Goal: Contribute content: Add original content to the website for others to see

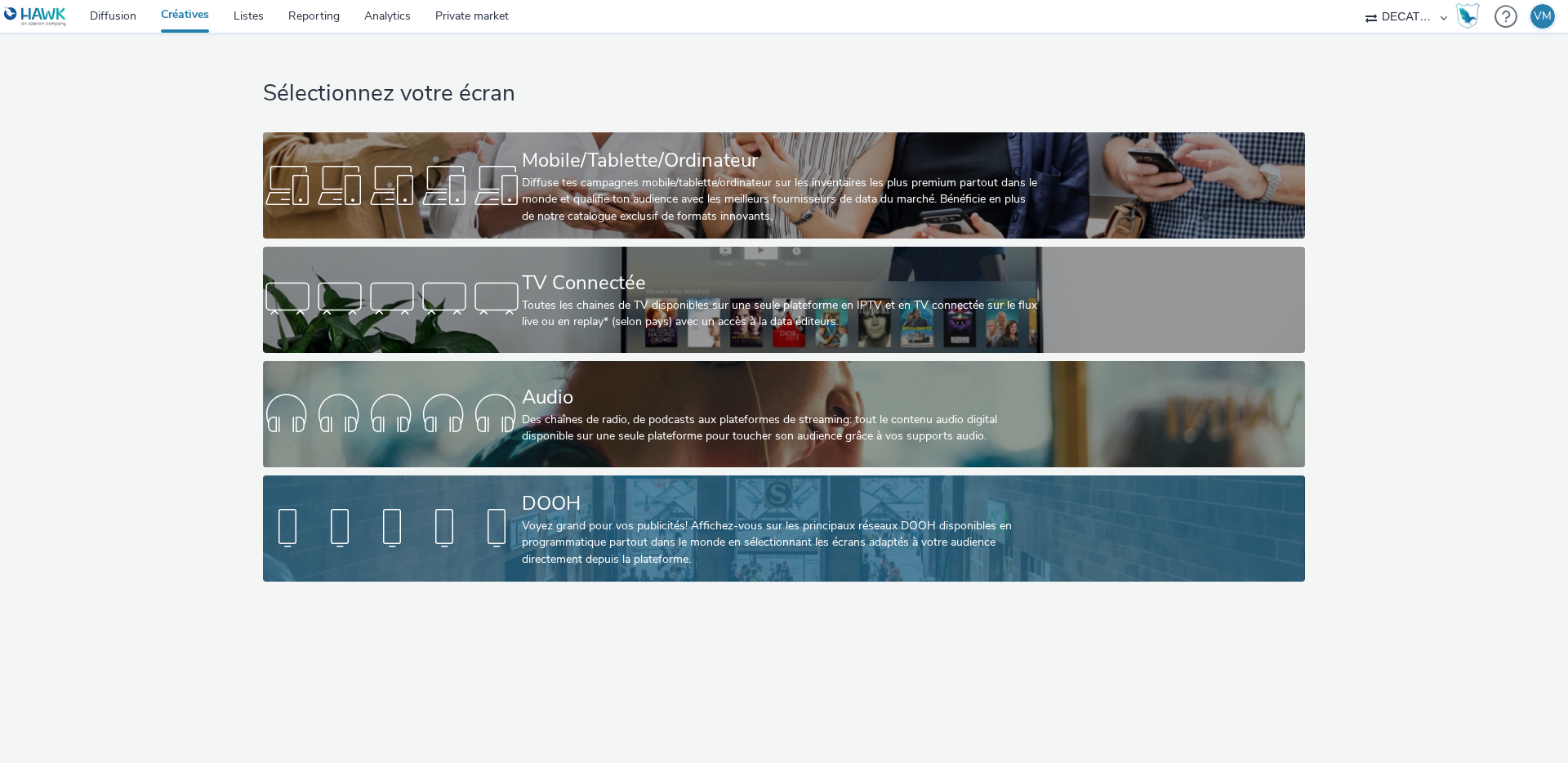
click at [489, 482] on link "DOOH Voyez grand pour vos publicités! Affichez-vous sur les principaux réseaux …" at bounding box center [784, 529] width 1041 height 106
click at [546, 544] on div "Voyez grand pour vos publicités! Affichez-vous sur les principaux réseaux DOOH …" at bounding box center [780, 543] width 518 height 50
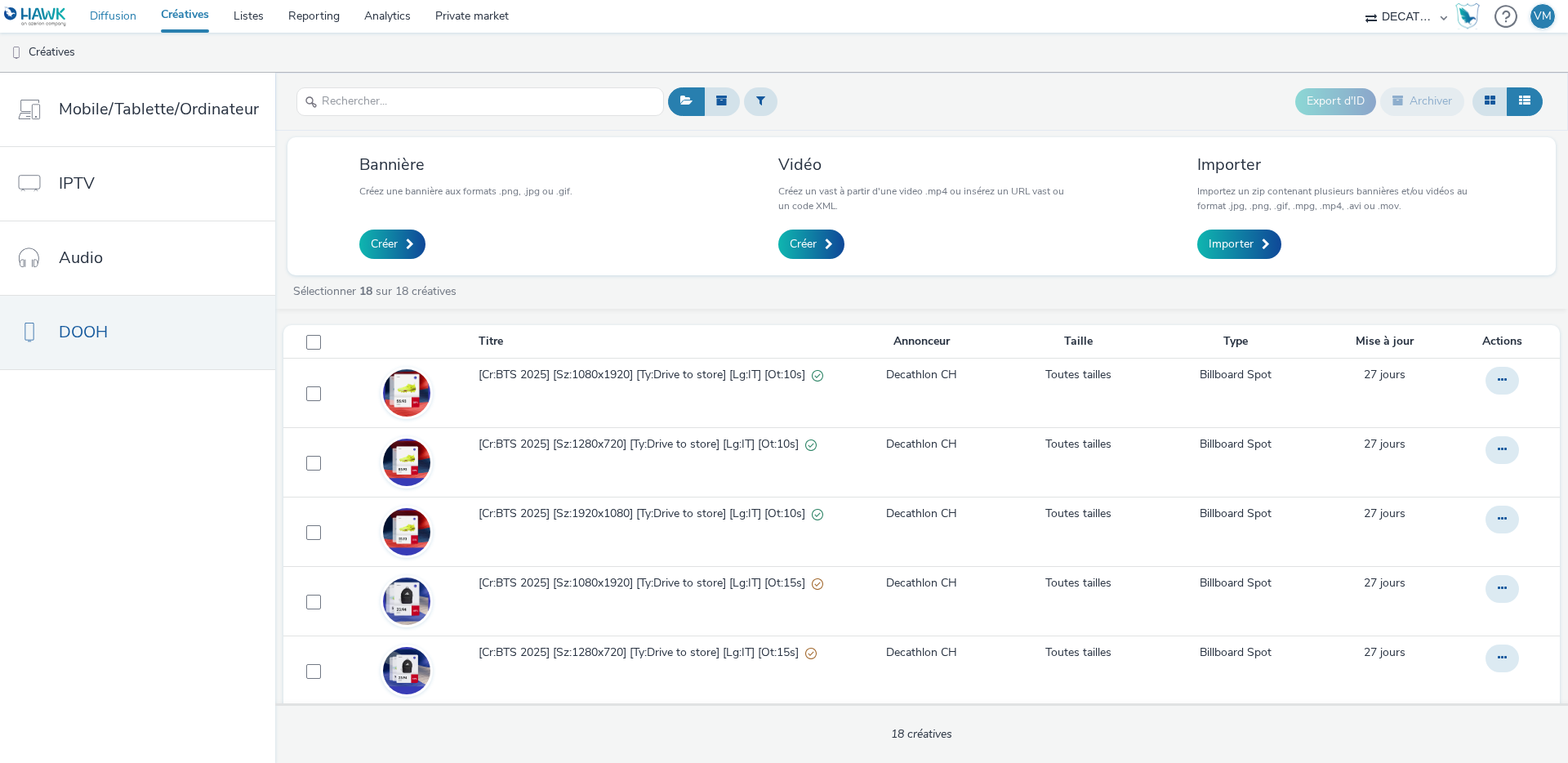
click at [112, 18] on link "Diffusion" at bounding box center [113, 16] width 71 height 32
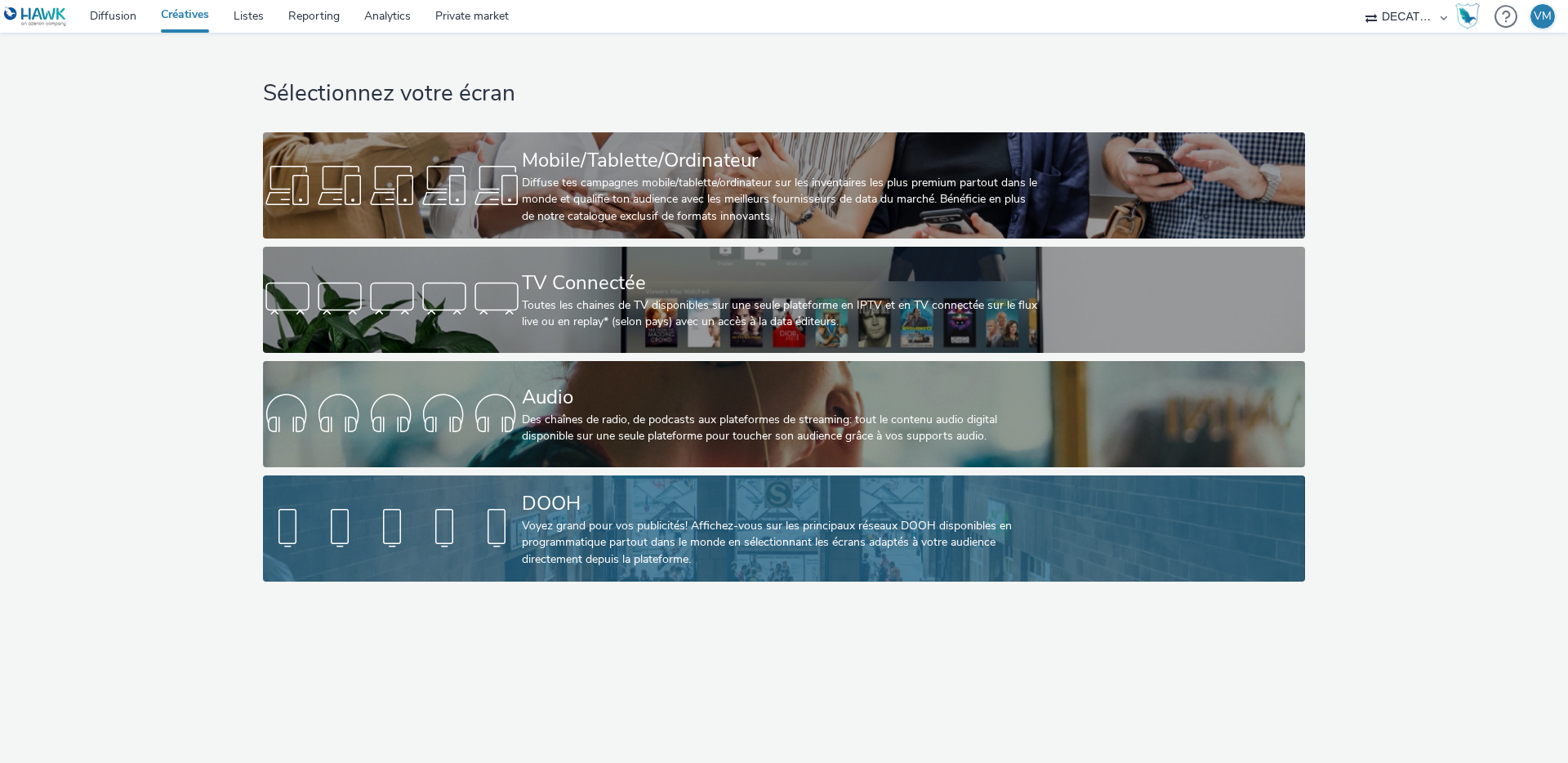
click at [587, 494] on div "DOOH" at bounding box center [780, 504] width 518 height 28
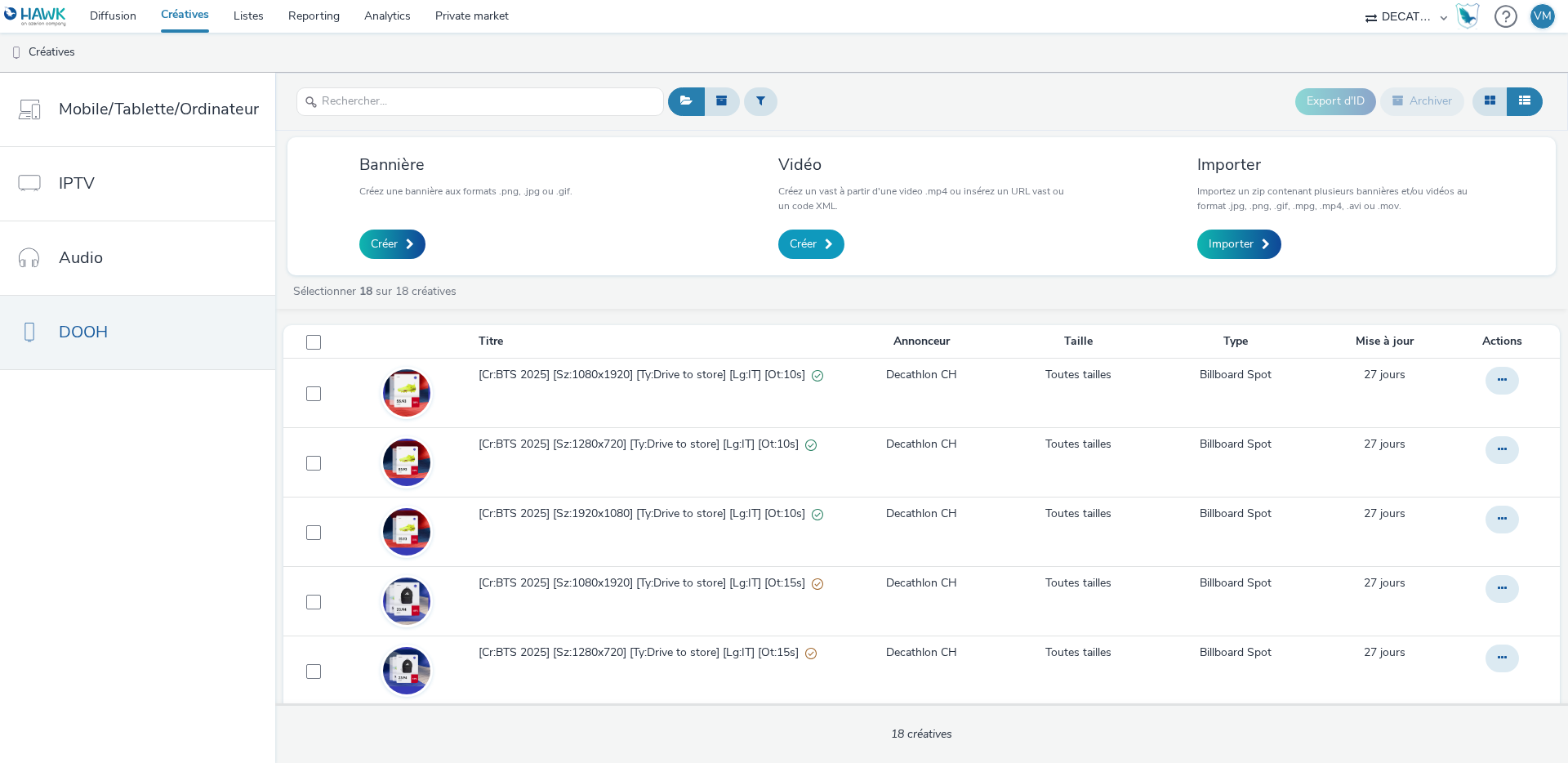
click at [809, 247] on span "Créer" at bounding box center [804, 244] width 27 height 17
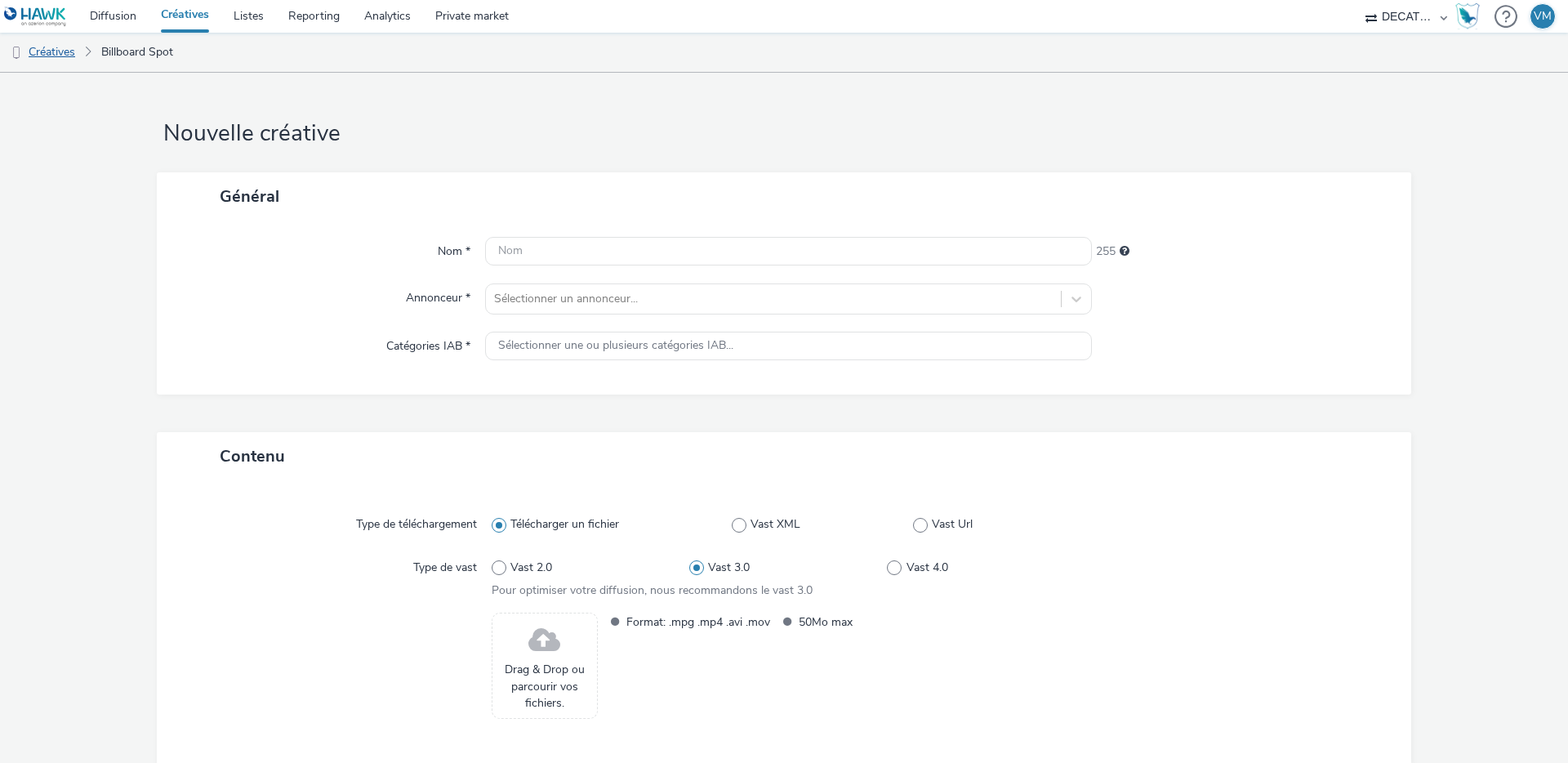
click at [68, 52] on link "Créatives" at bounding box center [42, 52] width 83 height 39
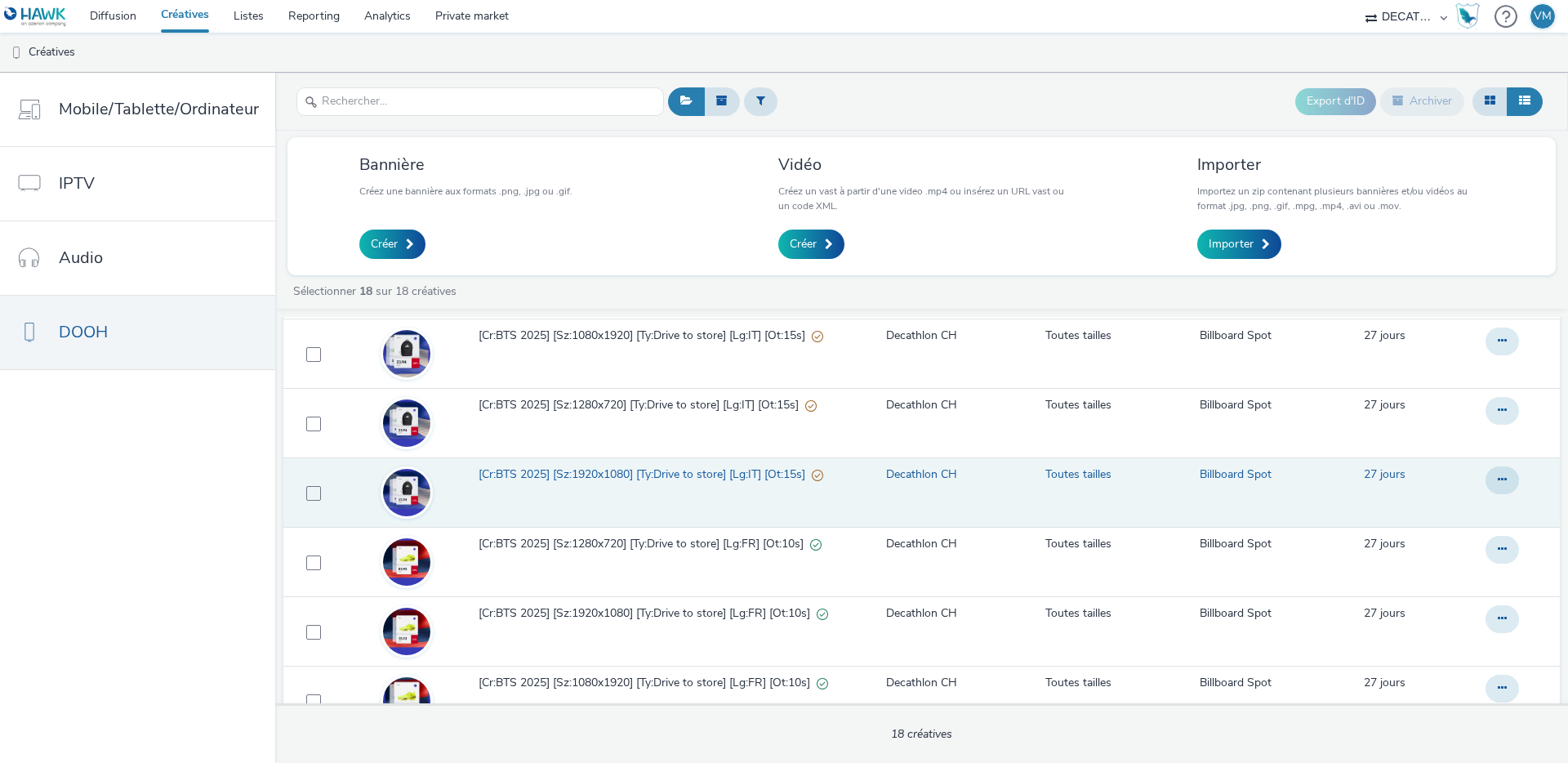
scroll to position [249, 0]
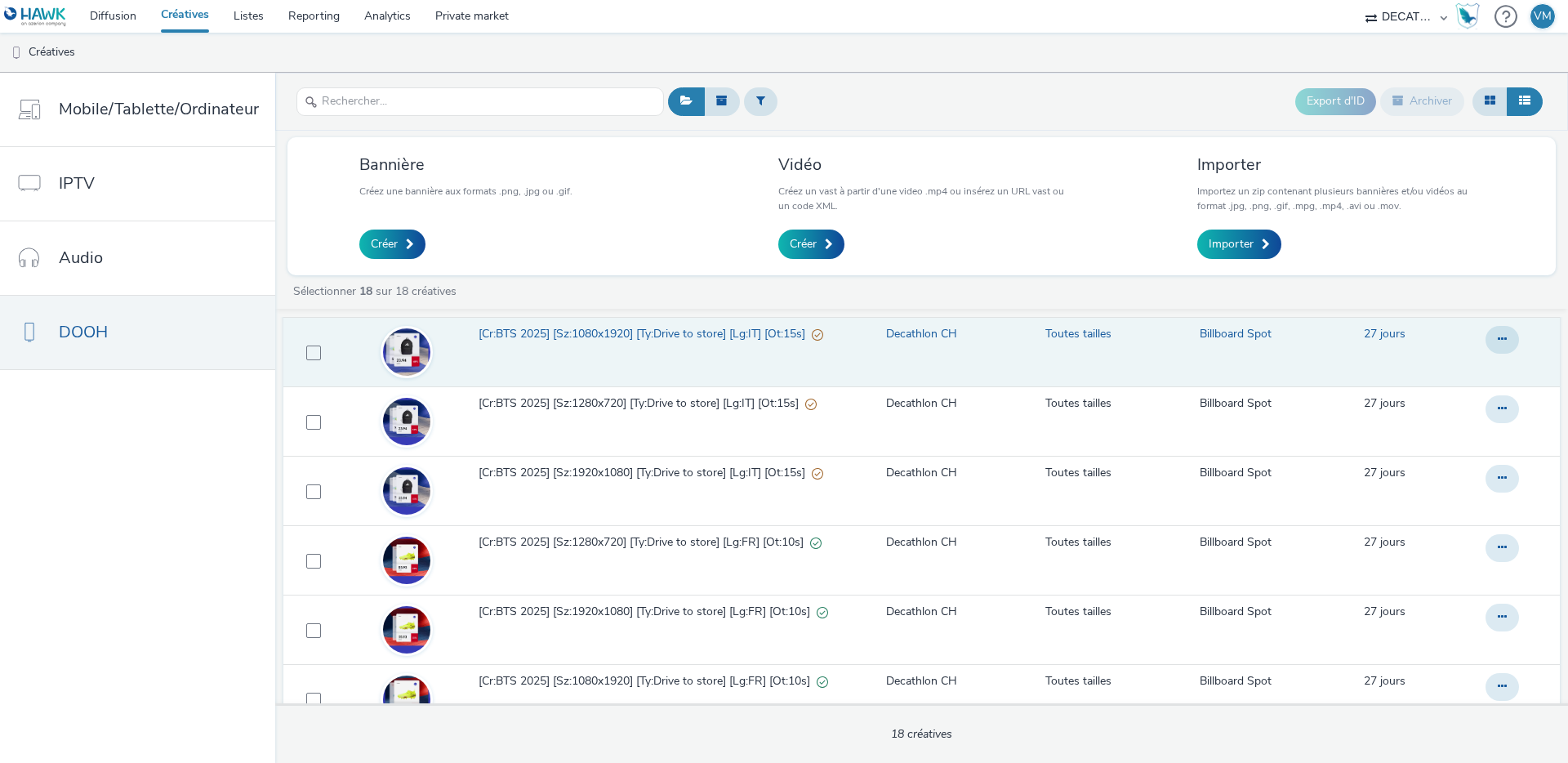
click at [543, 336] on span "[Cr:BTS 2025] [Sz:1080x1920] [Ty:Drive to store] [Lg:IT] [Ot:15s]" at bounding box center [645, 334] width 333 height 17
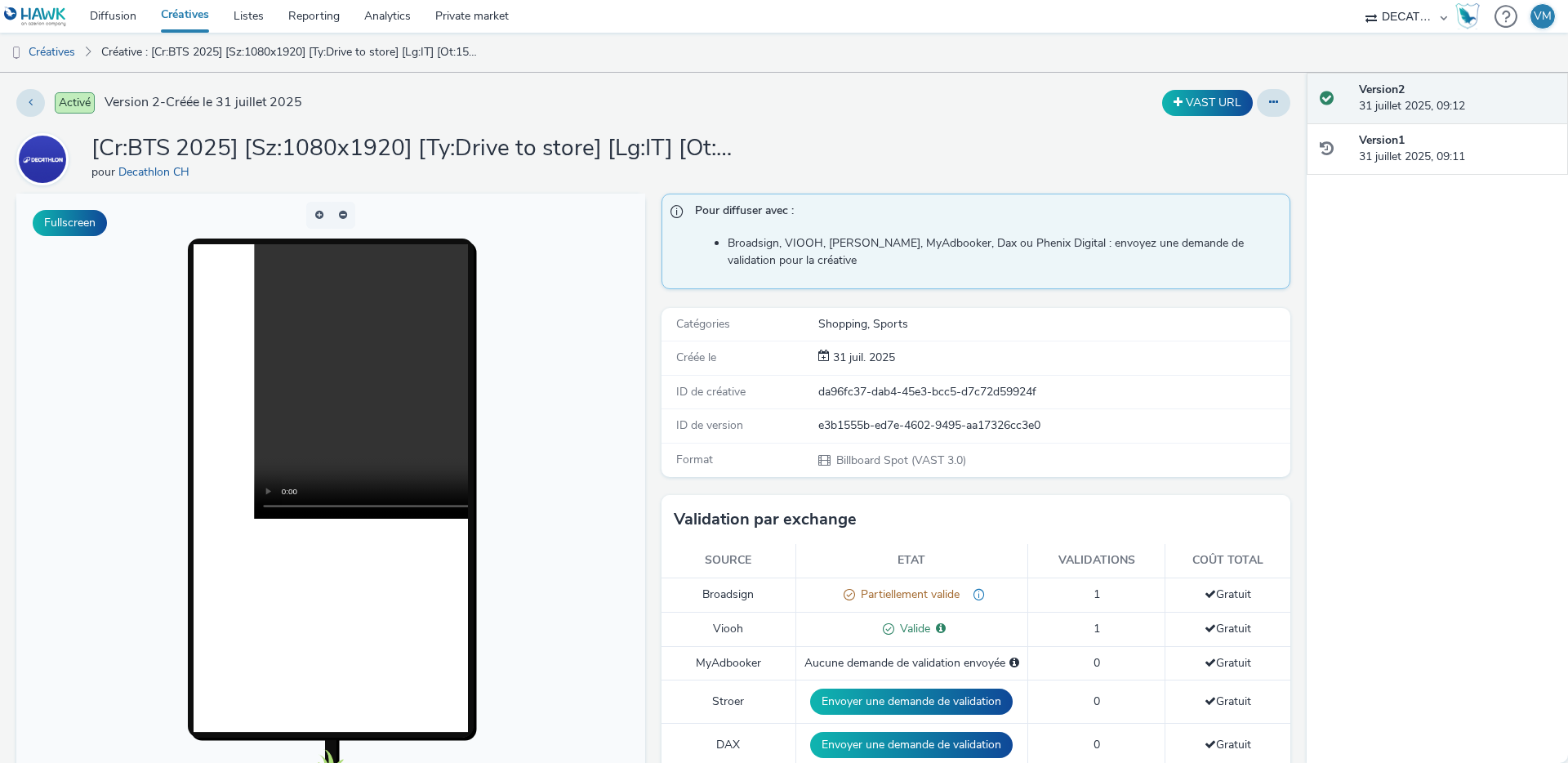
click at [331, 141] on h1 "[Cr:BTS 2025] [Sz:1080x1920] [Ty:Drive to store] [Lg:IT] [Ot:15s]" at bounding box center [418, 148] width 653 height 31
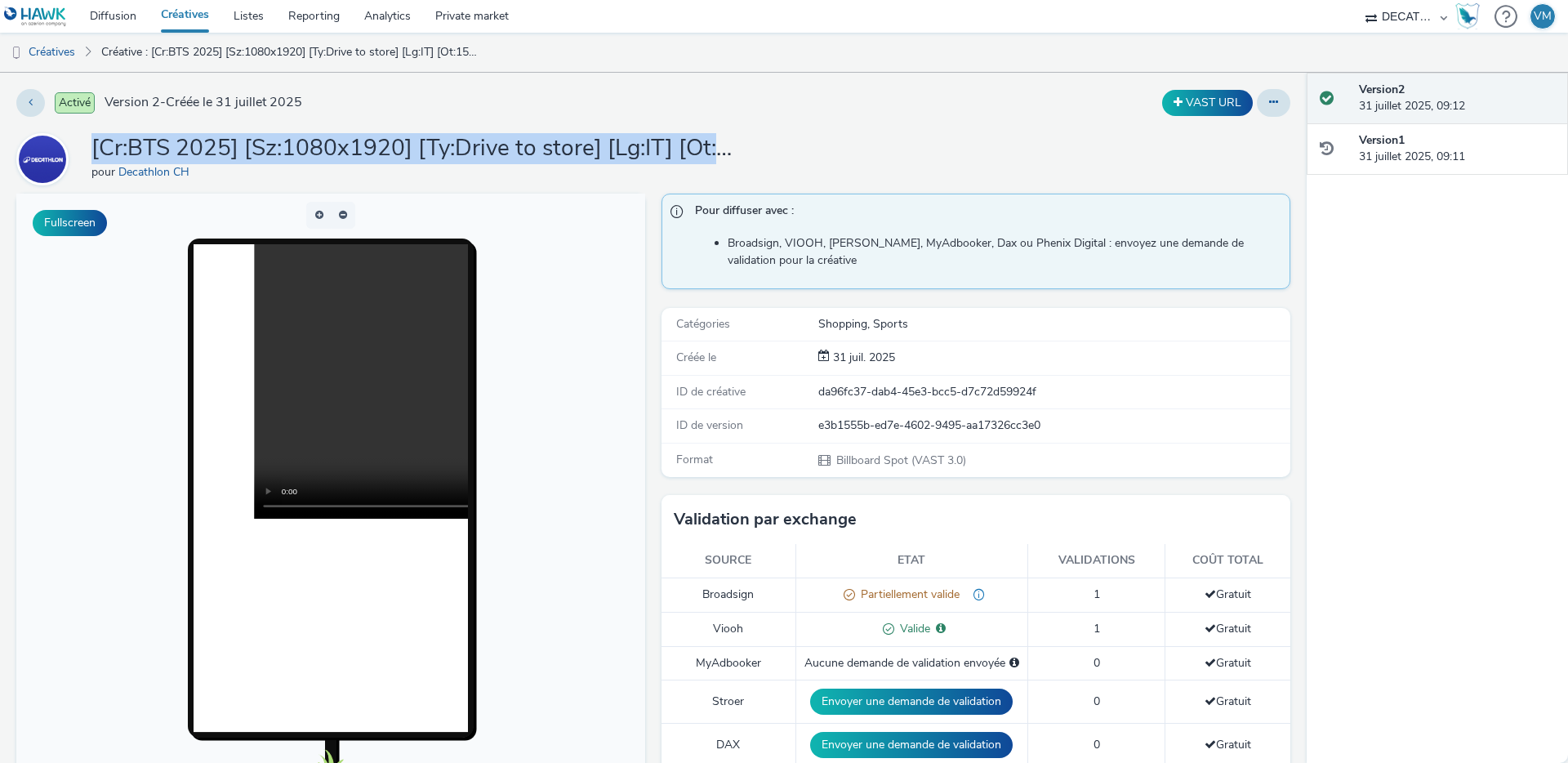
click at [331, 141] on h1 "[Cr:BTS 2025] [Sz:1080x1920] [Ty:Drive to store] [Lg:IT] [Ot:15s]" at bounding box center [418, 148] width 653 height 31
copy h1 "[Cr:BTS 2025] [Sz:1080x1920] [Ty:Drive to store] [Lg:IT] [Ot:15s]"
click at [171, 14] on link "Créatives" at bounding box center [184, 16] width 72 height 32
click at [115, 12] on link "Diffusion" at bounding box center [113, 16] width 71 height 32
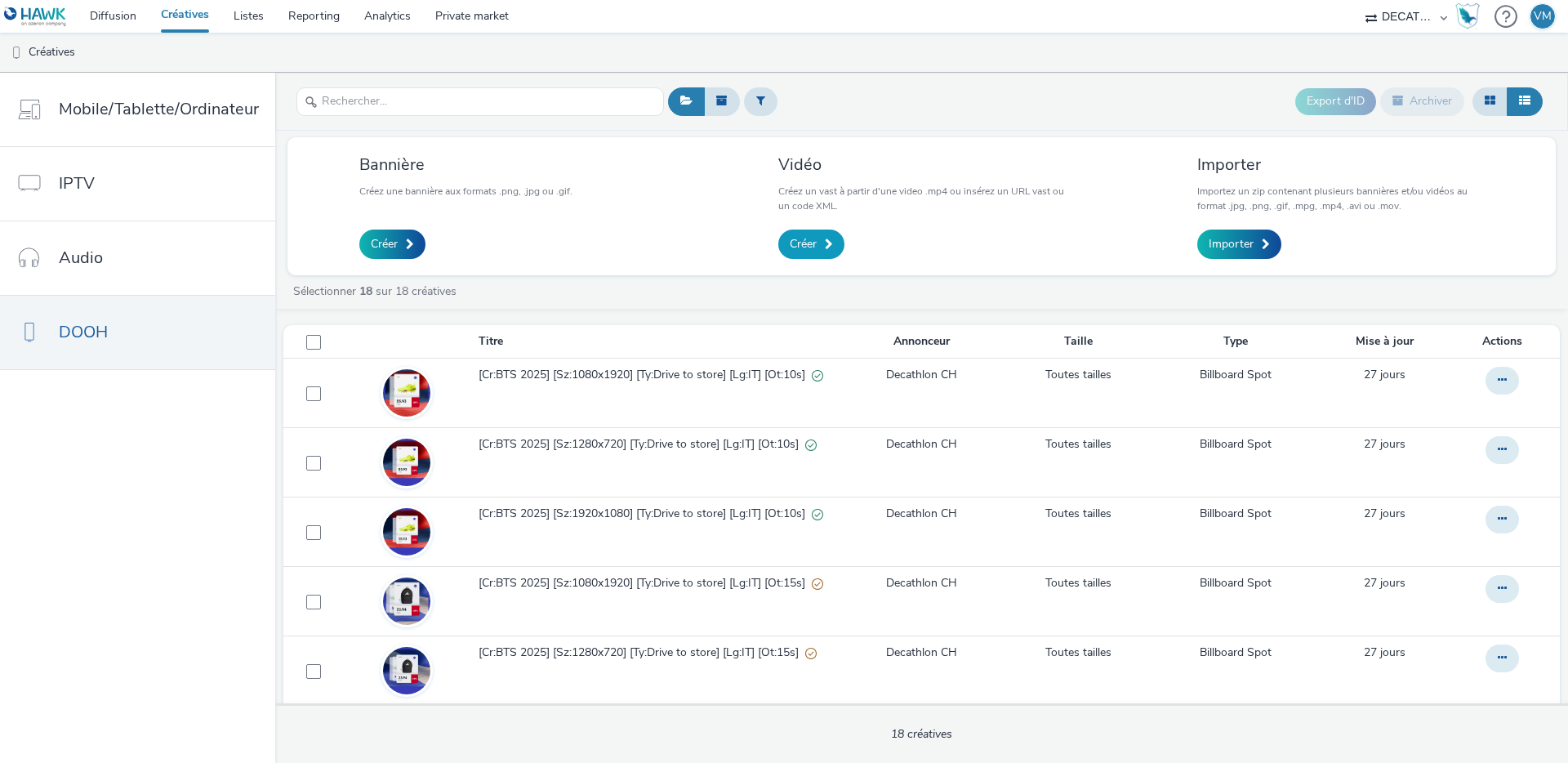
click at [799, 240] on span "Créer" at bounding box center [804, 244] width 27 height 17
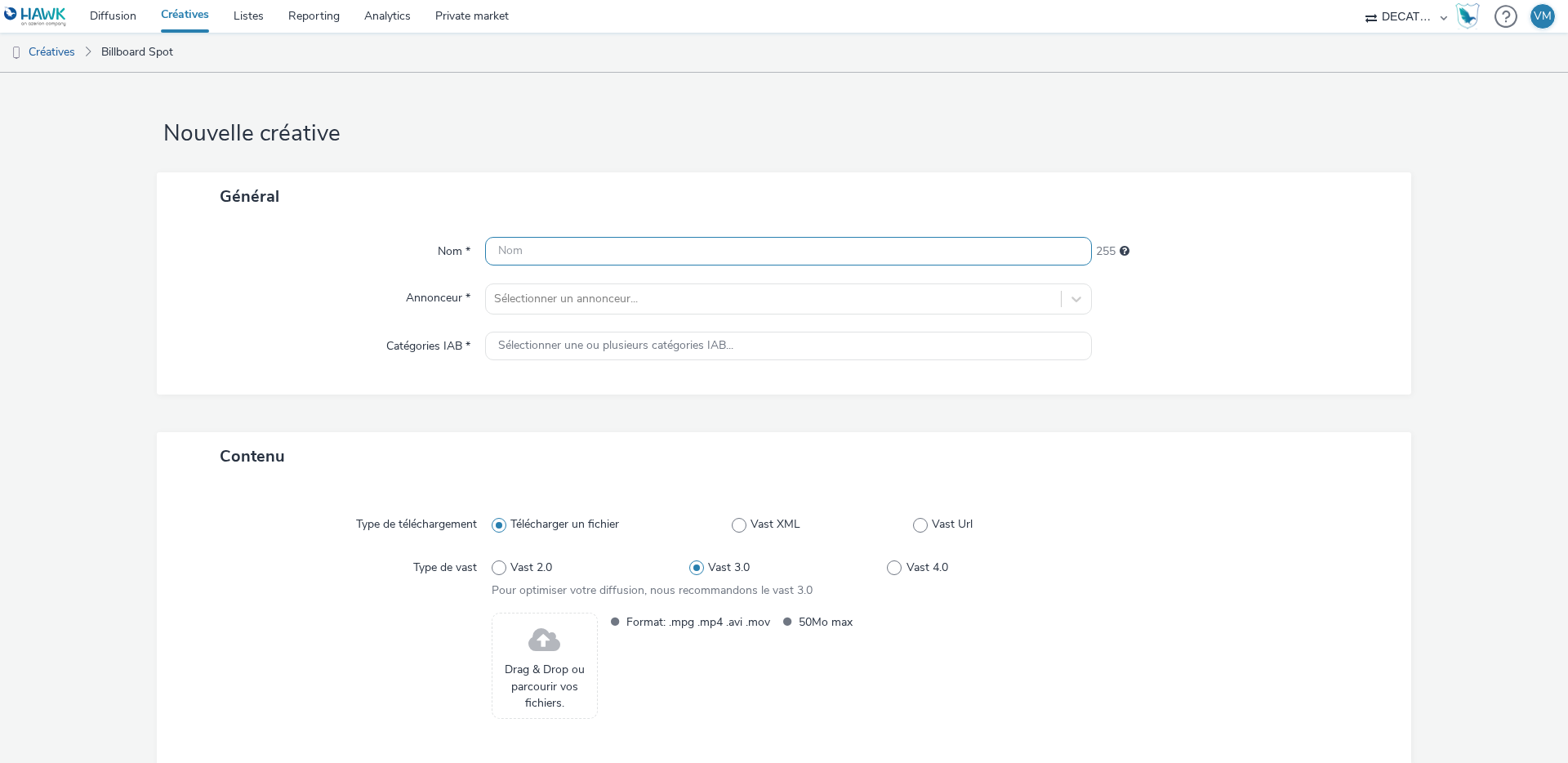
click at [517, 258] on input "text" at bounding box center [789, 251] width 607 height 28
paste input "[Cr:BTS 2025] [Sz:1080x1920] [Ty:Drive to store] [Lg:IT] [Ot:15s]"
click at [524, 295] on div at bounding box center [774, 299] width 558 height 20
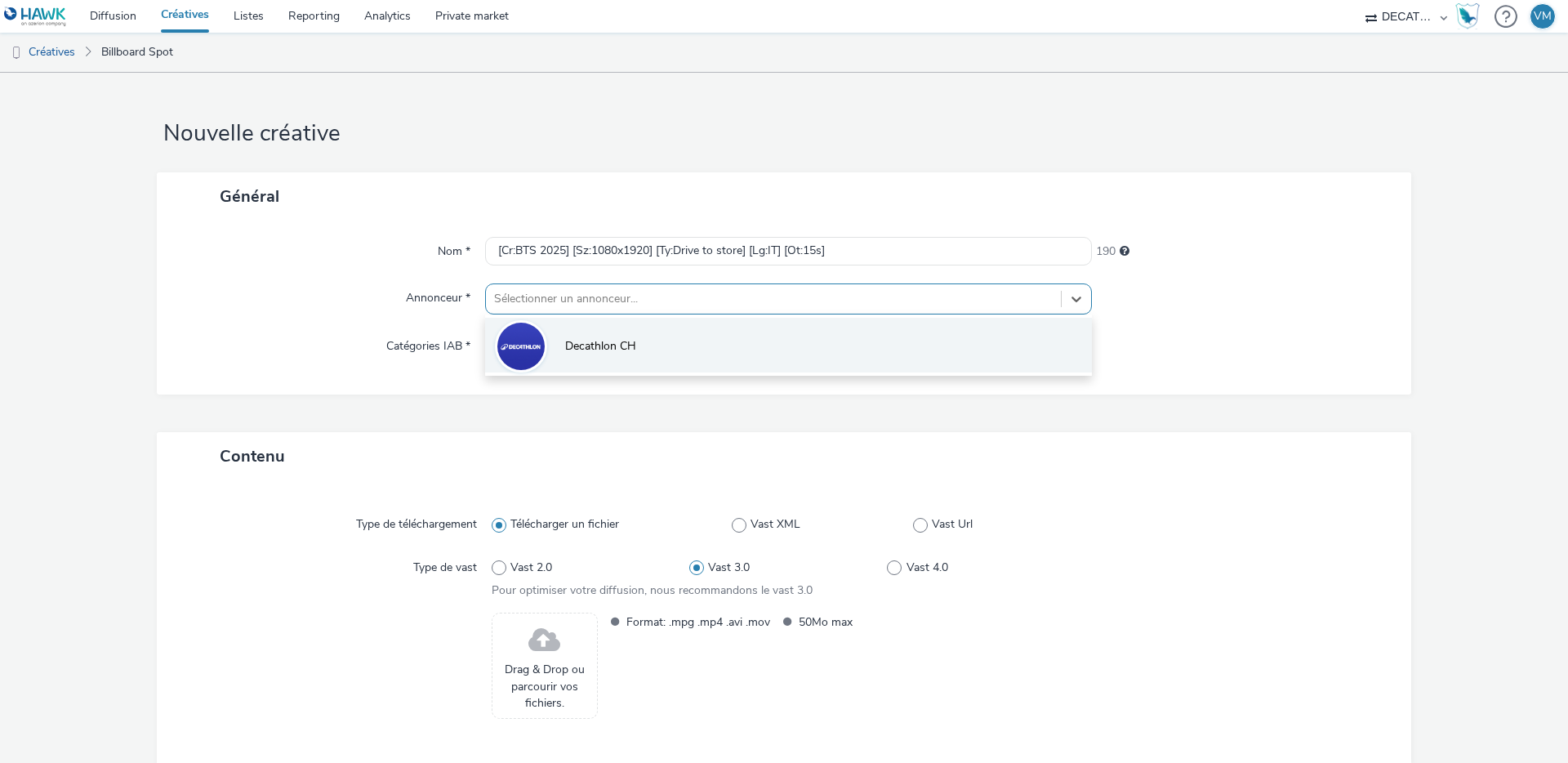
click at [583, 342] on span "Decathlon CH" at bounding box center [601, 347] width 71 height 17
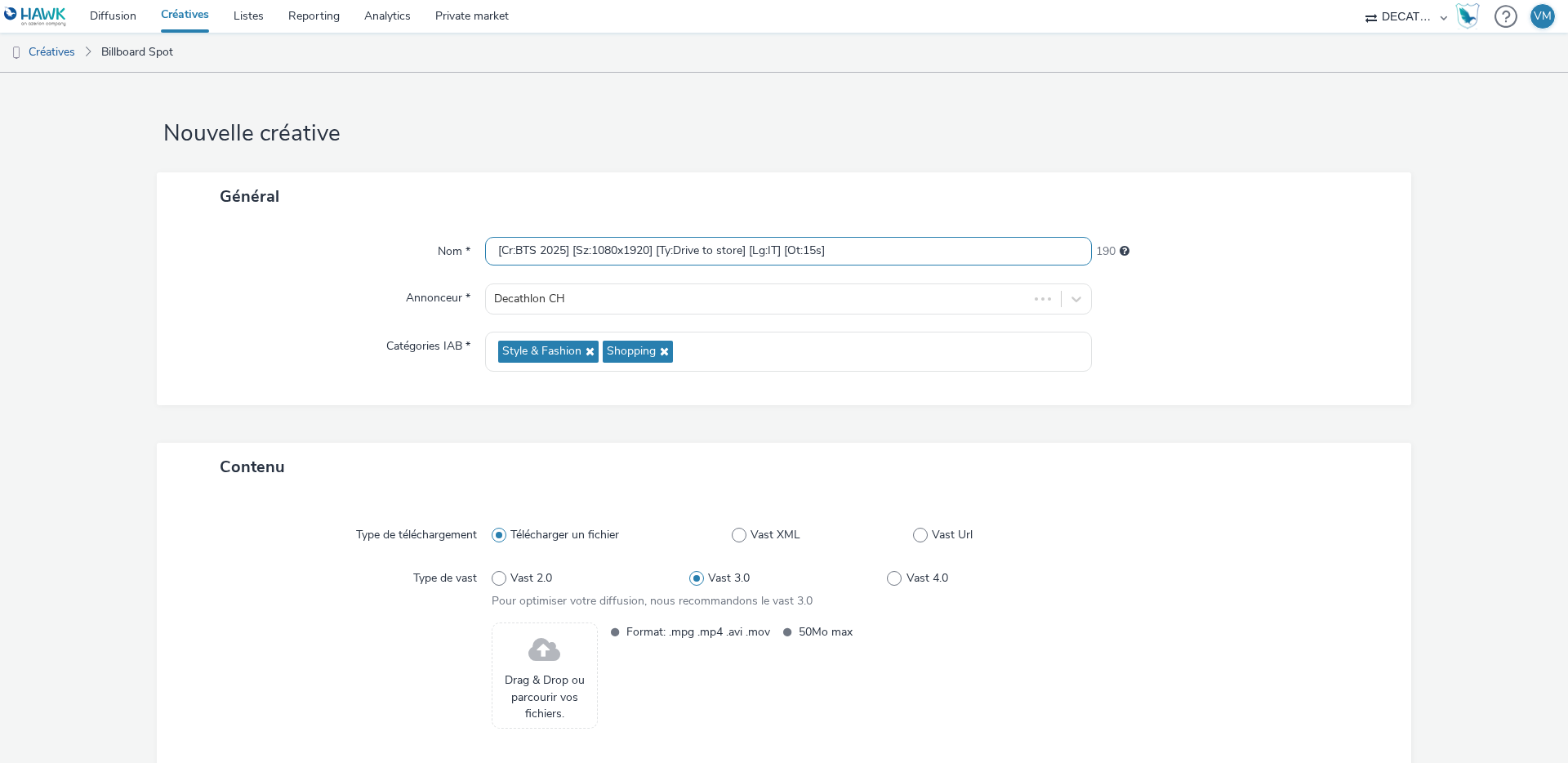
click at [528, 249] on input "[Cr:BTS 2025] [Sz:1080x1920] [Ty:Drive to store] [Lg:IT] [Ot:15s]" at bounding box center [789, 251] width 607 height 28
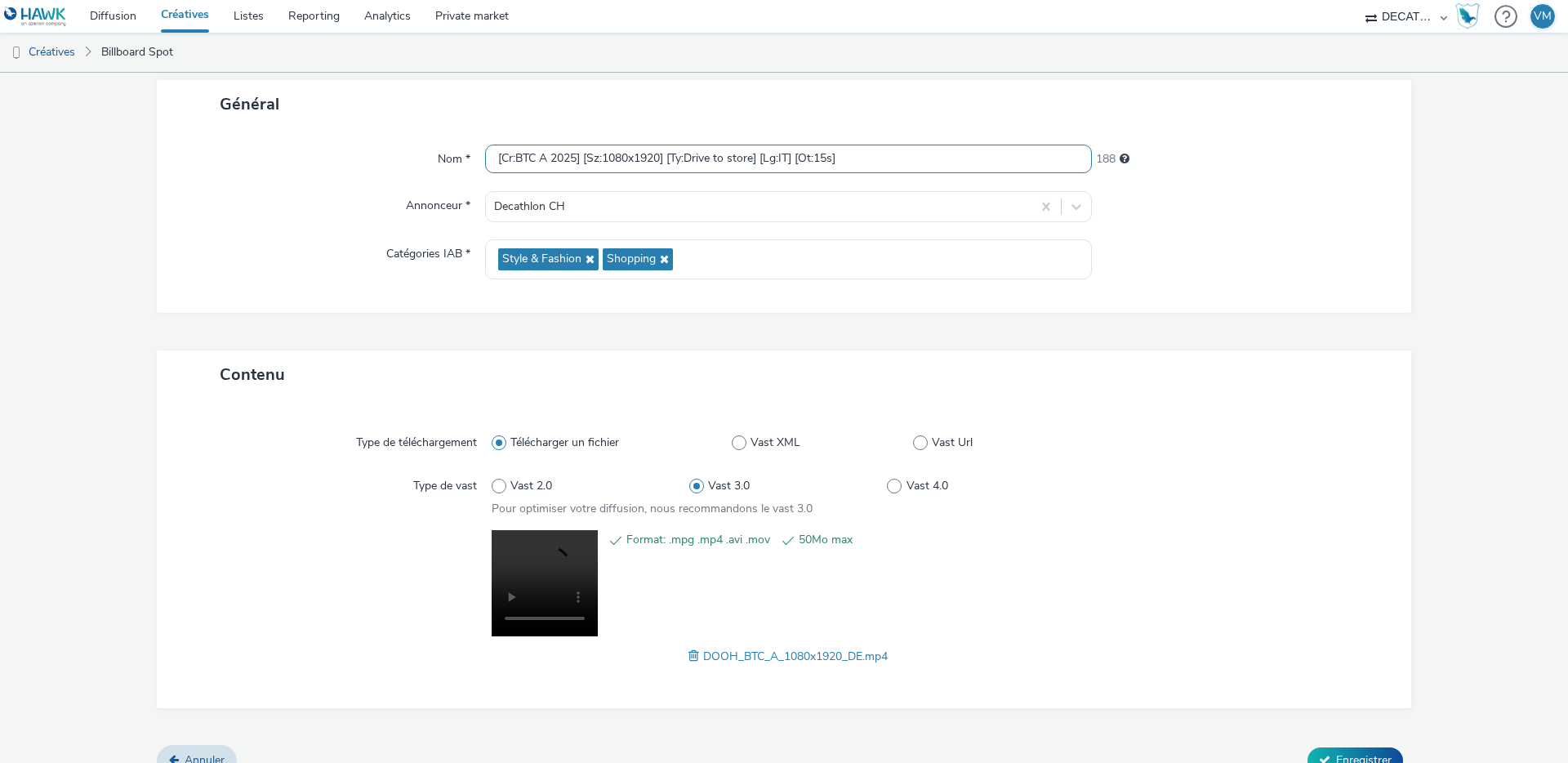
scroll to position [118, 0]
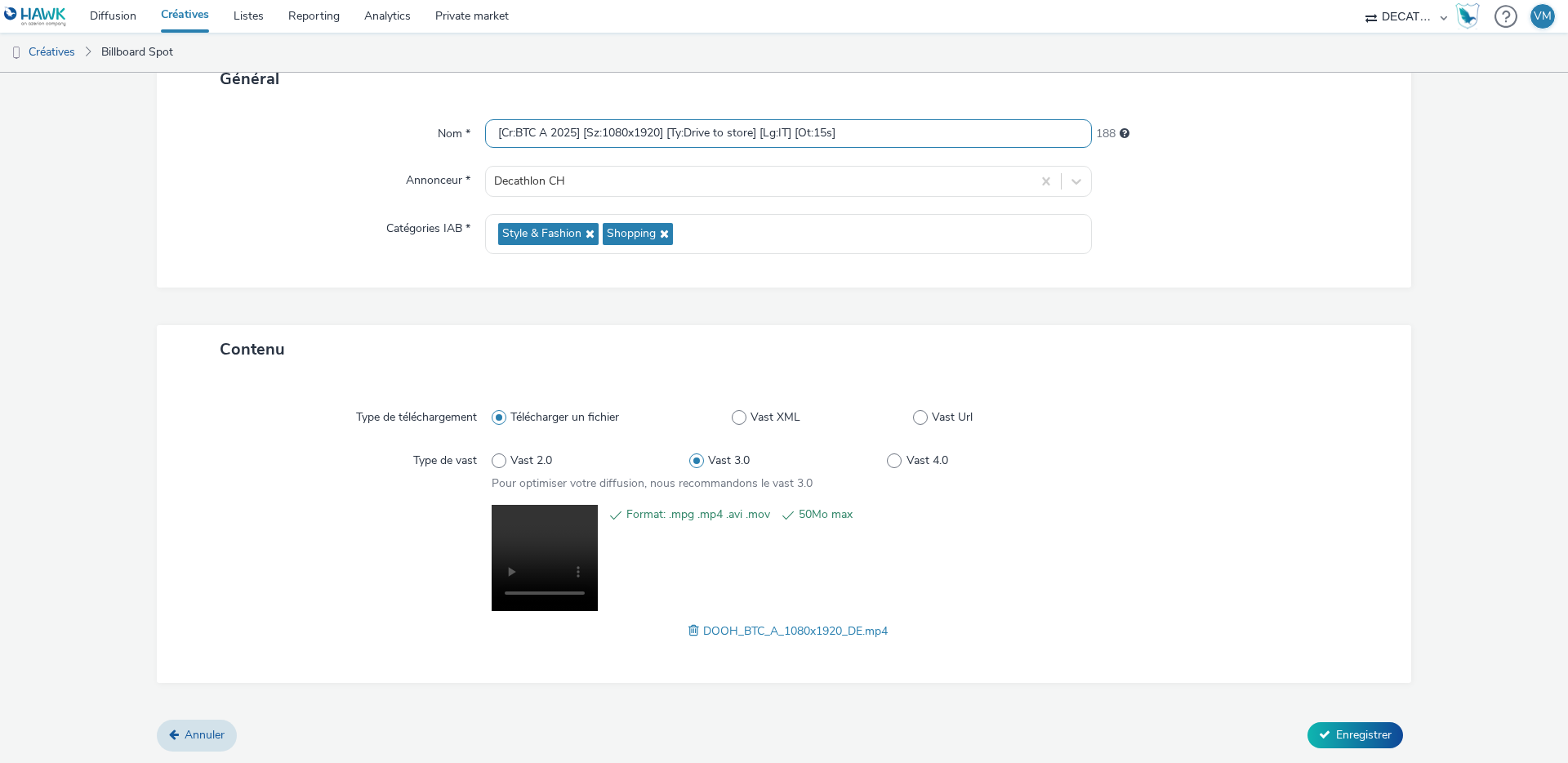
click at [578, 132] on input "[Cr:BTC A 2025] [Sz:1080x1920] [Ty:Drive to store] [Lg:IT] [Ot:15s]" at bounding box center [789, 134] width 607 height 28
type input "[Cr:BTC A 2025] [Sz:1080x1920] [Ty:Drive to store] [Lg:IT] [Ot:15s]"
click at [691, 631] on span at bounding box center [696, 631] width 15 height 18
click at [676, 633] on span at bounding box center [684, 631] width 15 height 18
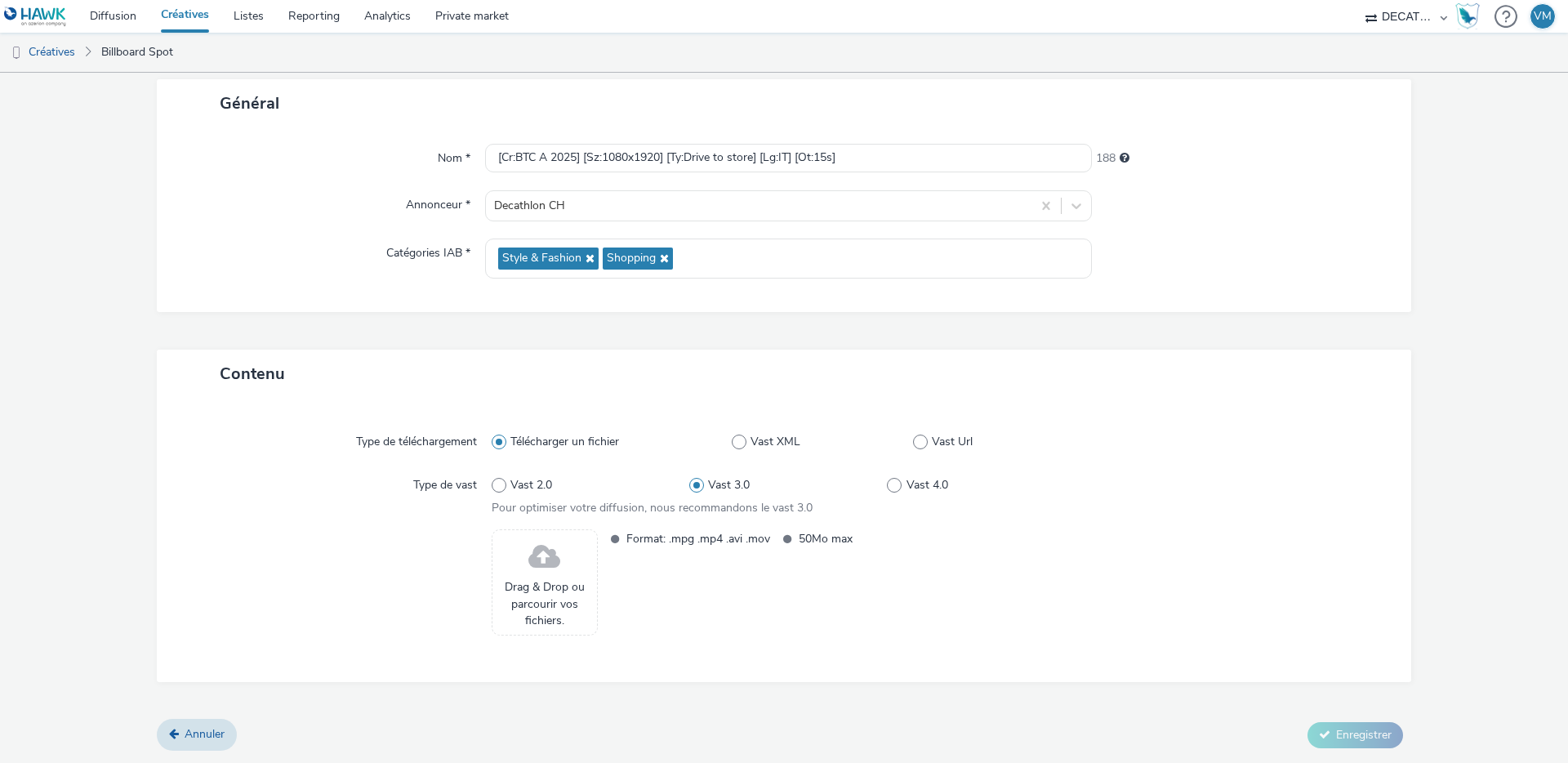
scroll to position [92, 0]
click at [51, 44] on link "Créatives" at bounding box center [42, 52] width 83 height 39
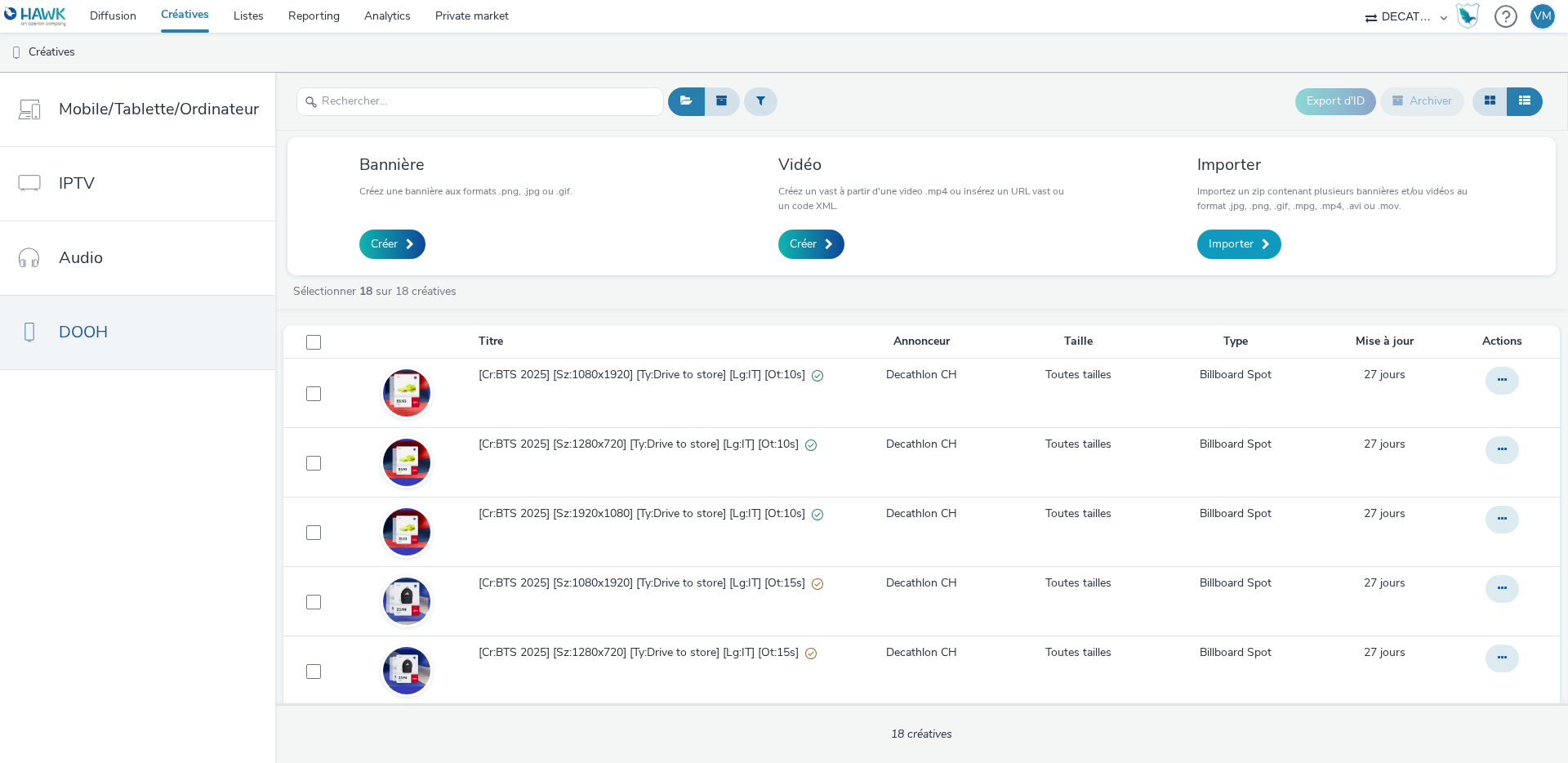
click at [1229, 240] on span "Importer" at bounding box center [1231, 244] width 45 height 17
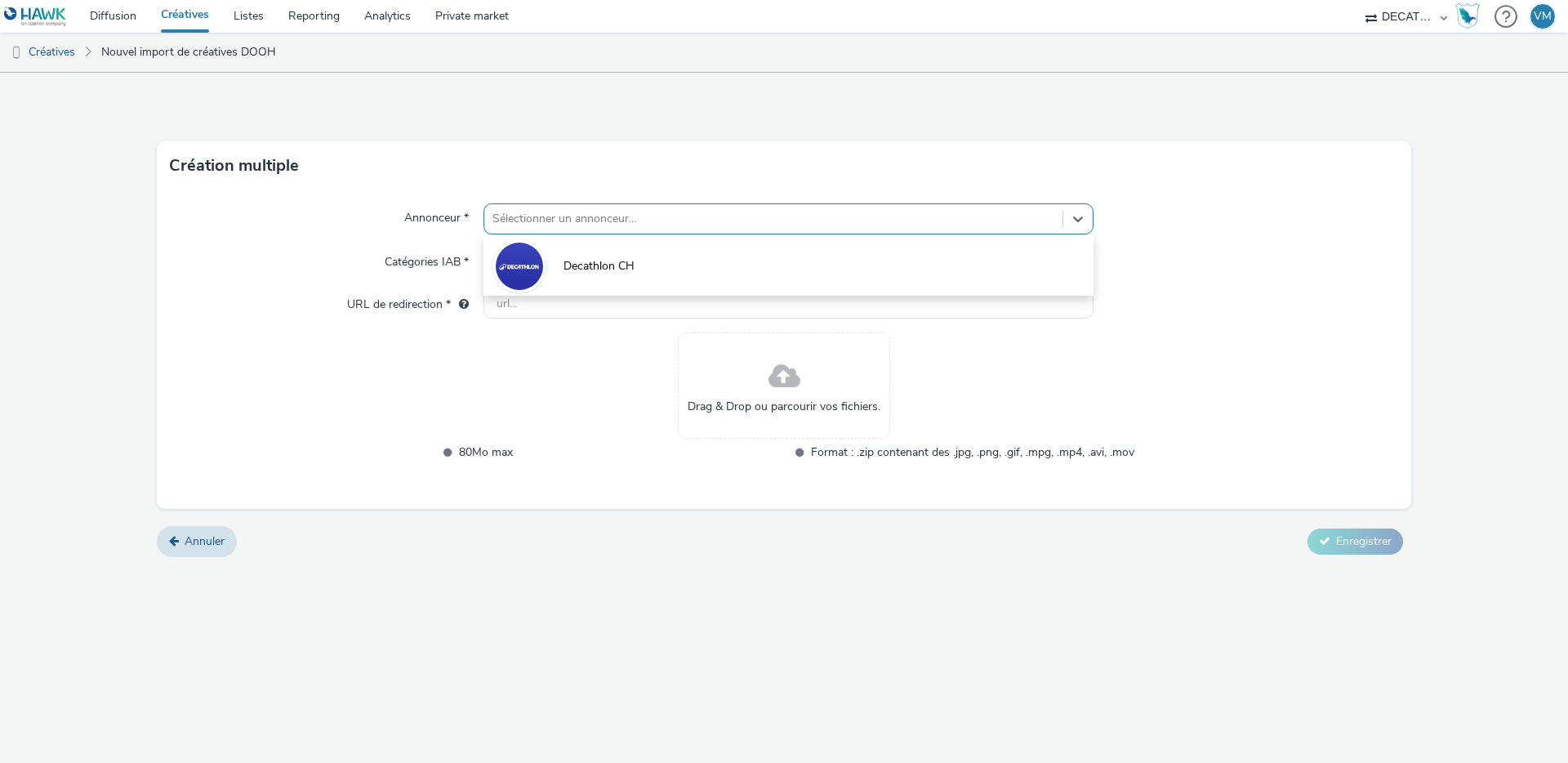
click at [616, 229] on div at bounding box center [774, 219] width 562 height 20
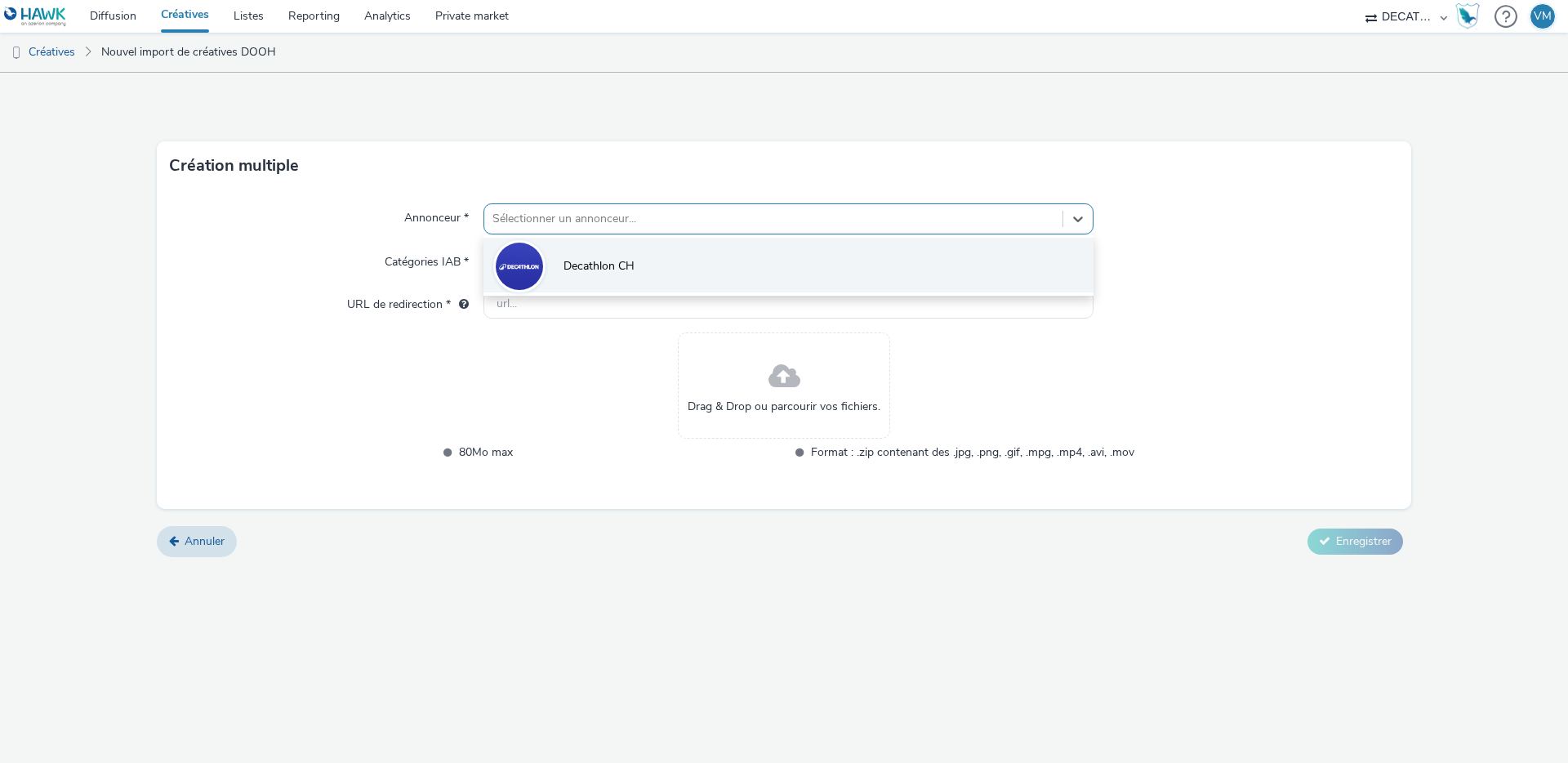
click at [613, 258] on span "Decathlon CH" at bounding box center [599, 267] width 71 height 17
type input "http://www.decathlon.ch"
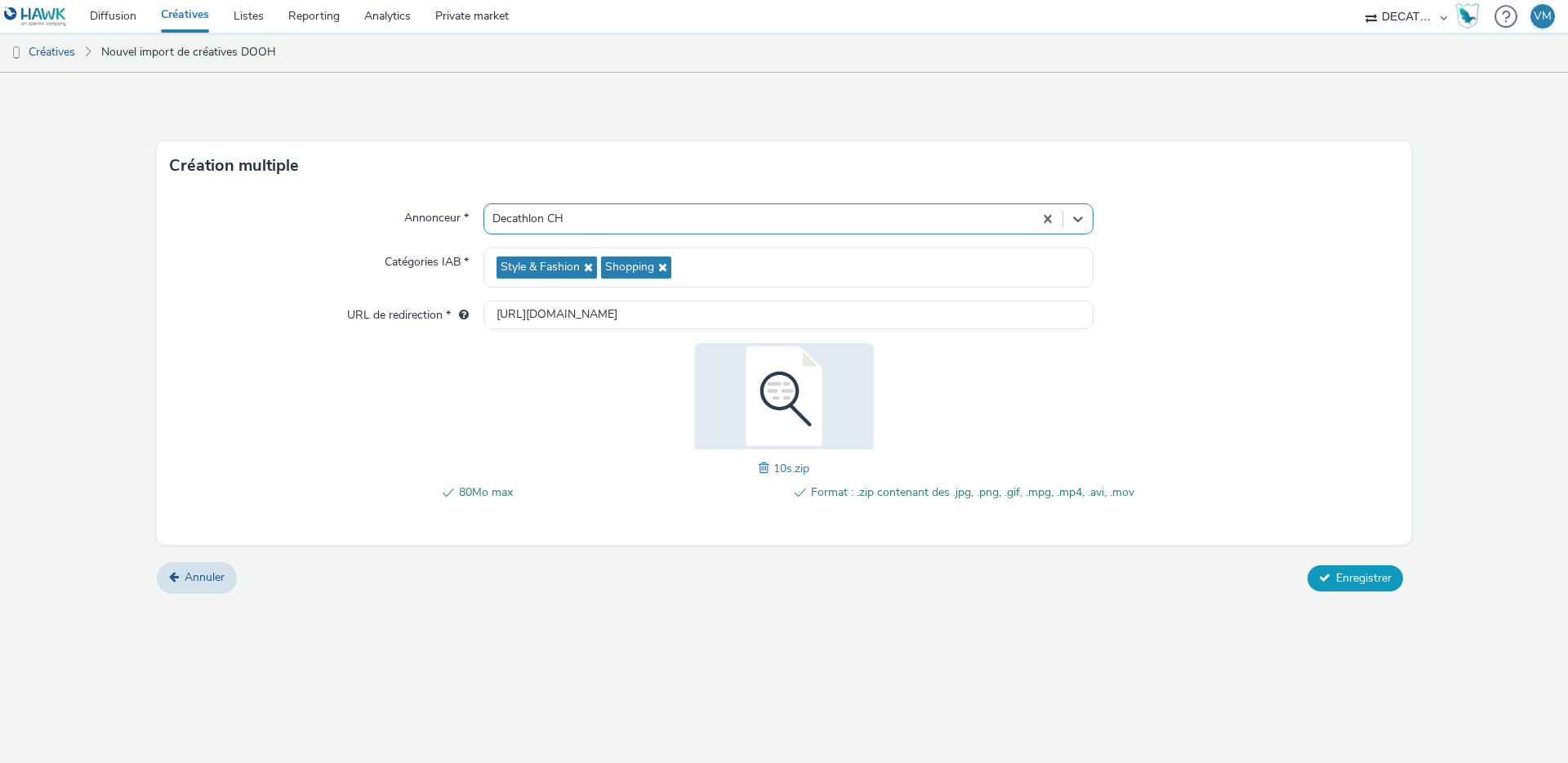
click at [1331, 579] on button "Enregistrer" at bounding box center [1355, 578] width 96 height 26
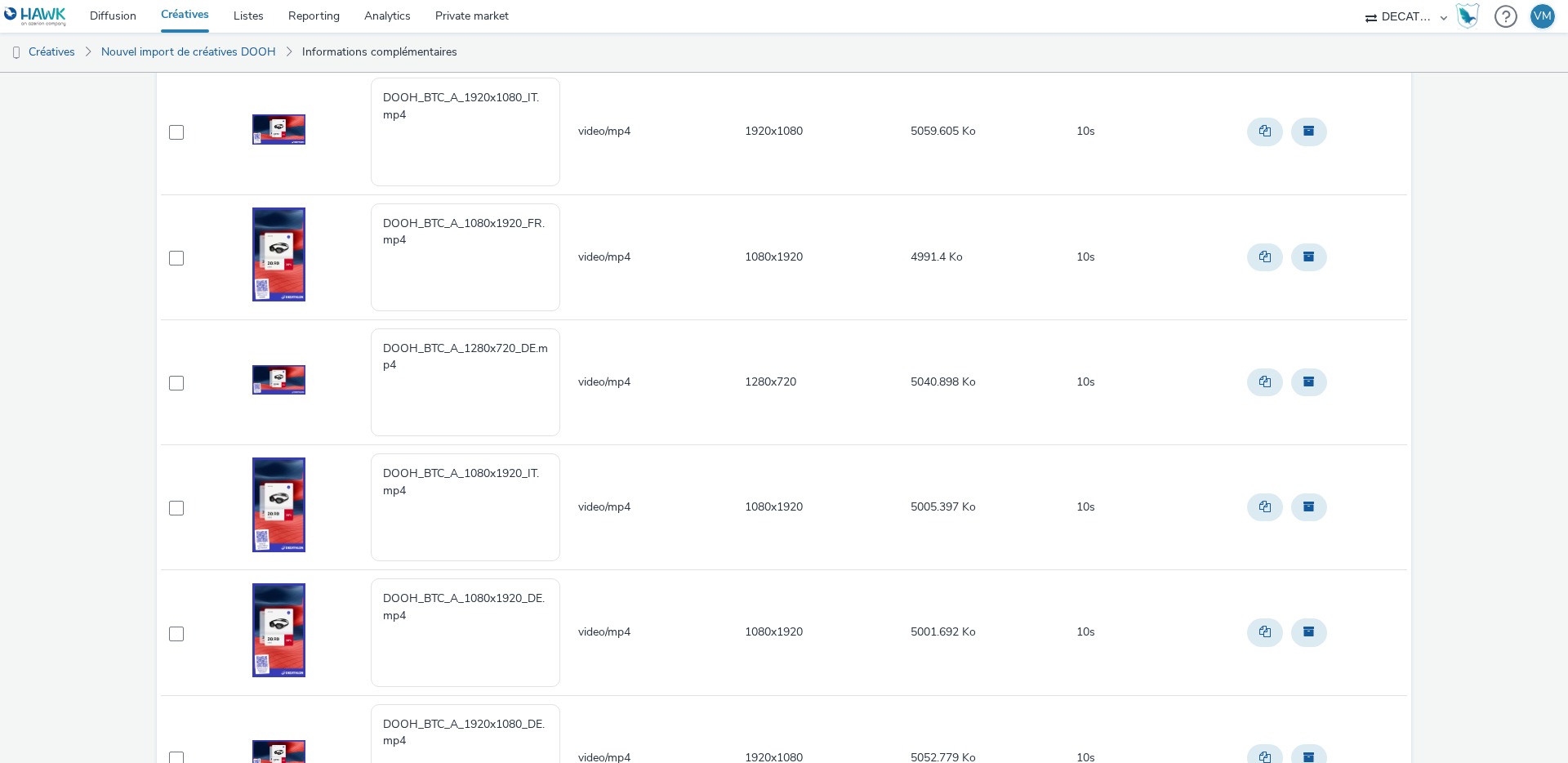
scroll to position [175, 0]
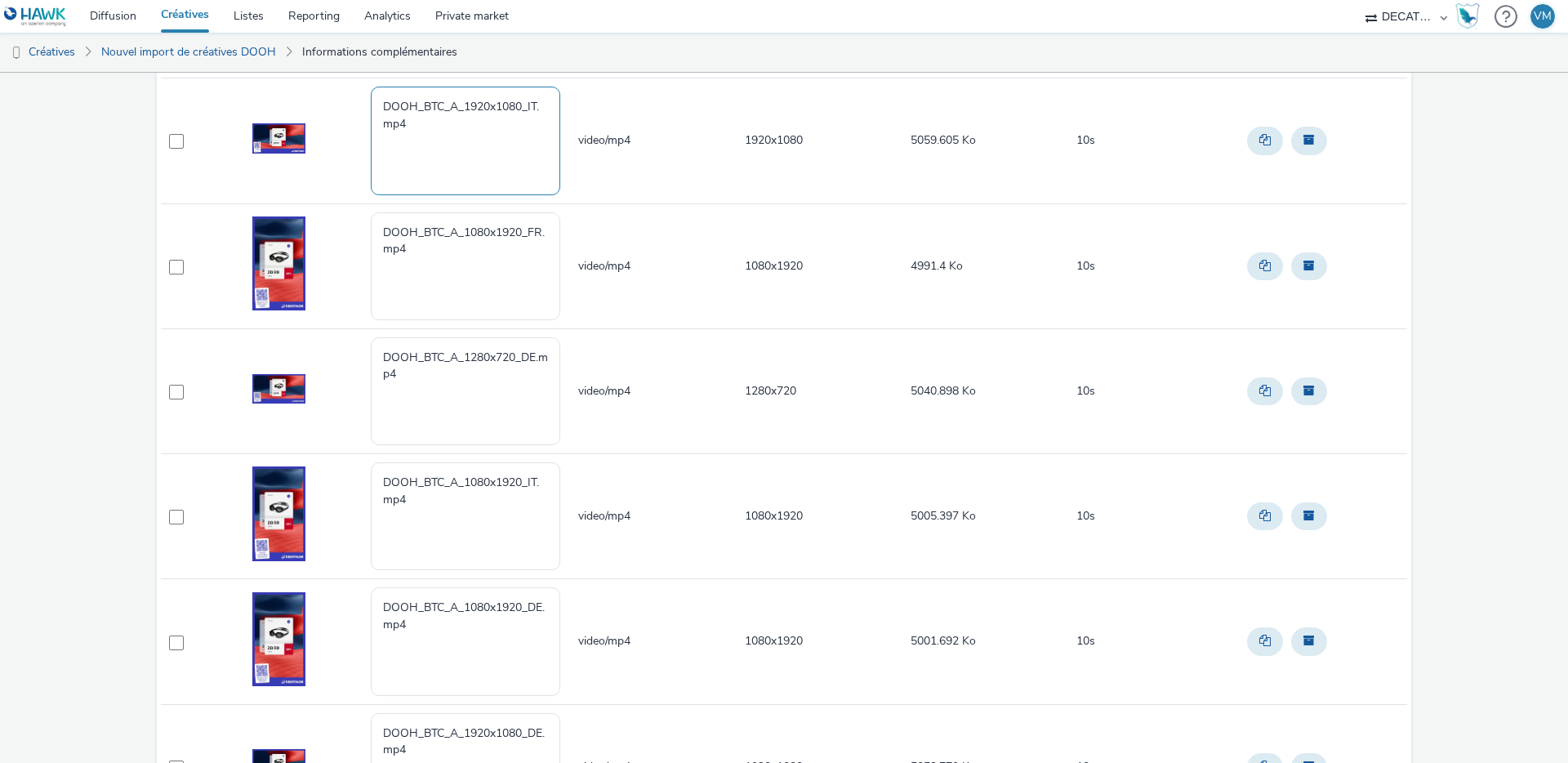
drag, startPoint x: 410, startPoint y: 121, endPoint x: 322, endPoint y: 106, distance: 89.3
click at [322, 106] on tr "DOOH_BTC_A_1920x1080_IT.mp4 video/mp4 1920x1080 5059.605 Ko 10s" at bounding box center [784, 140] width 1246 height 125
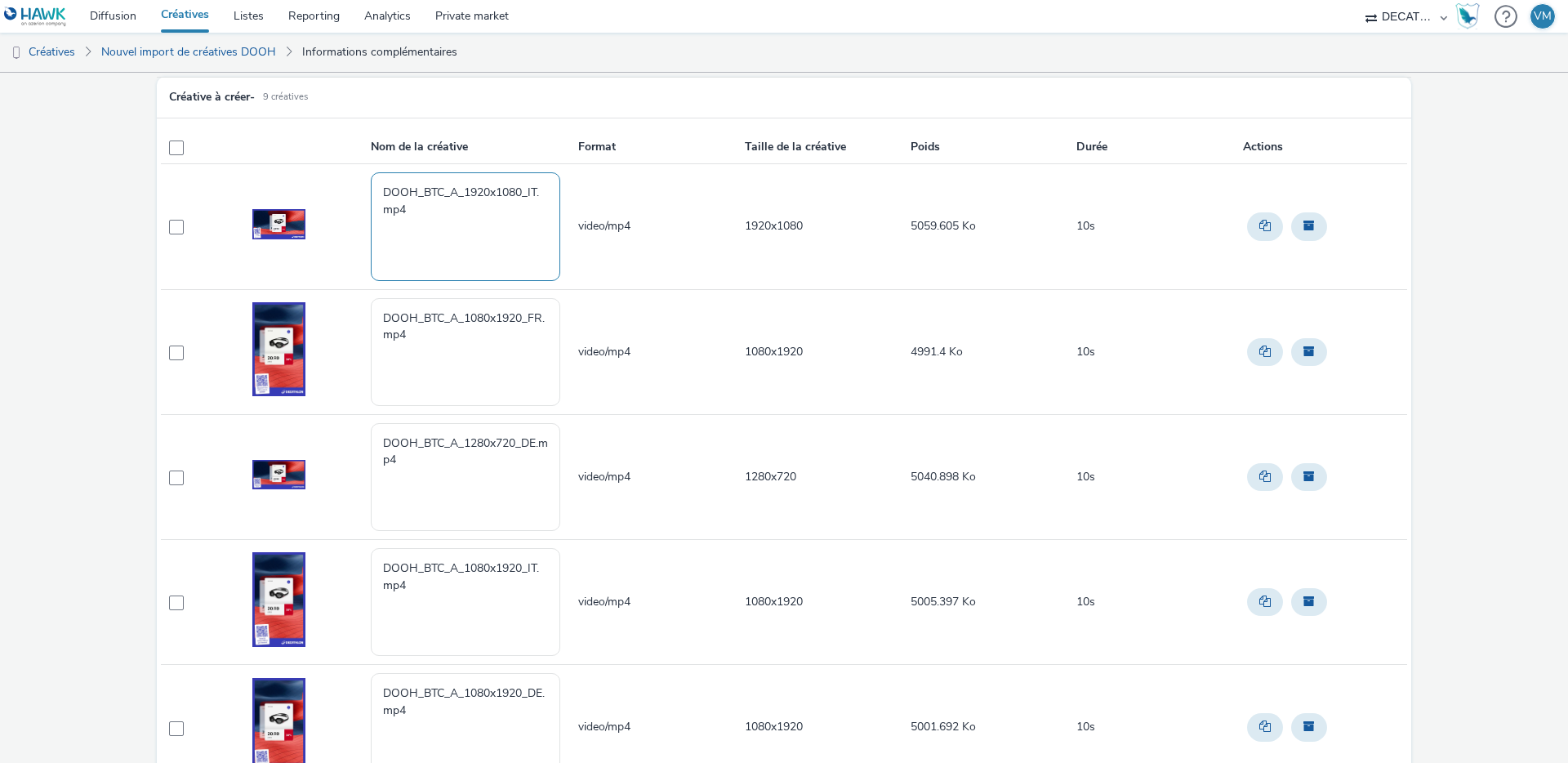
paste textarea "[Cr:BTC A 2025] [Sz:1920x1080] [Ty:Drive to store] [Lg:IT] [Ot:15s]"
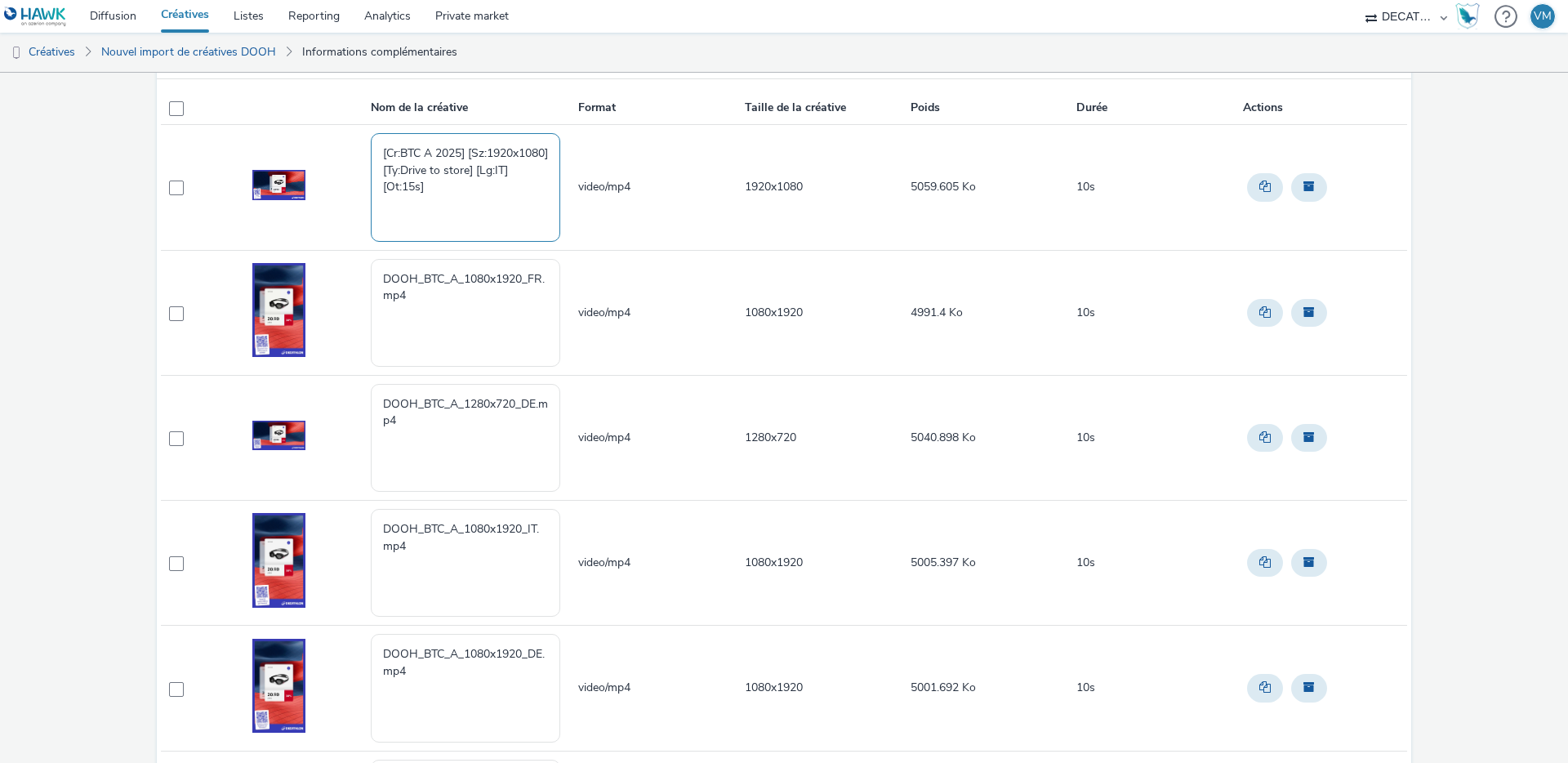
scroll to position [131, 0]
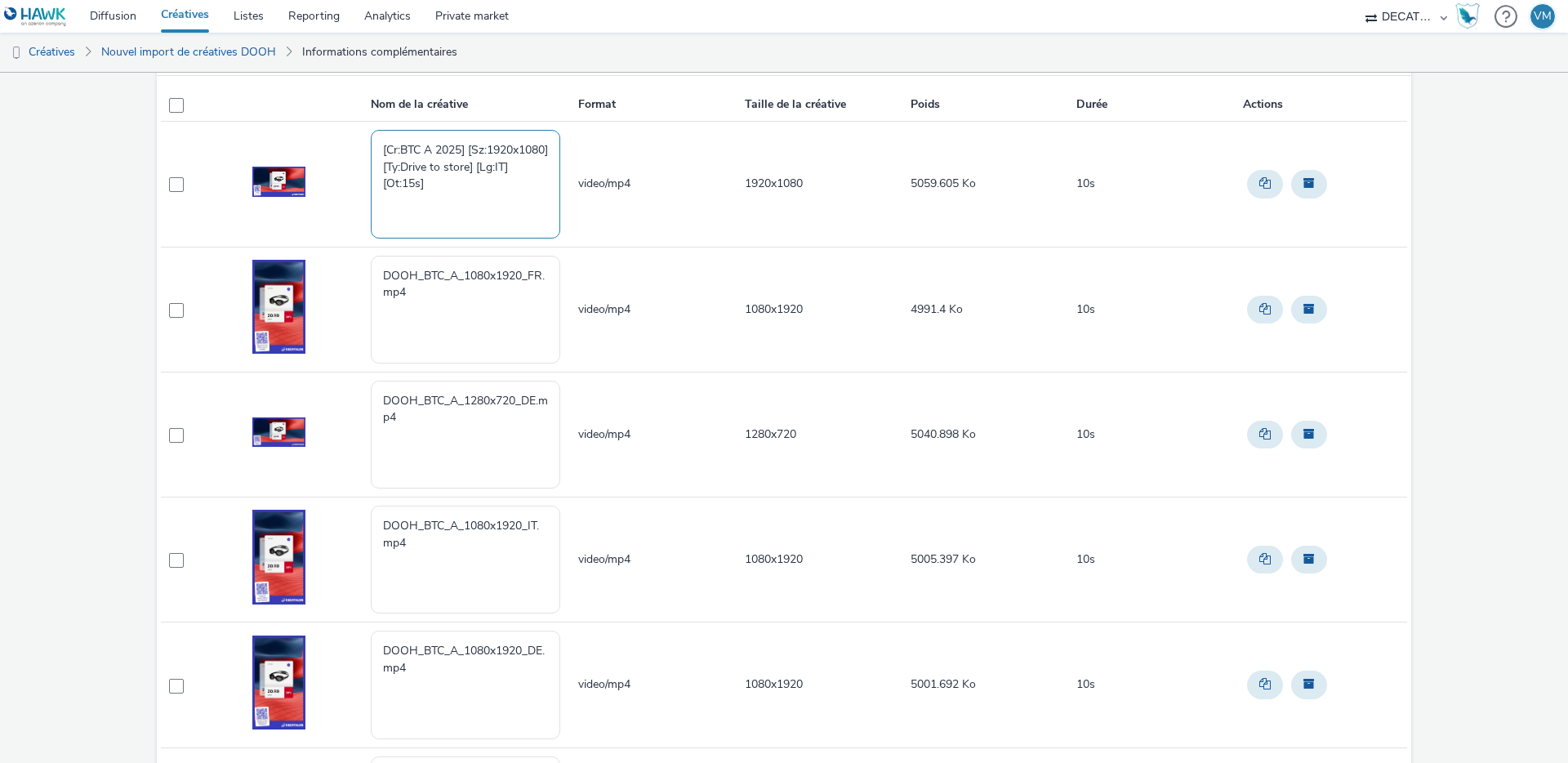
click at [533, 193] on textarea "[Cr:BTC A 2025] [Sz:1920x1080] [Ty:Drive to store] [Lg:IT] [Ot:15s]" at bounding box center [465, 184] width 189 height 108
paste textarea "[Cr:BTC A 2025] [Sz:1920x1080] [Ty:Drive to store] [Lg:IT] [Ot:10s]"
type textarea "[Cr:BTC A 2025] [Sz:1920x1080] [Ty:Drive to store] [Lg:IT] [Ot:10s]"
drag, startPoint x: 433, startPoint y: 293, endPoint x: 342, endPoint y: 268, distance: 94.4
click at [342, 268] on tr "DOOH_BTC_A_1080x1920_FR.mp4 video/mp4 1080x1920 4991.4 Ko 10s" at bounding box center [784, 309] width 1246 height 125
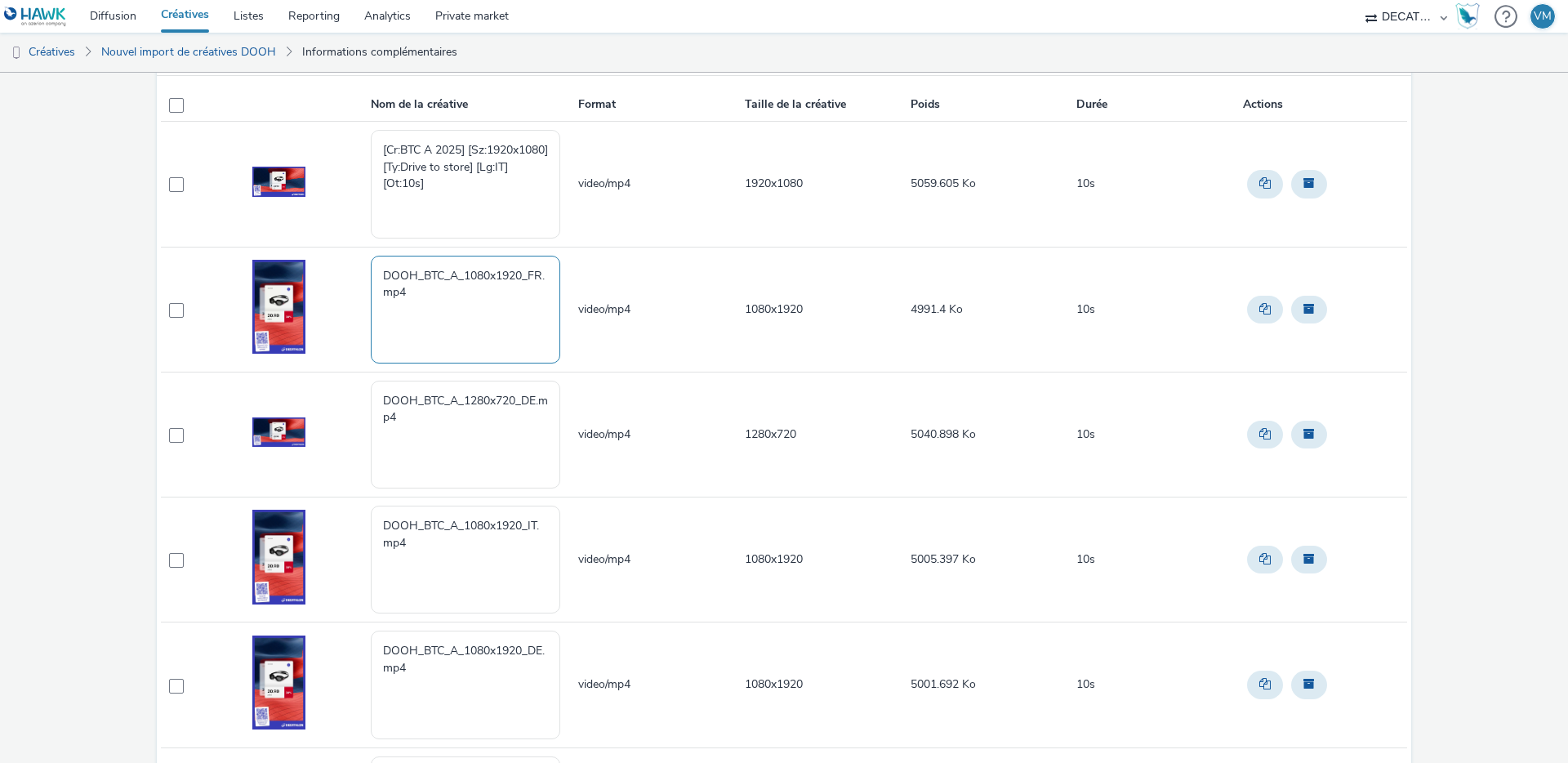
paste textarea "[Cr:BTC A 2025] [Sz:1080x1920] [Ty:Drive to store] [Lg:FR] [Ot:10s]"
type textarea "[Cr:BTC A 2025] [Sz:1080x1920] [Ty:Drive to store] [Lg:FR] [Ot:10s]"
paste textarea "[Cr:BTC A 2025] [Sz:1280x720] [Ty:Drive to store] [Lg:DE] [Ot:10s]"
drag, startPoint x: 416, startPoint y: 419, endPoint x: 329, endPoint y: 384, distance: 93.8
type textarea "[Cr:BTC A 2025] [Sz:1280x720] [Ty:Drive to store] [Lg:DE] [Ot:10s]"
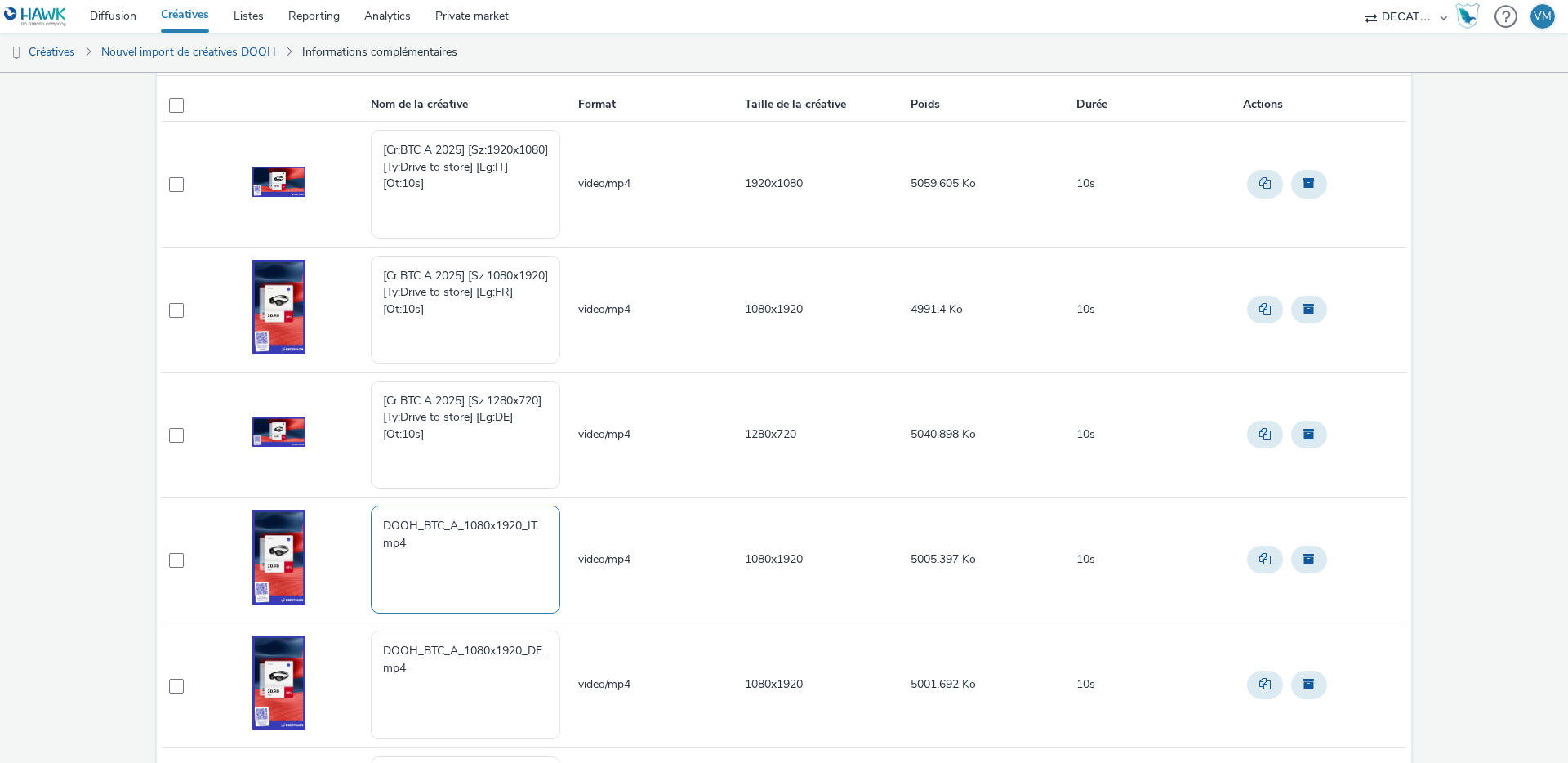
click at [415, 549] on textarea "DOOH_BTC_A_1080x1920_IT.mp4" at bounding box center [465, 559] width 189 height 108
drag, startPoint x: 408, startPoint y: 544, endPoint x: 323, endPoint y: 514, distance: 90.1
click at [323, 515] on tr "DOOH_BTC_A_1080x1920_IT.mp4 video/mp4 1080x1920 5005.397 Ko 10s" at bounding box center [784, 560] width 1246 height 125
paste textarea "[Cr:BTC A 2025] [Sz:1080x1920] [Ty:Drive to store] [Lg:IT] [Ot:10s]"
type textarea "[Cr:BTC A 2025] [Sz:1080x1920] [Ty:Drive to store] [Lg:IT] [Ot:10s]"
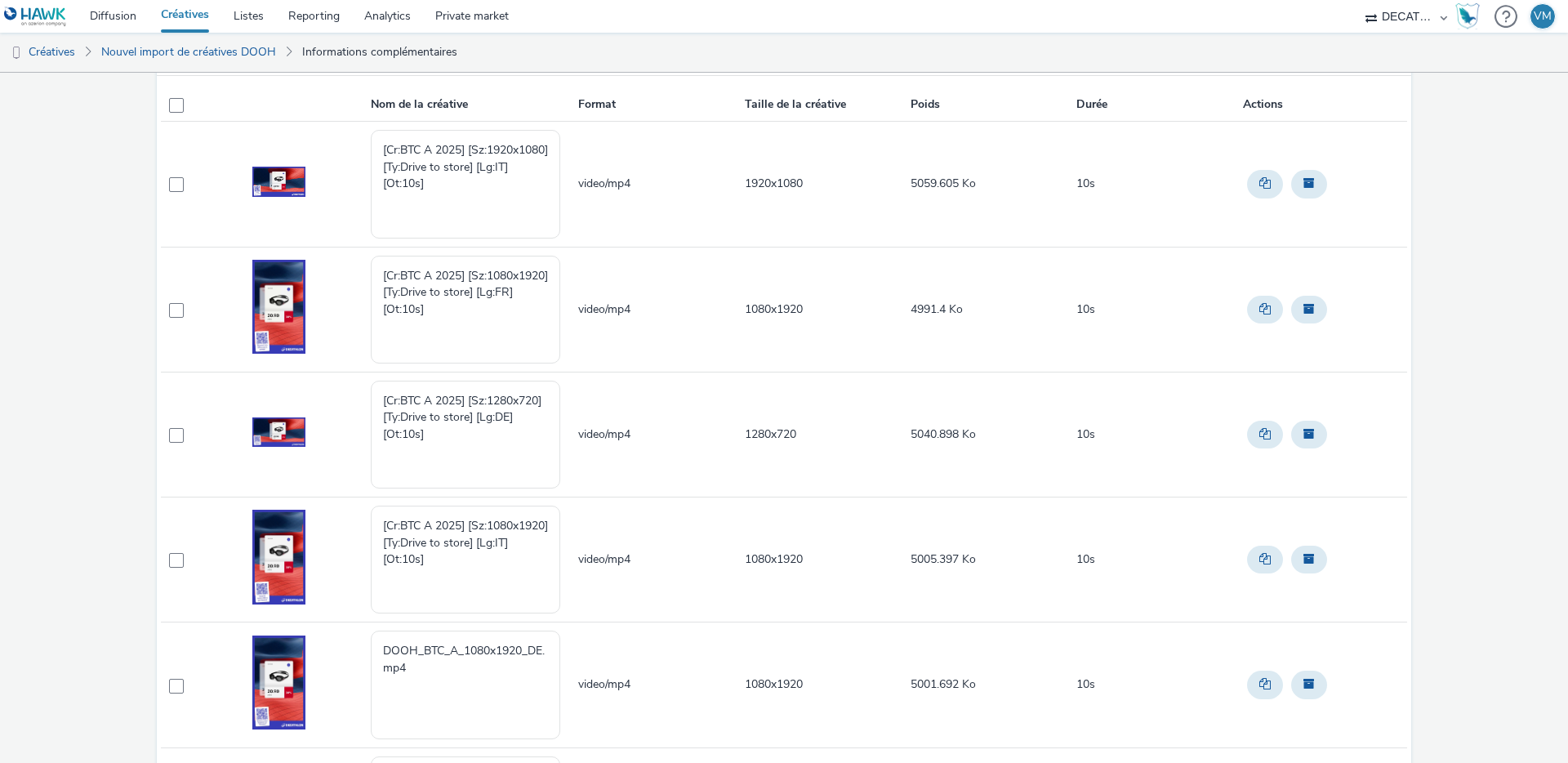
scroll to position [301, 0]
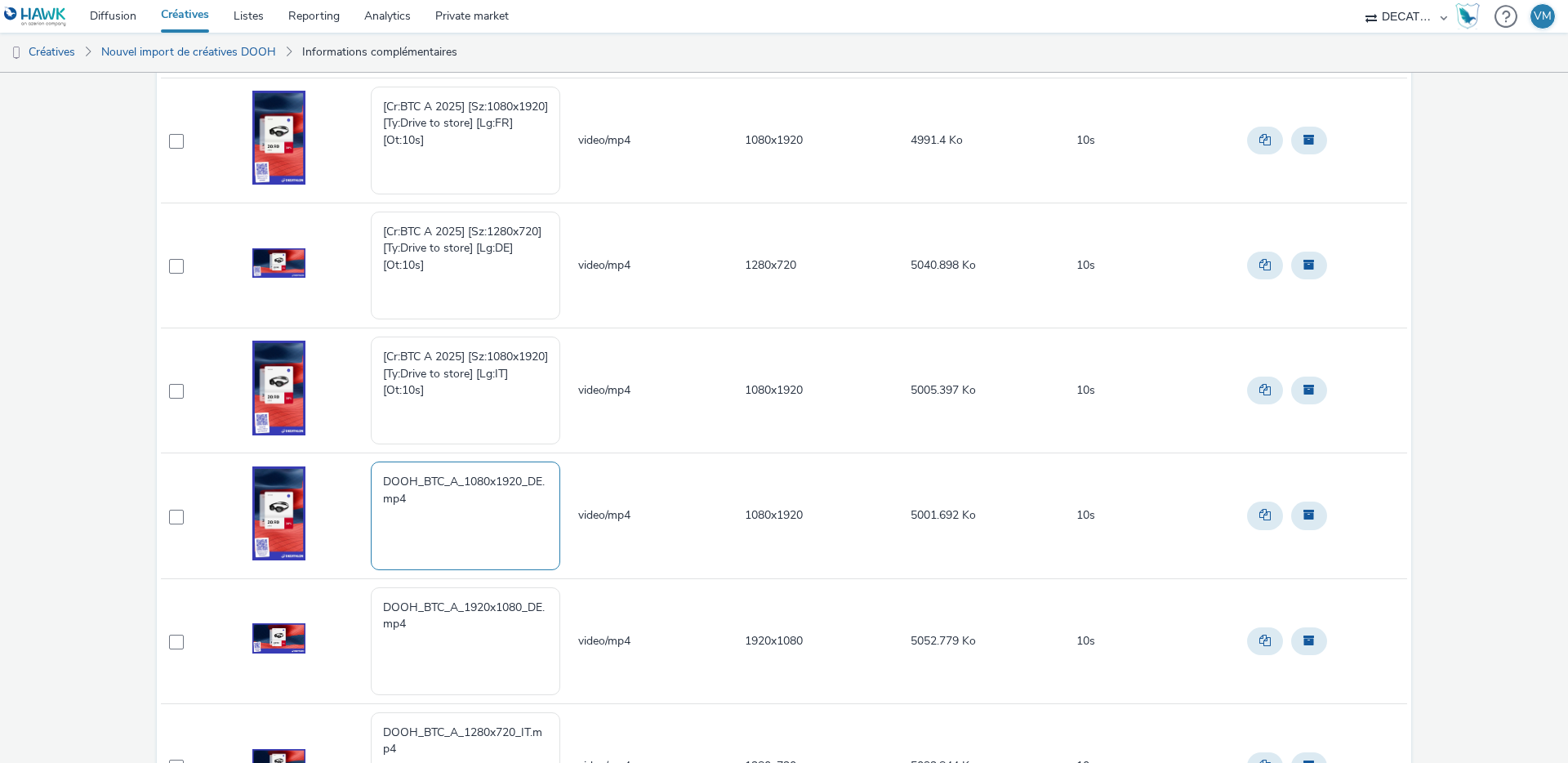
drag, startPoint x: 420, startPoint y: 500, endPoint x: 328, endPoint y: 473, distance: 95.9
click at [328, 473] on tr "DOOH_BTC_A_1080x1920_DE.mp4 video/mp4 1080x1920 5001.692 Ko 10s" at bounding box center [784, 516] width 1246 height 125
paste textarea "[Cr:BTC A 2025] [Sz:1080x1920] [Ty:Drive to store] [Lg:DE] [Ot:10s]"
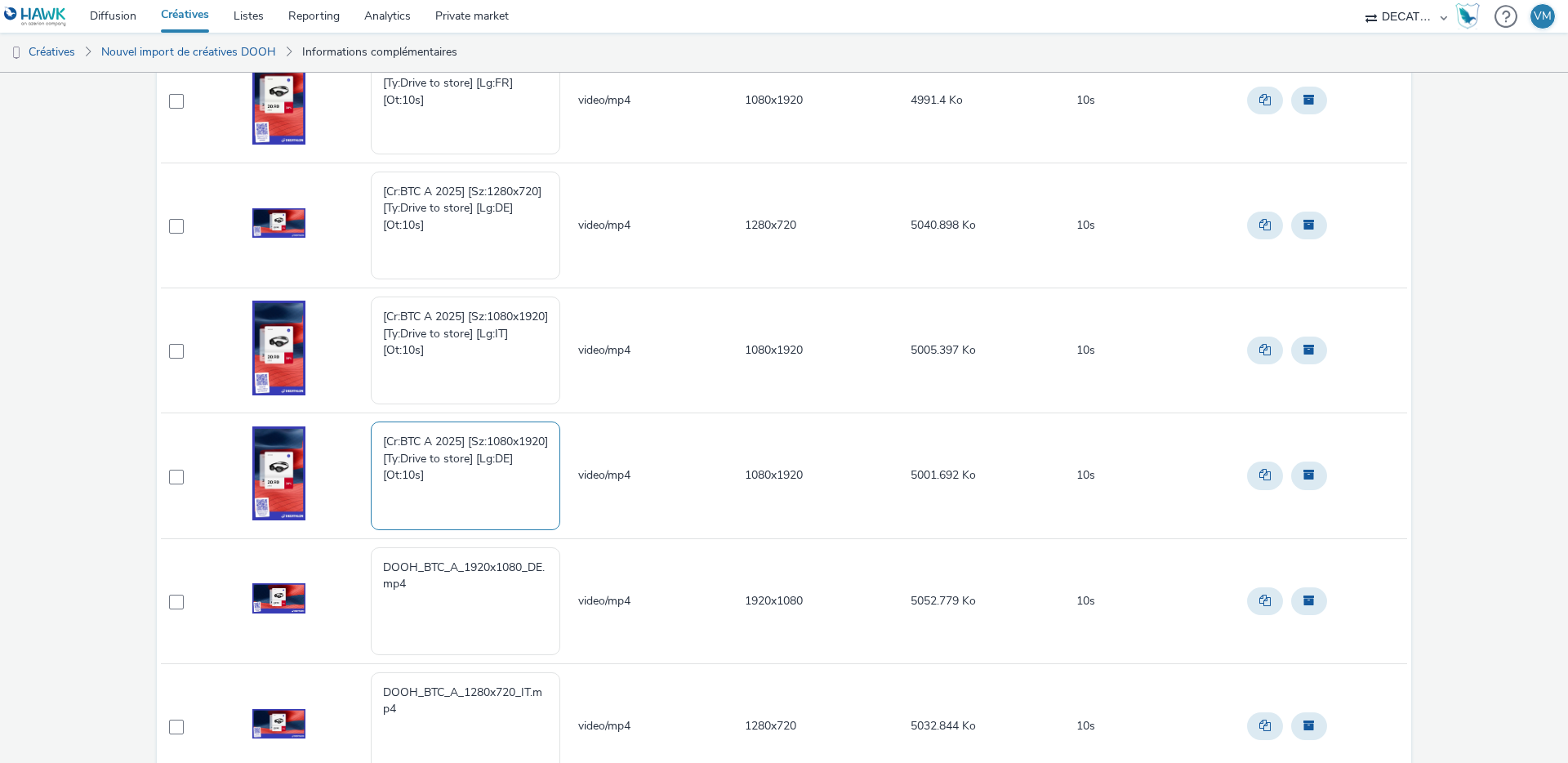
scroll to position [348, 0]
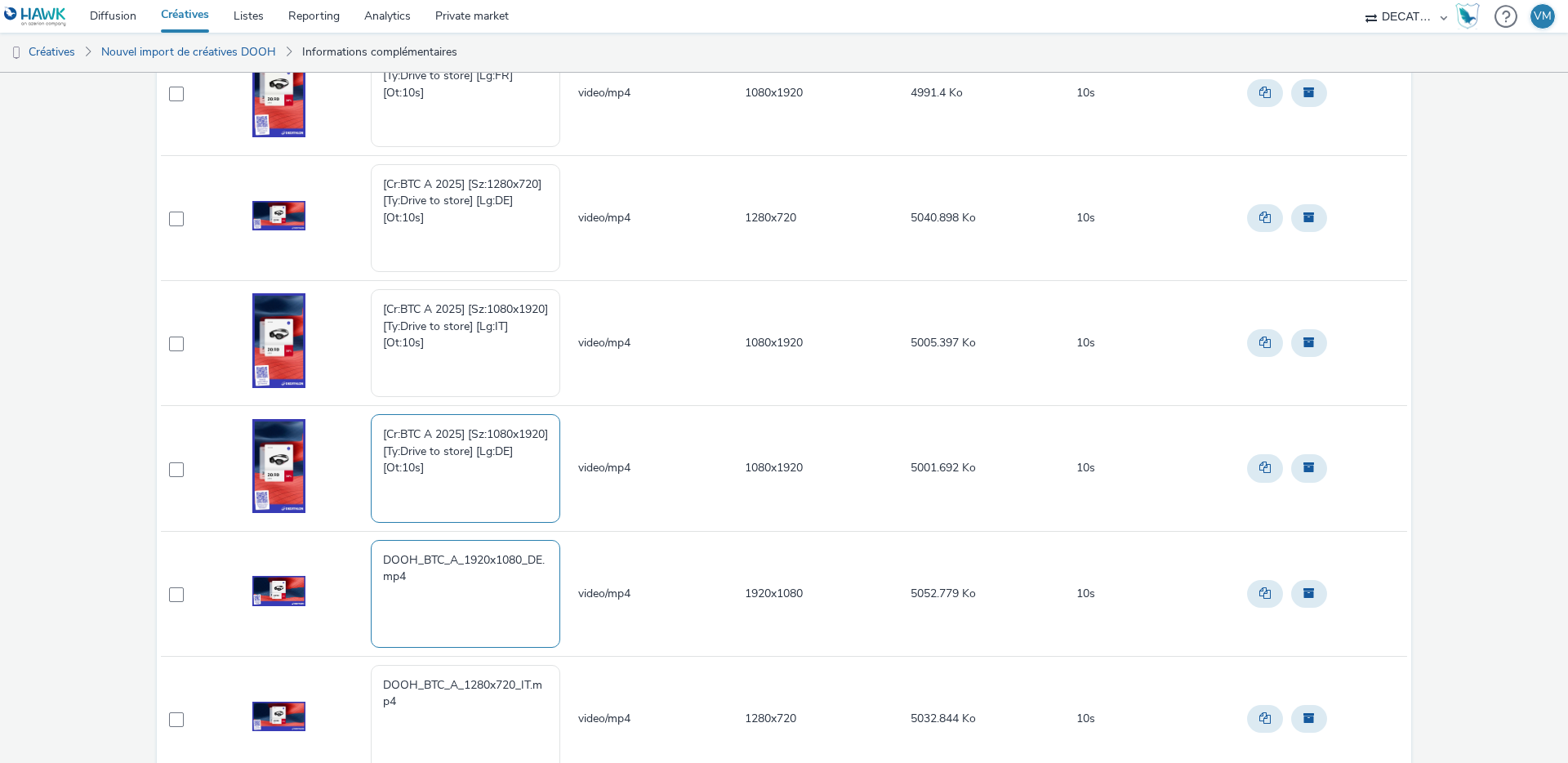
type textarea "[Cr:BTC A 2025] [Sz:1080x1920] [Ty:Drive to store] [Lg:DE] [Ot:10s]"
click at [420, 573] on textarea "DOOH_BTC_A_1920x1080_DE.mp4" at bounding box center [465, 594] width 189 height 108
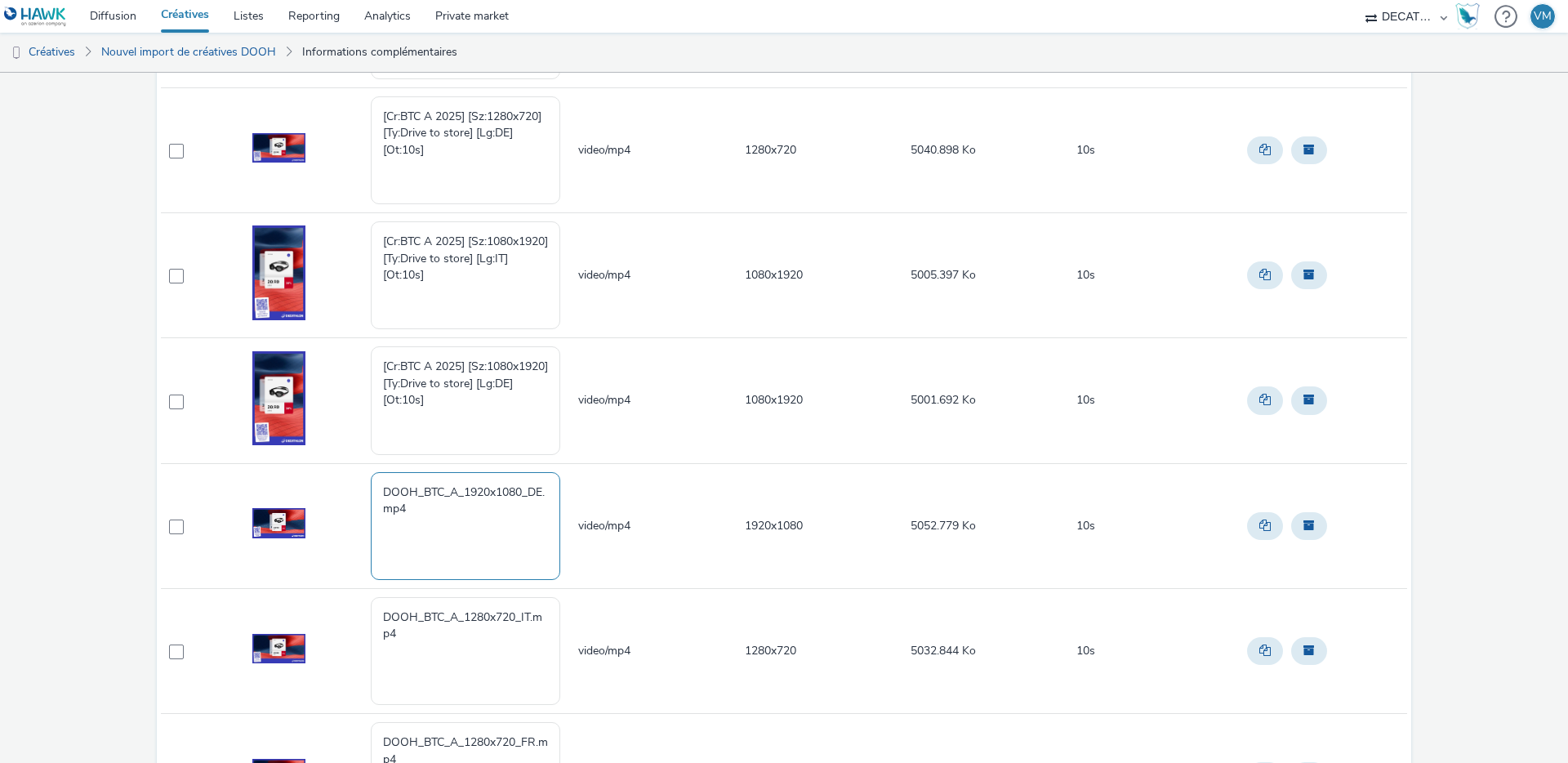
scroll to position [467, 0]
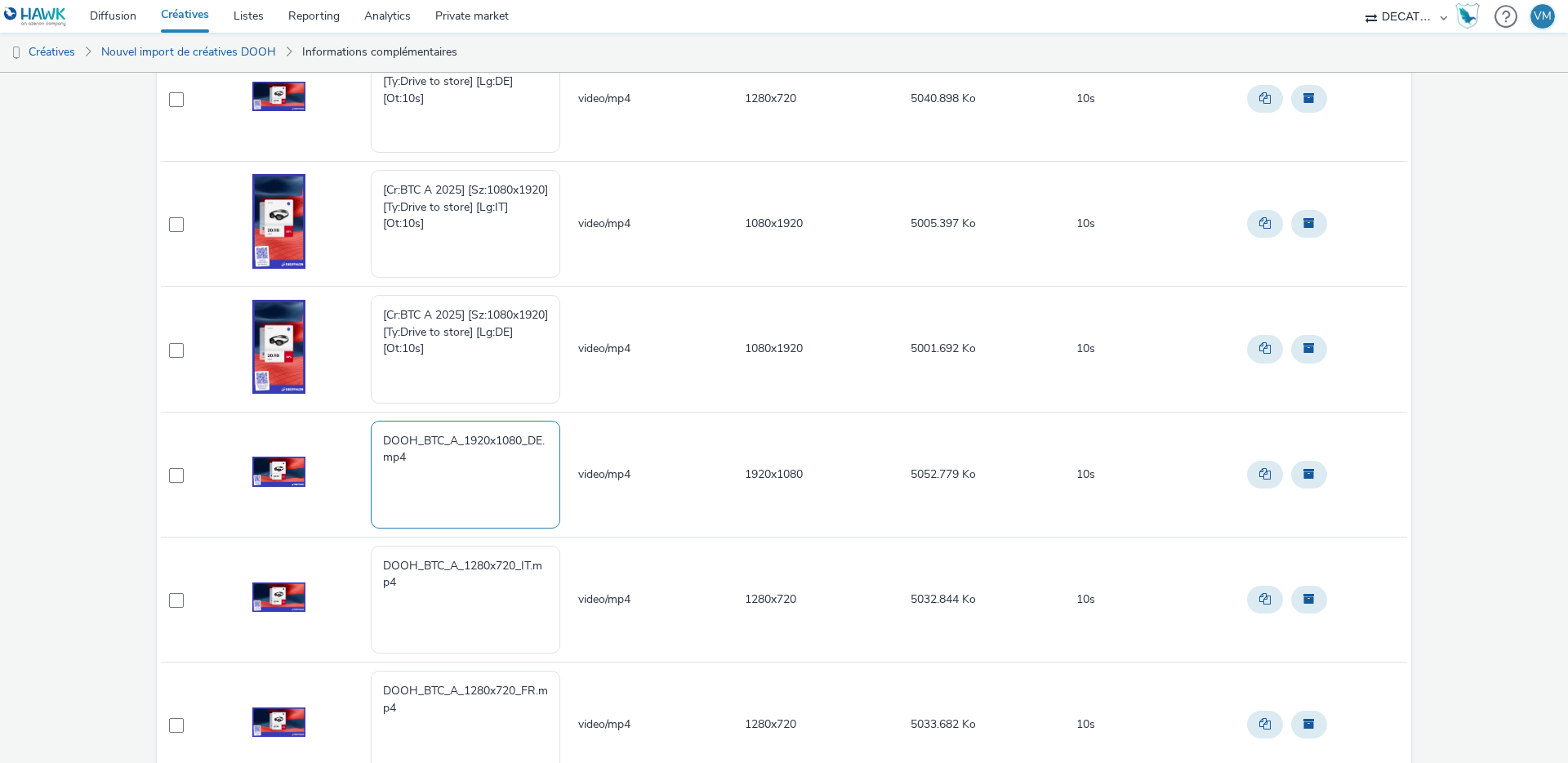
drag, startPoint x: 423, startPoint y: 461, endPoint x: 316, endPoint y: 432, distance: 110.9
click at [317, 432] on tr "DOOH_BTC_A_1920x1080_DE.mp4 video/mp4 1920x1080 5052.779 Ko 10s" at bounding box center [784, 474] width 1246 height 125
paste textarea "[Cr:BTC A 2025] [Sz:1920x1080] [Ty:Drive to store] [Lg:DE] [Ot:10s]"
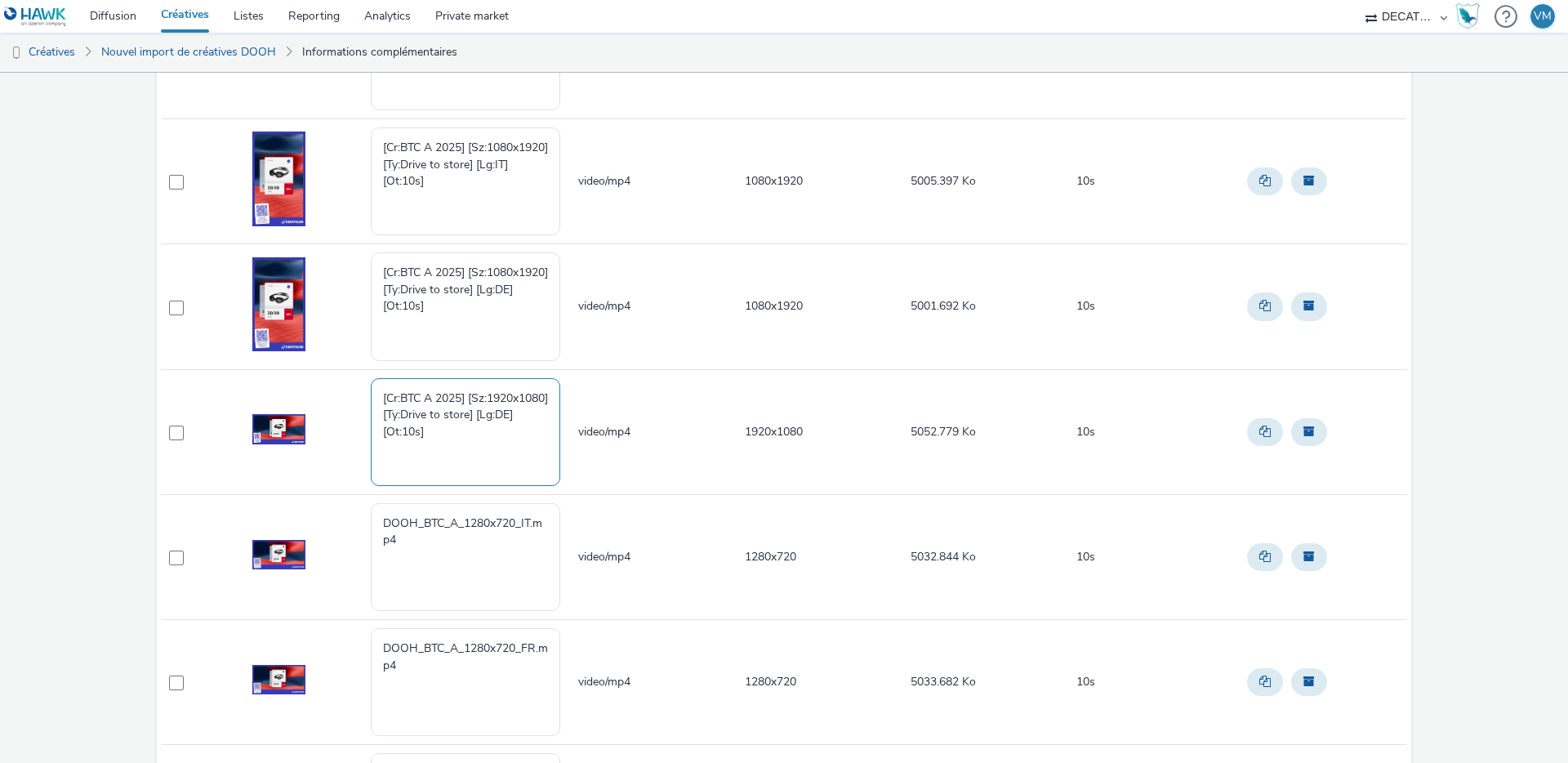
scroll to position [584, 0]
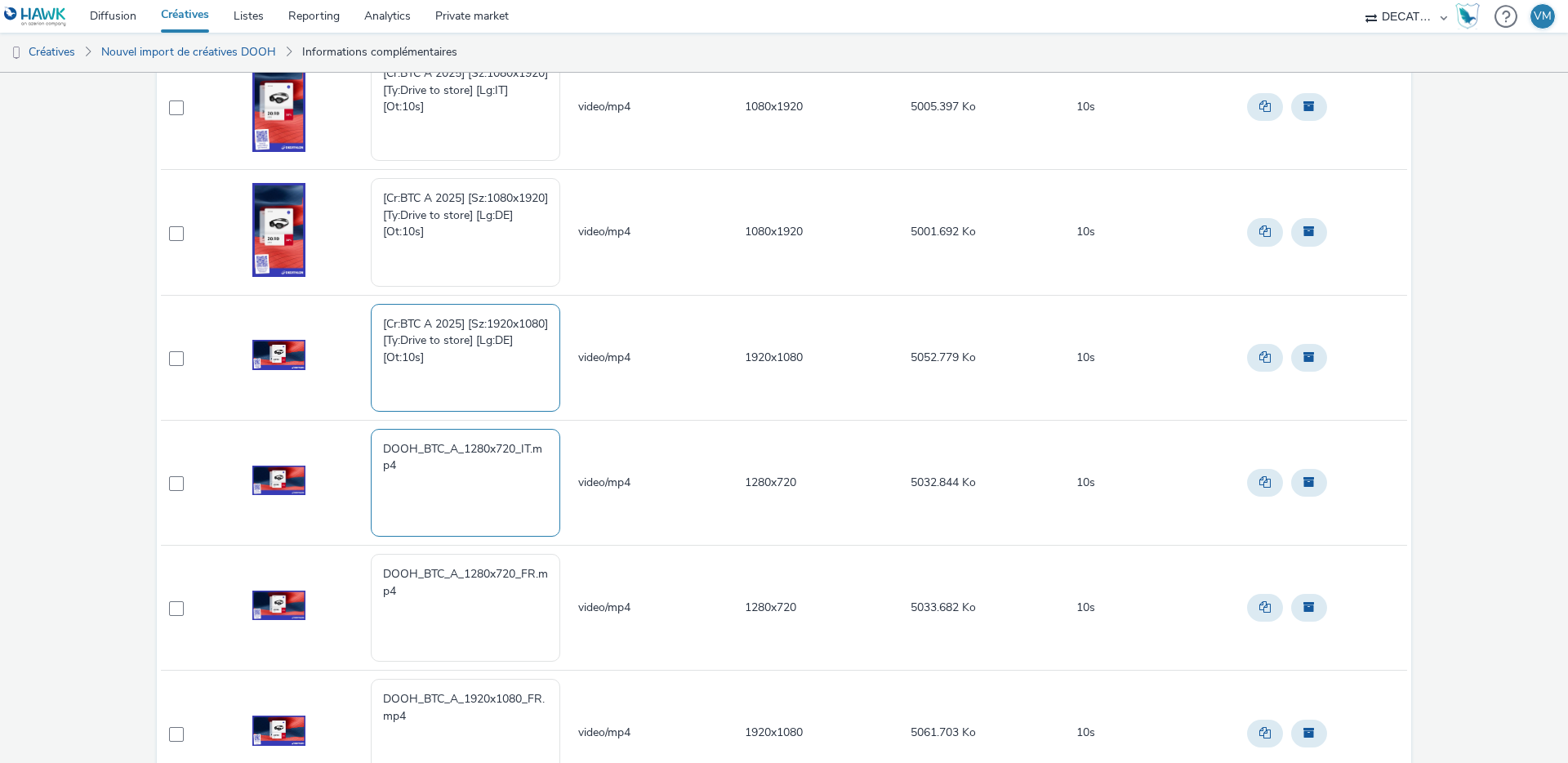
type textarea "[Cr:BTC A 2025] [Sz:1920x1080] [Ty:Drive to store] [Lg:DE] [Ot:10s]"
click at [434, 476] on textarea "DOOH_BTC_A_1280x720_IT.mp4" at bounding box center [465, 483] width 189 height 108
drag, startPoint x: 420, startPoint y: 456, endPoint x: 338, endPoint y: 434, distance: 84.9
click at [338, 435] on tr "DOOH_BTC_A_1280x720_IT.mp4 video/mp4 1280x720 5032.844 Ko 10s" at bounding box center [784, 482] width 1246 height 125
drag, startPoint x: 401, startPoint y: 476, endPoint x: 357, endPoint y: 436, distance: 59.5
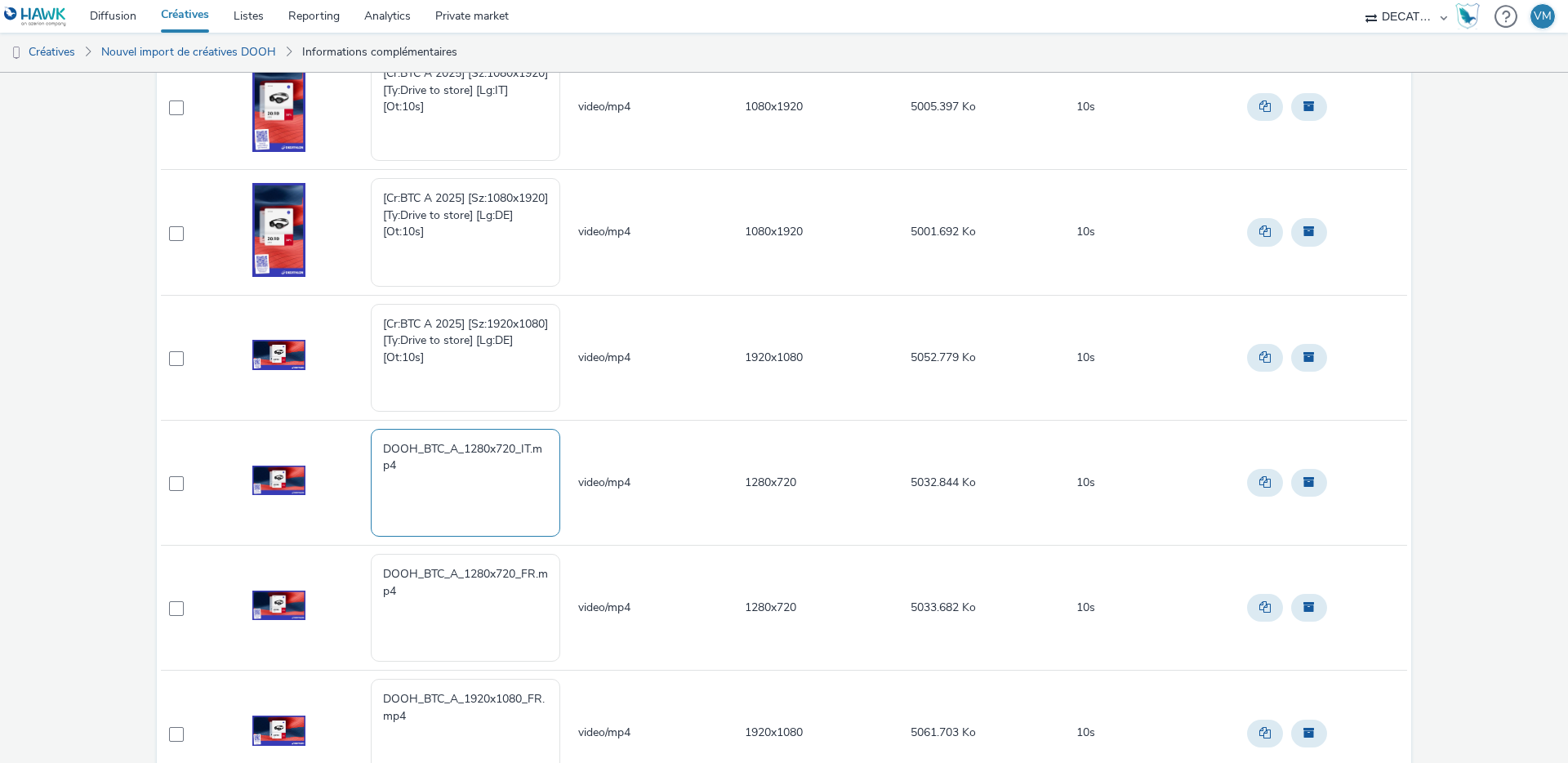
click at [357, 436] on tr "DOOH_BTC_A_1280x720_IT.mp4 video/mp4 1280x720 5032.844 Ko 10s" at bounding box center [784, 482] width 1246 height 125
paste textarea "[Cr:BTC A 2025] [Sz:1280x720] [Ty:Drive to store] [Lg:IT] [Ot:10s]"
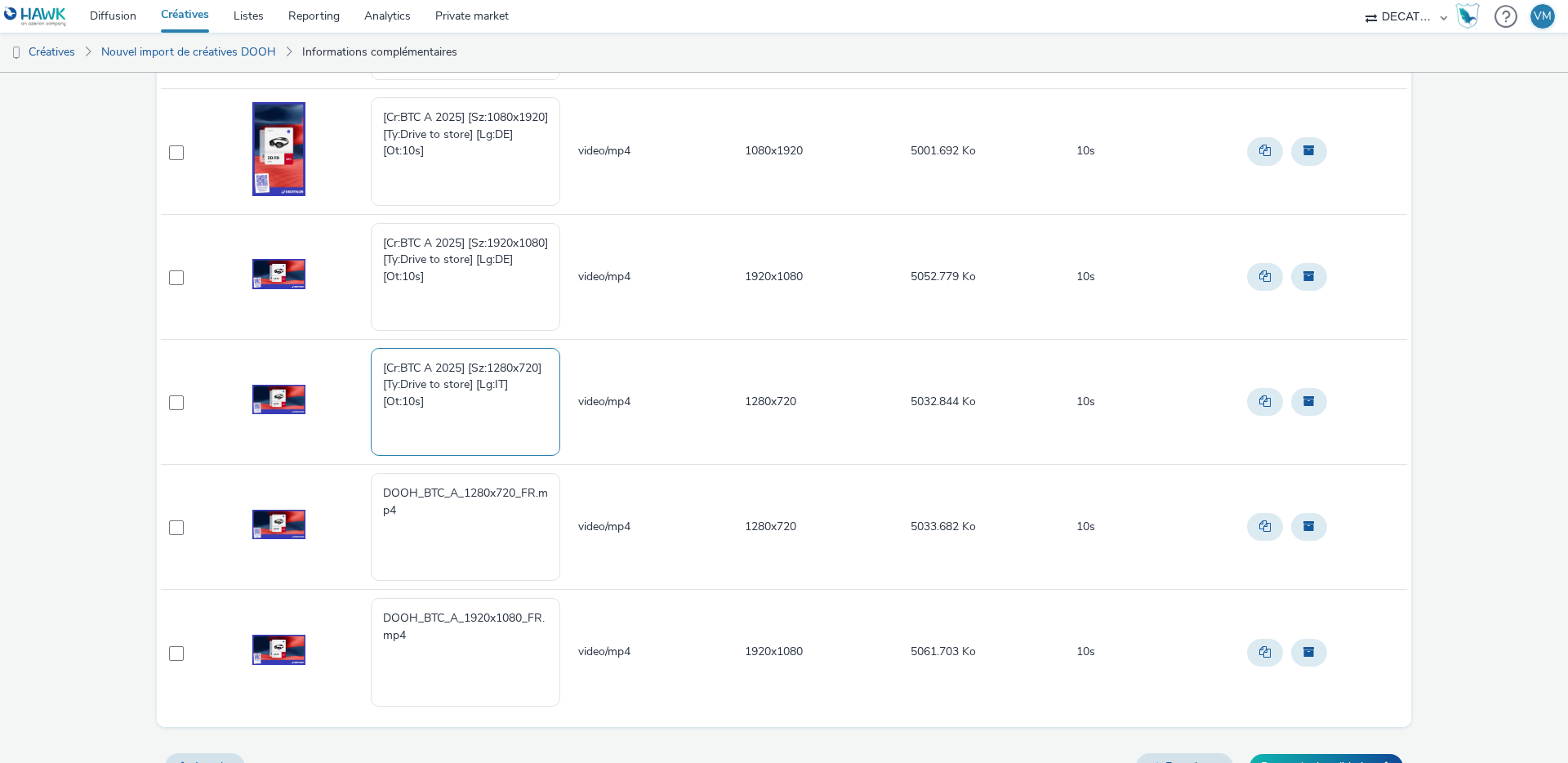
scroll to position [692, 0]
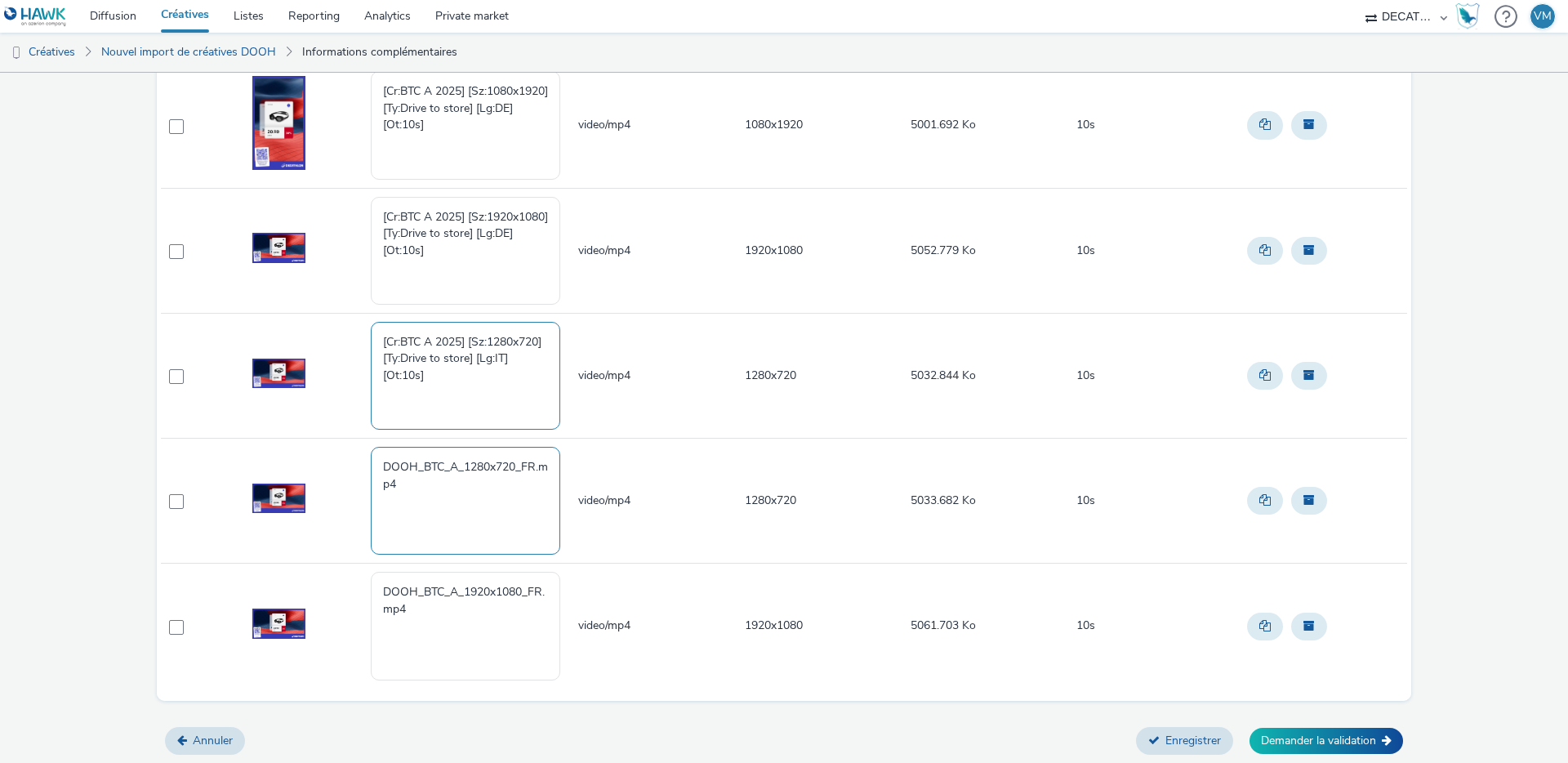
type textarea "[Cr:BTC A 2025] [Sz:1280x720] [Ty:Drive to store] [Lg:IT] [Ot:10s]"
click at [443, 485] on textarea "DOOH_BTC_A_1280x720_FR.mp4" at bounding box center [465, 501] width 189 height 108
drag, startPoint x: 420, startPoint y: 486, endPoint x: 321, endPoint y: 453, distance: 104.4
click at [321, 453] on tr "DOOH_BTC_A_1280x720_FR.mp4 video/mp4 1280x720 5033.682 Ko 10s" at bounding box center [784, 501] width 1246 height 125
paste textarea "[Cr:BTC A 2025] [Sz:1280x720] [Ty:Drive to store] [Lg:FR] [Ot:10s]"
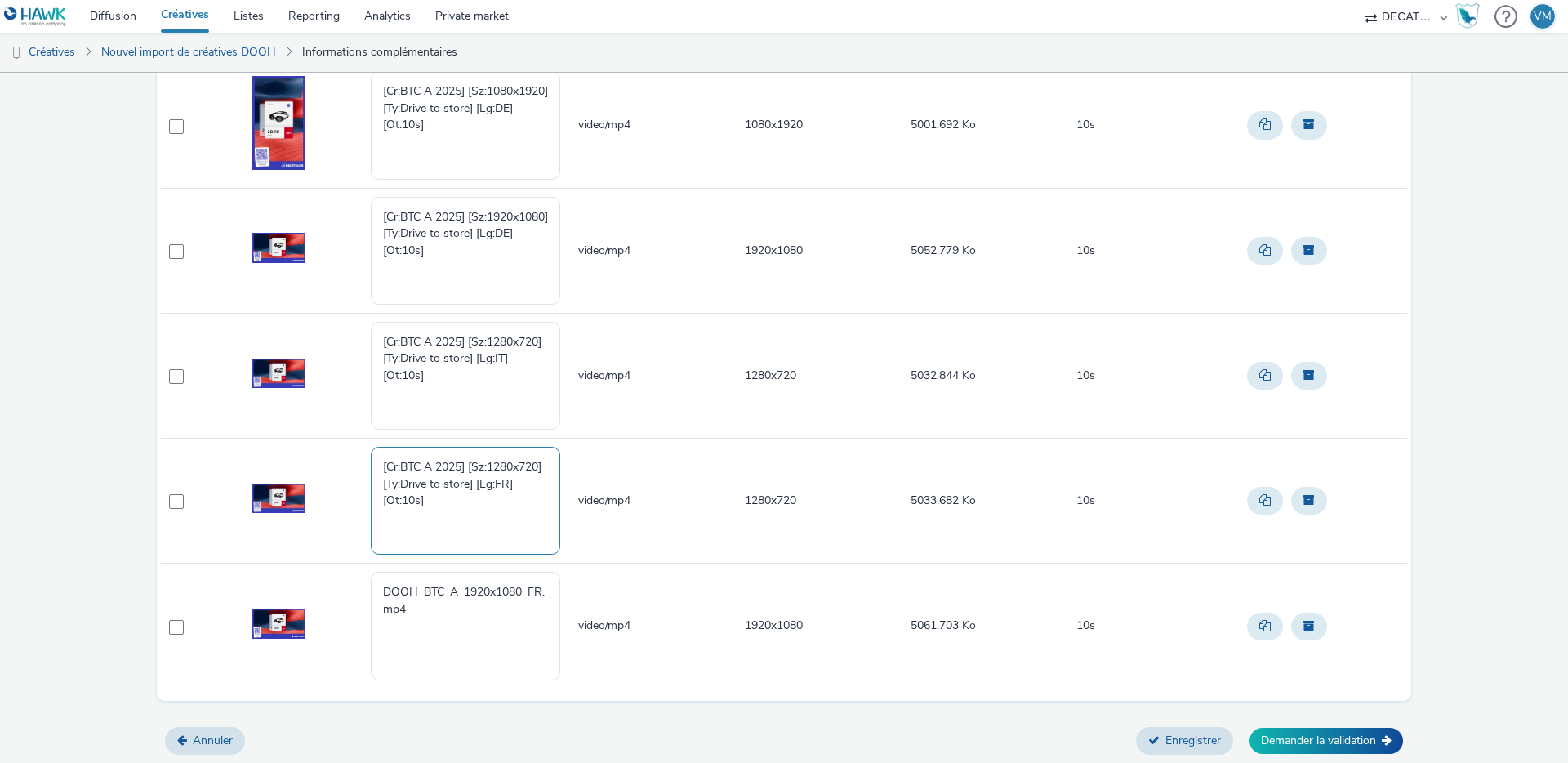
type textarea "[Cr:BTC A 2025] [Sz:1280x720] [Ty:Drive to store] [Lg:FR] [Ot:10s]"
drag, startPoint x: 422, startPoint y: 602, endPoint x: 346, endPoint y: 580, distance: 79.1
click at [347, 580] on tr "DOOH_BTC_A_1920x1080_FR.mp4 video/mp4 1920x1080 5061.703 Ko 10s" at bounding box center [784, 626] width 1246 height 125
paste textarea "[Cr:BTC A 2025] [Sz:1920x1080] [Ty:Drive to store] [Lg:FR] [Ot:10s]"
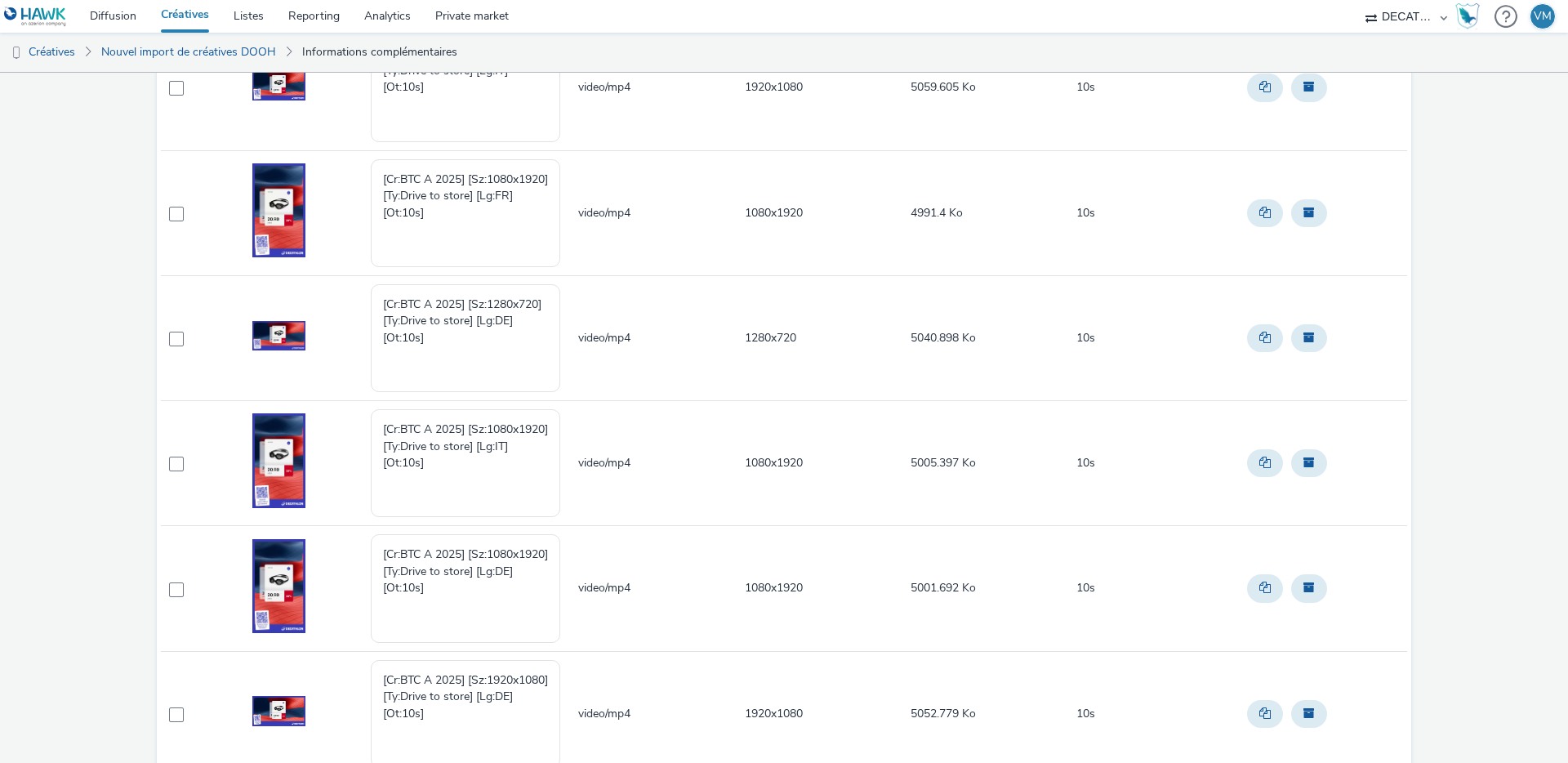
scroll to position [0, 0]
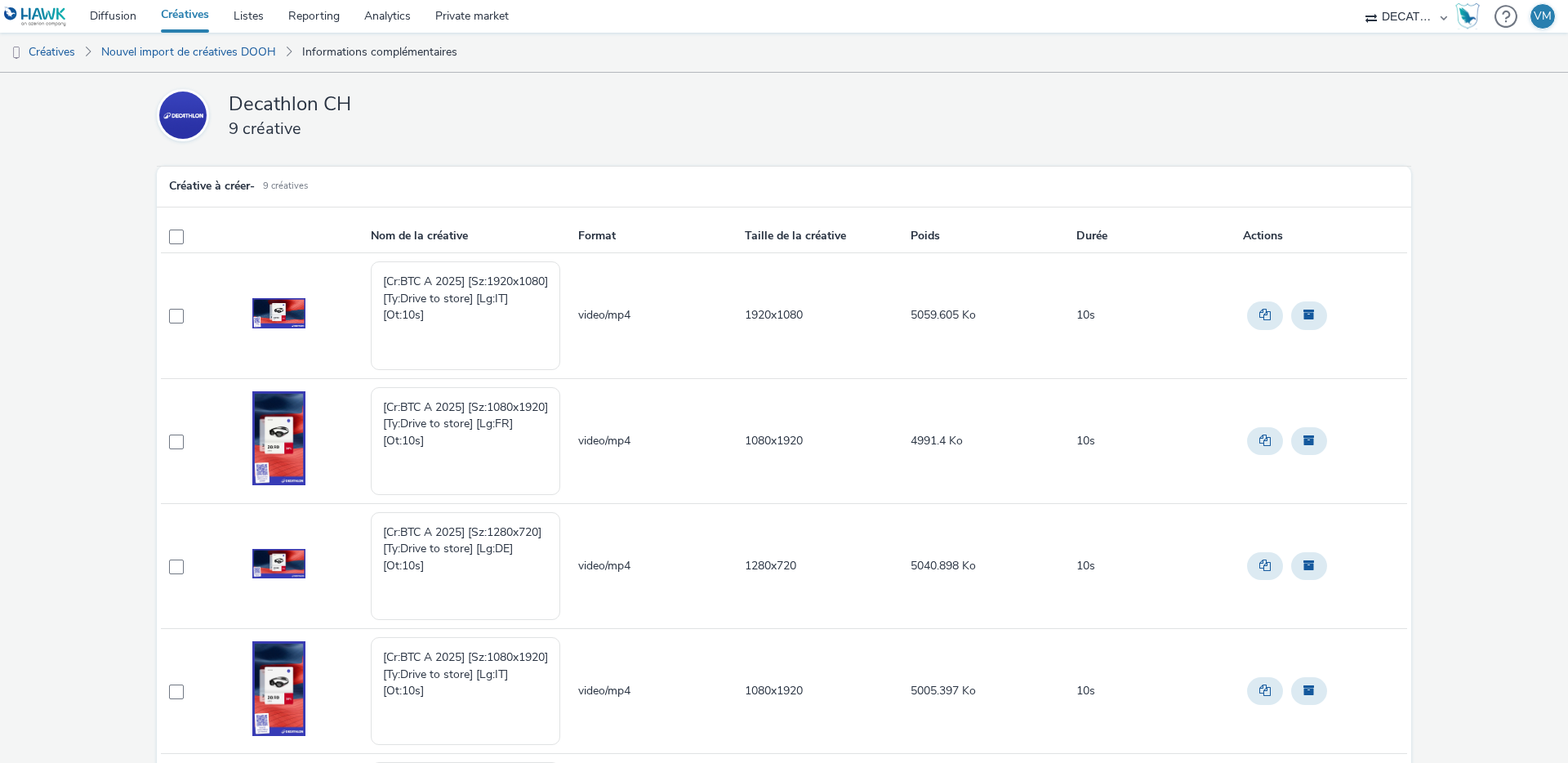
type textarea "[Cr:BTC A 2025] [Sz:1920x1080] [Ty:Drive to store] [Lg:FR] [Ot:10s]"
click at [283, 316] on img at bounding box center [279, 313] width 53 height 30
click at [438, 310] on textarea "[Cr:BTC A 2025] [Sz:1920x1080] [Ty:Drive to store] [Lg:IT] [Ot:10s]" at bounding box center [465, 316] width 189 height 108
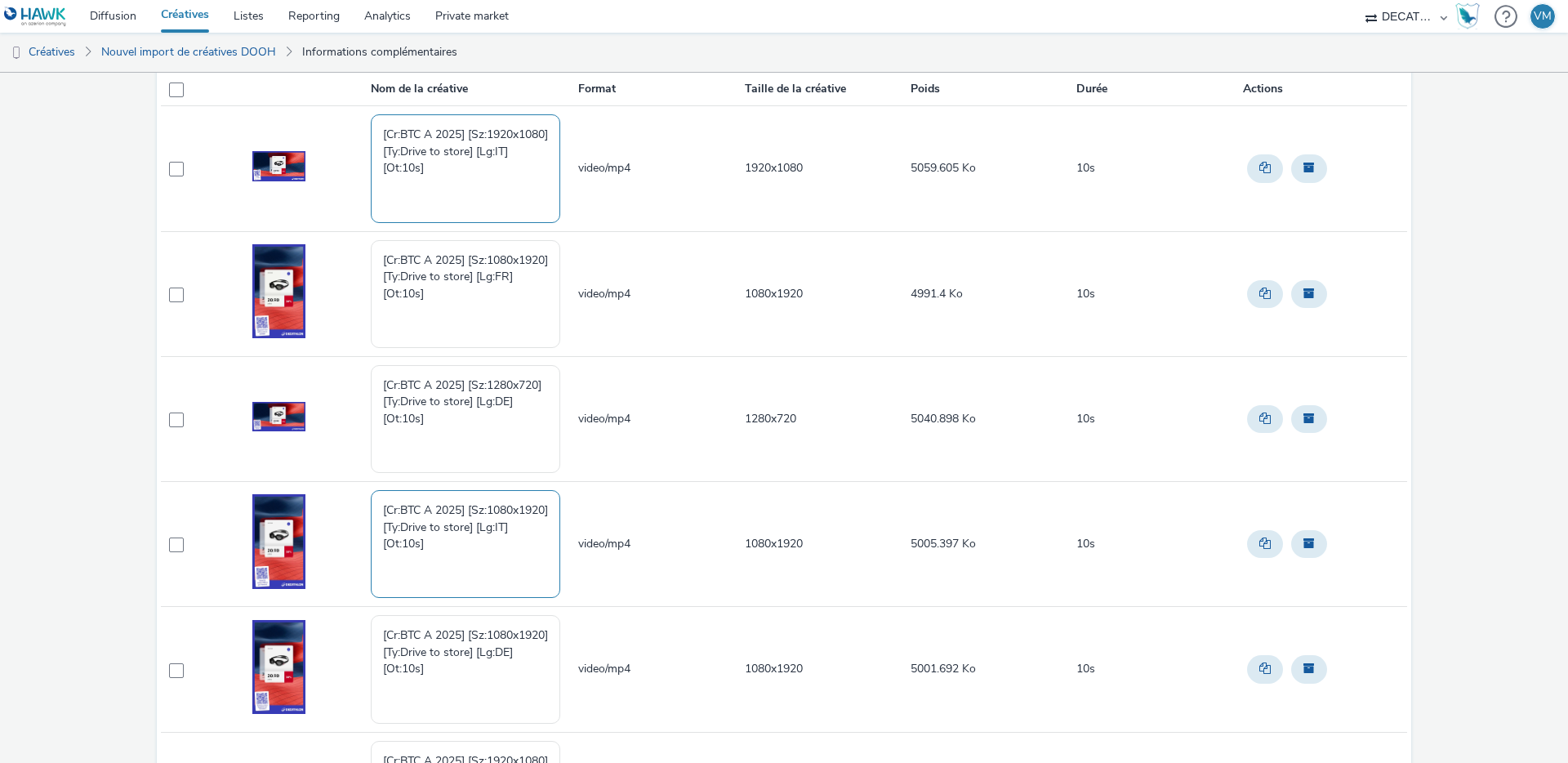
scroll to position [150, 0]
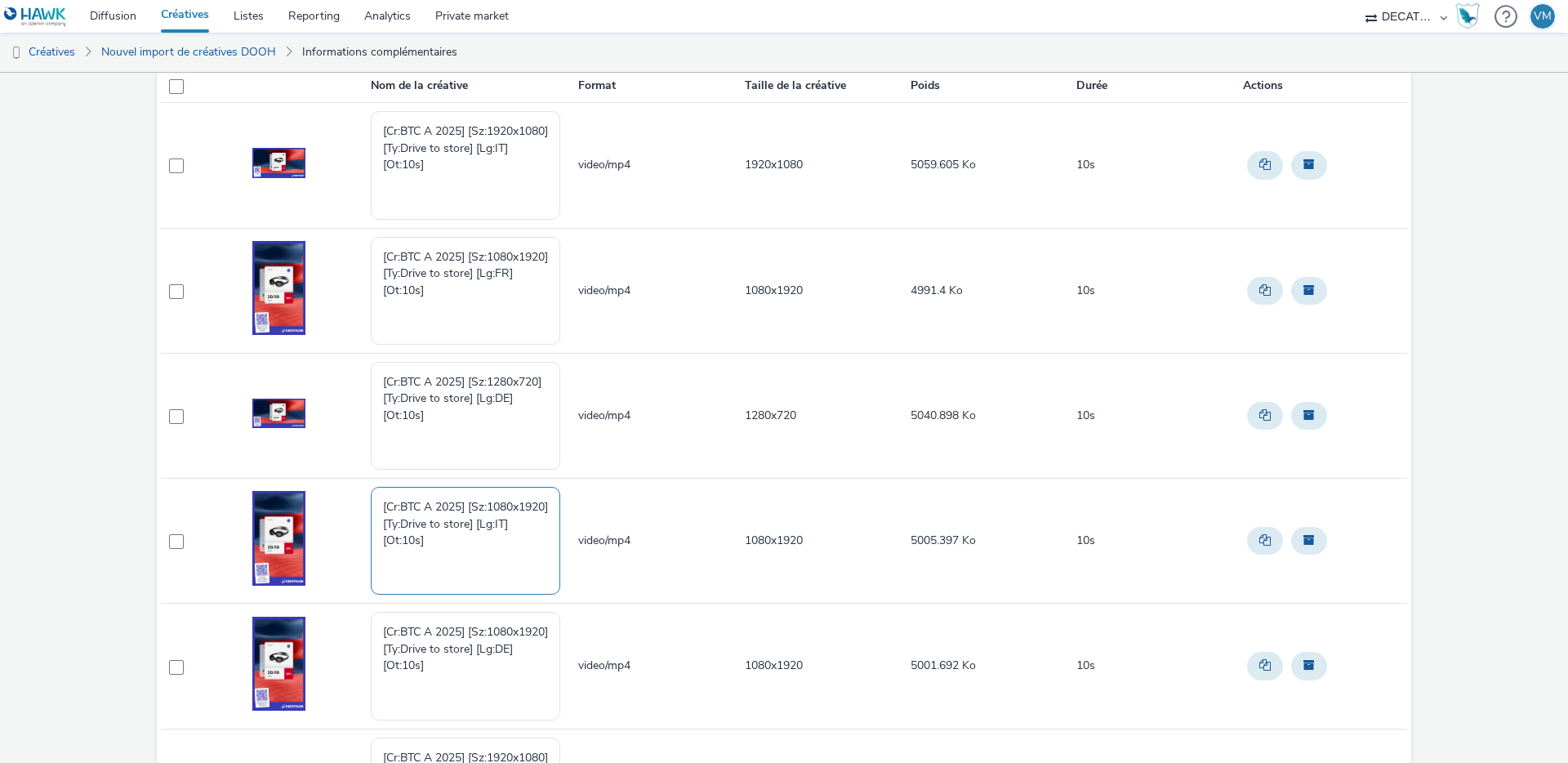
click at [442, 517] on textarea "[Cr:BTC A 2025] [Sz:1080x1920] [Ty:Drive to store] [Lg:IT] [Ot:10s]" at bounding box center [465, 541] width 189 height 108
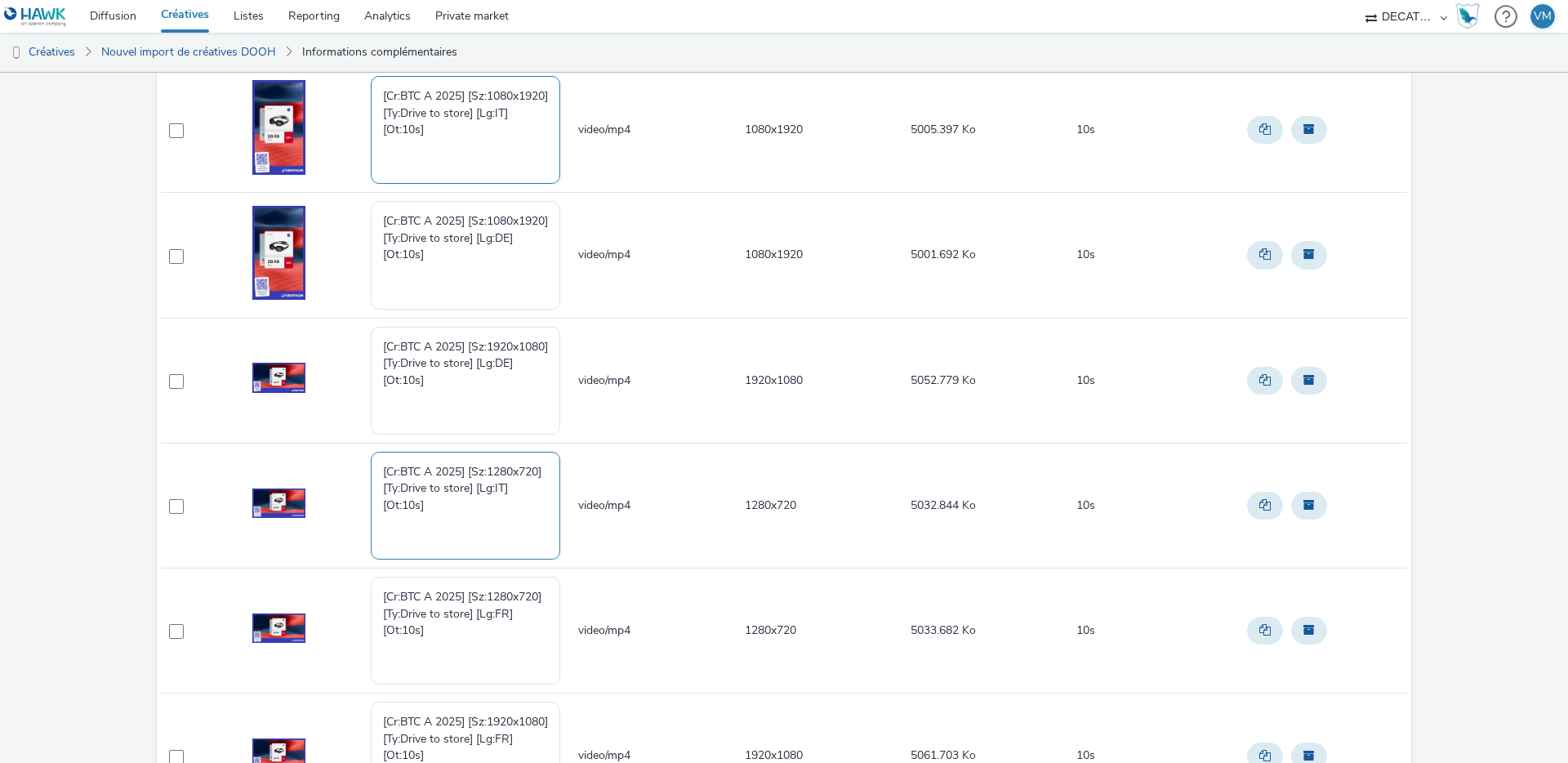
scroll to position [586, 0]
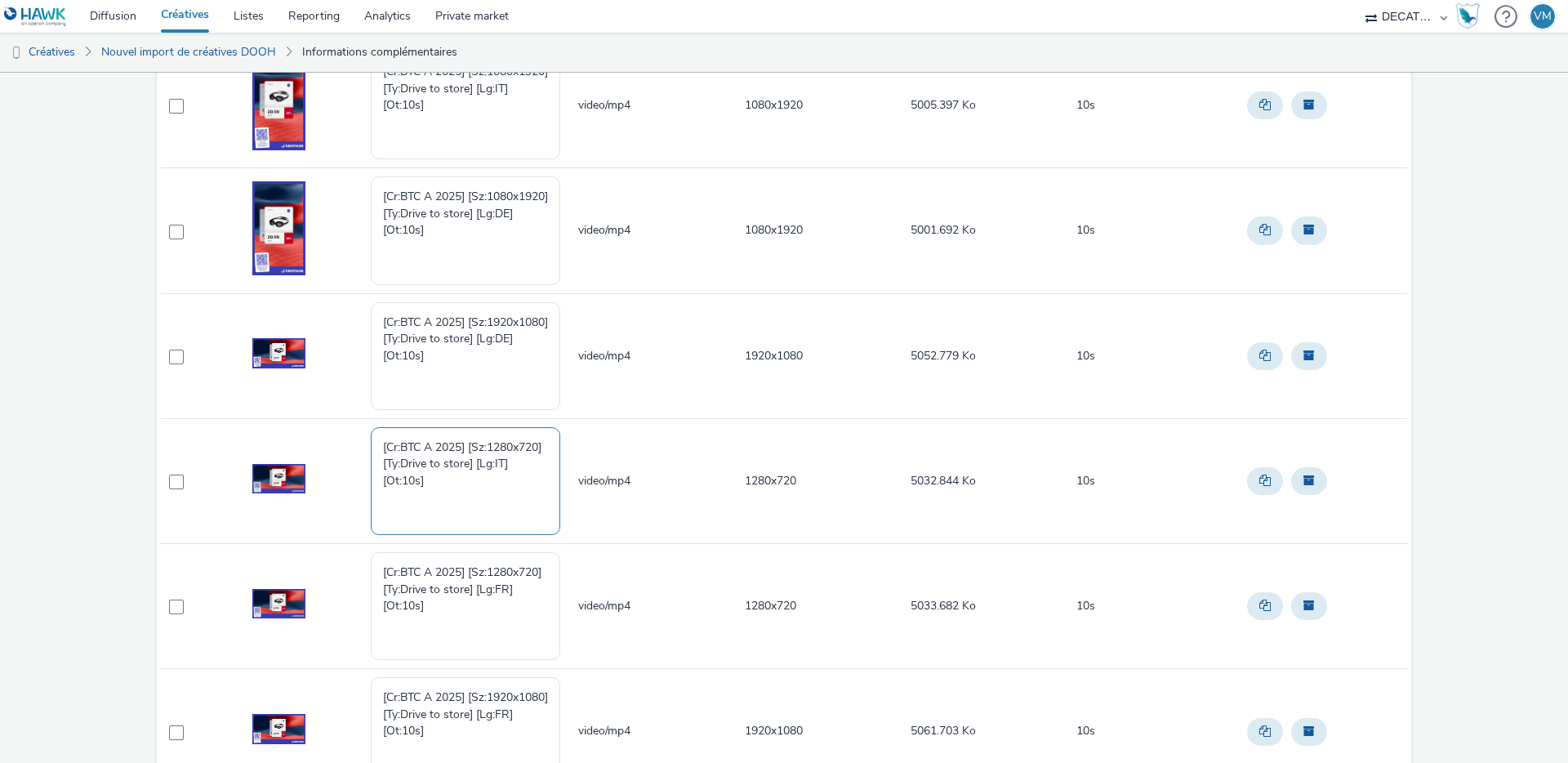
click at [448, 465] on textarea "[Cr:BTC A 2025] [Sz:1280x720] [Ty:Drive to store] [Lg:IT] [Ot:10s]" at bounding box center [465, 481] width 189 height 108
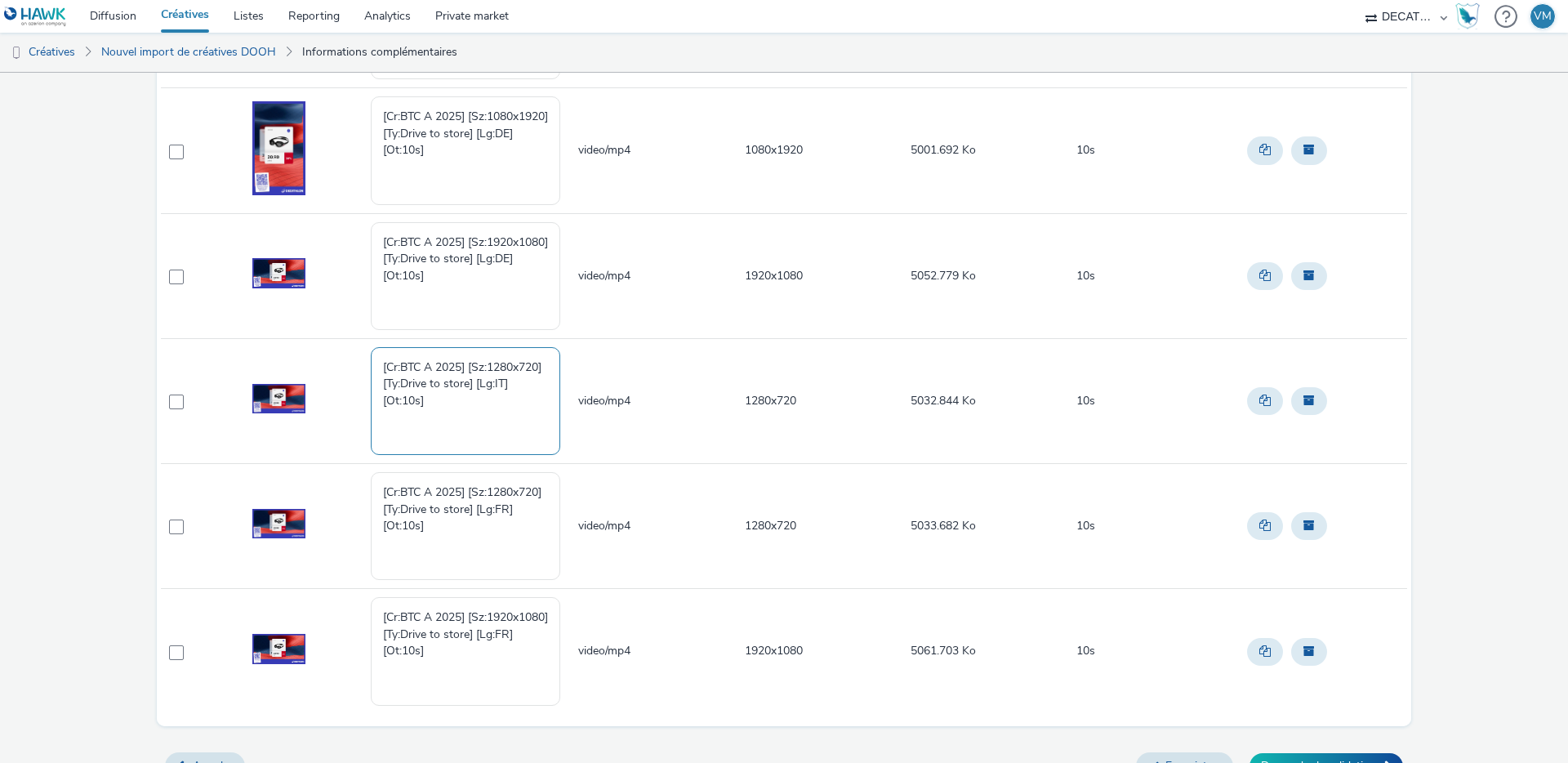
scroll to position [682, 0]
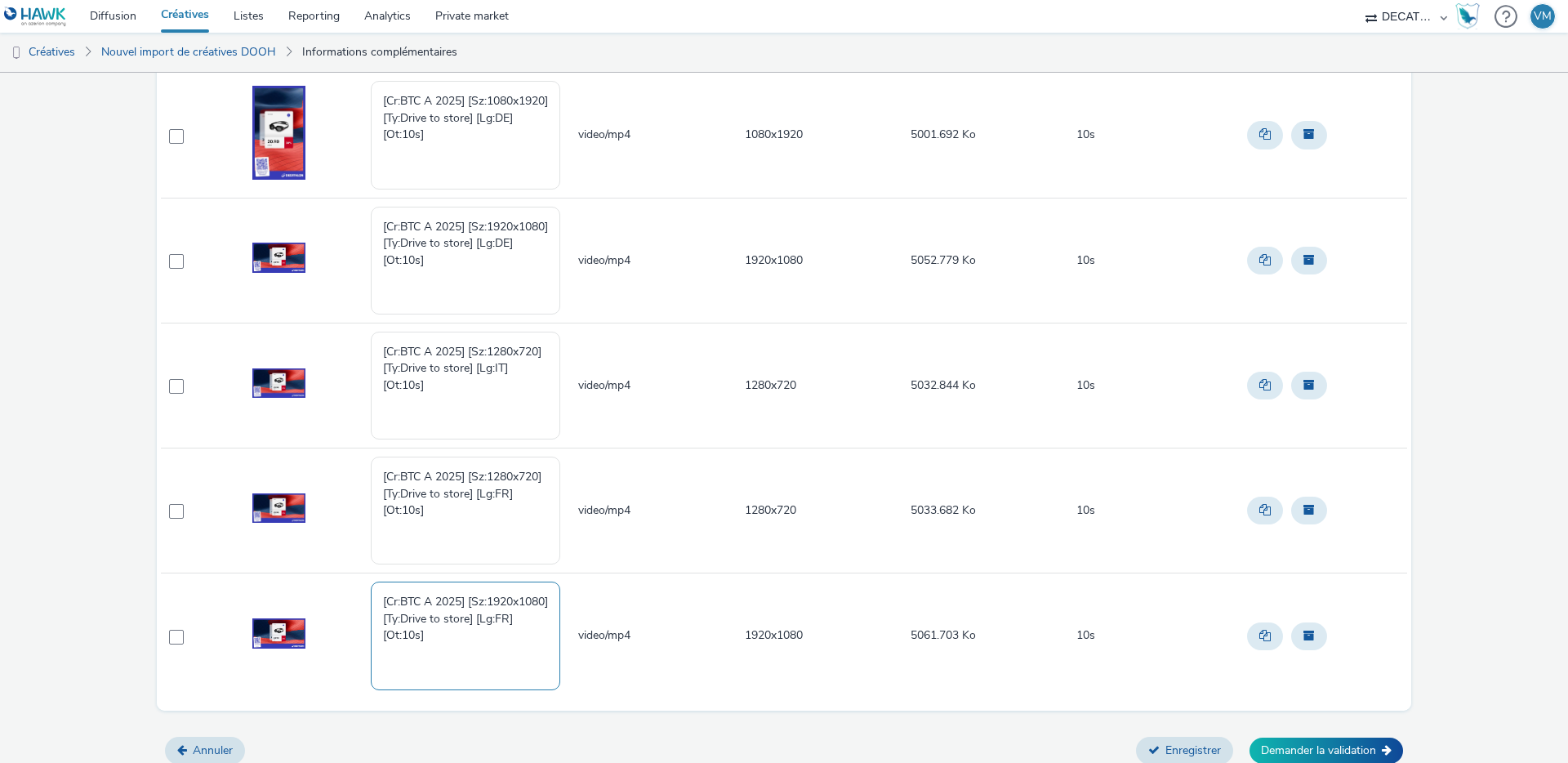
click at [444, 635] on textarea "[Cr:BTC A 2025] [Sz:1920x1080] [Ty:Drive to store] [Lg:FR] [Ot:10s]" at bounding box center [465, 636] width 189 height 108
click at [434, 490] on textarea "[Cr:BTC A 2025] [Sz:1280x720] [Ty:Drive to store] [Lg:FR] [Ot:10s]" at bounding box center [465, 510] width 189 height 108
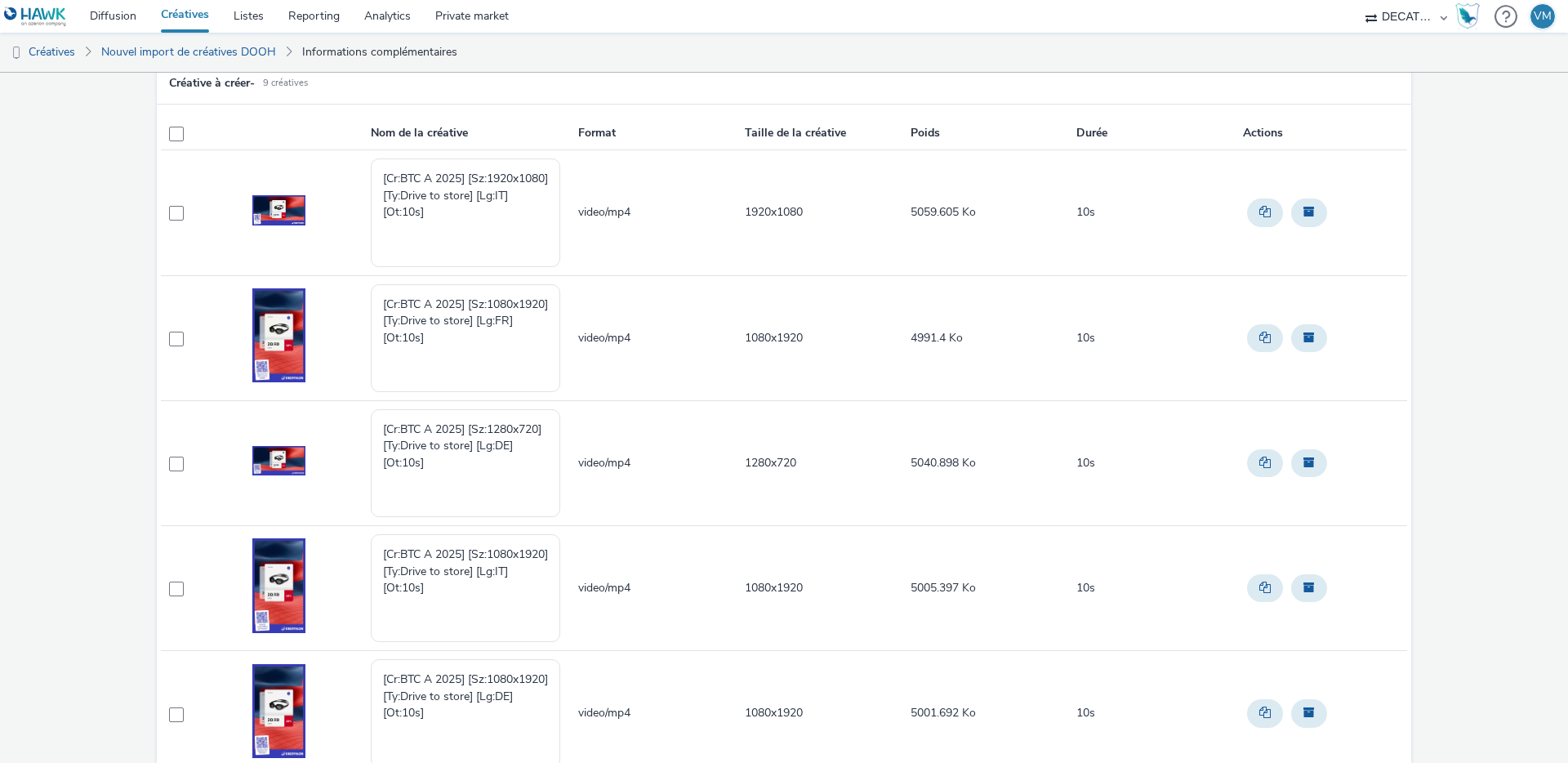
scroll to position [99, 0]
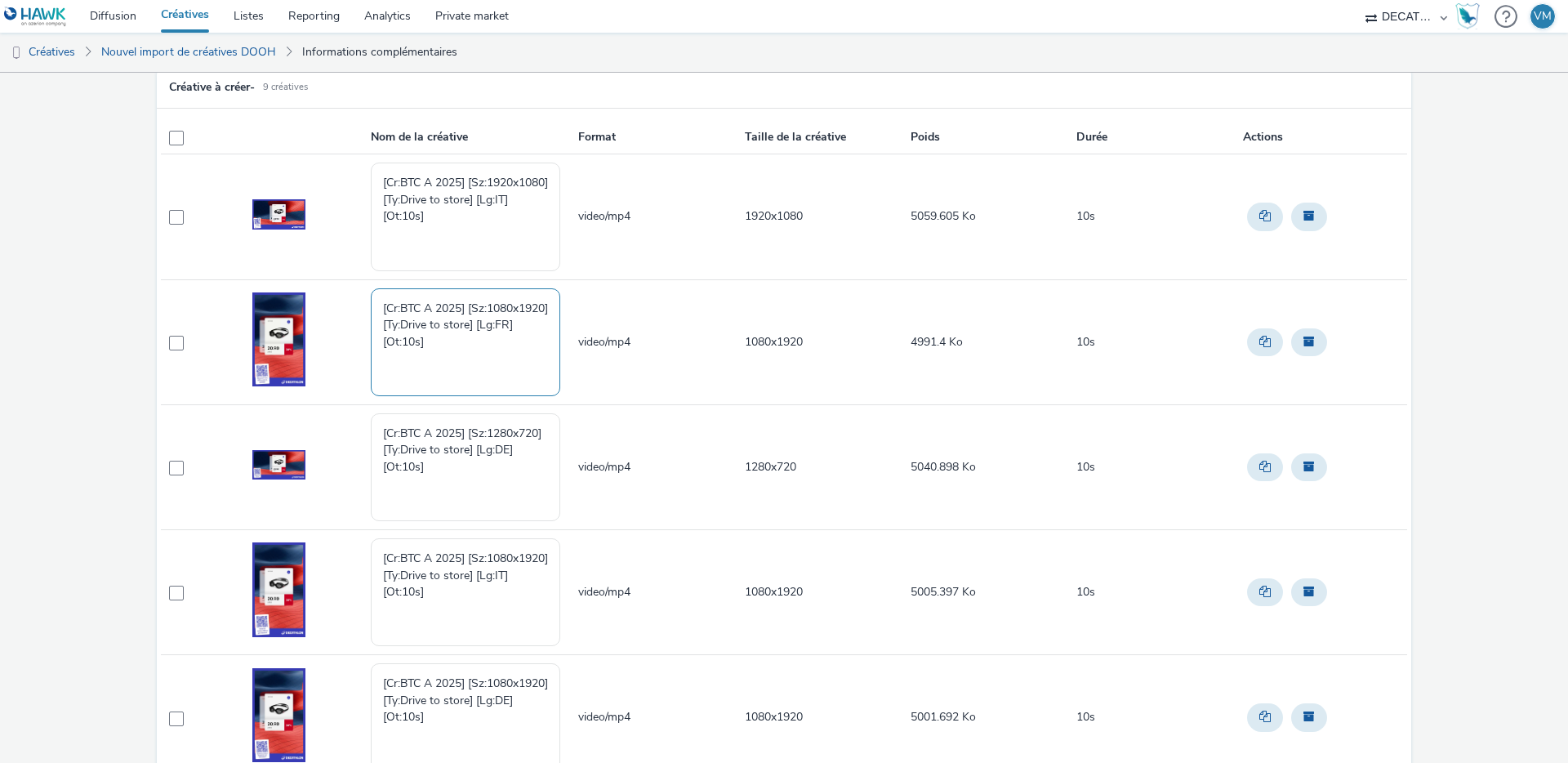
click at [430, 306] on textarea "[Cr:BTC A 2025] [Sz:1080x1920] [Ty:Drive to store] [Lg:FR] [Ot:10s]" at bounding box center [465, 342] width 189 height 108
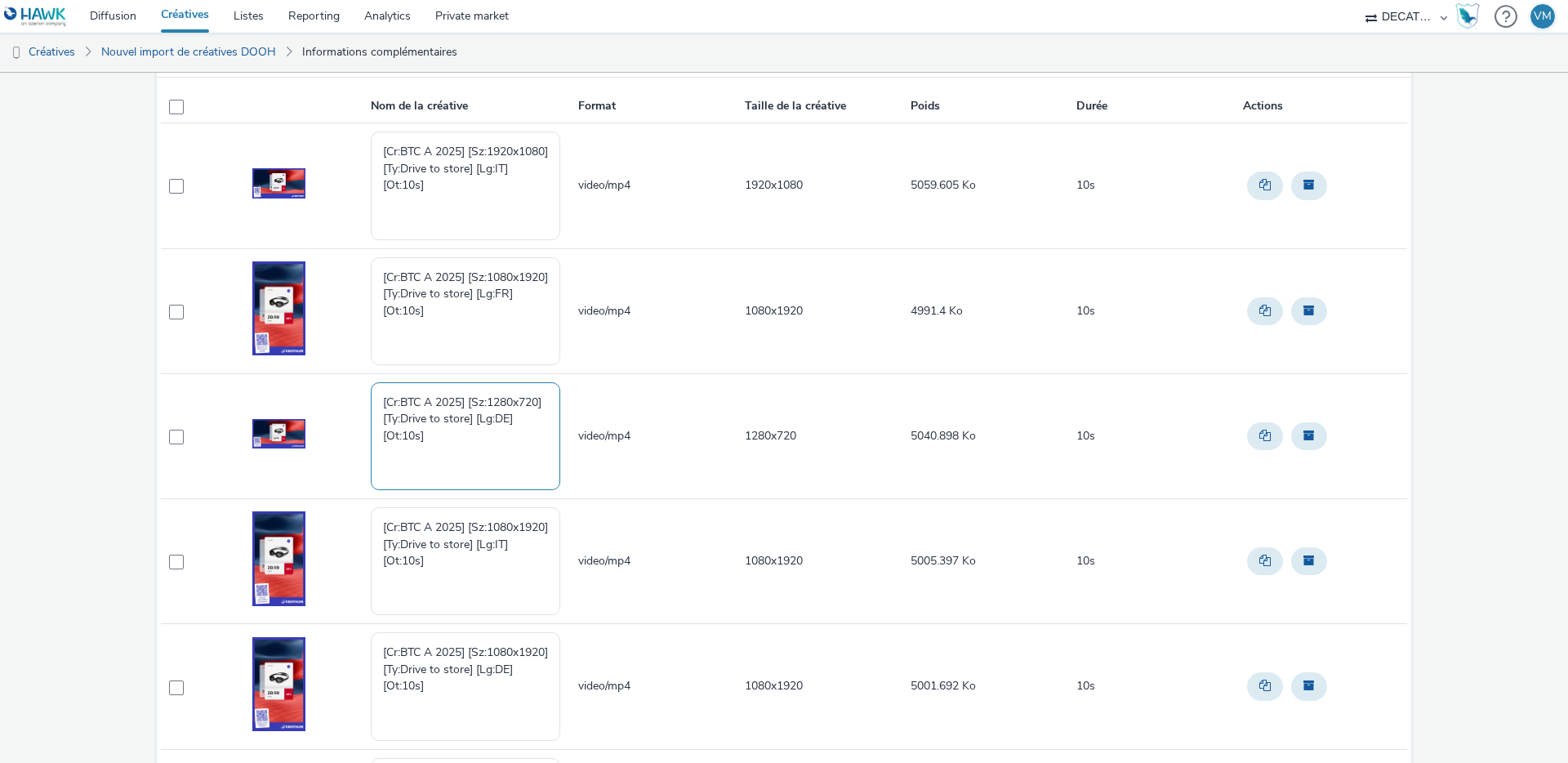
click at [425, 425] on textarea "[Cr:BTC A 2025] [Sz:1280x720] [Ty:Drive to store] [Lg:DE] [Ot:10s]" at bounding box center [465, 436] width 189 height 108
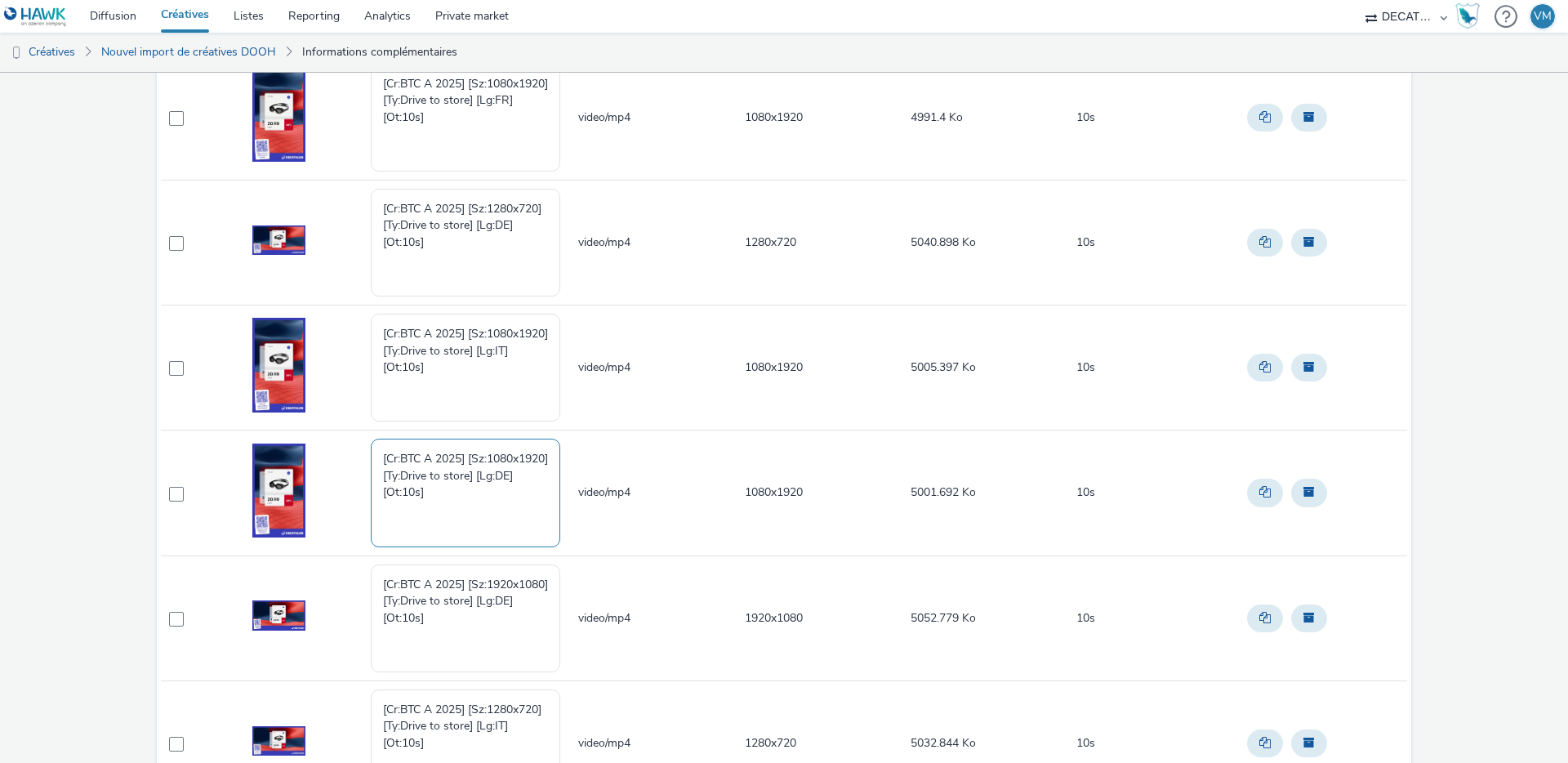
click at [425, 479] on textarea "[Cr:BTC A 2025] [Sz:1080x1920] [Ty:Drive to store] [Lg:DE] [Ot:10s]" at bounding box center [465, 493] width 189 height 108
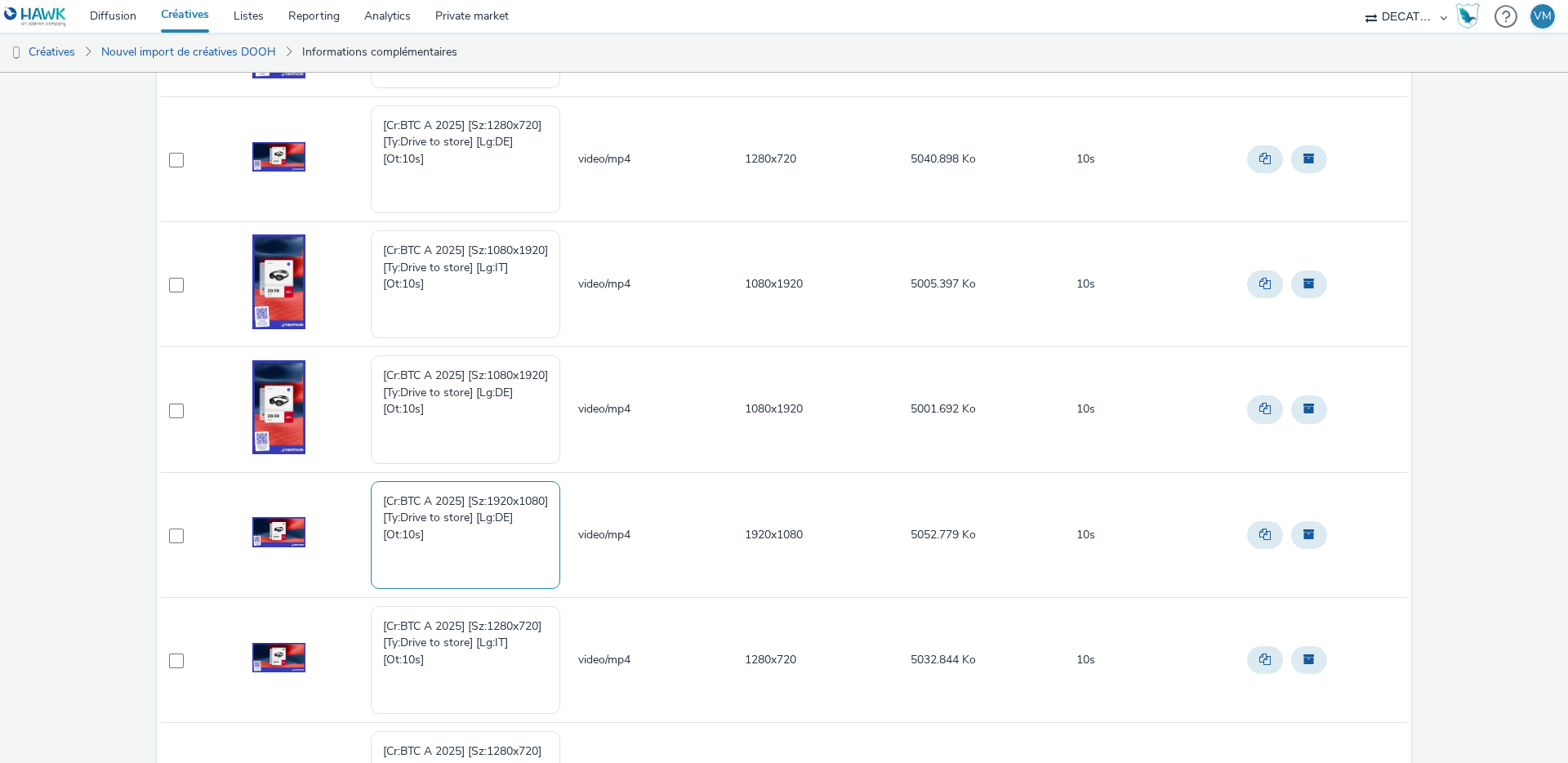
click at [416, 515] on textarea "[Cr:BTC A 2025] [Sz:1920x1080] [Ty:Drive to store] [Lg:DE] [Ot:10s]" at bounding box center [465, 535] width 189 height 108
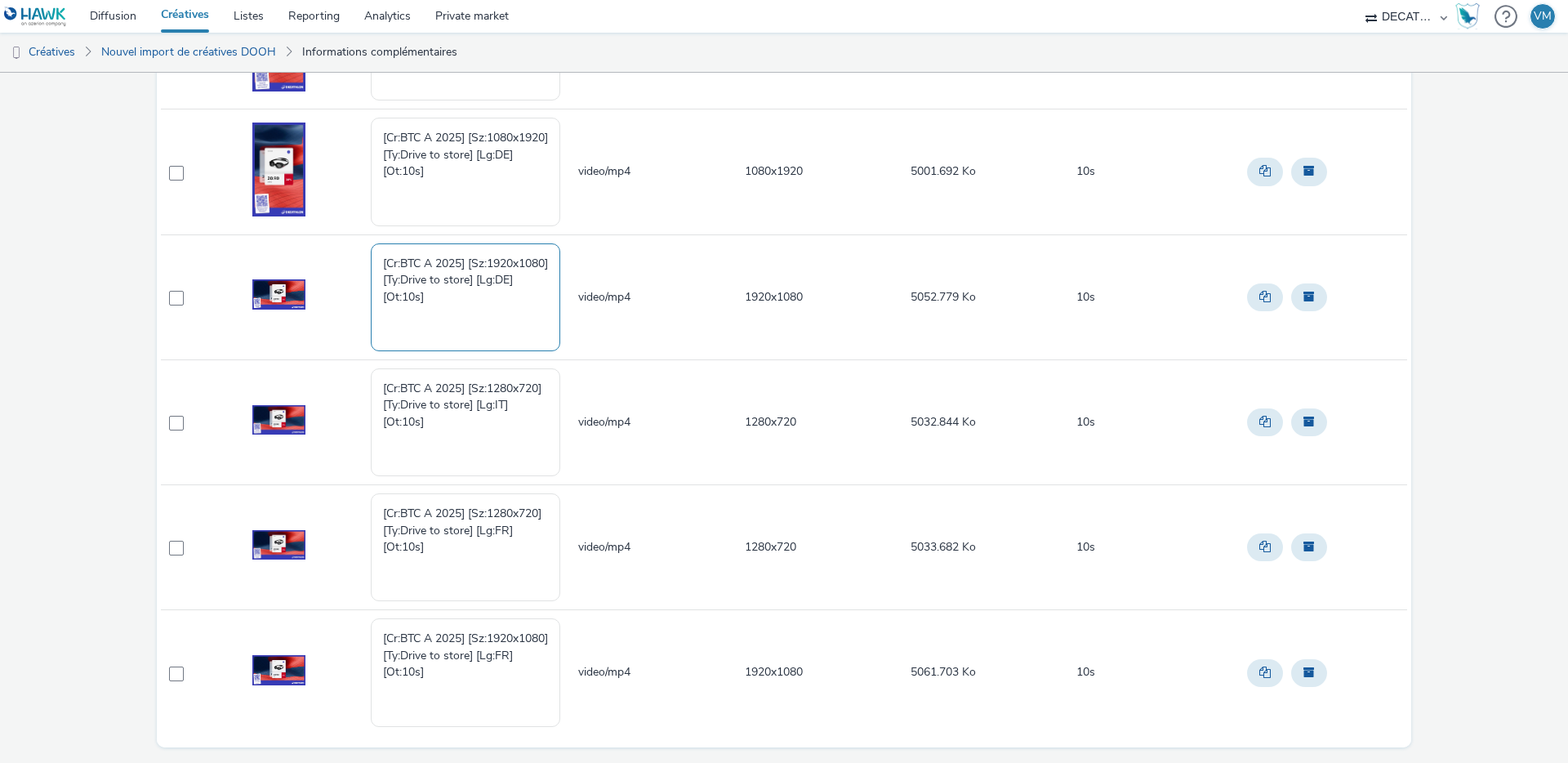
scroll to position [692, 0]
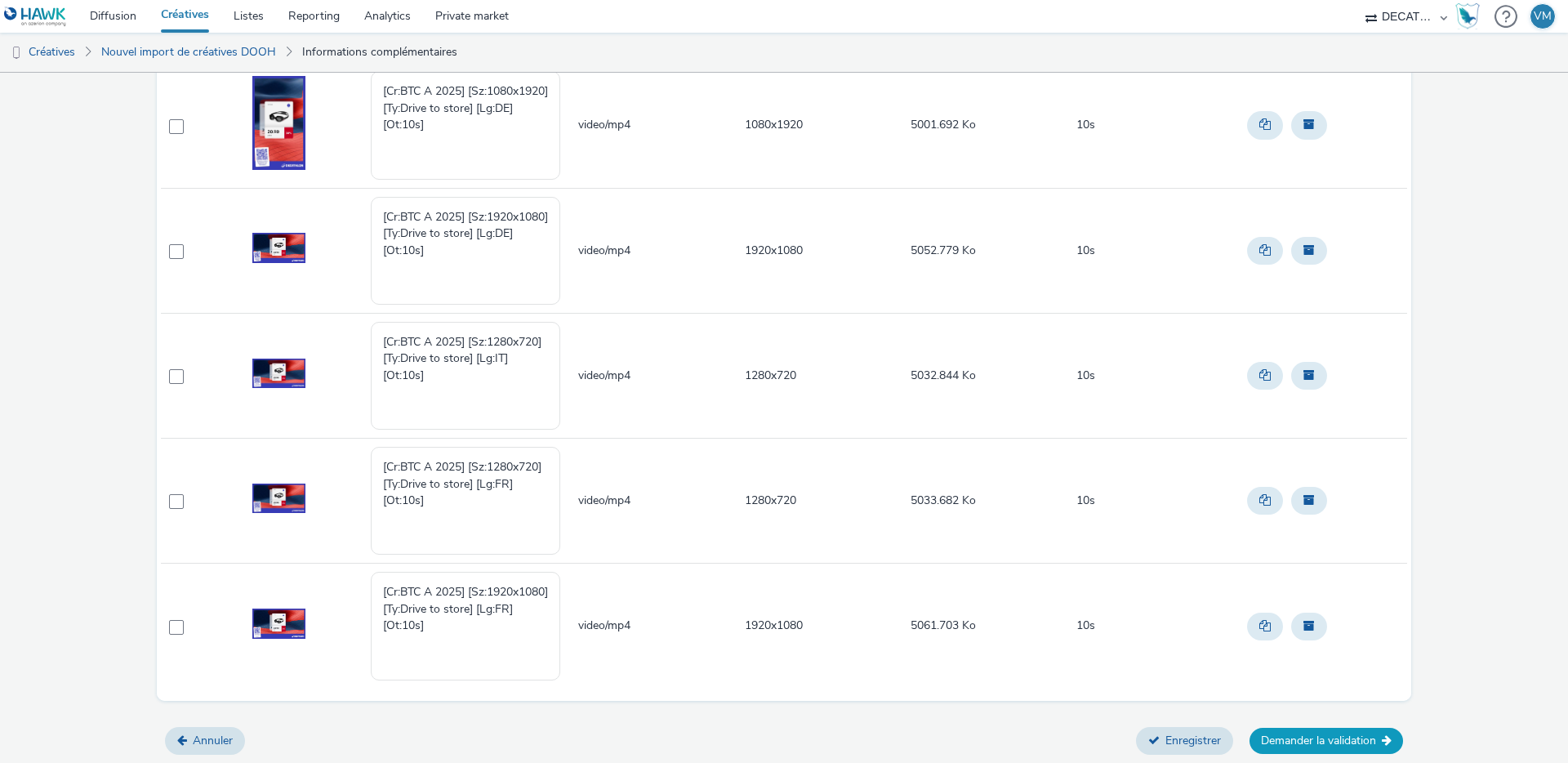
click at [1274, 735] on button "Demander la validation" at bounding box center [1326, 741] width 154 height 26
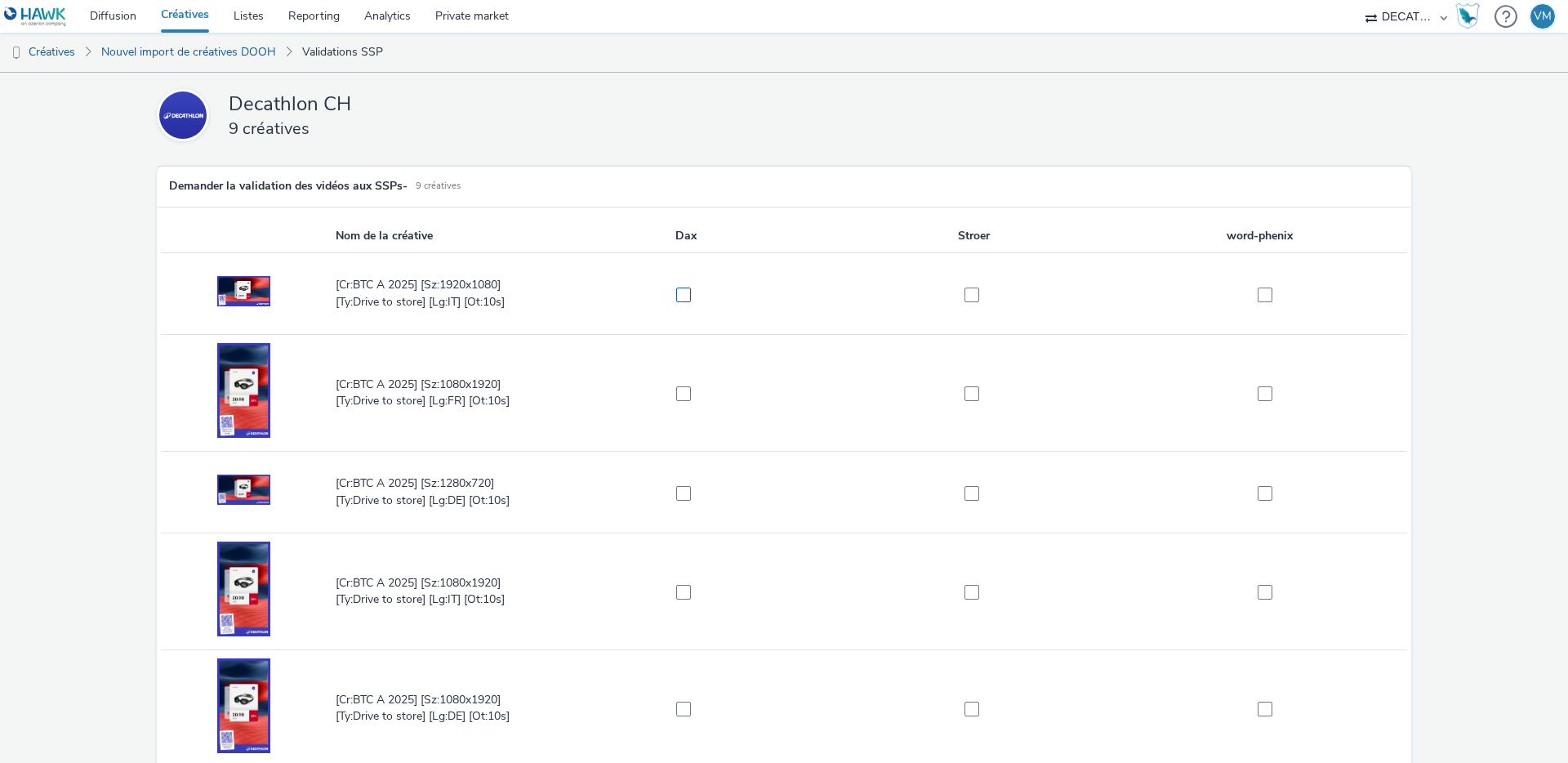
click at [676, 292] on span at bounding box center [684, 295] width 15 height 15
checkbox input "true"
click at [679, 385] on label at bounding box center [678, 393] width 270 height 17
checkbox input "true"
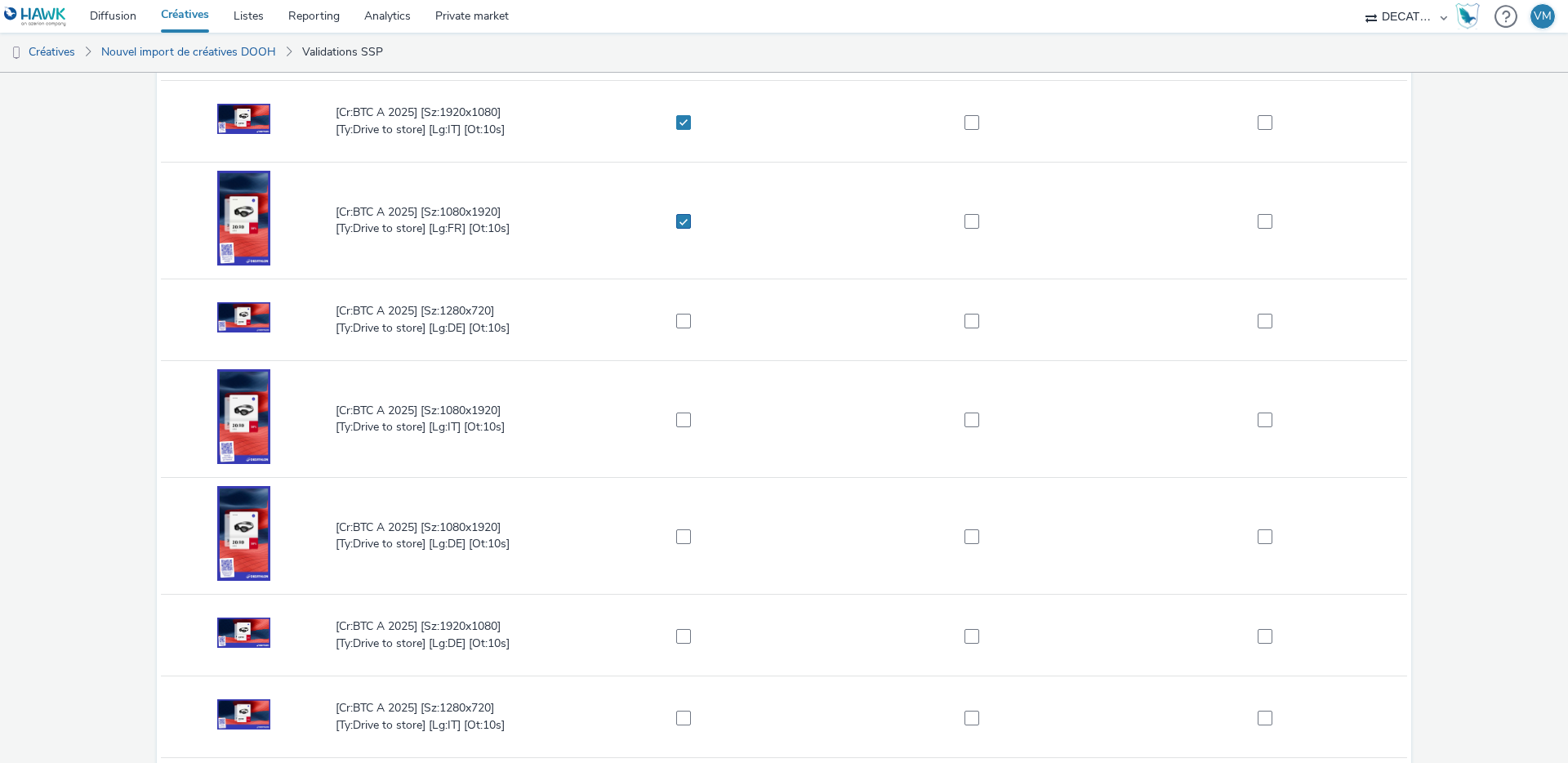
scroll to position [278, 0]
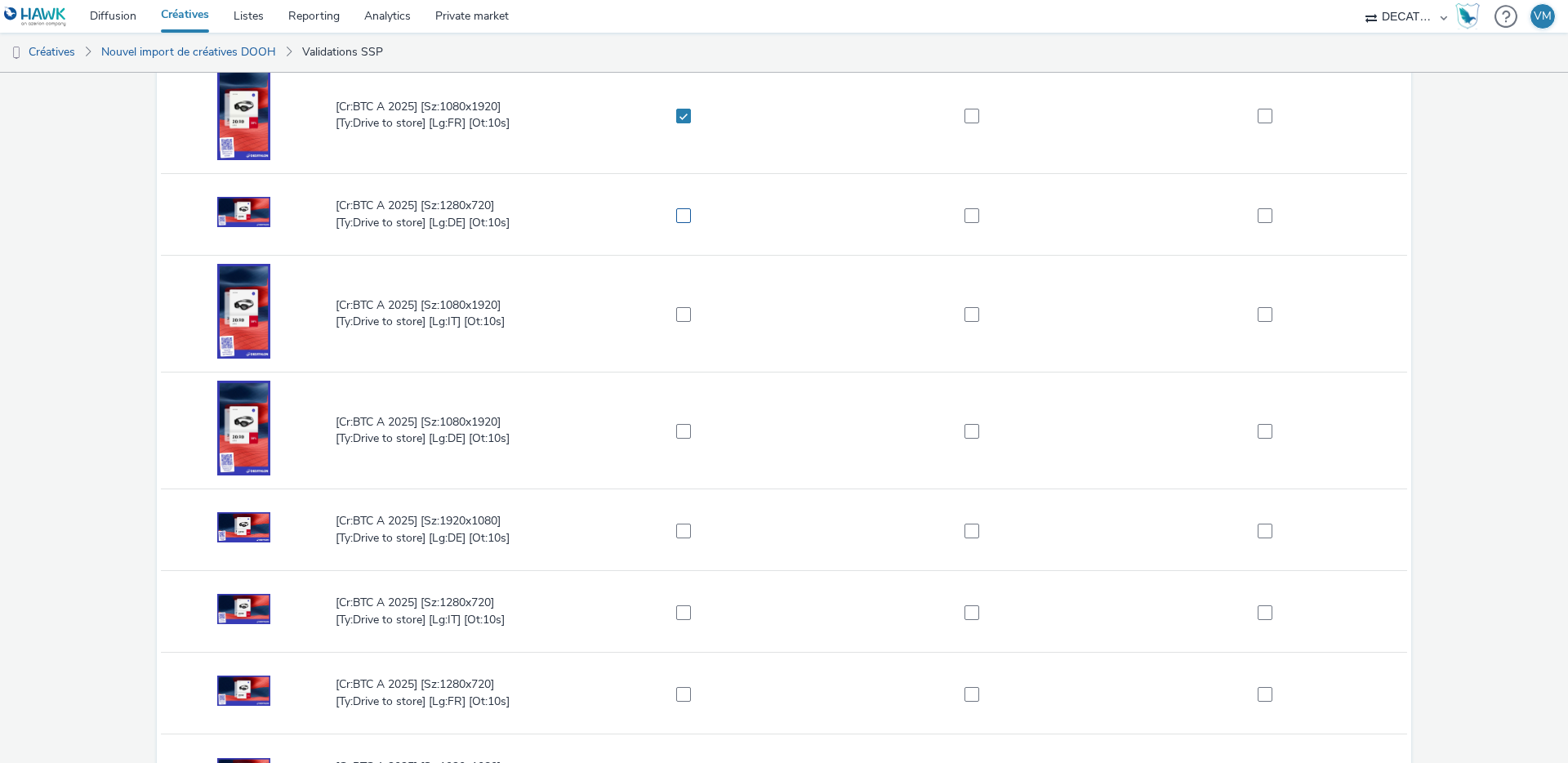
click at [677, 209] on span at bounding box center [684, 216] width 15 height 15
checkbox input "true"
click at [677, 315] on span at bounding box center [684, 315] width 15 height 15
checkbox input "true"
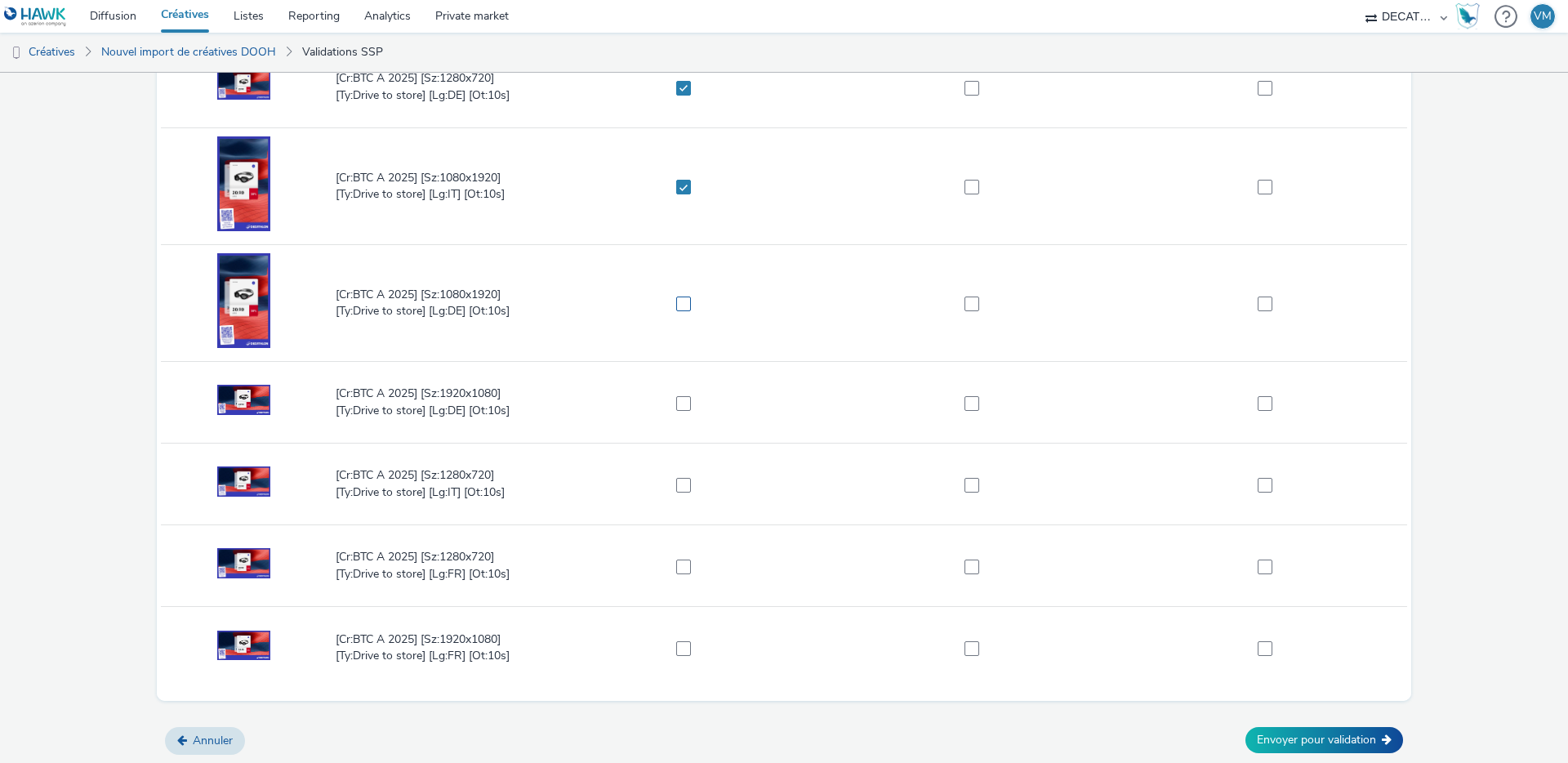
click at [681, 306] on span at bounding box center [684, 304] width 15 height 15
checkbox input "true"
click at [679, 399] on span at bounding box center [684, 404] width 15 height 15
checkbox input "true"
click at [677, 485] on span at bounding box center [684, 485] width 15 height 15
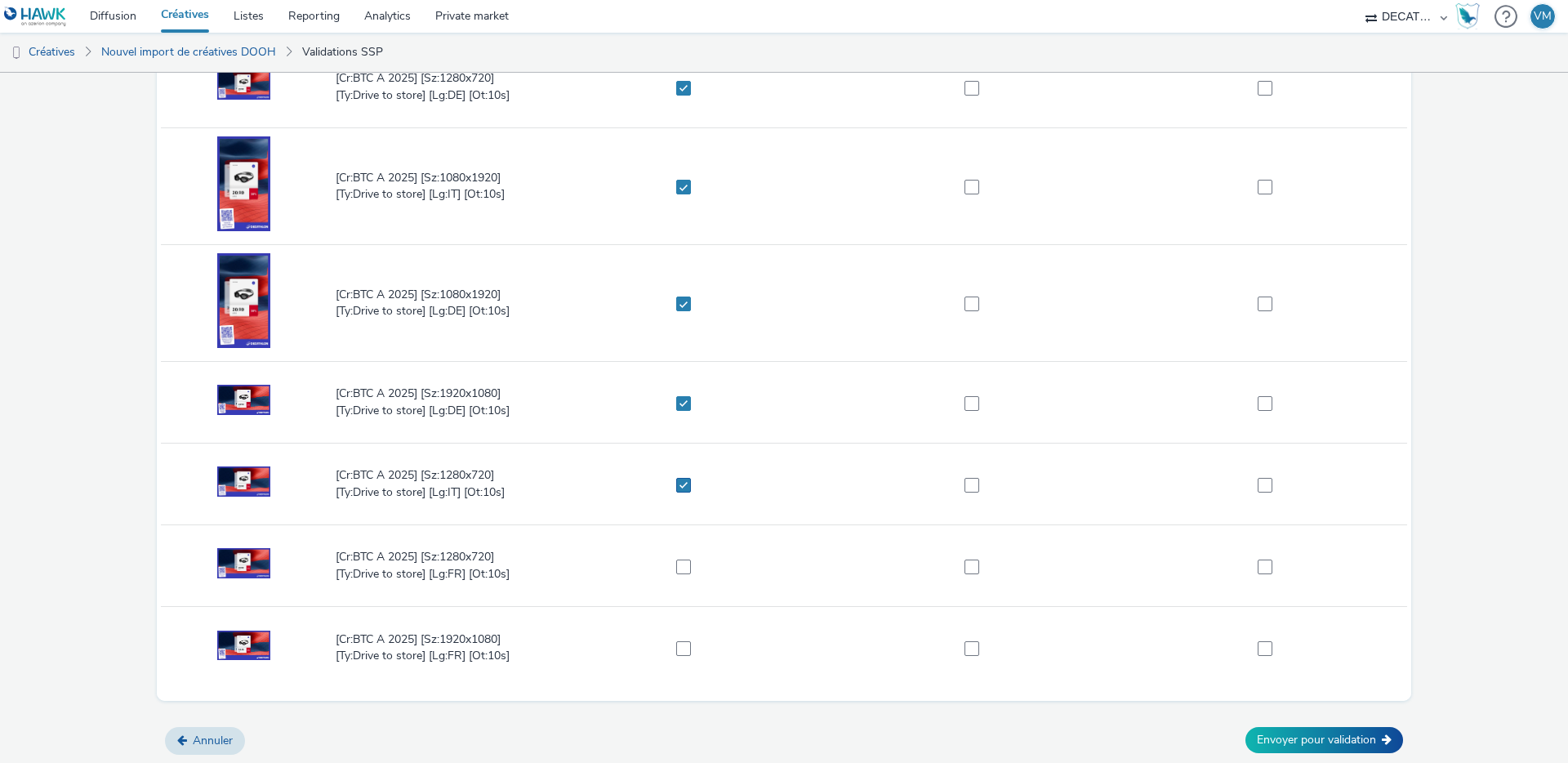
checkbox input "true"
click at [678, 559] on span at bounding box center [684, 567] width 15 height 15
checkbox input "true"
click at [684, 652] on span at bounding box center [684, 649] width 15 height 15
checkbox input "true"
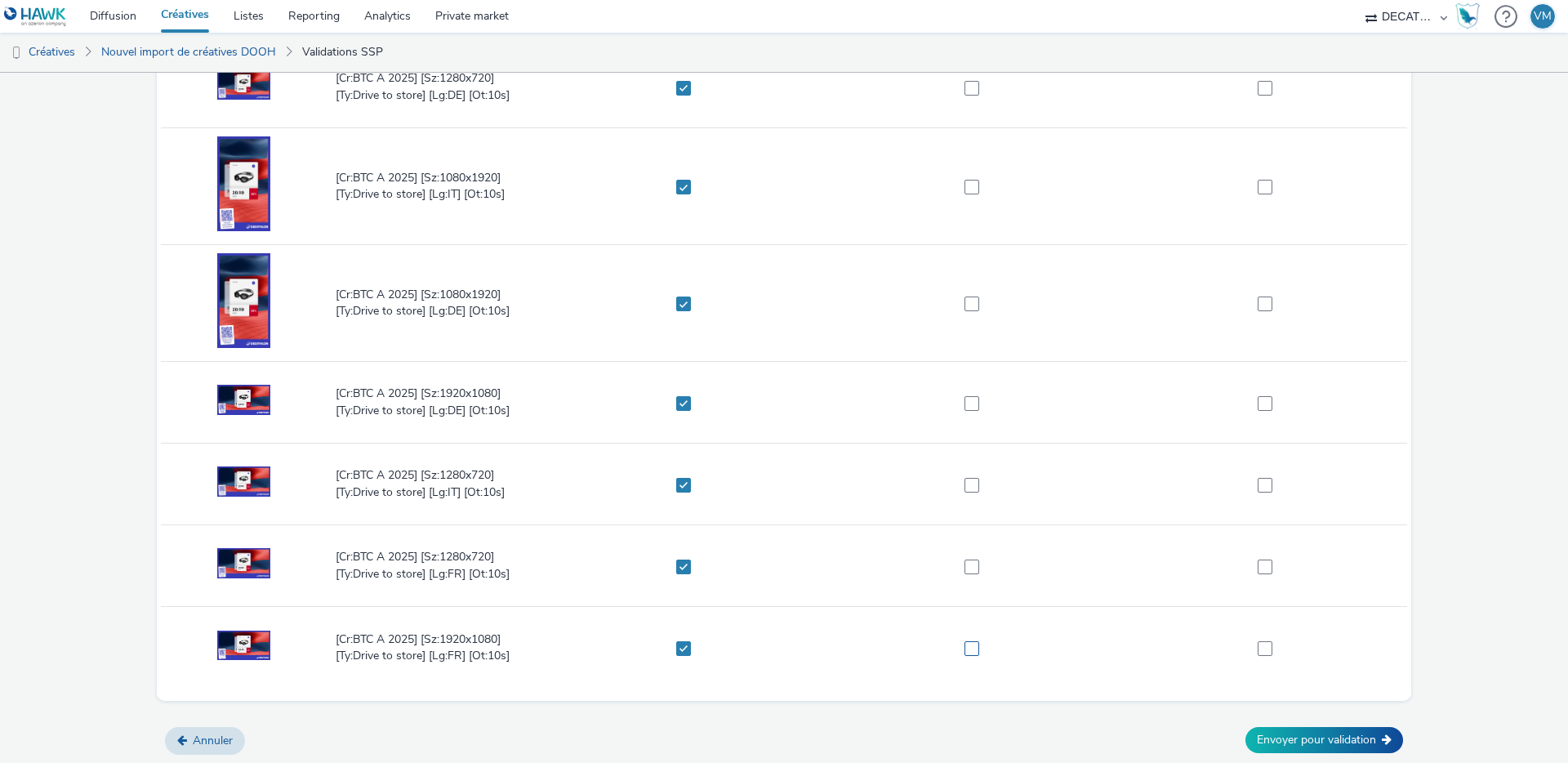
click at [965, 642] on span at bounding box center [972, 649] width 15 height 15
checkbox input "true"
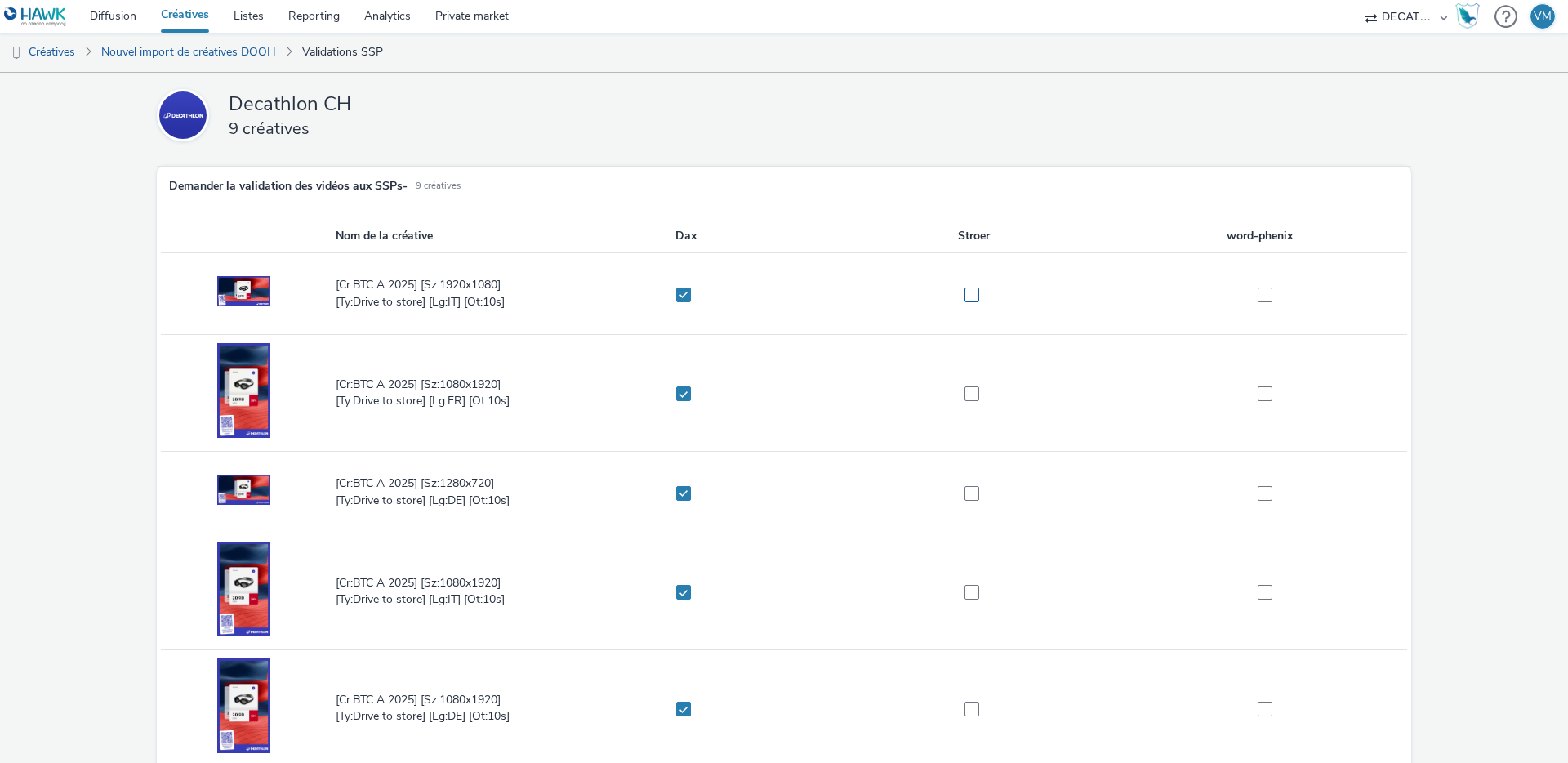
click at [973, 294] on span at bounding box center [972, 295] width 15 height 15
checkbox input "true"
click at [970, 390] on span at bounding box center [972, 394] width 15 height 15
checkbox input "true"
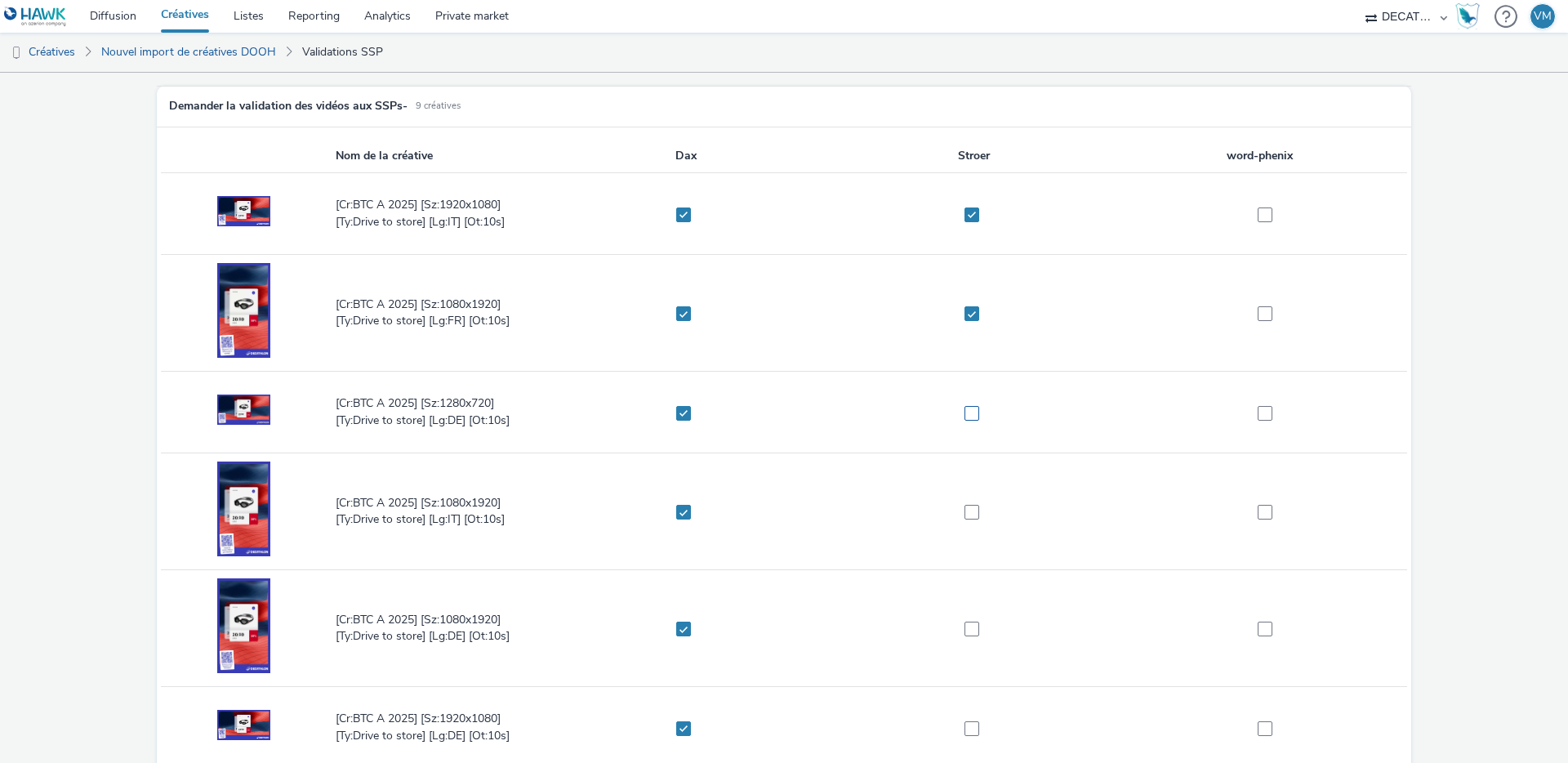
scroll to position [96, 0]
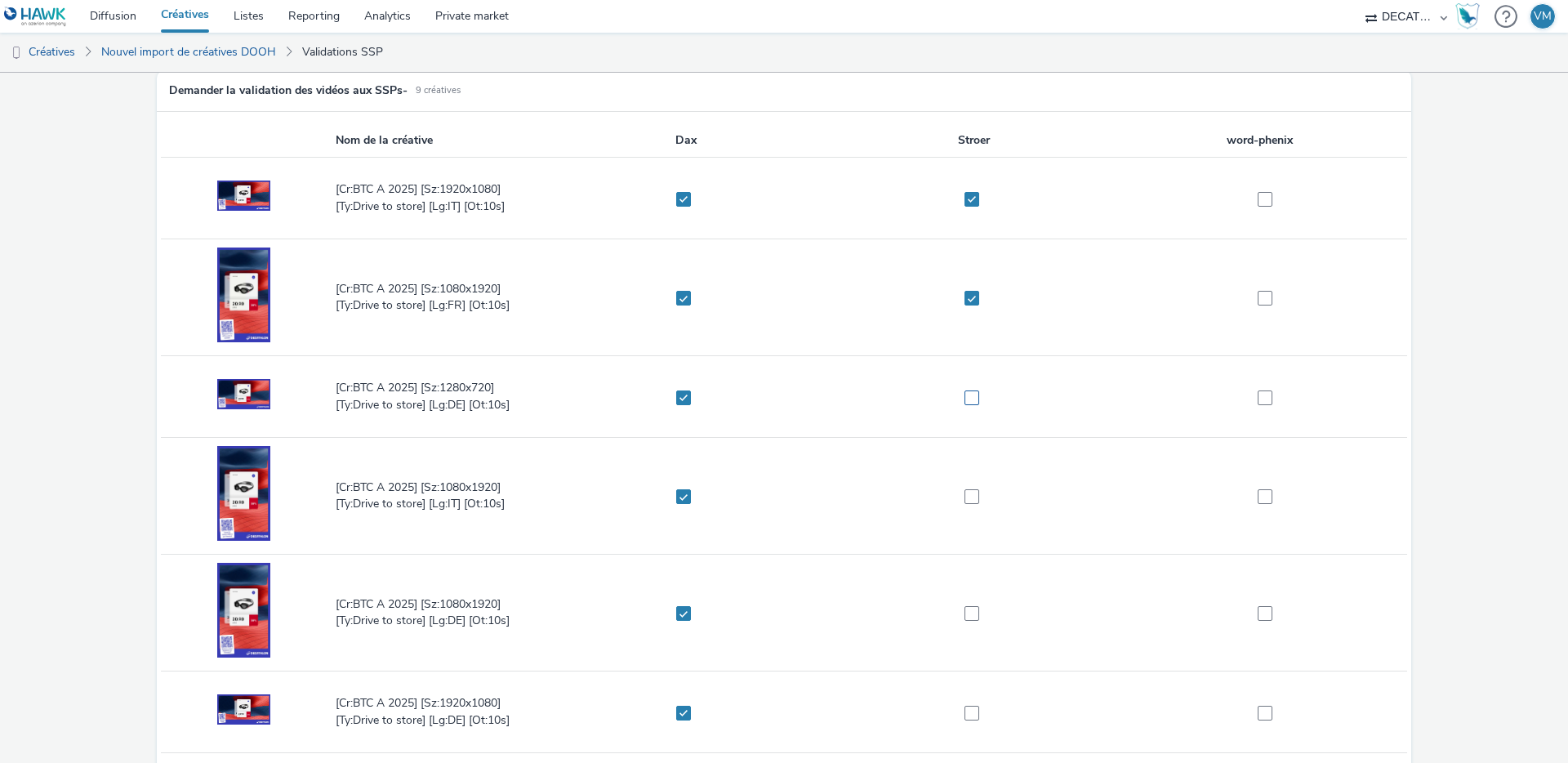
click at [966, 398] on span at bounding box center [972, 398] width 15 height 15
checkbox input "true"
click at [965, 490] on span at bounding box center [972, 497] width 15 height 15
checkbox input "true"
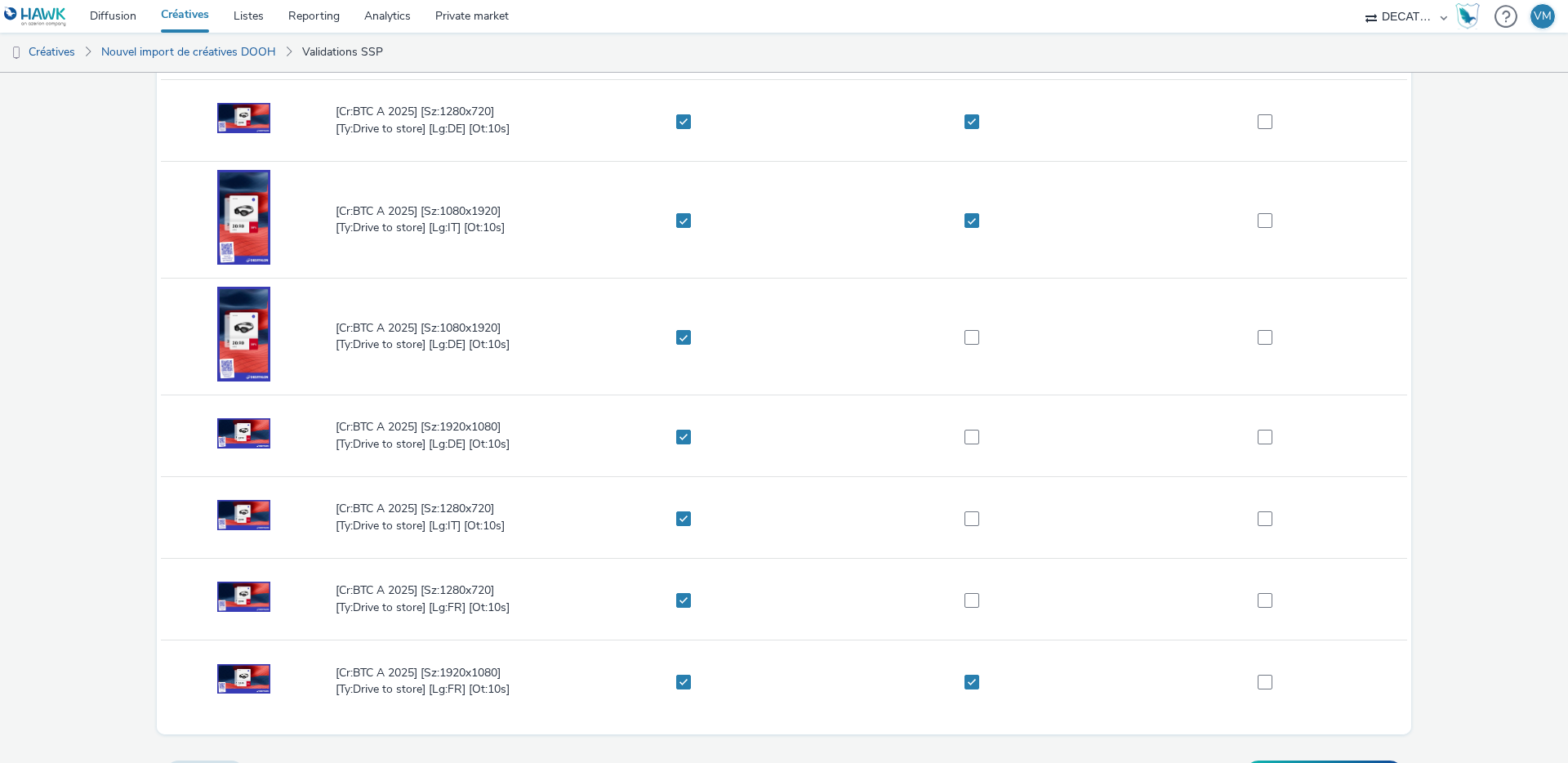
scroll to position [398, 0]
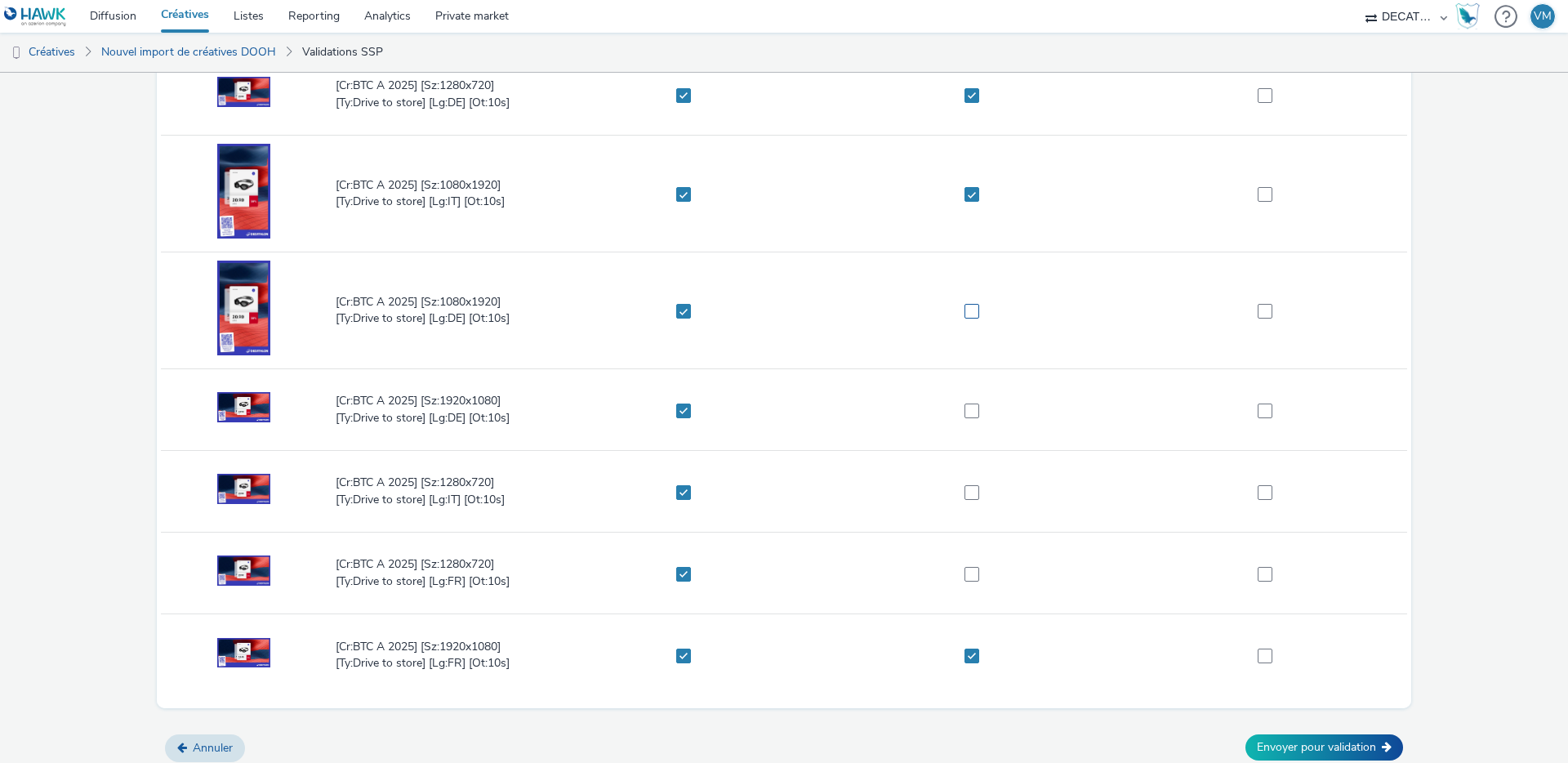
click at [971, 309] on span at bounding box center [972, 312] width 15 height 15
checkbox input "true"
click at [966, 404] on span at bounding box center [972, 411] width 15 height 15
checkbox input "true"
click at [966, 493] on span at bounding box center [972, 493] width 15 height 15
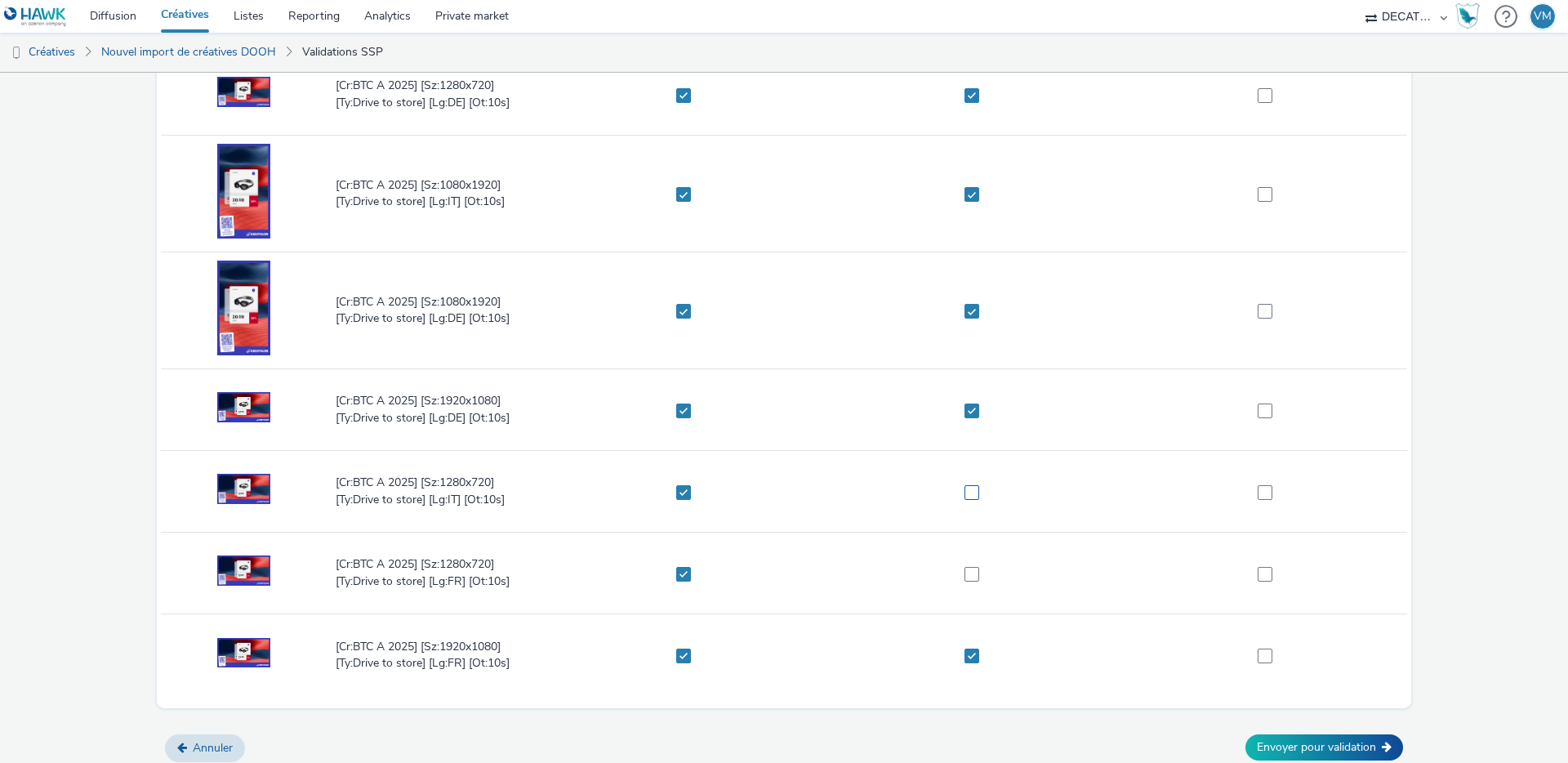
checkbox input "true"
click at [965, 572] on span at bounding box center [972, 574] width 15 height 15
checkbox input "true"
click at [1265, 650] on label at bounding box center [1260, 656] width 278 height 17
checkbox input "true"
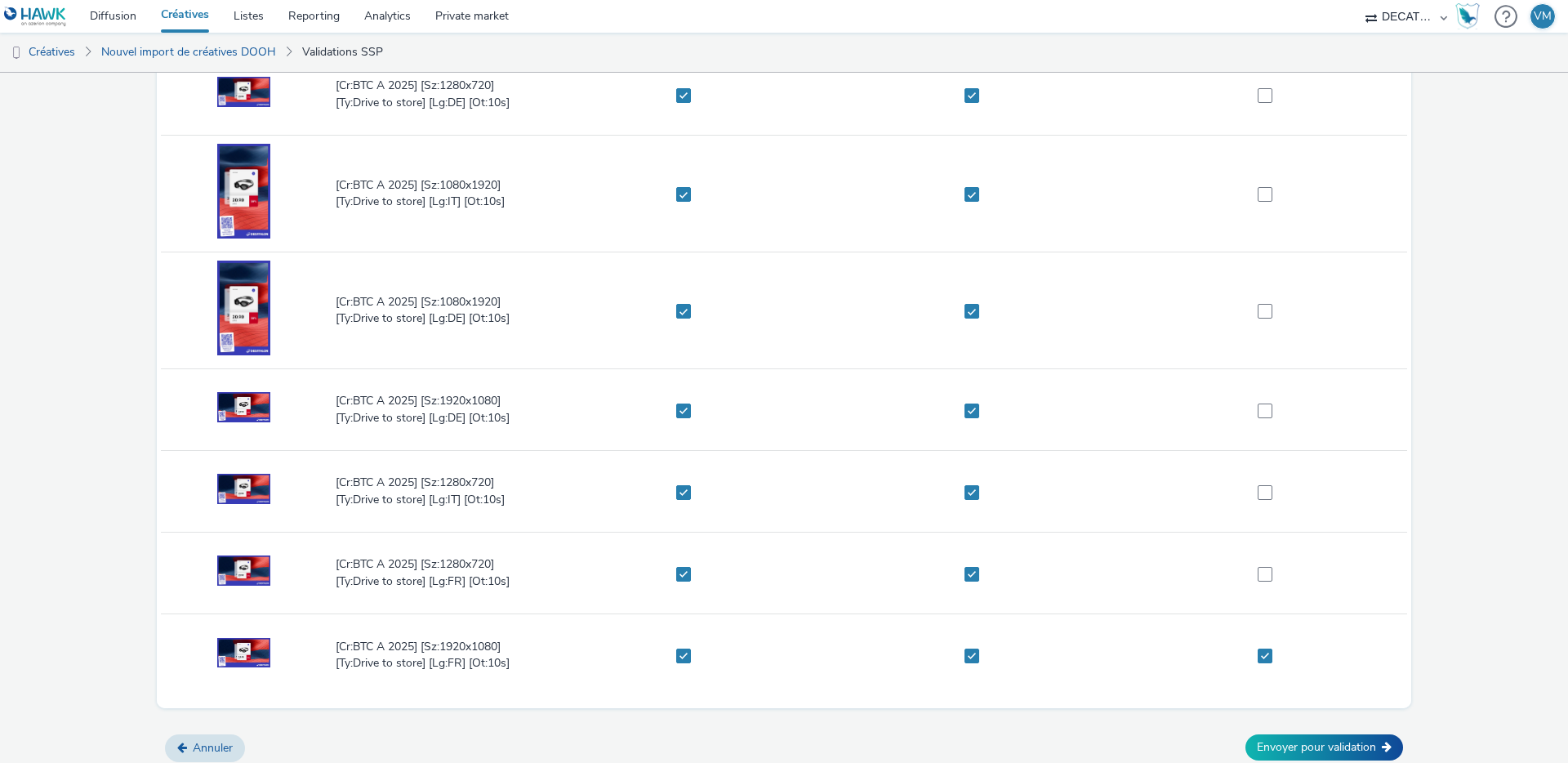
click at [1261, 582] on td at bounding box center [1263, 573] width 288 height 81
click at [1260, 569] on span at bounding box center [1266, 574] width 15 height 15
checkbox input "true"
click at [1255, 484] on label at bounding box center [1260, 492] width 278 height 17
checkbox input "true"
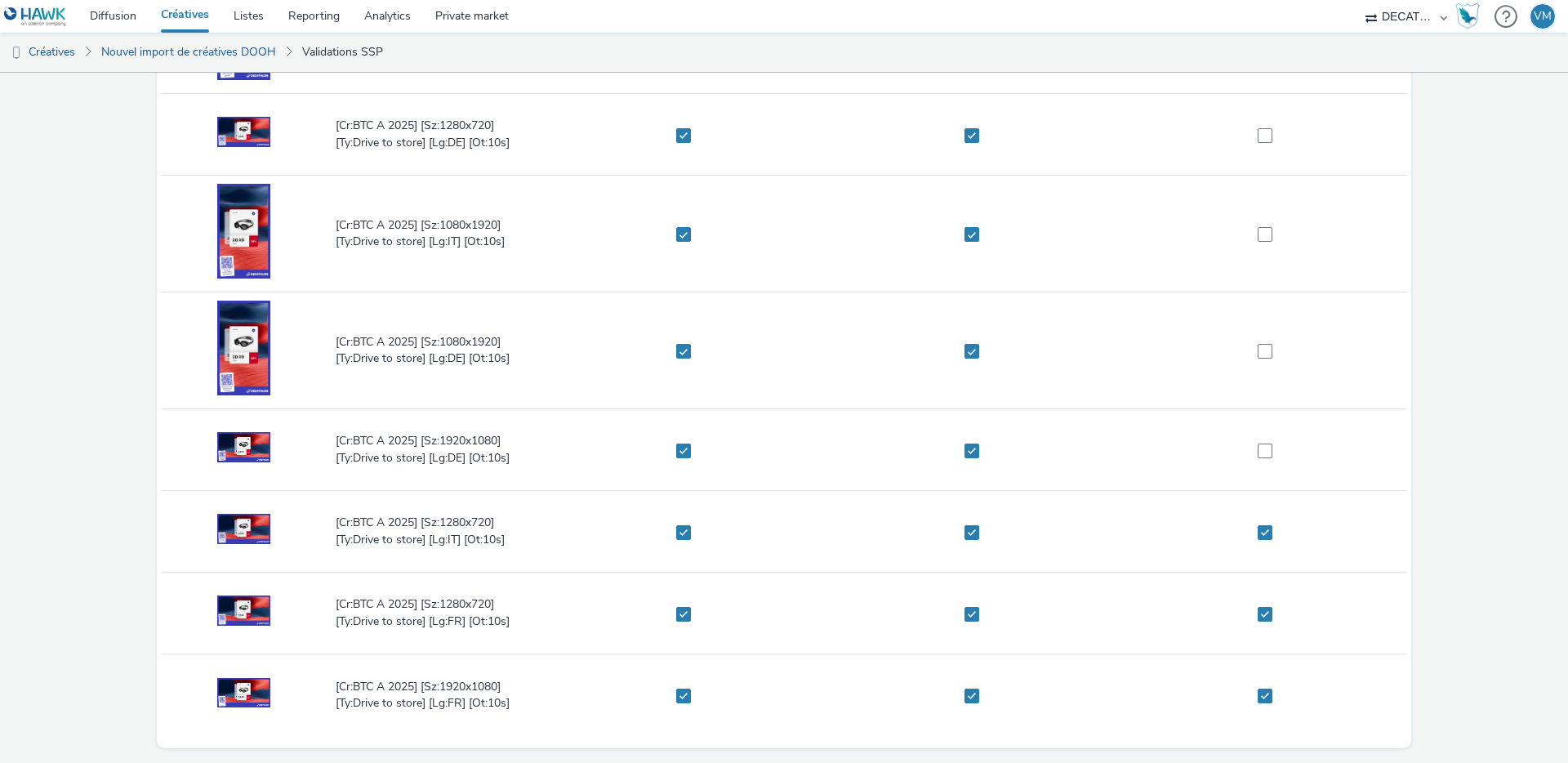
scroll to position [331, 0]
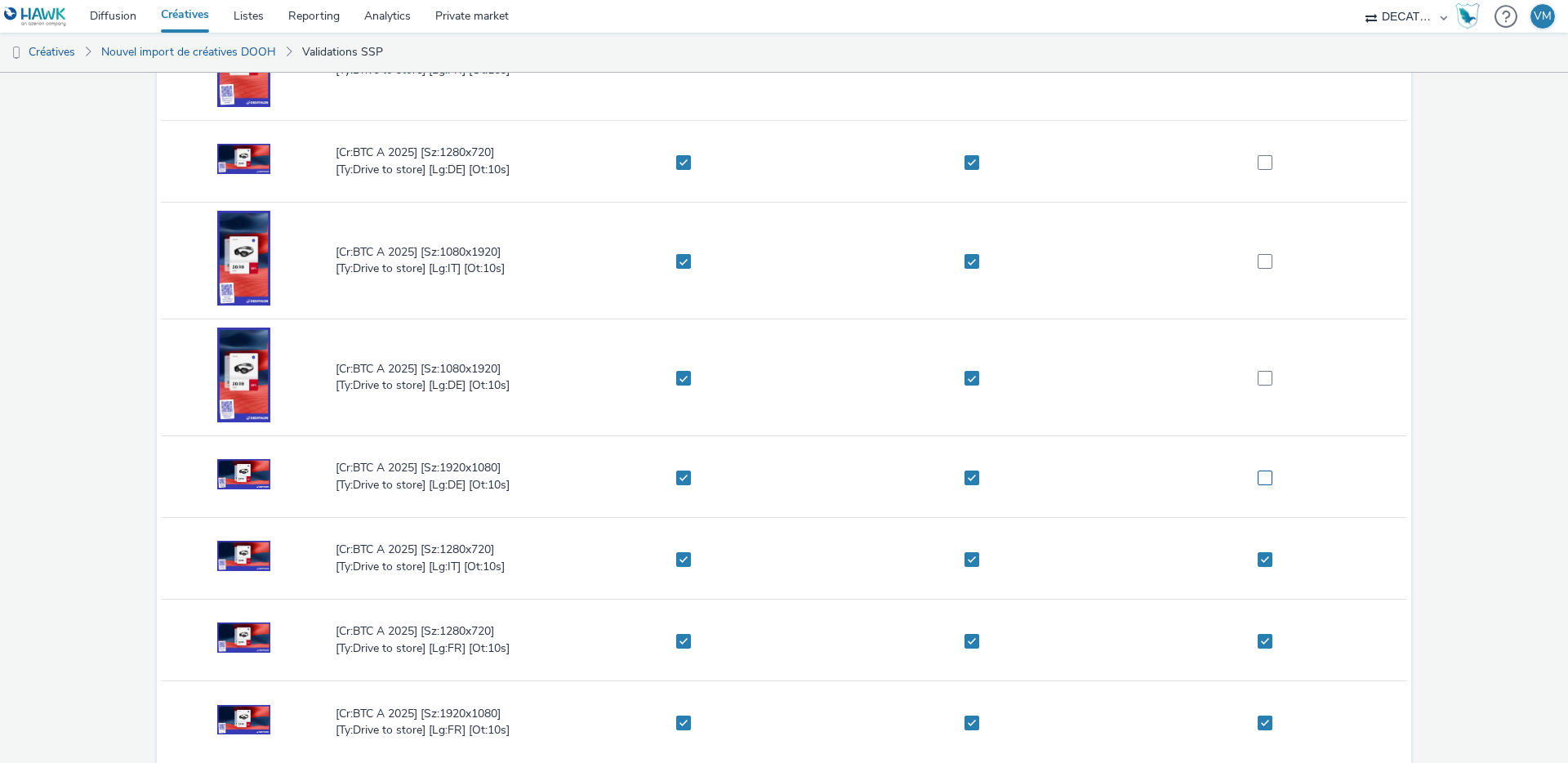
click at [1258, 475] on span at bounding box center [1266, 478] width 15 height 15
checkbox input "true"
click at [1258, 373] on span at bounding box center [1266, 378] width 15 height 15
checkbox input "true"
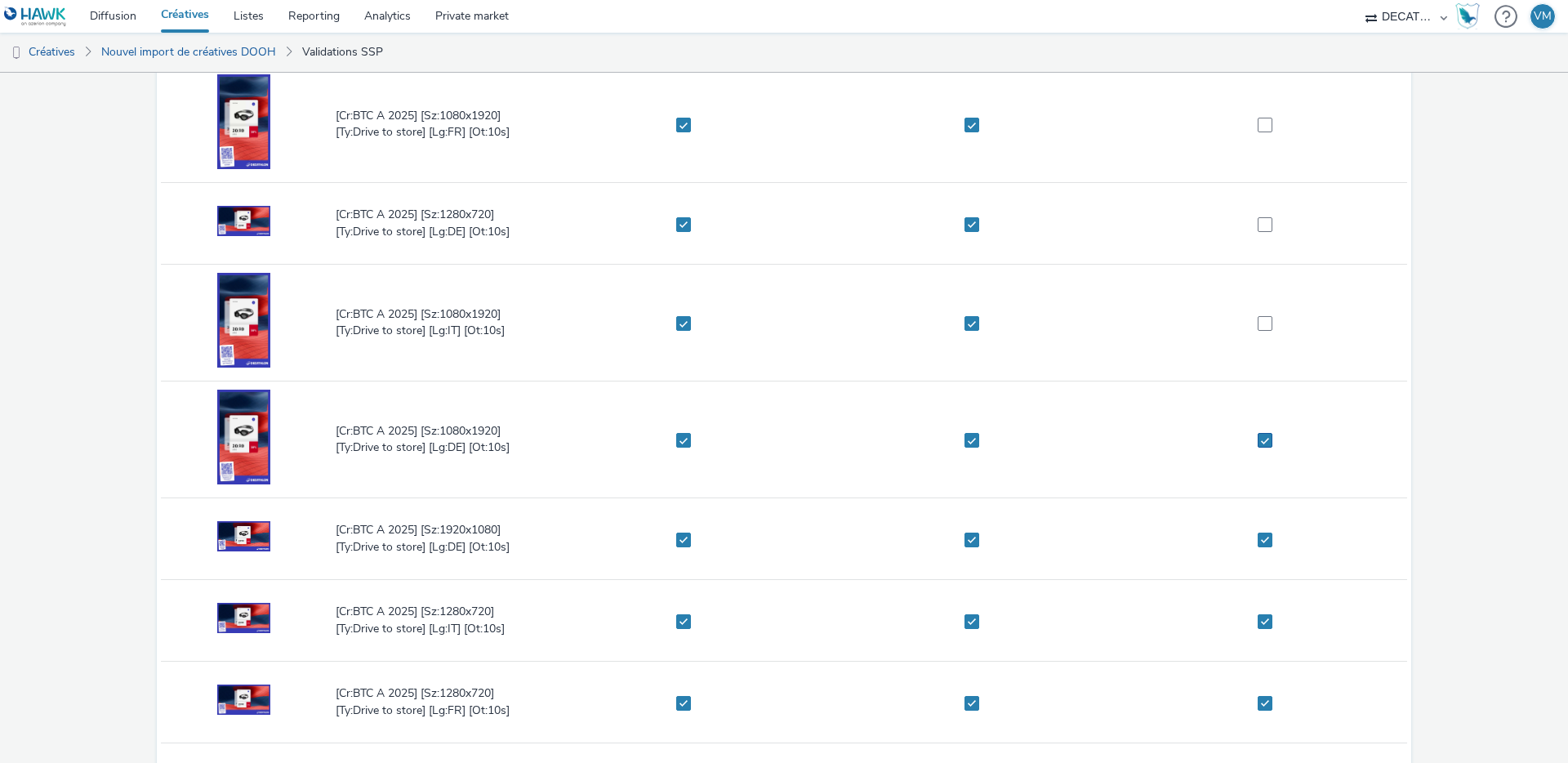
scroll to position [229, 0]
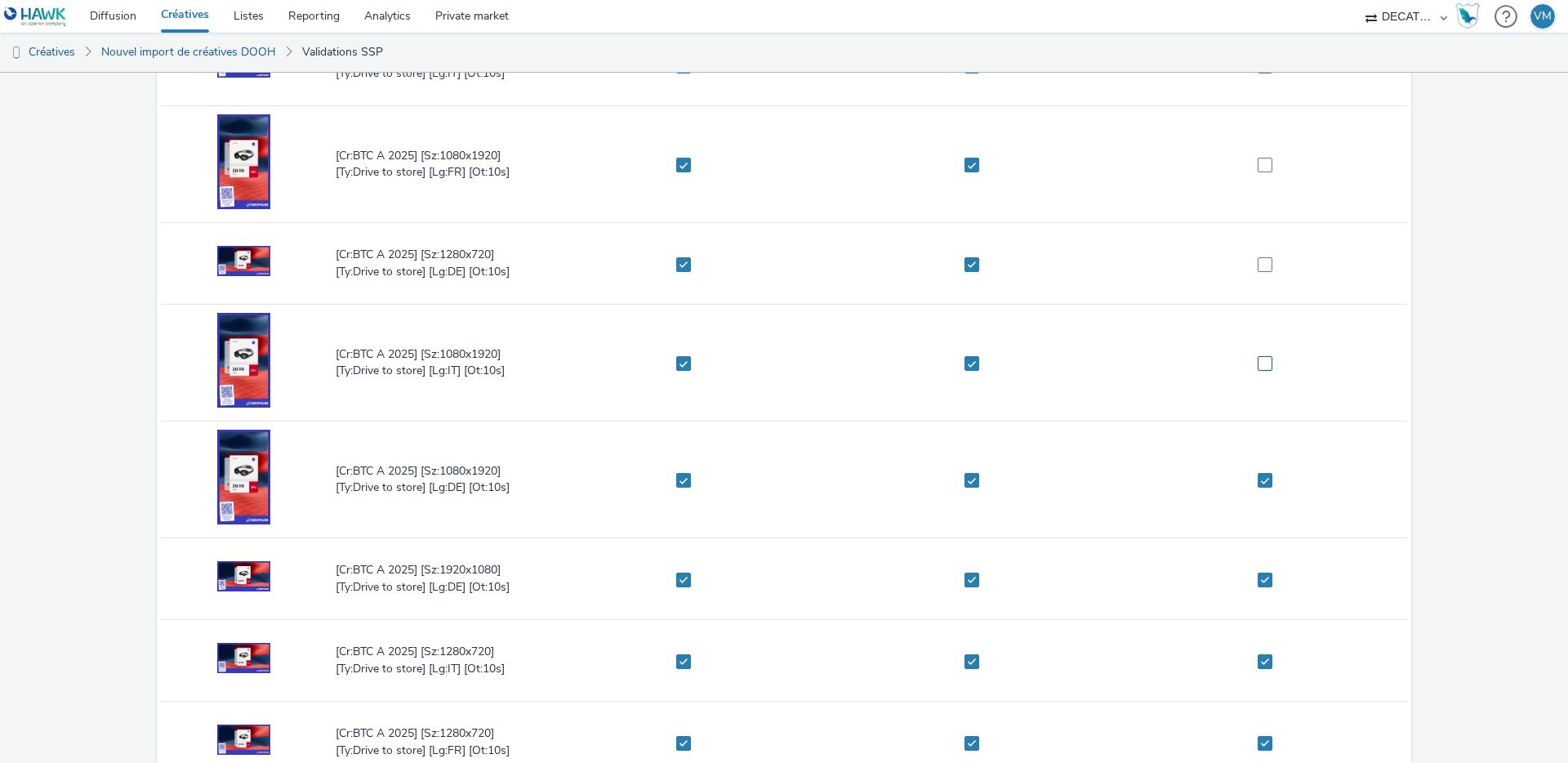
click at [1258, 360] on span at bounding box center [1266, 364] width 15 height 15
checkbox input "true"
click at [1258, 259] on span at bounding box center [1266, 265] width 15 height 15
checkbox input "true"
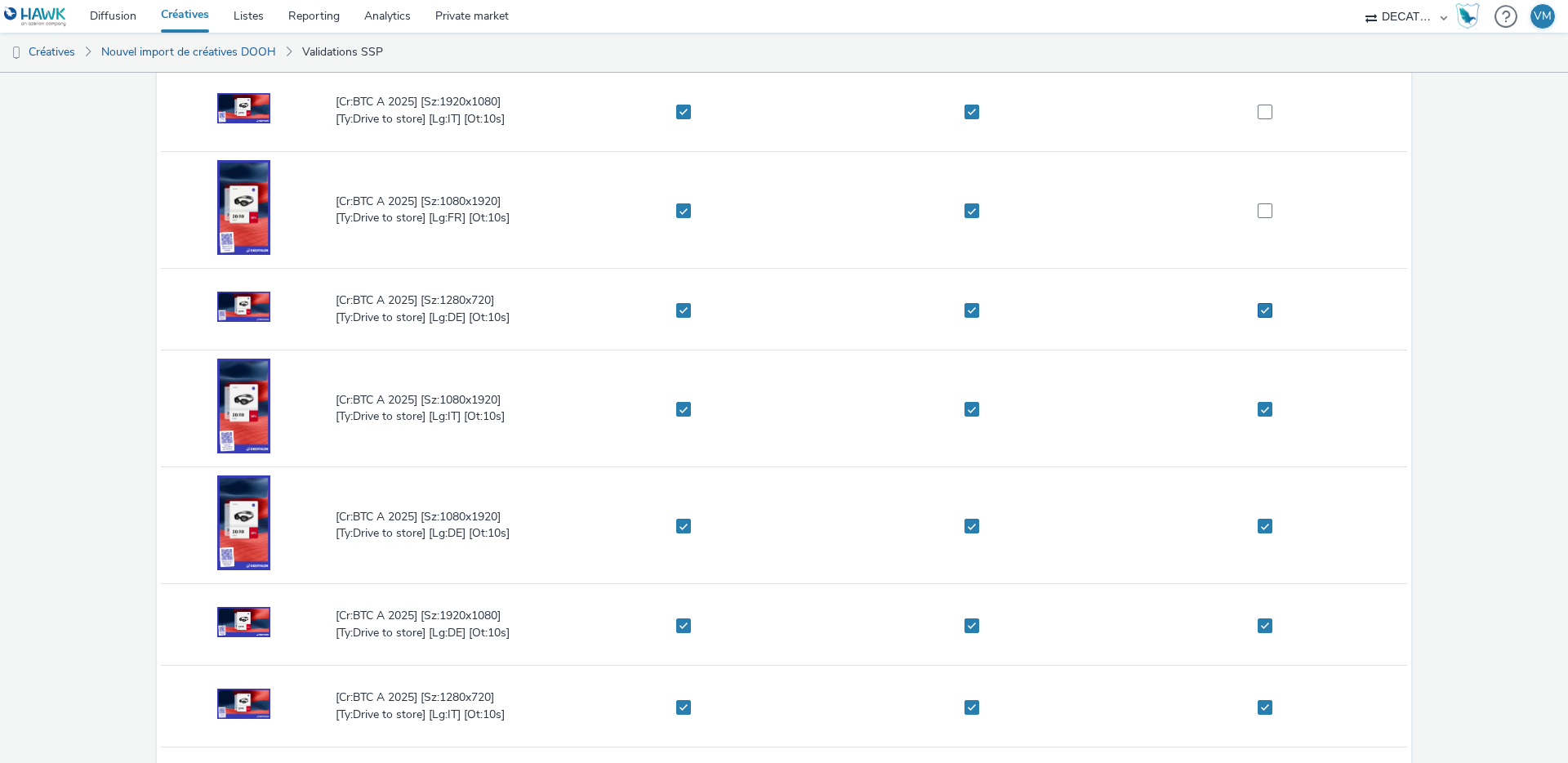
scroll to position [109, 0]
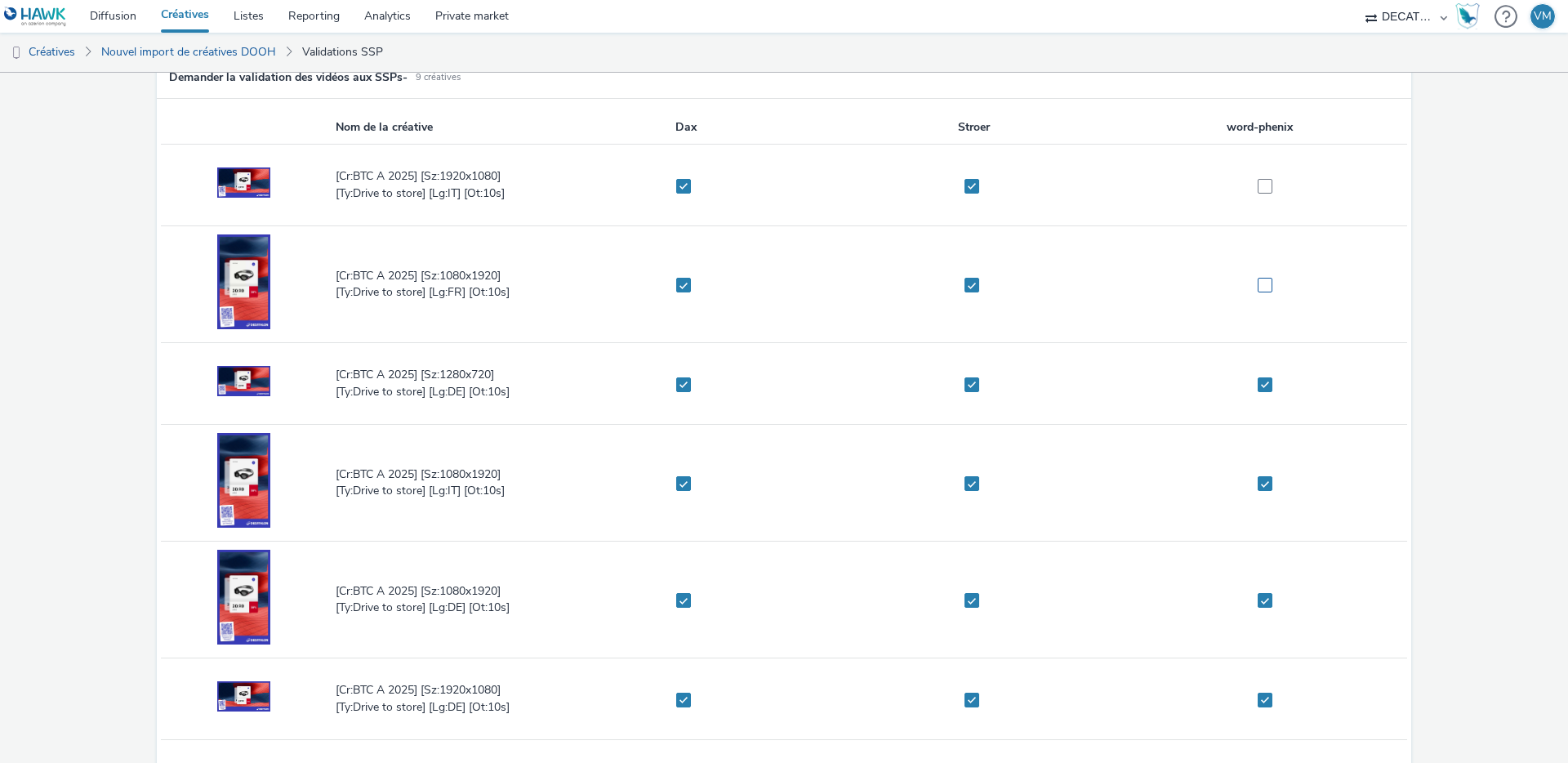
click at [1258, 280] on span at bounding box center [1266, 285] width 15 height 15
checkbox input "true"
click at [1258, 179] on span at bounding box center [1266, 186] width 15 height 15
checkbox input "true"
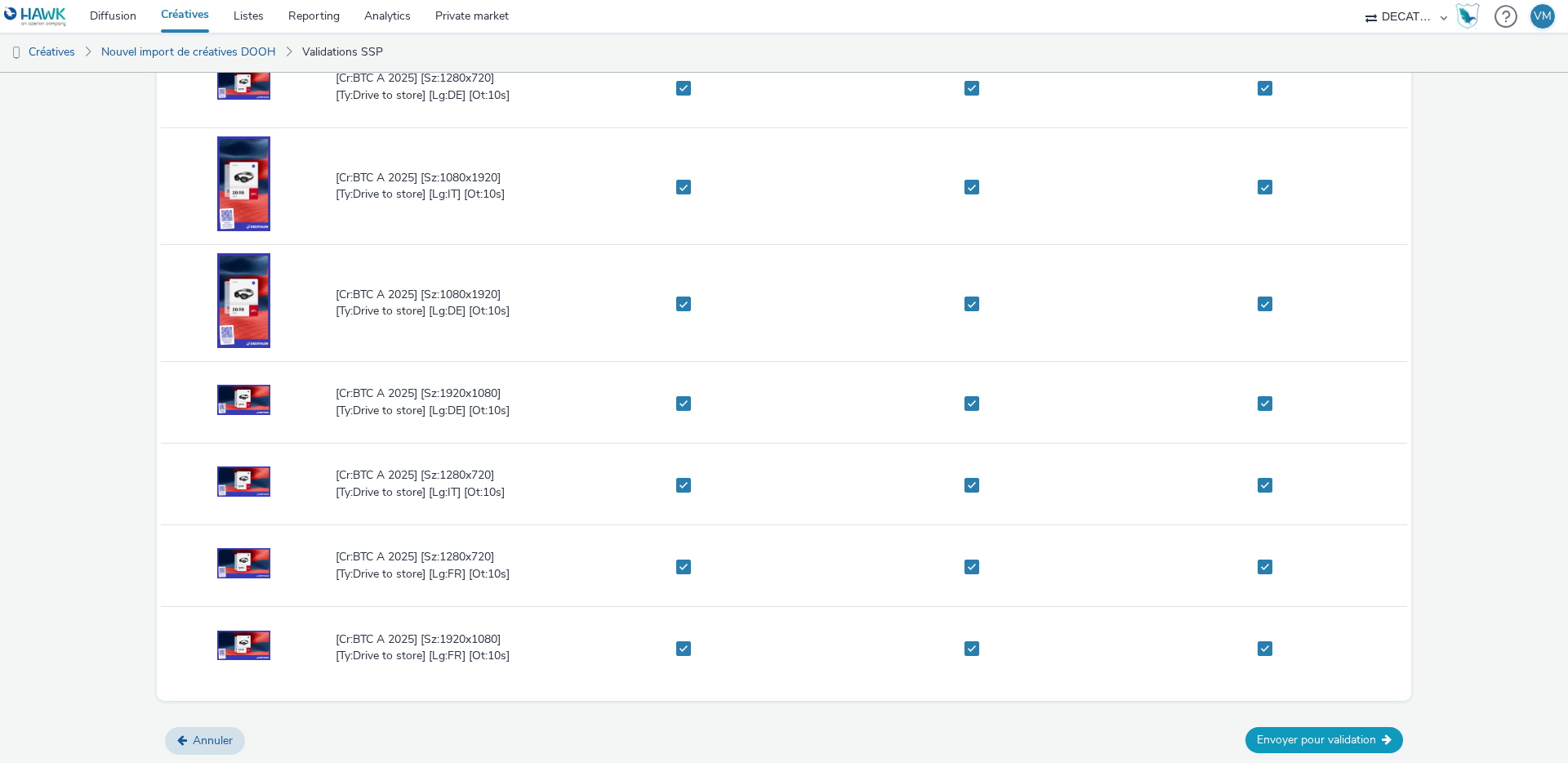
click at [1334, 741] on button "Envoyer pour validation" at bounding box center [1325, 740] width 158 height 26
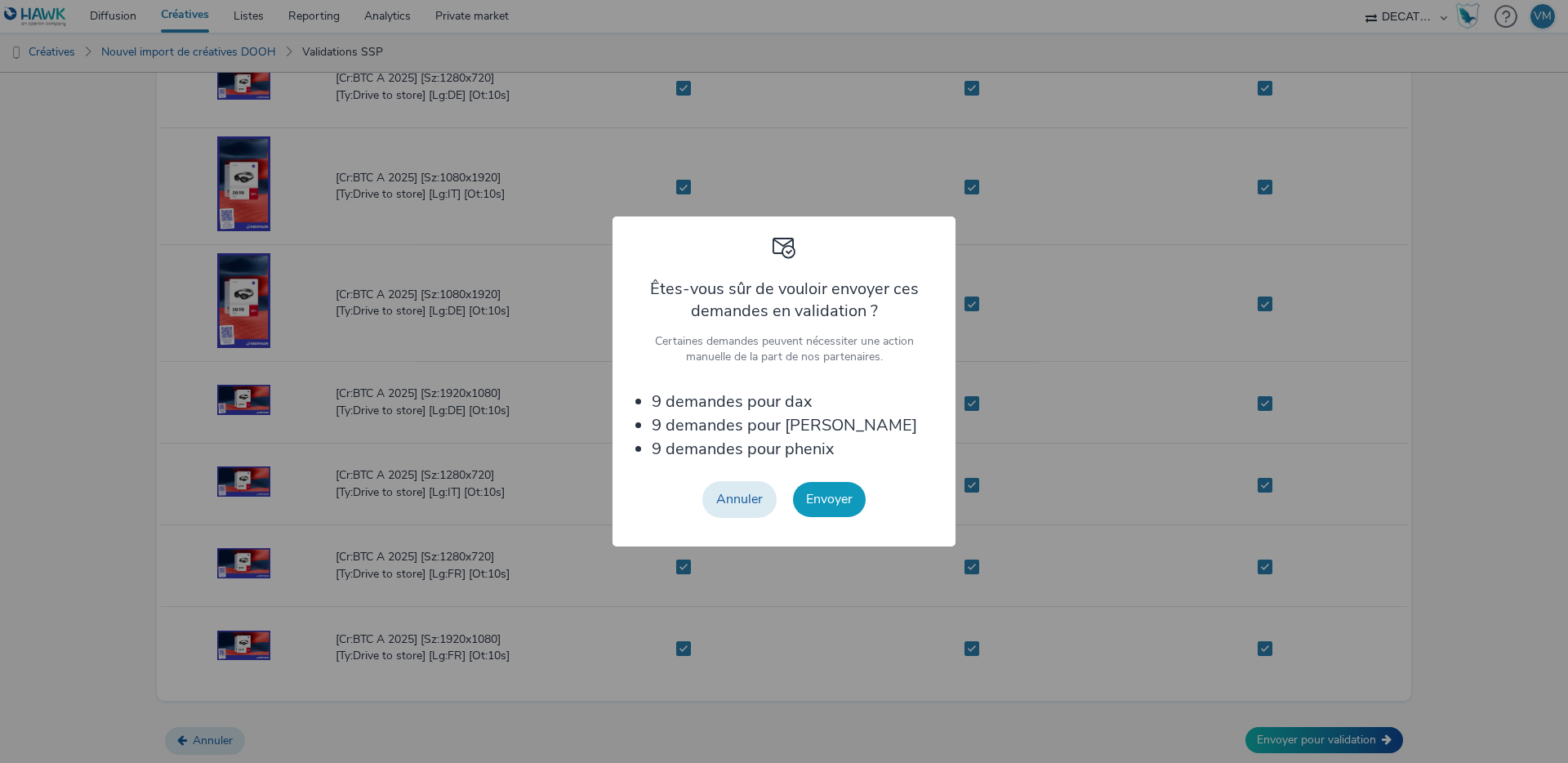
click at [840, 498] on button "Envoyer" at bounding box center [828, 499] width 72 height 34
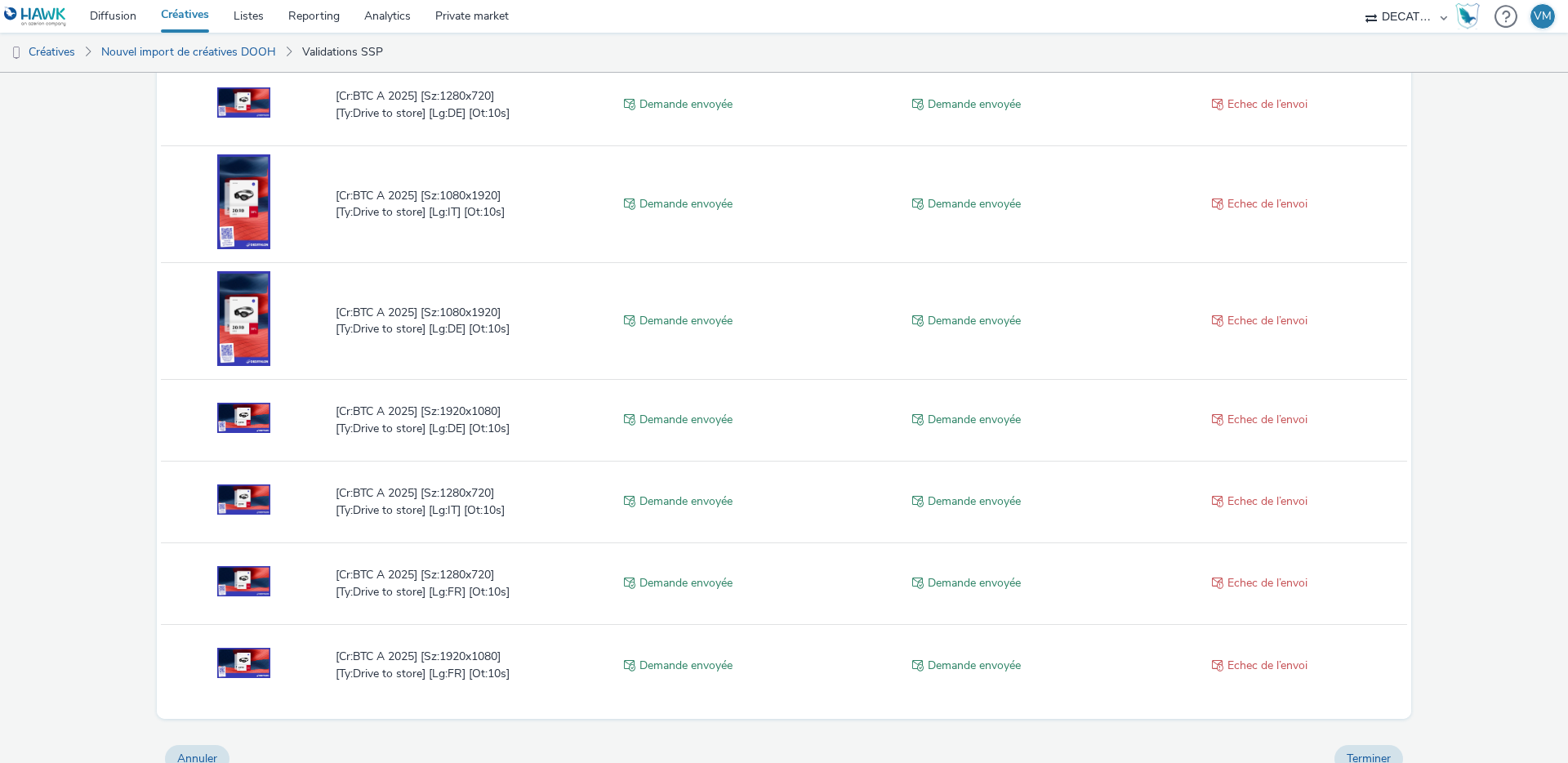
scroll to position [491, 0]
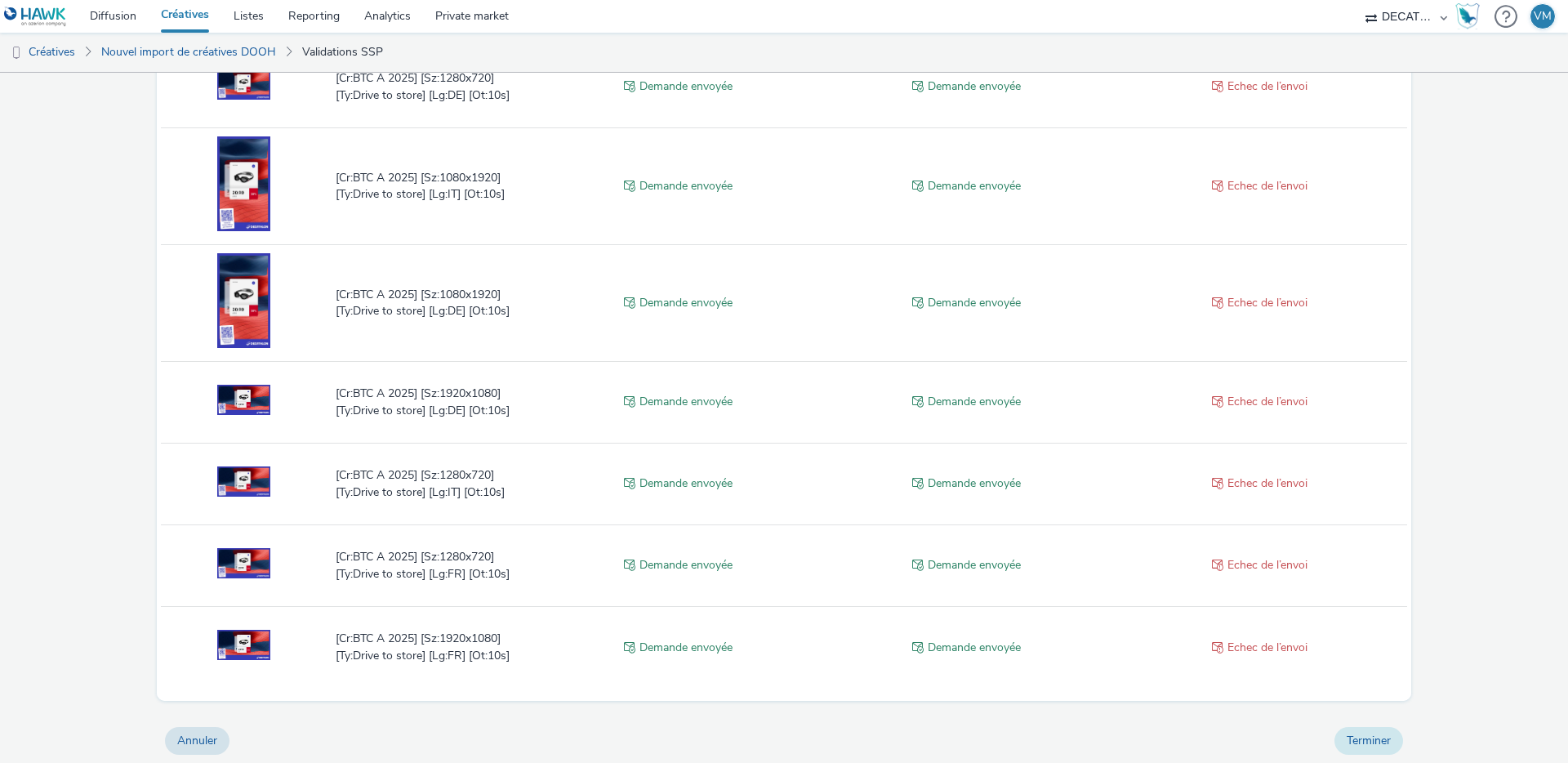
click at [1347, 736] on button "Terminer" at bounding box center [1369, 741] width 69 height 27
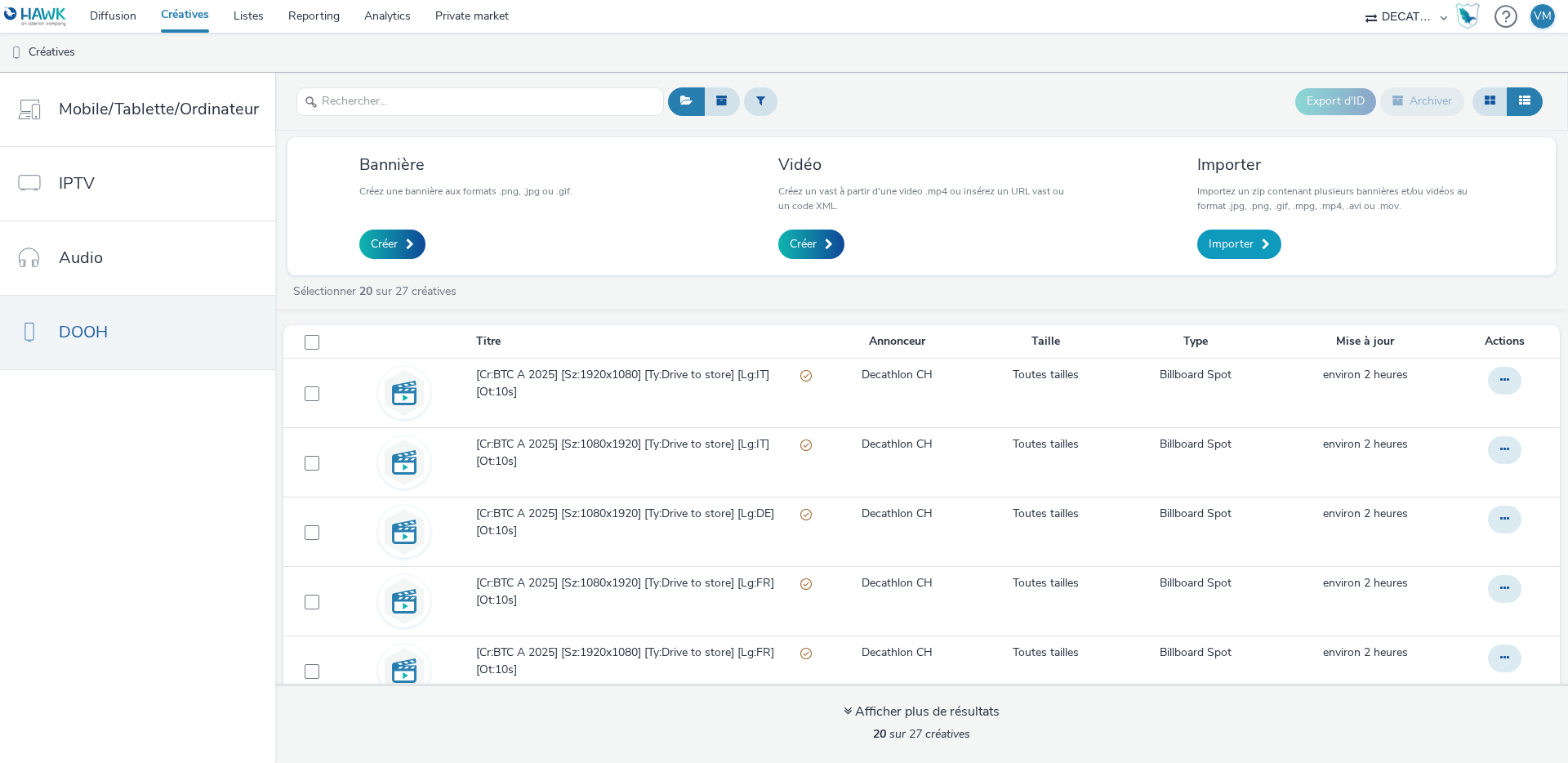
click at [1262, 244] on span at bounding box center [1266, 244] width 8 height 12
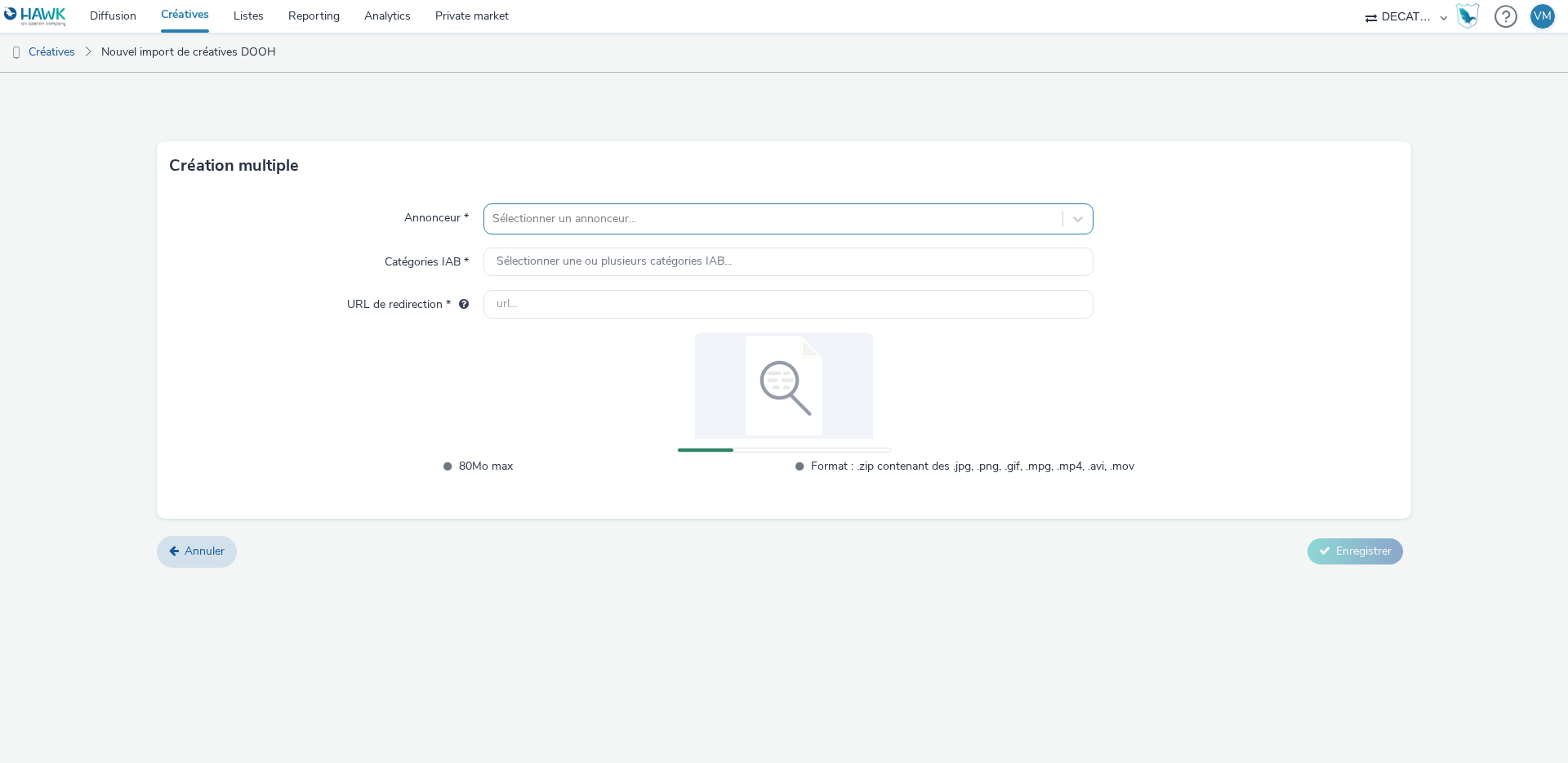
click at [590, 224] on div at bounding box center [774, 219] width 562 height 20
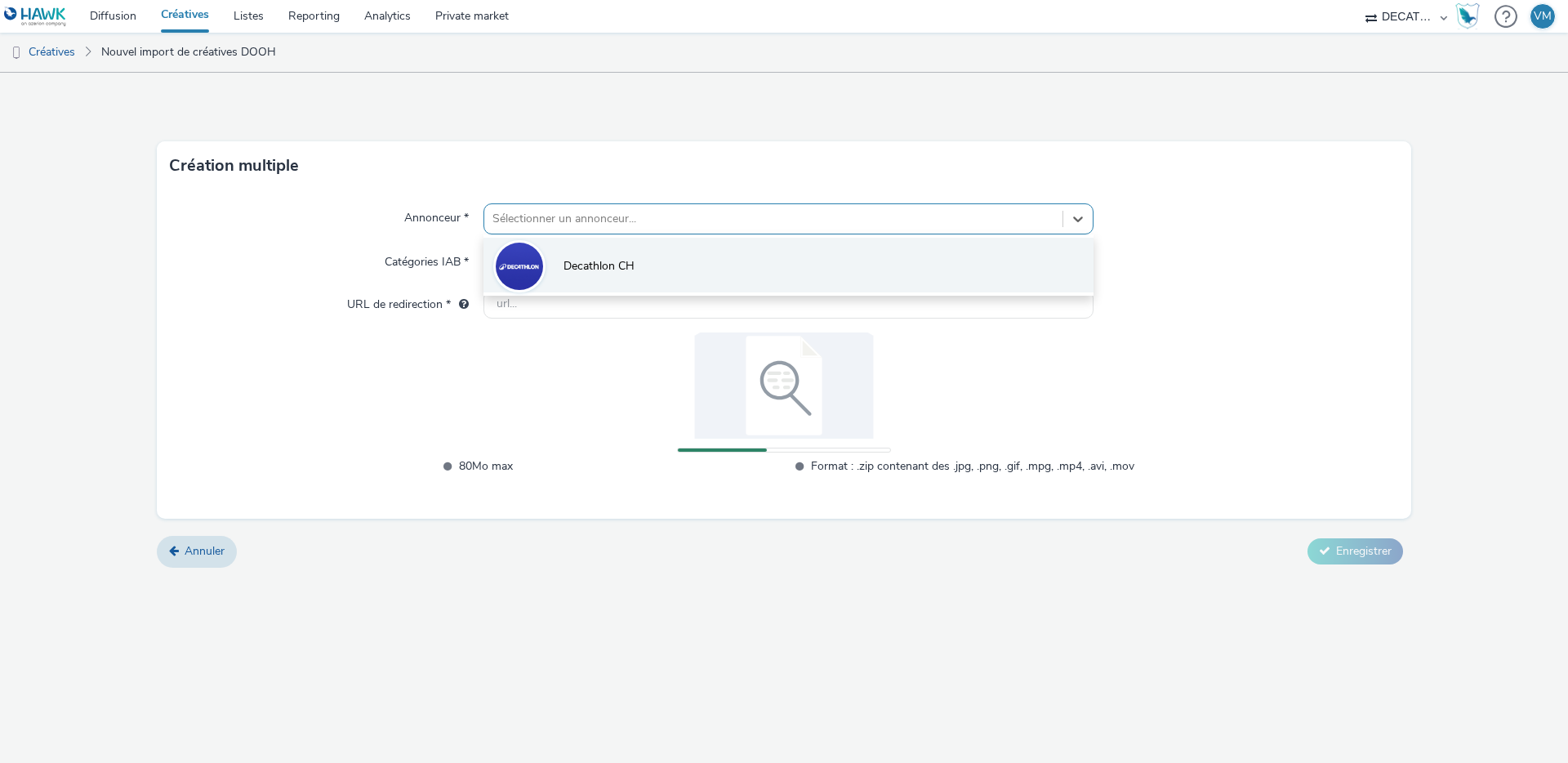
click at [562, 250] on li "Decathlon CH" at bounding box center [789, 265] width 610 height 55
type input "http://www.decathlon.ch"
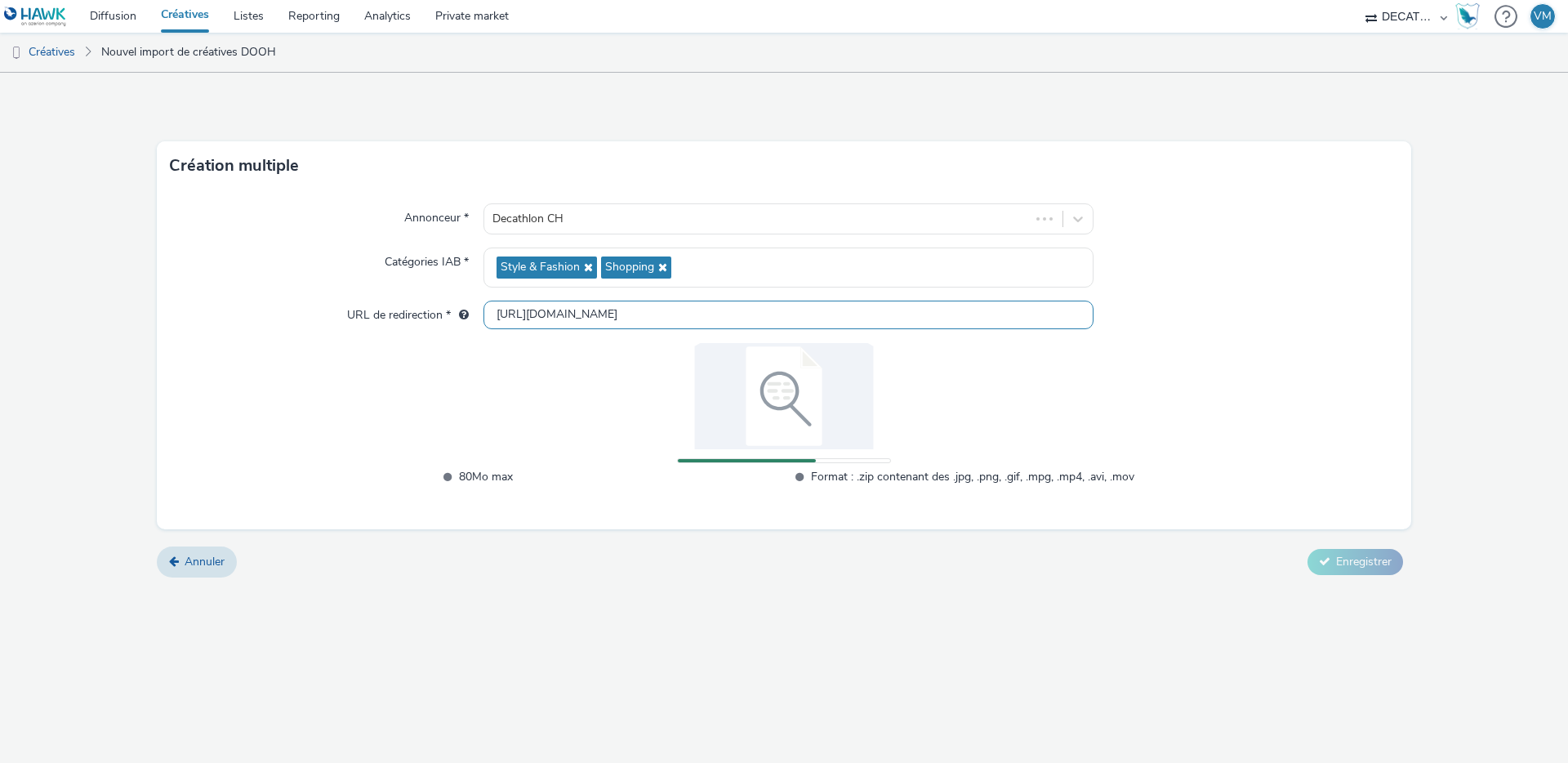
click at [525, 306] on input "http://www.decathlon.ch" at bounding box center [789, 315] width 610 height 28
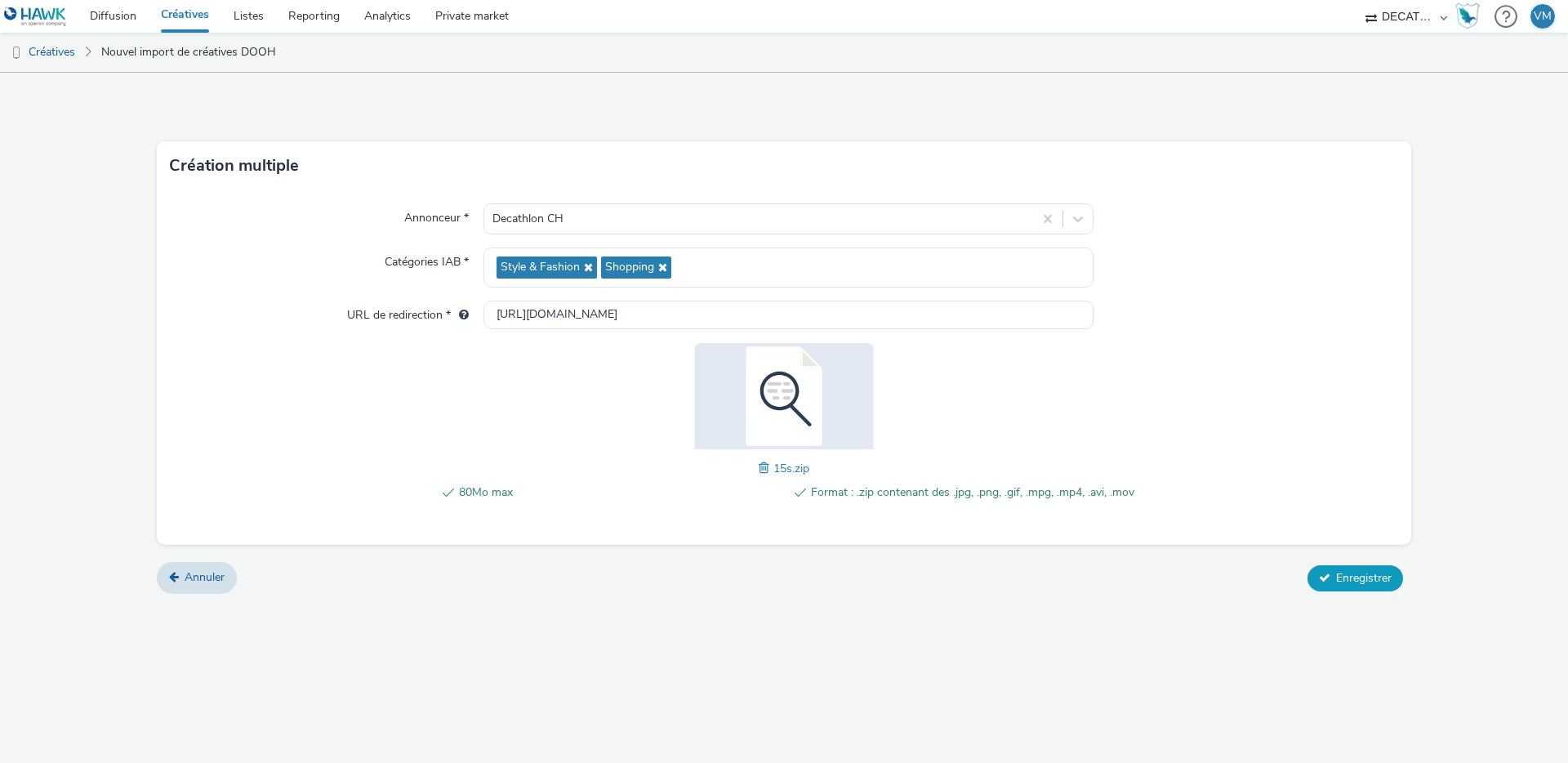
click at [1338, 574] on span "Enregistrer" at bounding box center [1364, 578] width 56 height 16
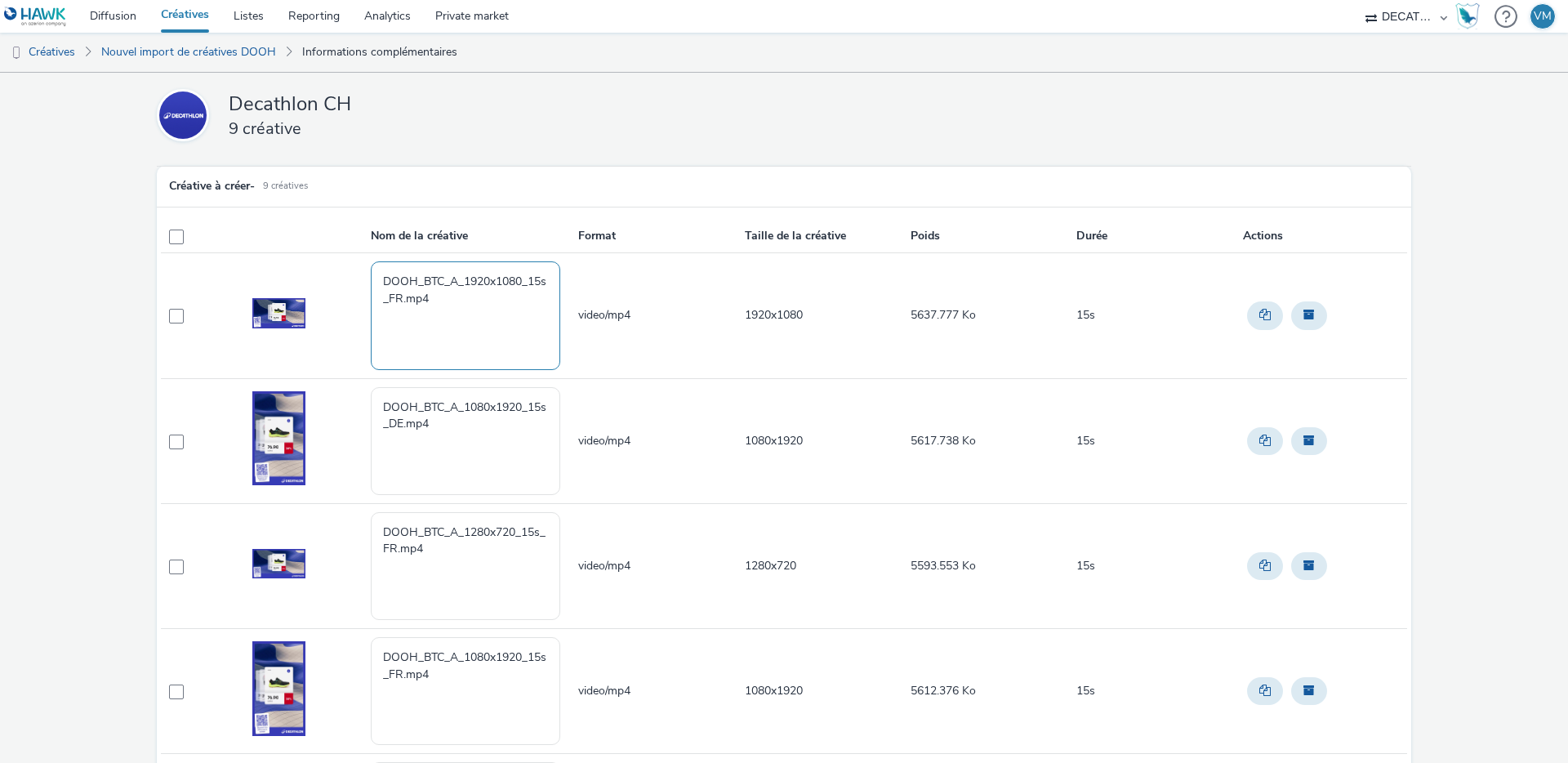
drag, startPoint x: 442, startPoint y: 297, endPoint x: 328, endPoint y: 261, distance: 119.5
click at [329, 262] on tr "DOOH_BTC_A_1920x1080_15s_FR.mp4 video/mp4 1920x1080 5637.777 Ko 15s" at bounding box center [784, 316] width 1246 height 125
paste textarea "[Cr:BTC A 2025] [Sz:1920x1080] [Ty:Drive to store] [Lg:FR] [Ot:15s]"
type textarea "[Cr:BTC A 2025] [Sz:1920x1080] [Ty:Drive to store] [Lg:FR] [Ot:15s]"
click at [451, 431] on textarea "DOOH_BTC_A_1080x1920_15s_DE.mp4" at bounding box center [465, 441] width 189 height 108
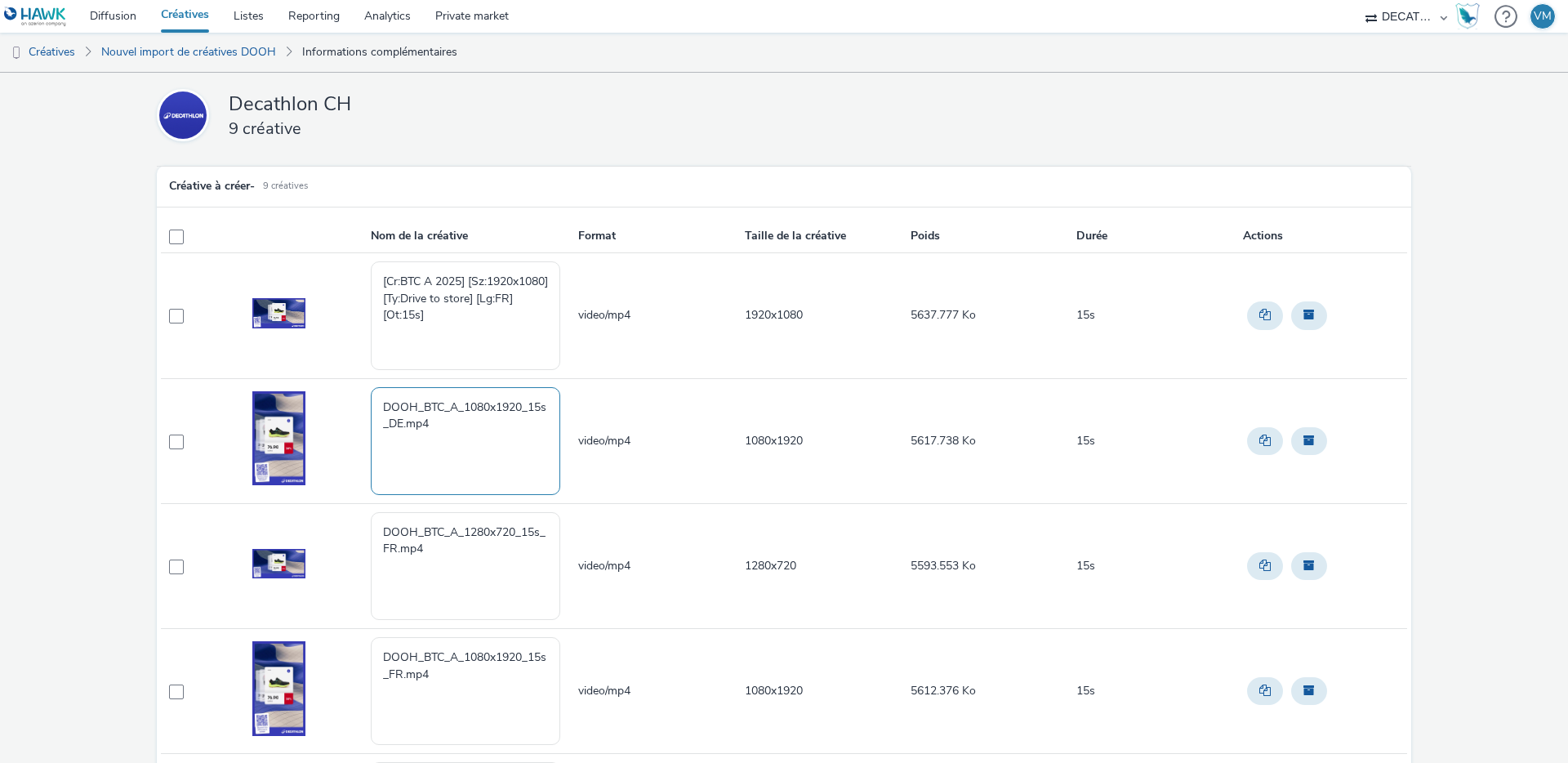
drag, startPoint x: 445, startPoint y: 426, endPoint x: 322, endPoint y: 387, distance: 129.0
click at [323, 387] on tr "DOOH_BTC_A_1080x1920_15s_DE.mp4 video/mp4 1080x1920 5617.738 Ko 15s" at bounding box center [784, 441] width 1246 height 125
paste textarea "[Cr:BTC A 2025] [Sz:1080x1920] [Ty:Drive to store] [Lg:DE] [Ot:15s]"
type textarea "[Cr:BTC A 2025] [Sz:1080x1920] [Ty:Drive to store] [Lg:DE] [Ot:15s]"
click at [437, 551] on textarea "DOOH_BTC_A_1280x720_15s_FR.mp4" at bounding box center [465, 566] width 189 height 108
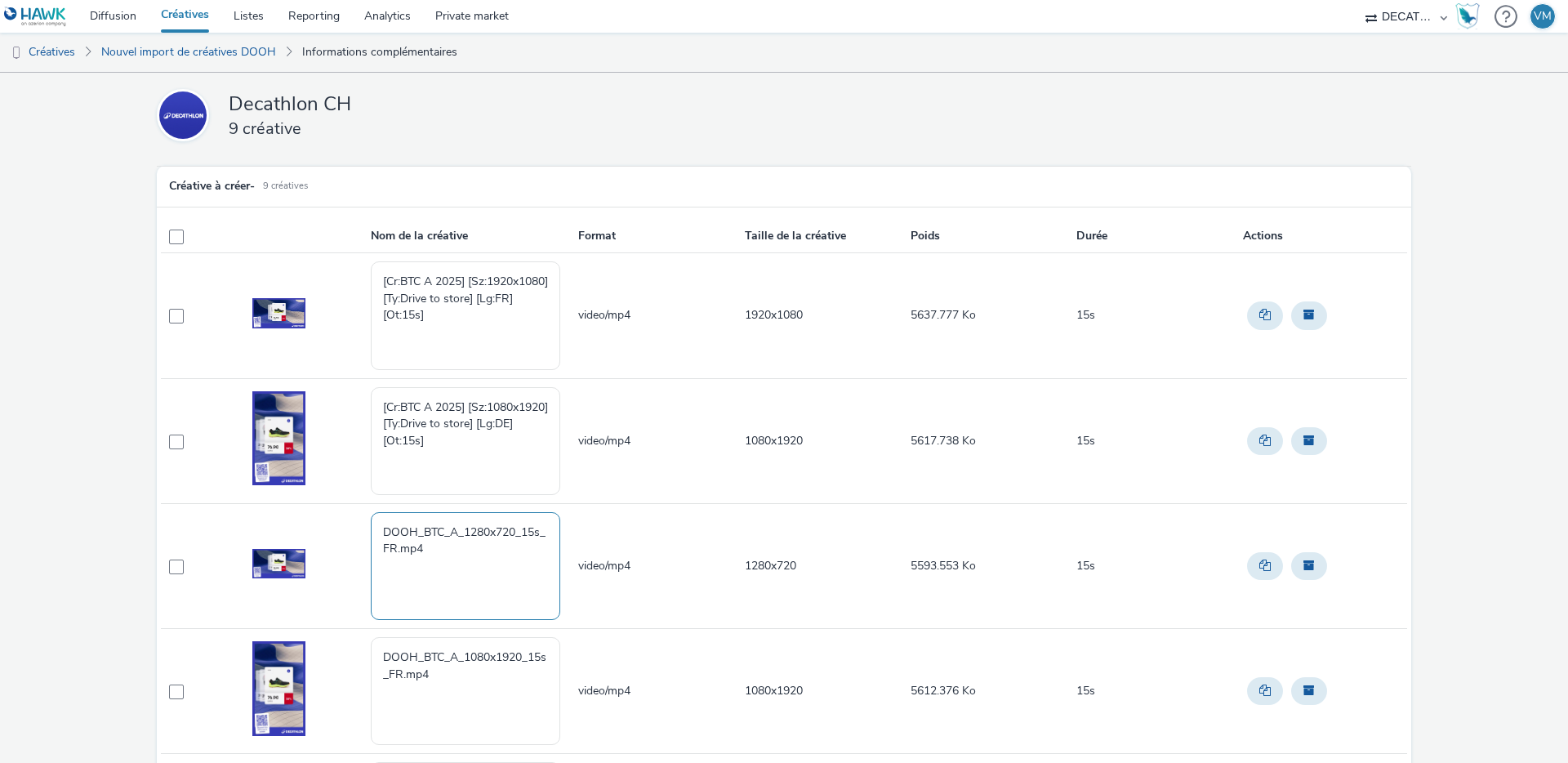
drag, startPoint x: 435, startPoint y: 549, endPoint x: 314, endPoint y: 496, distance: 132.1
paste textarea "[Cr:BTC A 2025] [Sz:1280x720] [Ty:Drive to store] [Lg:FR] [Ot:15s]"
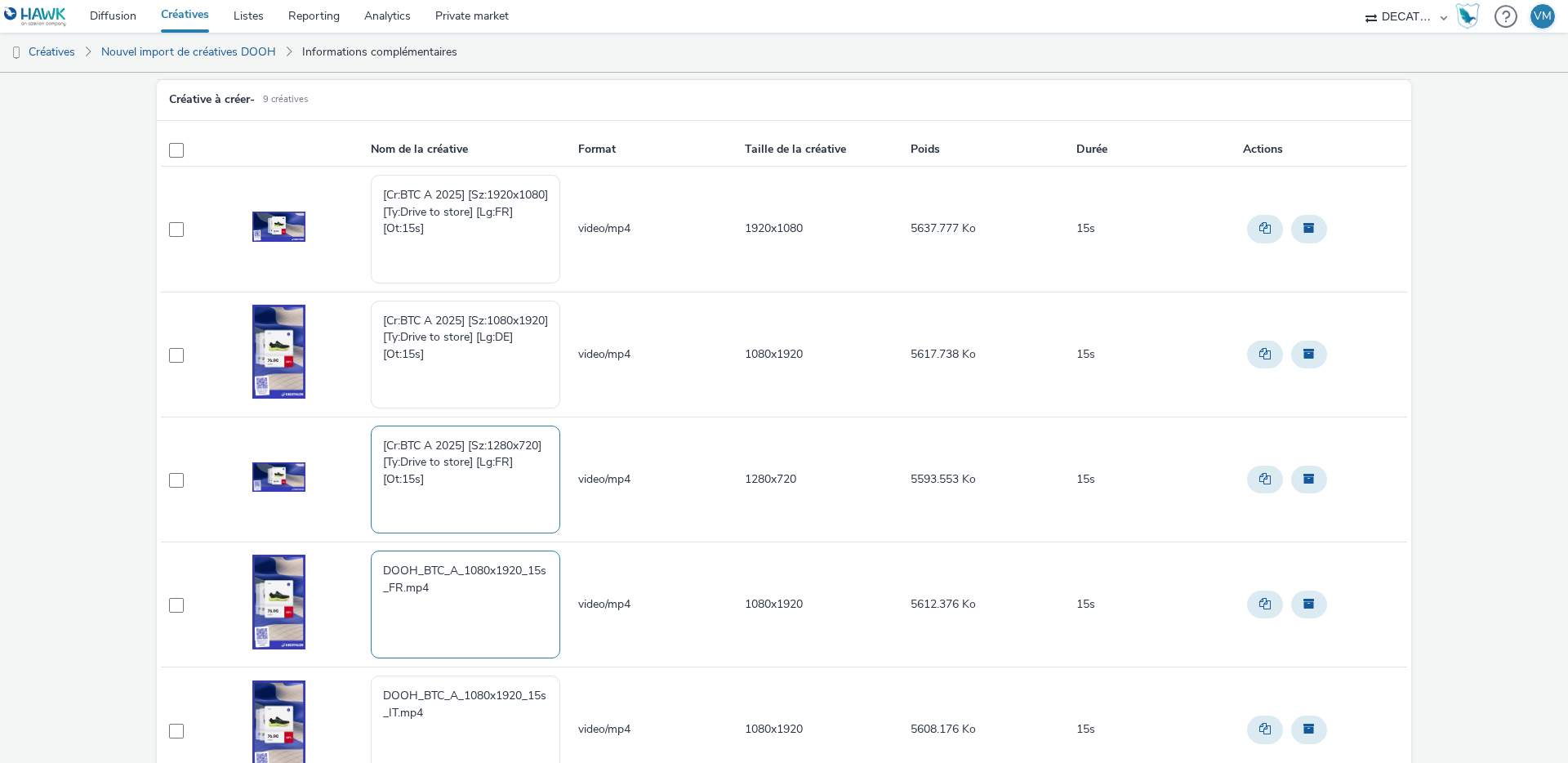
scroll to position [120, 0]
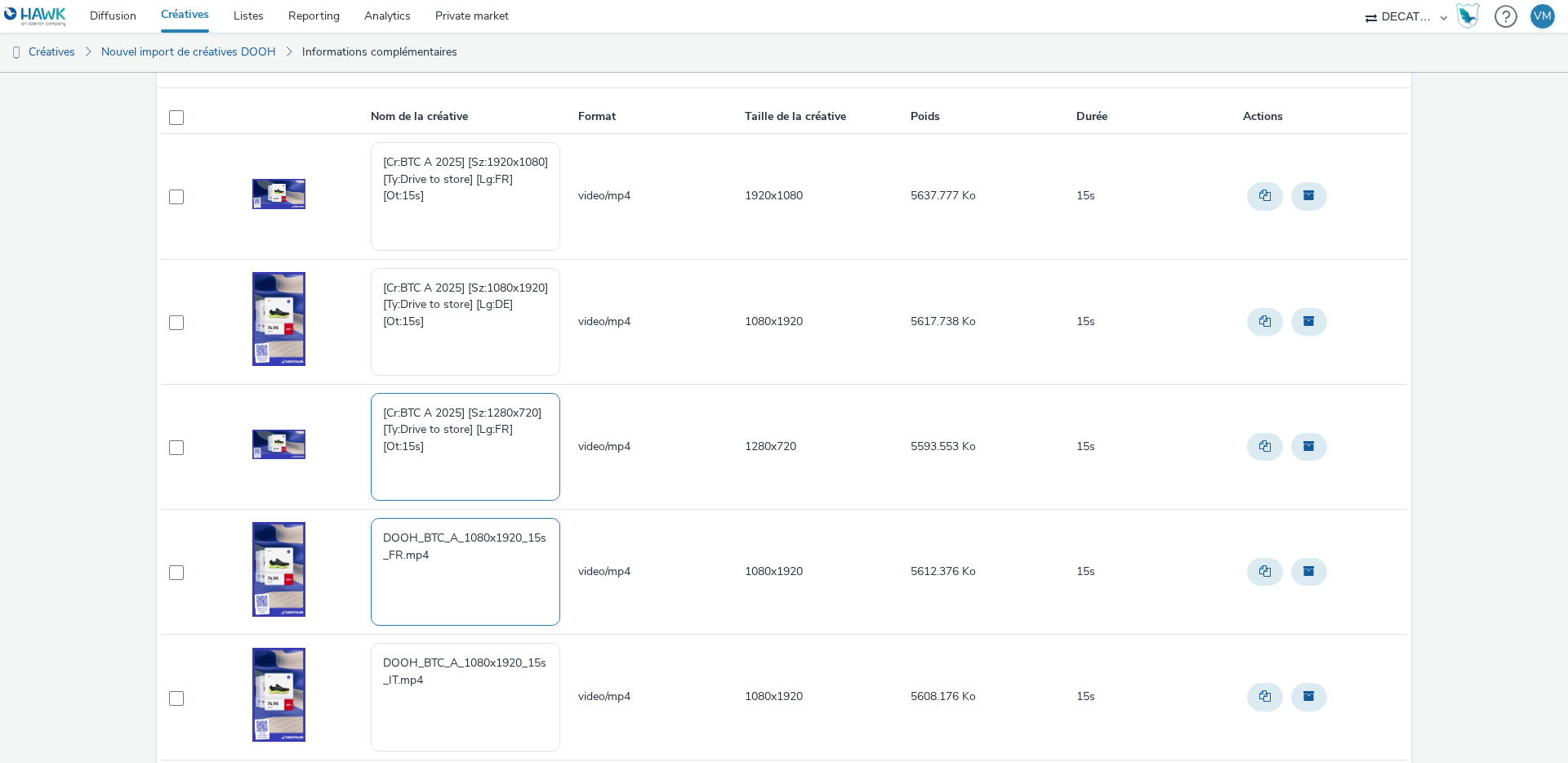
type textarea "[Cr:BTC A 2025] [Sz:1280x720] [Ty:Drive to store] [Lg:FR] [Ot:15s]"
click at [441, 559] on textarea "DOOH_BTC_A_1080x1920_15s_FR.mp4" at bounding box center [465, 572] width 189 height 108
drag, startPoint x: 456, startPoint y: 569, endPoint x: 332, endPoint y: 534, distance: 128.8
click at [332, 534] on tr "DOOH_BTC_A_1080x1920_15s_FR.mp4 video/mp4 1080x1920 5612.376 Ko 15s" at bounding box center [784, 572] width 1246 height 125
paste textarea "[Cr:BTC A 2025] [Sz:1080x1920] [Ty:Drive to store] [Lg:FR] [Ot:15s]"
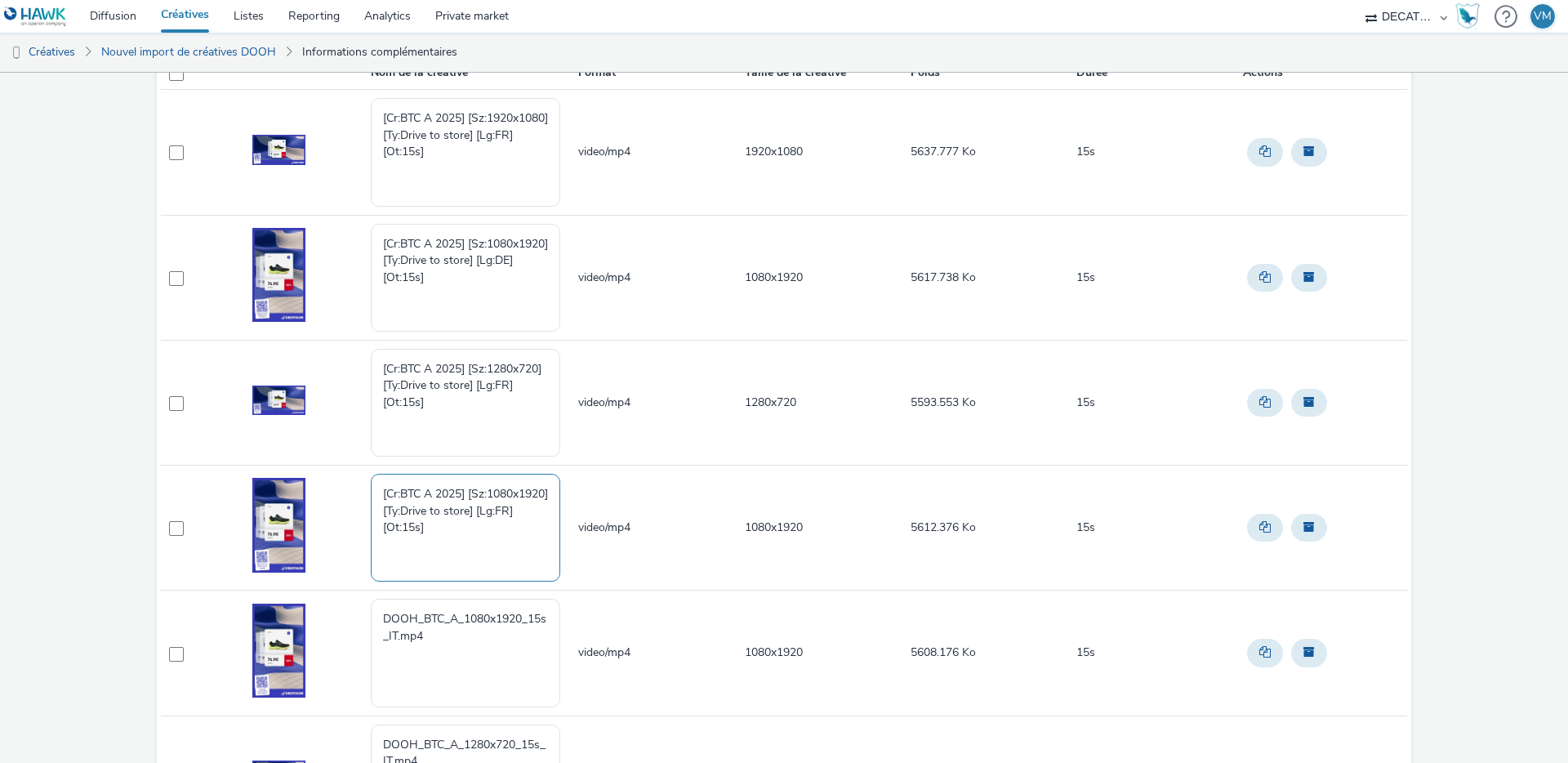
scroll to position [196, 0]
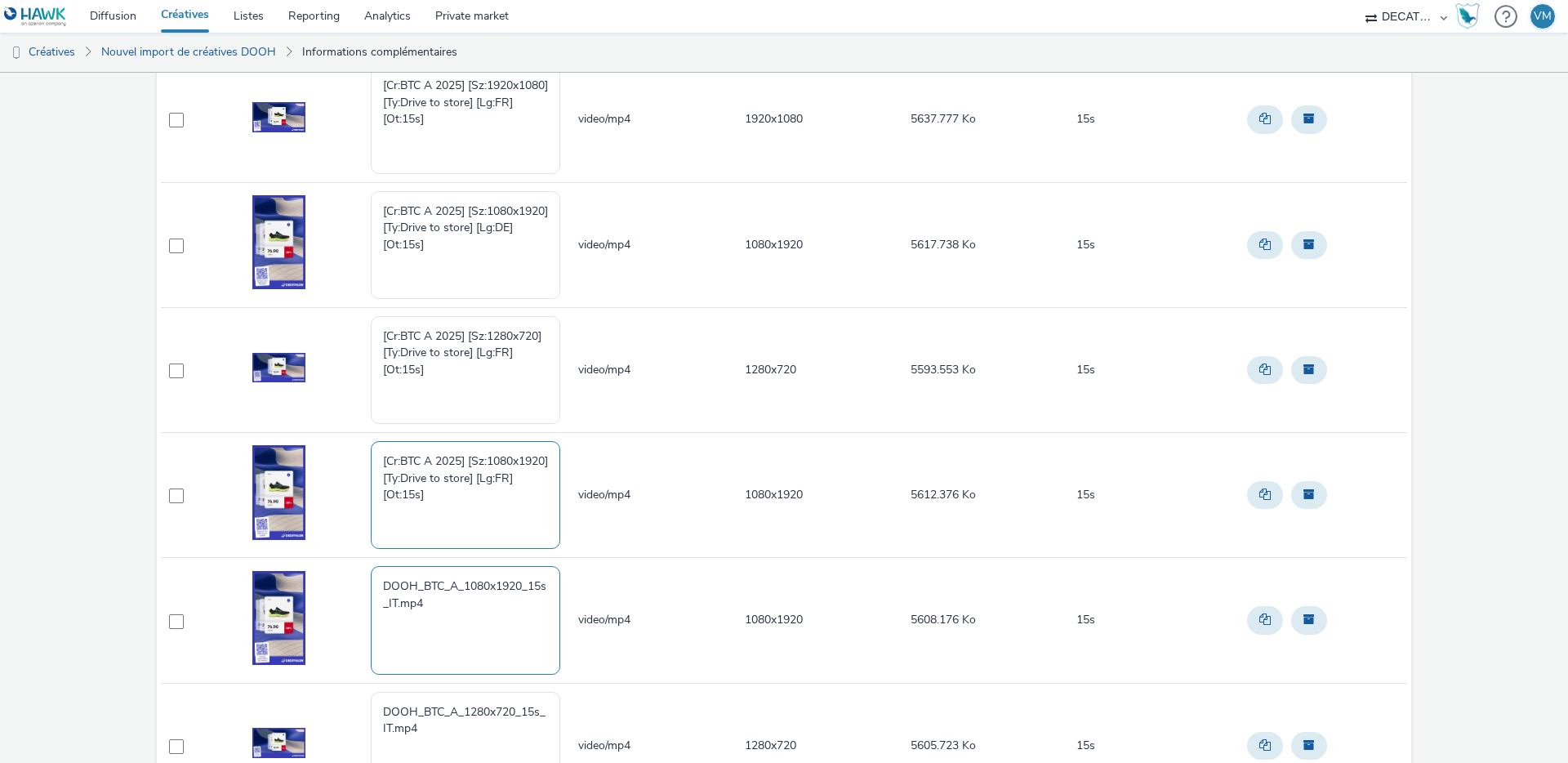
type textarea "[Cr:BTC A 2025] [Sz:1080x1920] [Ty:Drive to store] [Lg:FR] [Ot:15s]"
click at [447, 590] on textarea "DOOH_BTC_A_1080x1920_15s_IT.mp4" at bounding box center [465, 620] width 189 height 108
click at [437, 608] on textarea "DOOH_BTC_A_1080x1920_15s_IT.mp4" at bounding box center [465, 620] width 189 height 108
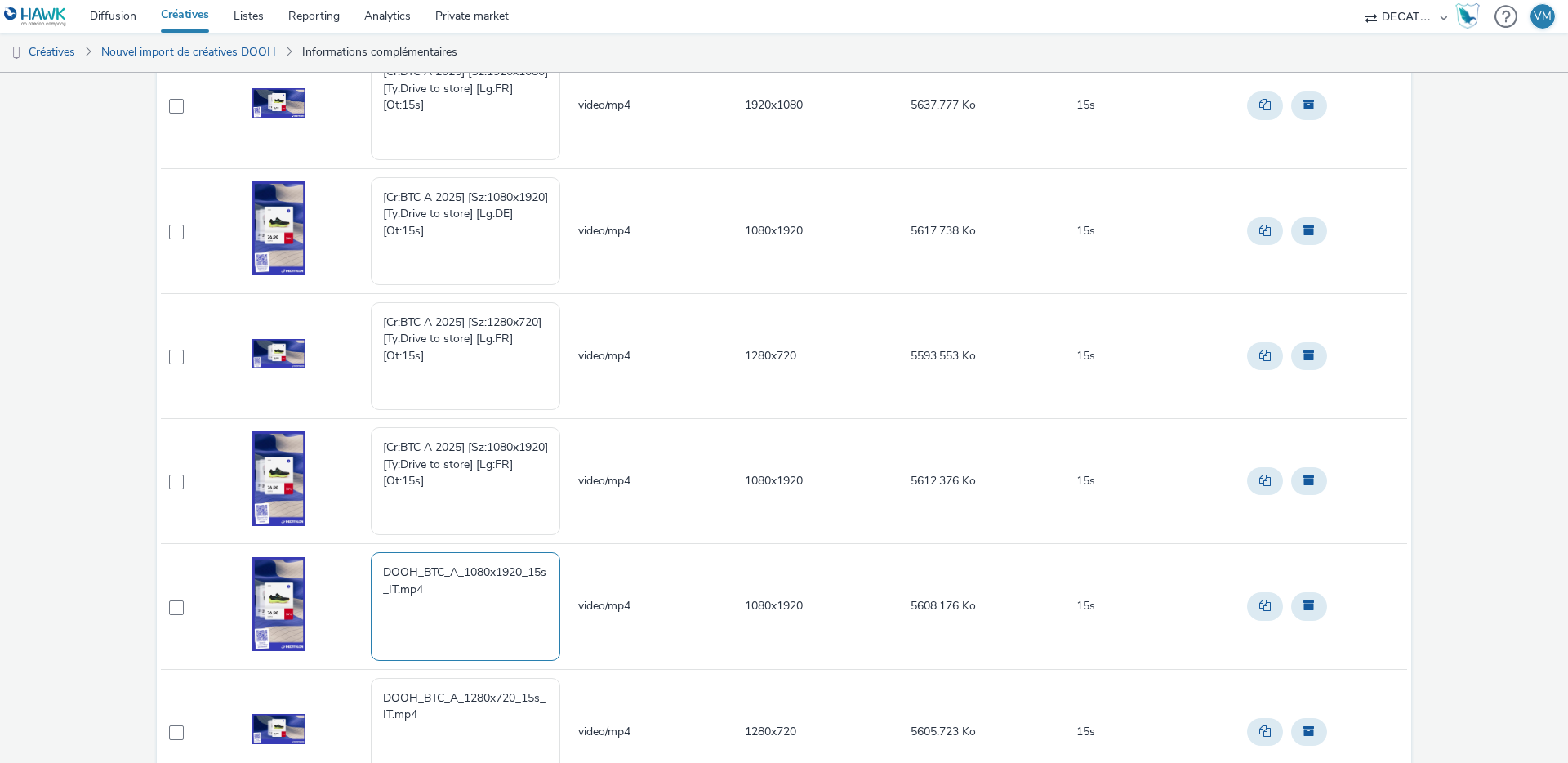
scroll to position [214, 0]
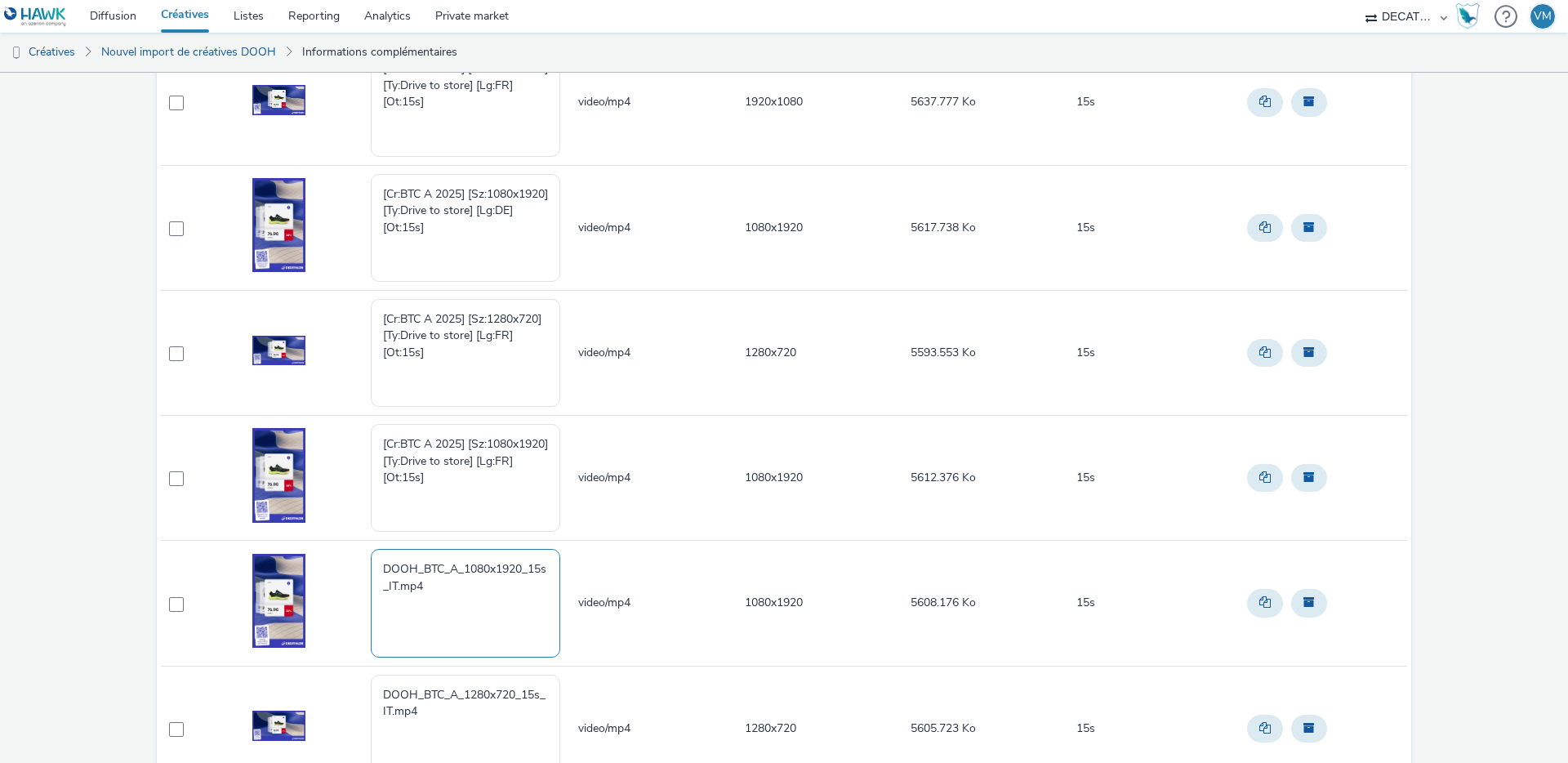
paste textarea "[Cr:BTC A 2025] [Sz:1080x1920] [Ty:Drive to store] [Lg:IT] [Ot:15s]"
drag, startPoint x: 433, startPoint y: 588, endPoint x: 300, endPoint y: 531, distance: 144.7
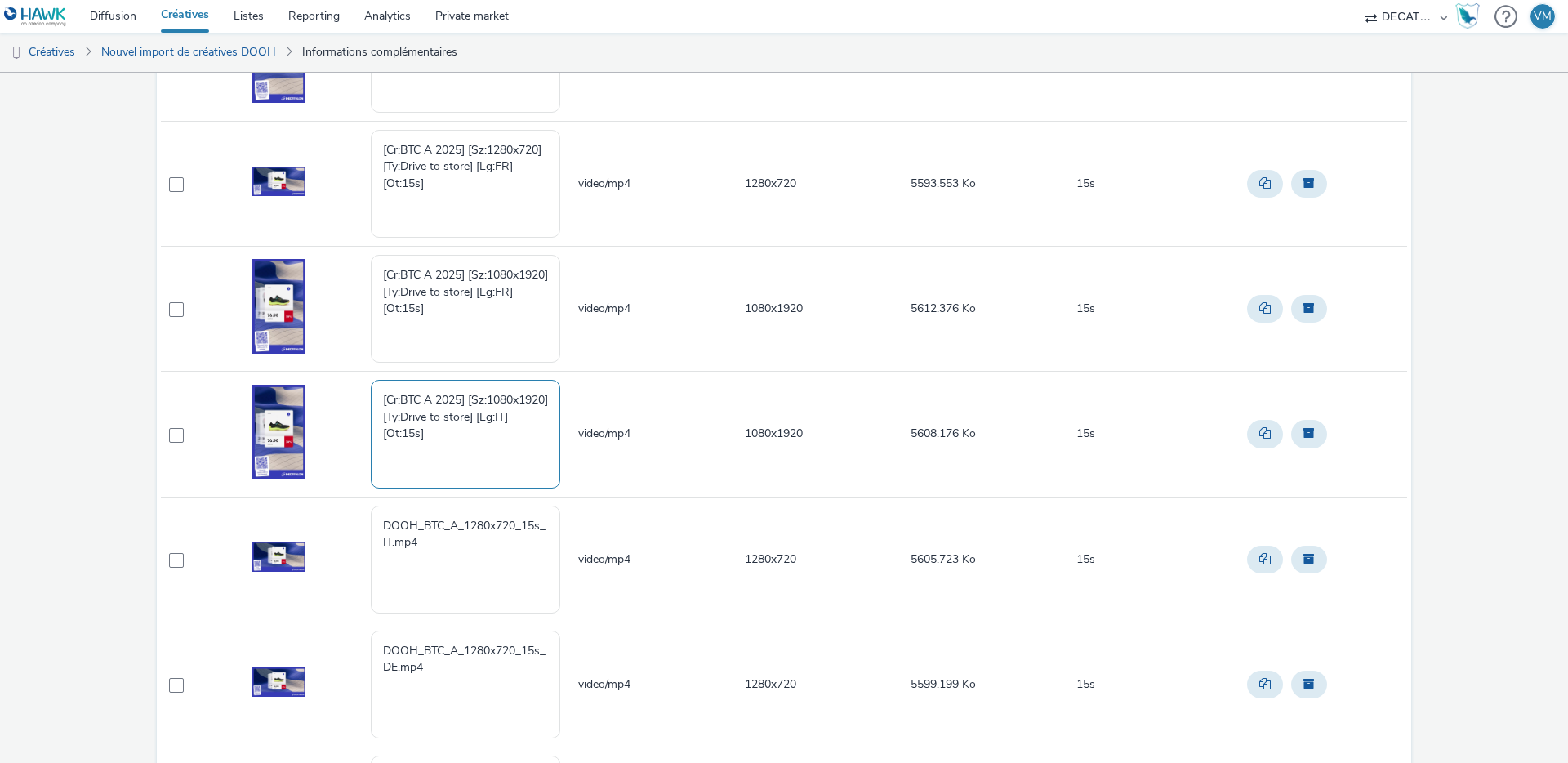
scroll to position [397, 0]
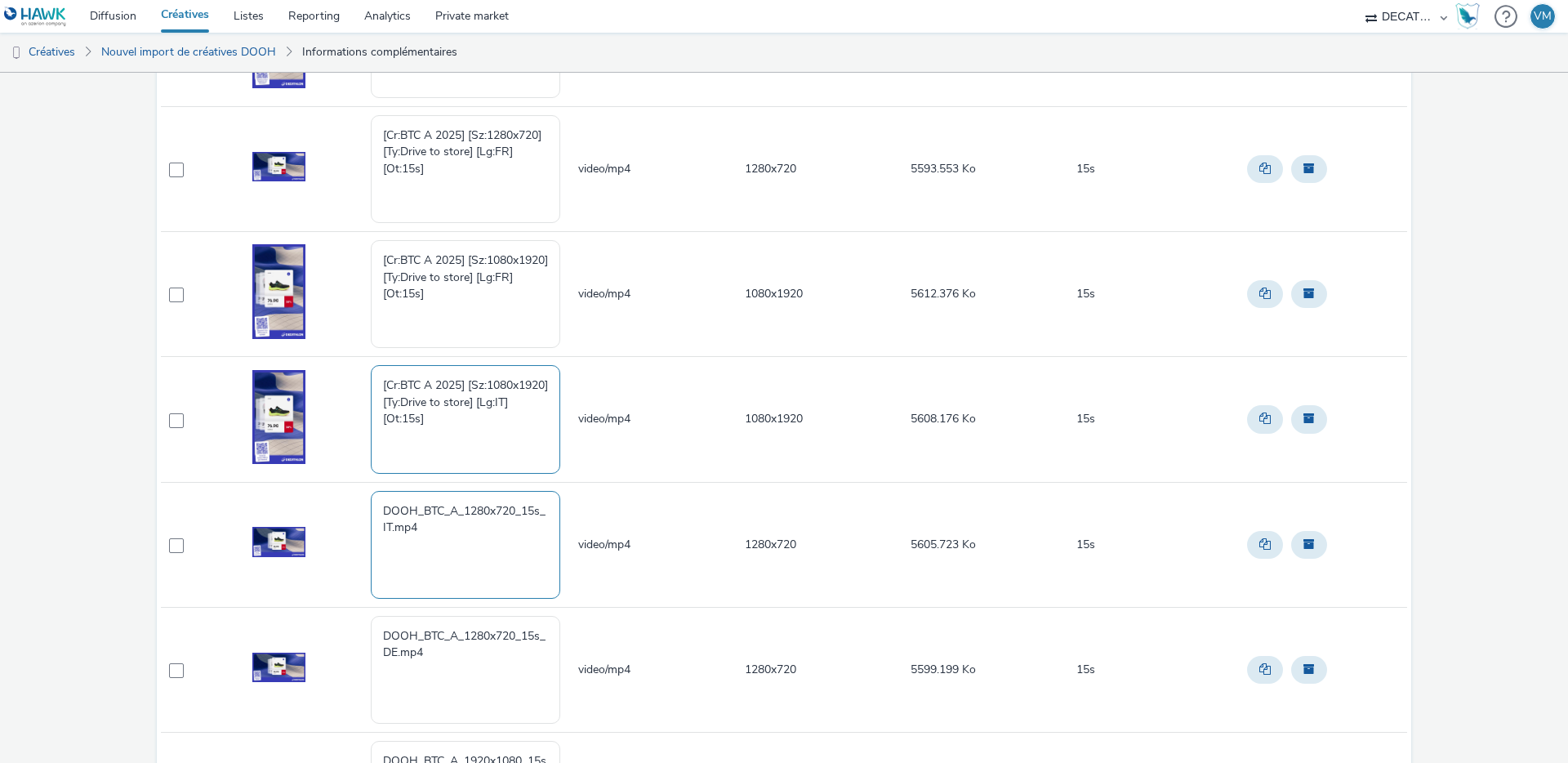
type textarea "[Cr:BTC A 2025] [Sz:1080x1920] [Ty:Drive to store] [Lg:IT] [Ot:15s]"
click at [444, 539] on textarea "DOOH_BTC_A_1280x720_15s_IT.mp4" at bounding box center [465, 545] width 189 height 108
paste textarea "[Cr:BTC A 2025] [Sz:1280x720] [Ty:Drive to store] [Lg:IT] [Ot:15s]"
drag, startPoint x: 438, startPoint y: 529, endPoint x: 275, endPoint y: 463, distance: 175.9
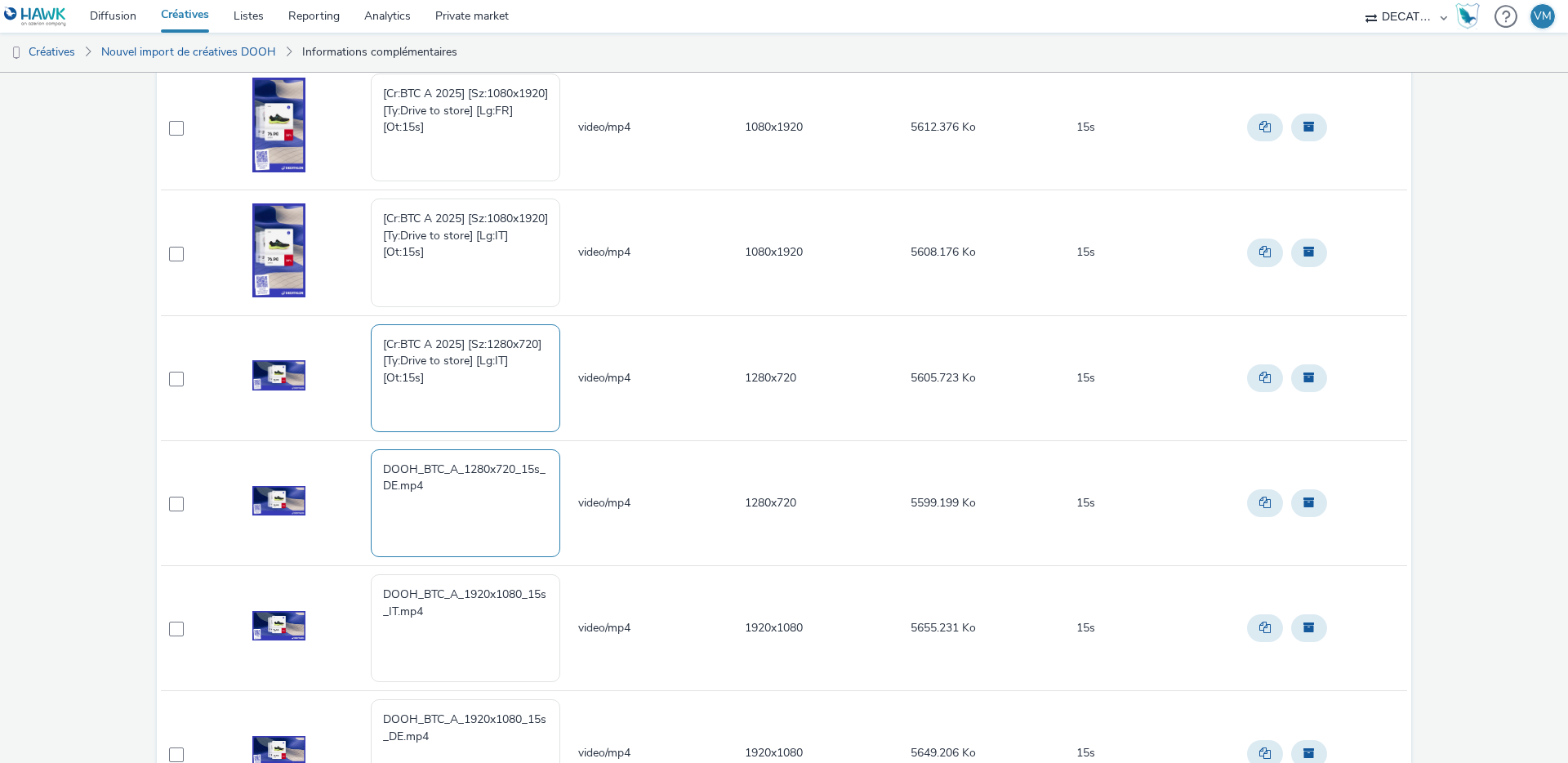
scroll to position [577, 0]
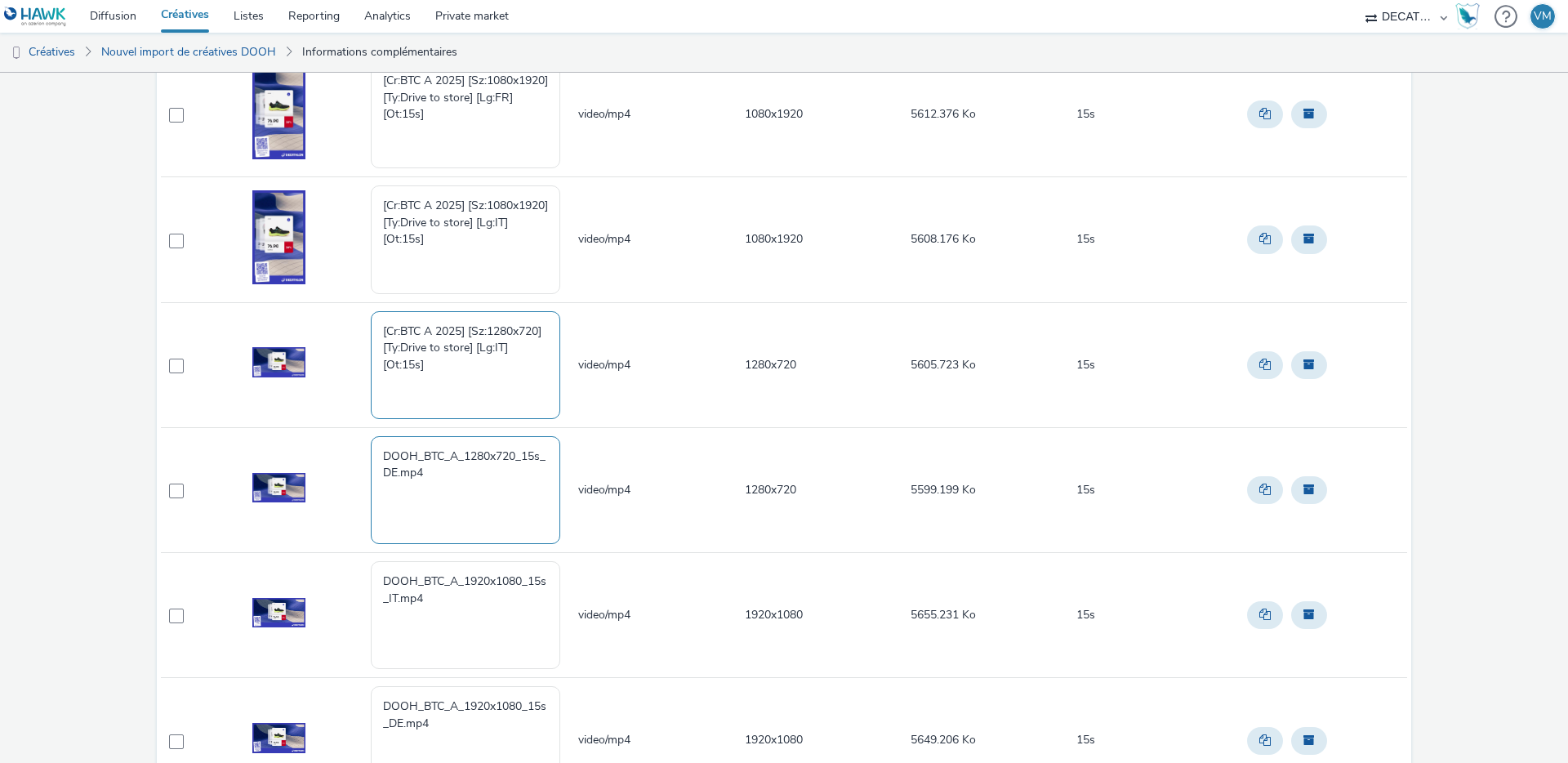
type textarea "[Cr:BTC A 2025] [Sz:1280x720] [Ty:Drive to store] [Lg:IT] [Ot:15s]"
click at [444, 483] on textarea "DOOH_BTC_A_1280x720_15s_DE.mp4" at bounding box center [465, 490] width 189 height 108
drag, startPoint x: 452, startPoint y: 476, endPoint x: 330, endPoint y: 443, distance: 126.4
click at [331, 444] on tr "DOOH_BTC_A_1280x720_15s_DE.mp4 video/mp4 1280x720 5599.199 Ko 15s" at bounding box center [784, 490] width 1246 height 125
paste textarea "[Cr:BTC A 2025] [Sz:1280x720] [Ty:Drive to store] [Lg:DE] [Ot:15s]"
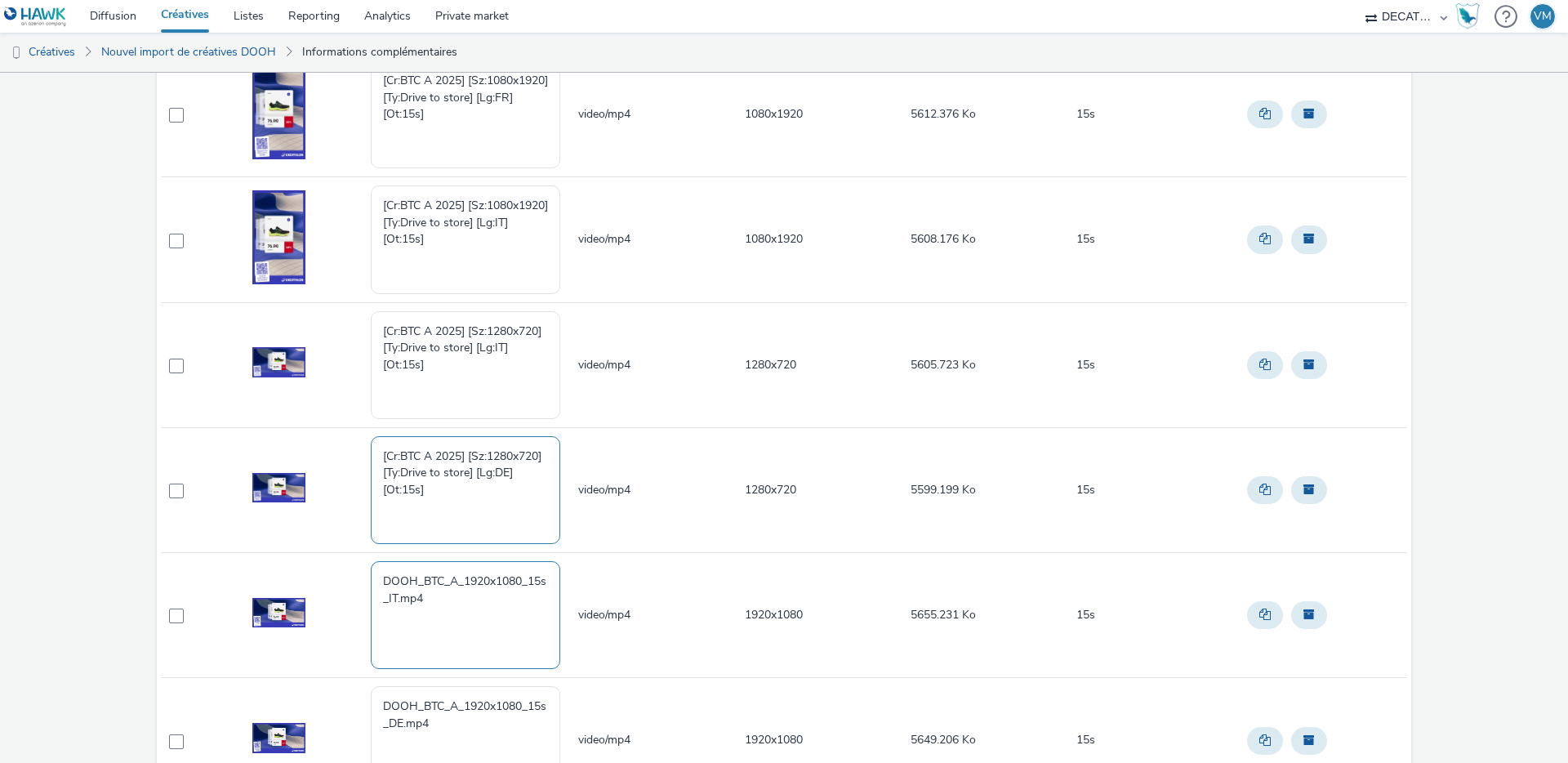
type textarea "[Cr:BTC A 2025] [Sz:1280x720] [Ty:Drive to store] [Lg:DE] [Ot:15s]"
click at [455, 598] on textarea "DOOH_BTC_A_1920x1080_15s_IT.mp4" at bounding box center [465, 615] width 189 height 108
drag, startPoint x: 437, startPoint y: 593, endPoint x: 343, endPoint y: 569, distance: 97.0
click at [347, 569] on tr "DOOH_BTC_A_1920x1080_15s_IT.mp4 video/mp4 1920x1080 5655.231 Ko 15s" at bounding box center [784, 615] width 1246 height 125
paste textarea "[Cr:BTC A 2025] [Sz:1920x1080] [Ty:Drive to store] [Lg:IT] [Ot:15s]"
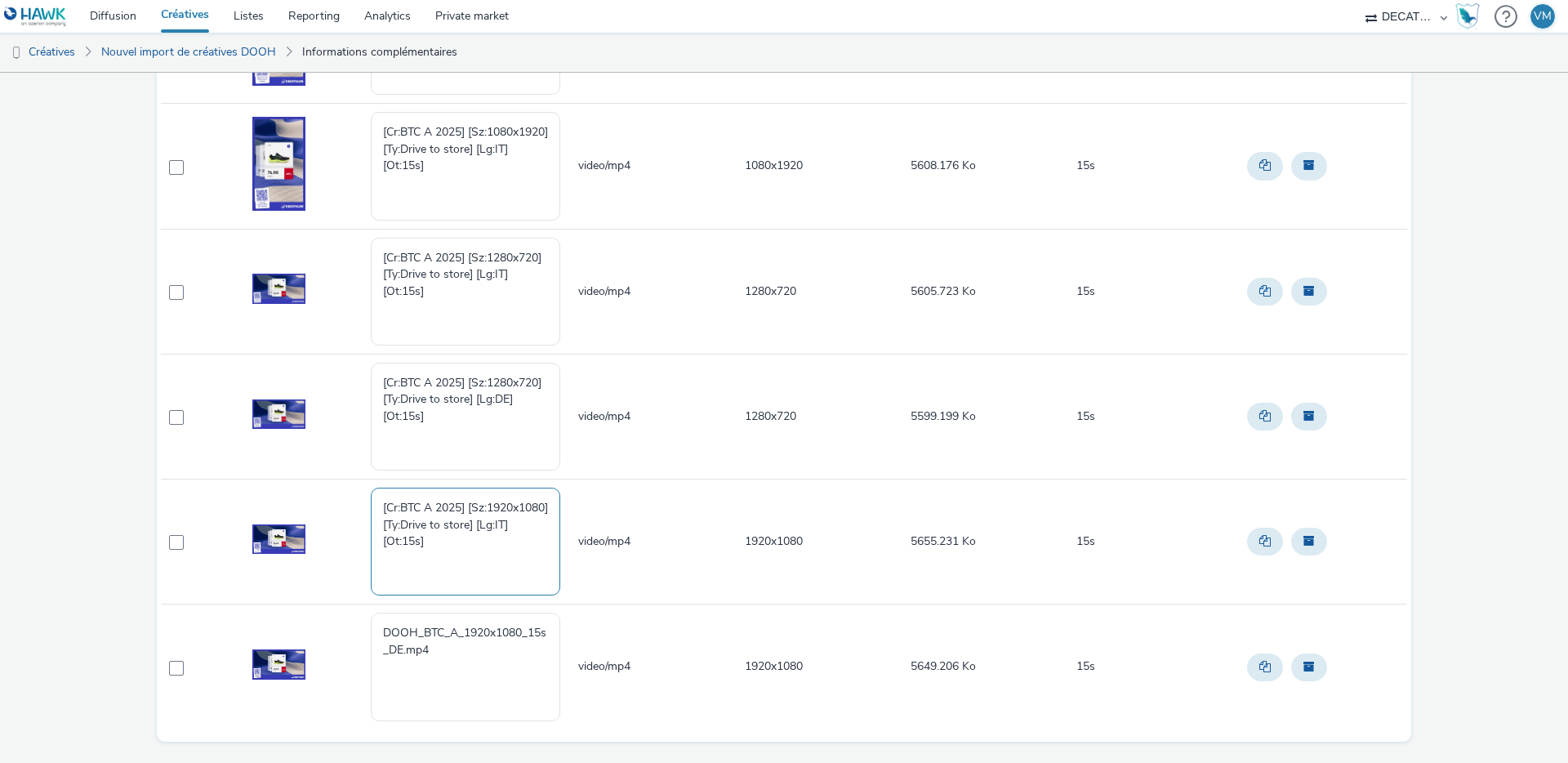
scroll to position [679, 0]
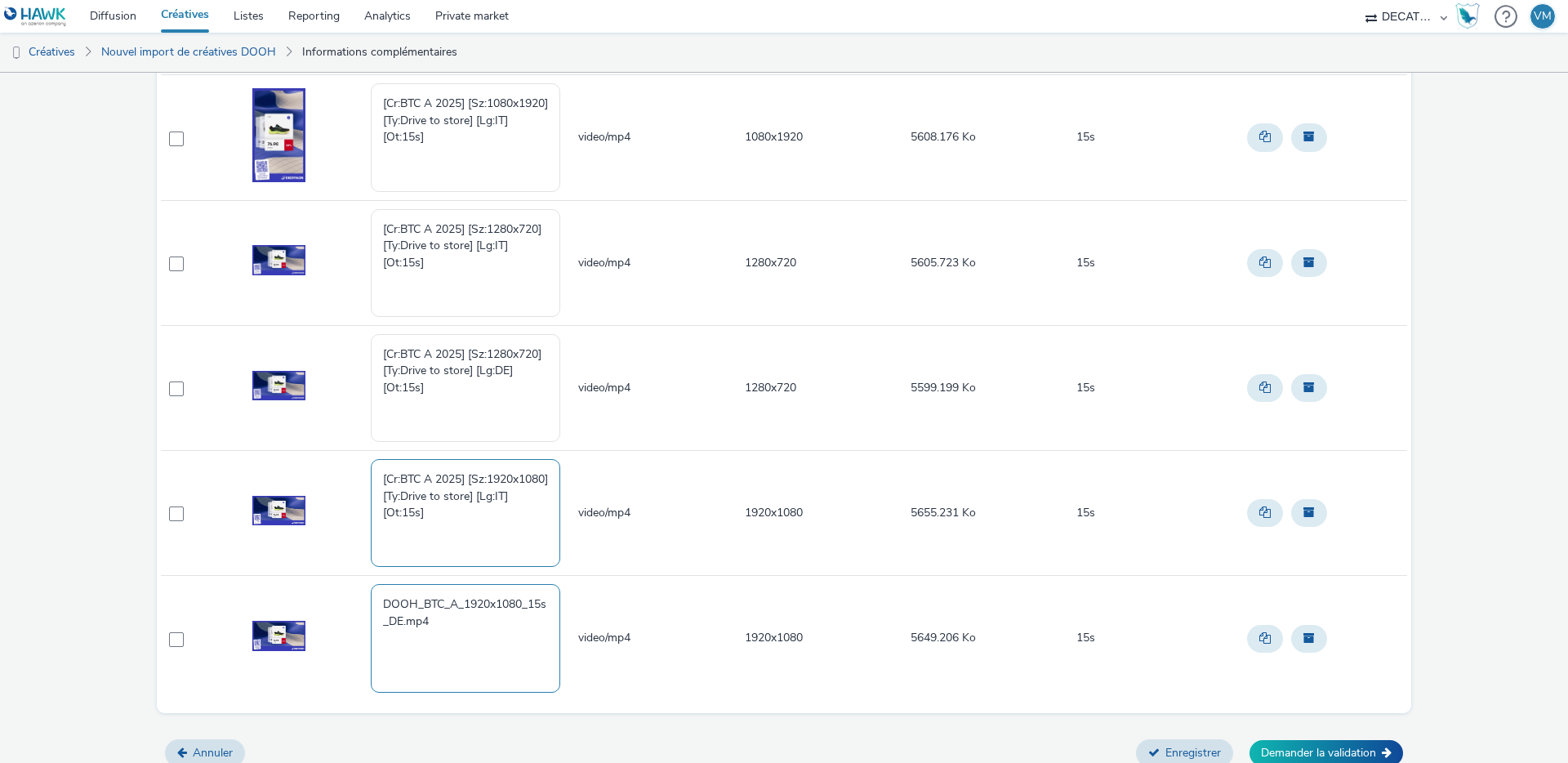
type textarea "[Cr:BTC A 2025] [Sz:1920x1080] [Ty:Drive to store] [Lg:IT] [Ot:15s]"
click at [439, 618] on textarea "DOOH_BTC_A_1920x1080_15s_DE.mp4" at bounding box center [465, 638] width 189 height 108
drag, startPoint x: 454, startPoint y: 609, endPoint x: 315, endPoint y: 583, distance: 141.4
click at [317, 584] on tr "DOOH_BTC_A_1920x1080_15s_DE.mp4 video/mp4 1920x1080 5649.206 Ko 15s" at bounding box center [784, 638] width 1246 height 125
paste textarea "[Cr:BTC A 2025] [Sz:1920x1080] [Ty:Drive to store] [Lg:DE] [Ot:15s]"
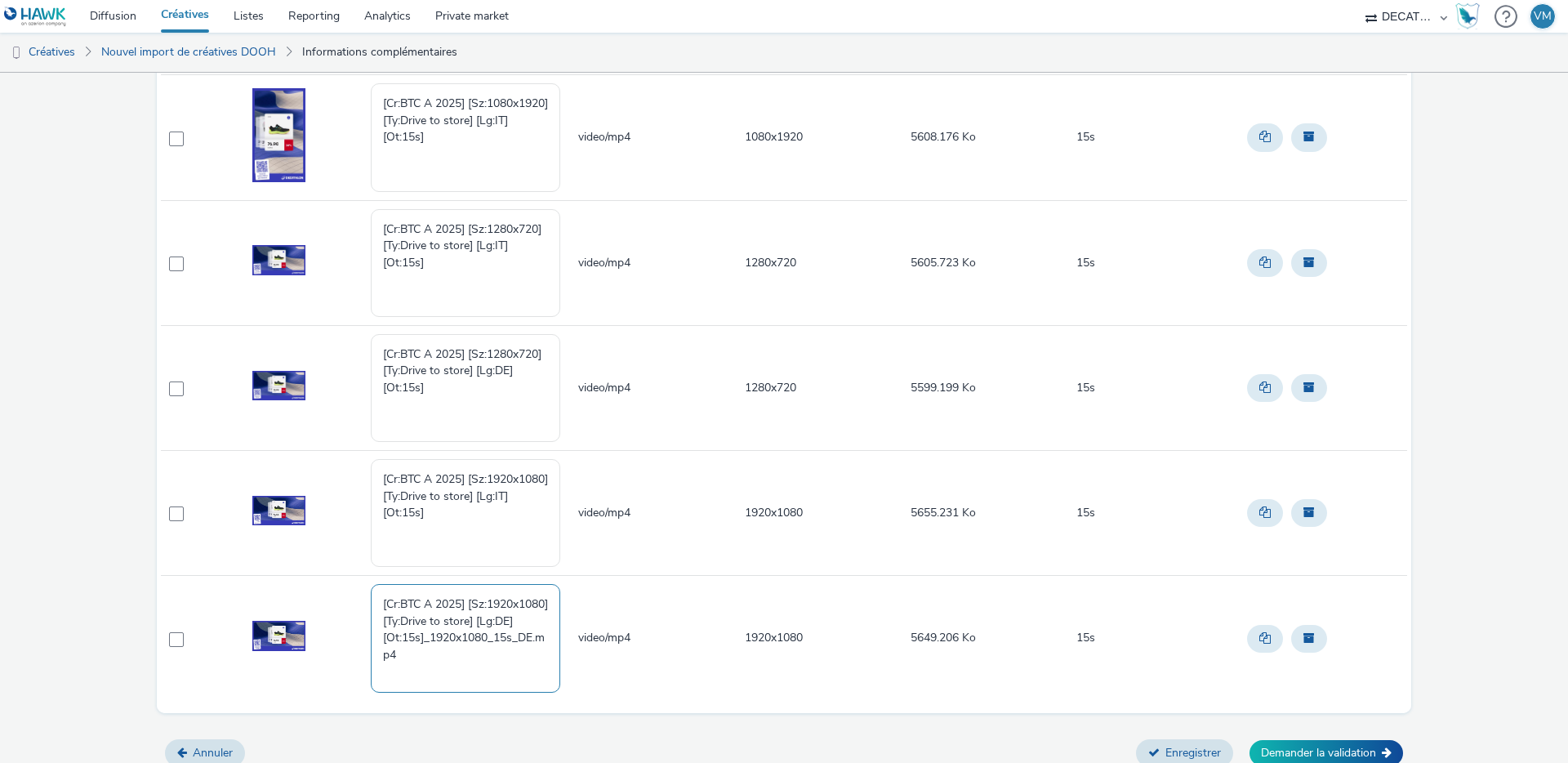
paste textarea
drag, startPoint x: 413, startPoint y: 675, endPoint x: 340, endPoint y: 557, distance: 138.8
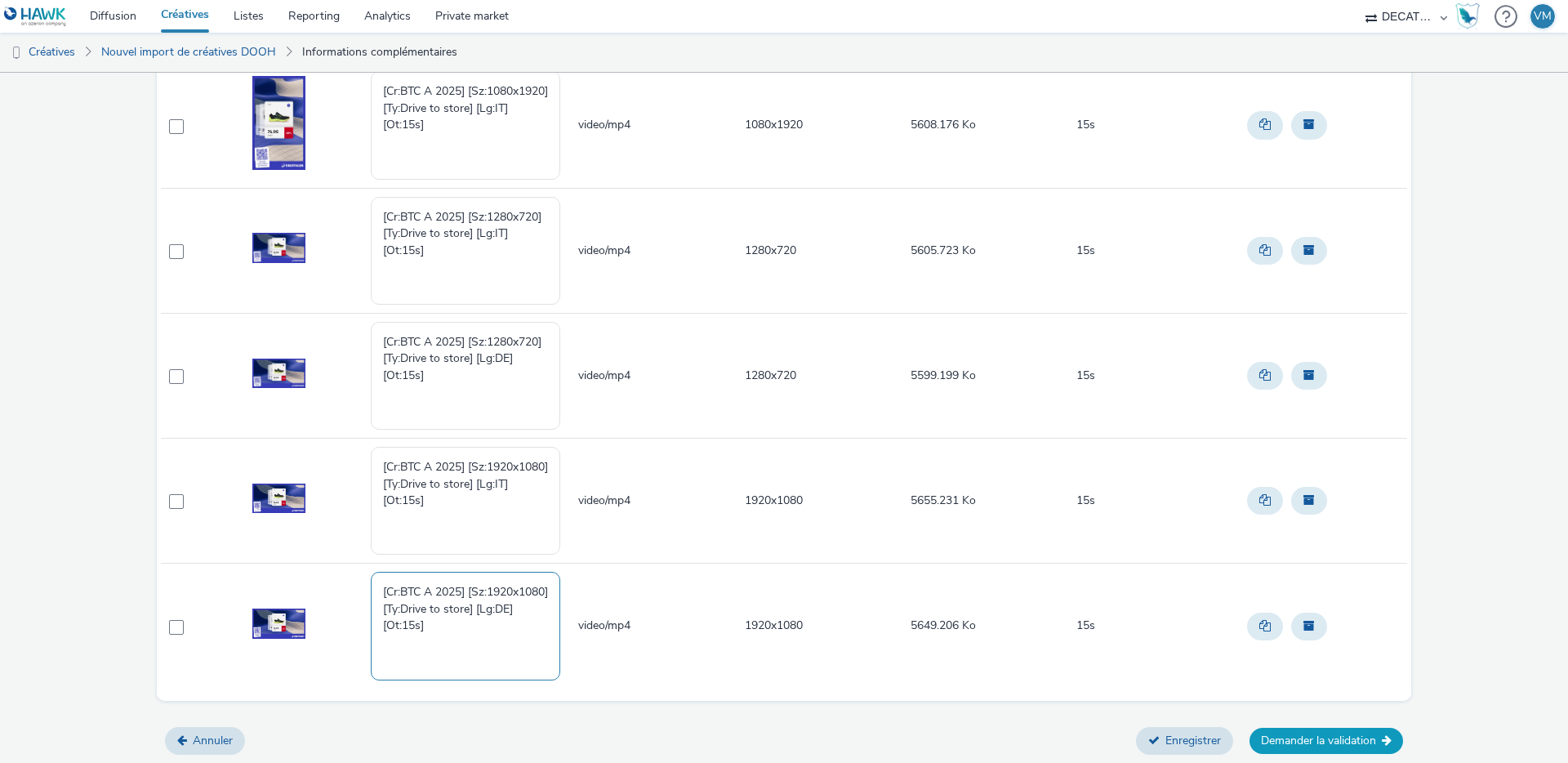
type textarea "[Cr:BTC A 2025] [Sz:1920x1080] [Ty:Drive to store] [Lg:DE] [Ot:15s]"
click at [1297, 743] on button "Demander la validation" at bounding box center [1326, 741] width 154 height 26
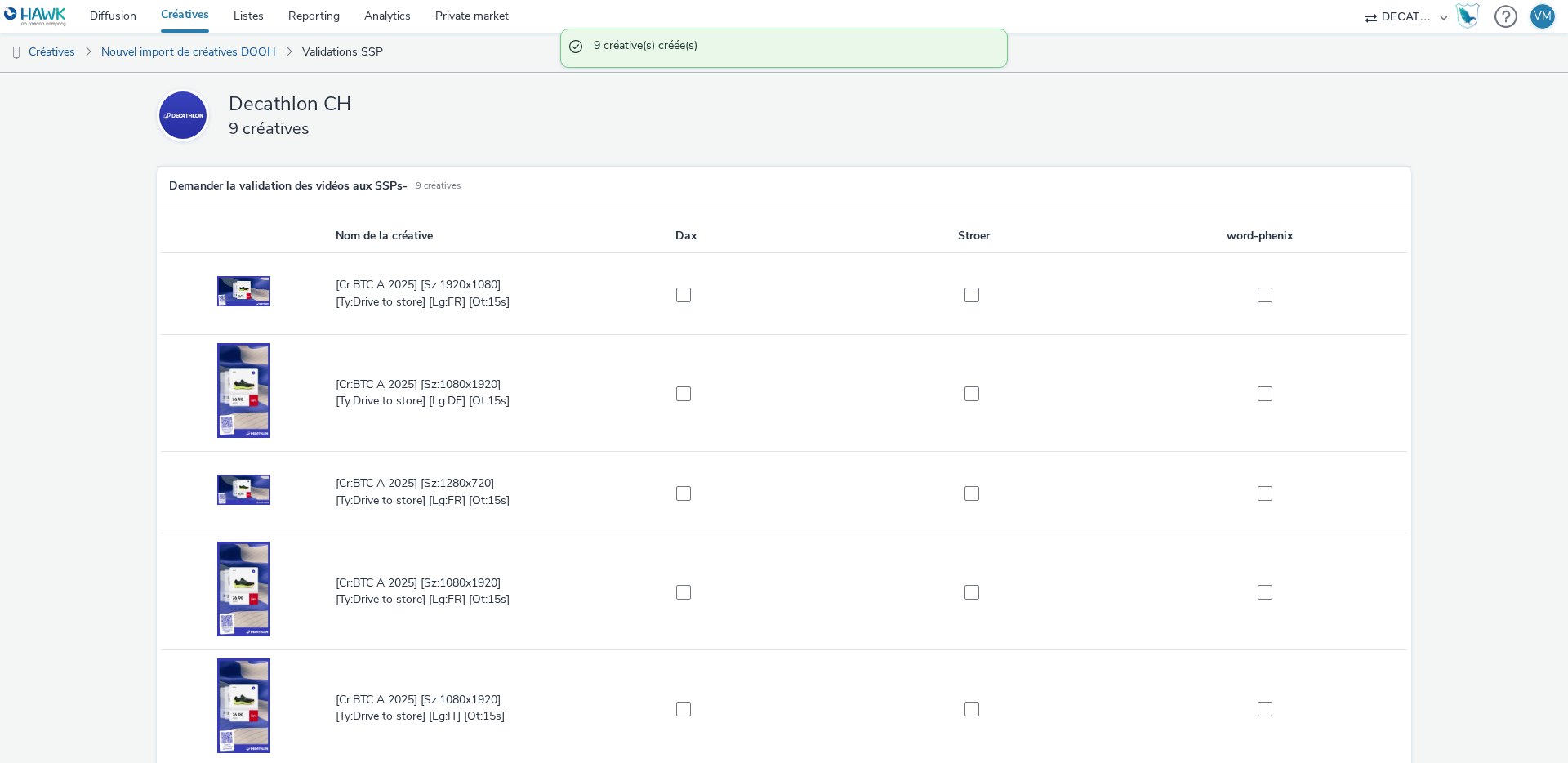
click at [686, 283] on td at bounding box center [686, 294] width 288 height 81
click at [676, 289] on span at bounding box center [684, 295] width 15 height 15
checkbox input "true"
click at [965, 292] on span at bounding box center [972, 295] width 15 height 15
checkbox input "true"
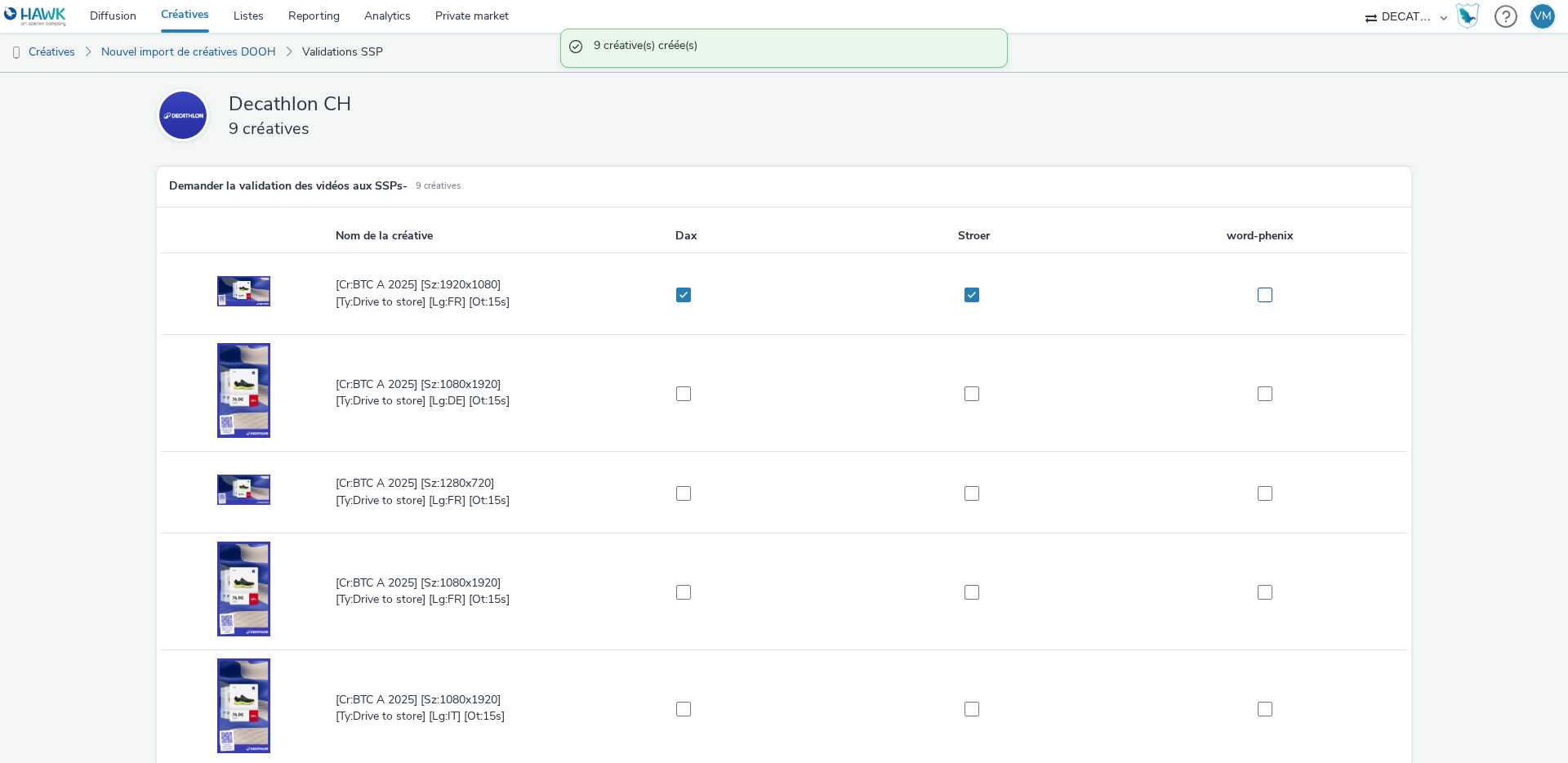
click at [1260, 295] on span at bounding box center [1266, 295] width 15 height 15
checkbox input "true"
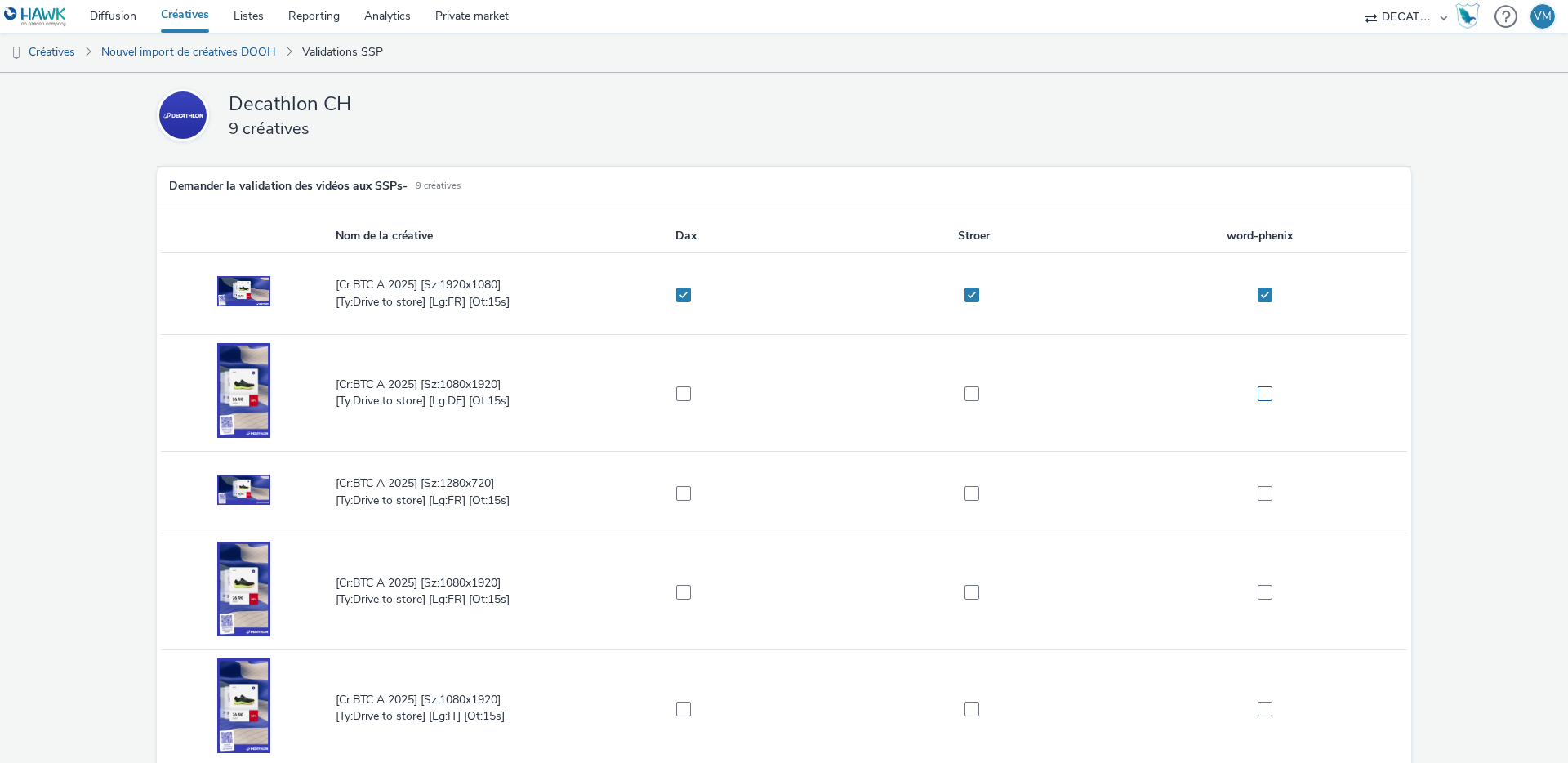
click at [1258, 391] on span at bounding box center [1266, 394] width 15 height 15
checkbox input "true"
click at [965, 398] on span at bounding box center [972, 394] width 15 height 15
checkbox input "true"
click at [682, 395] on span at bounding box center [684, 394] width 15 height 15
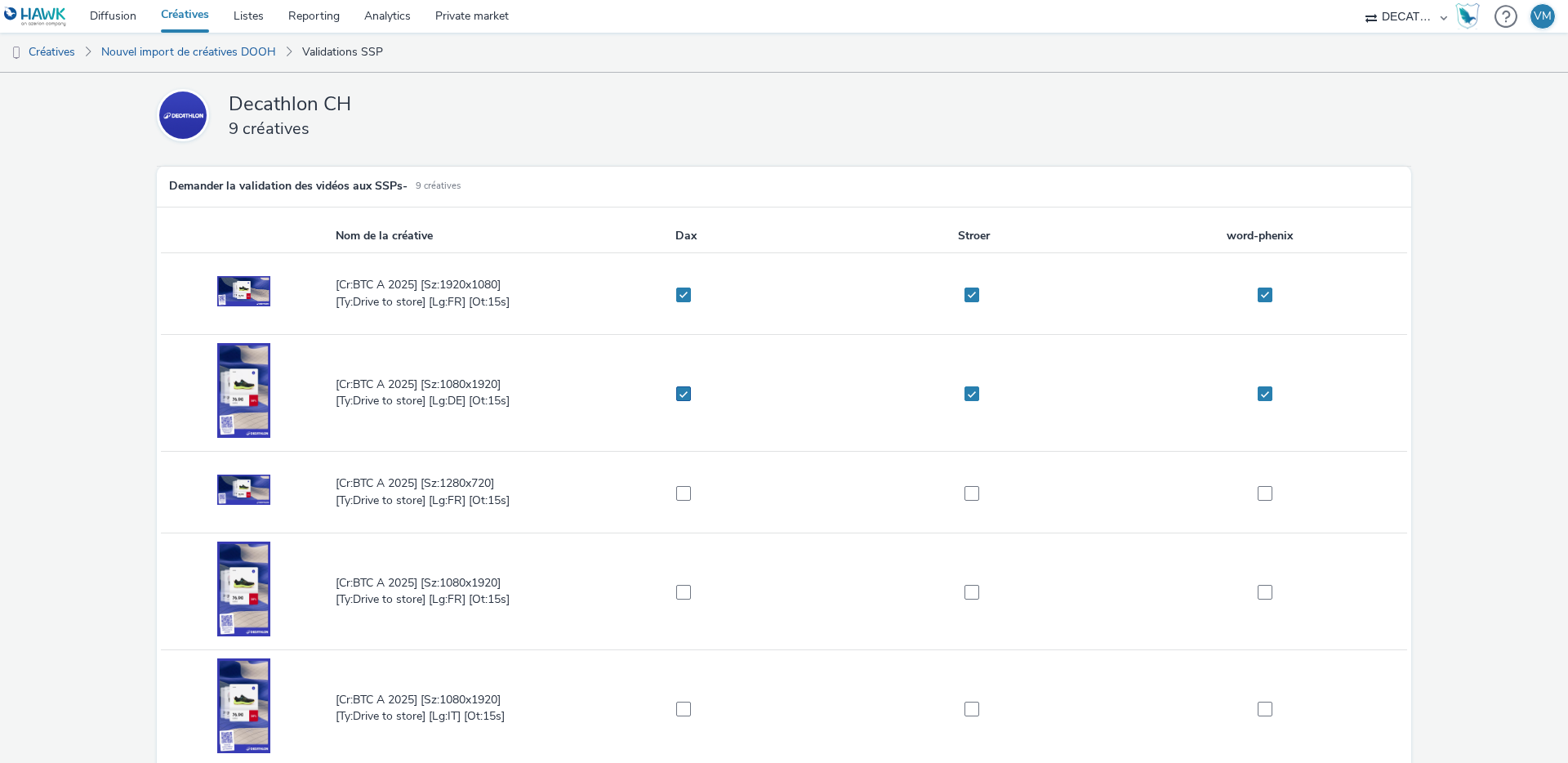
checkbox input "true"
click at [684, 498] on span at bounding box center [684, 494] width 15 height 15
checkbox input "true"
click at [965, 491] on span at bounding box center [972, 494] width 15 height 15
checkbox input "true"
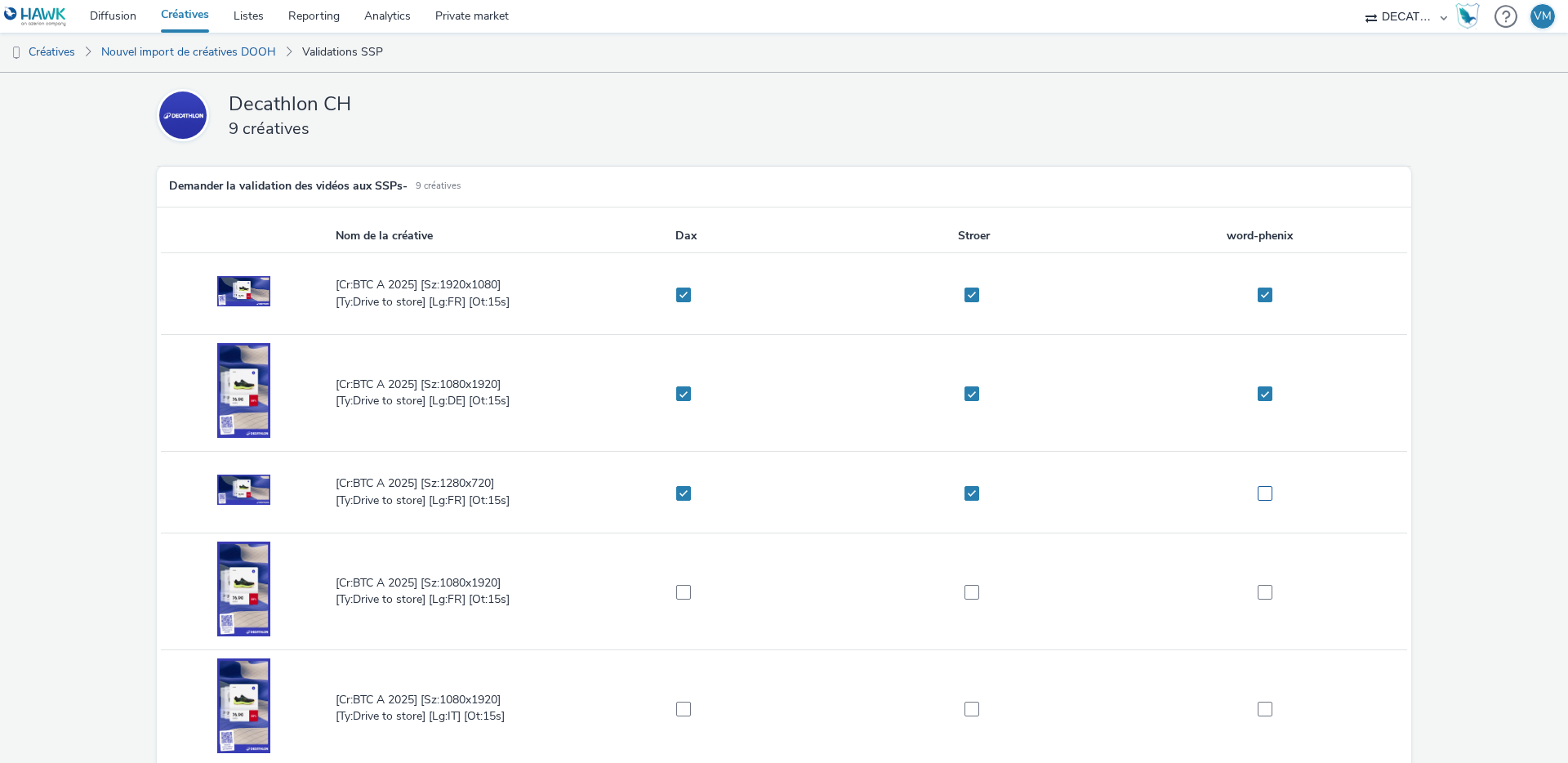
click at [1258, 495] on span at bounding box center [1266, 494] width 15 height 15
checkbox input "true"
click at [1258, 597] on span at bounding box center [1266, 593] width 15 height 15
checkbox input "true"
click at [970, 593] on span at bounding box center [972, 593] width 15 height 15
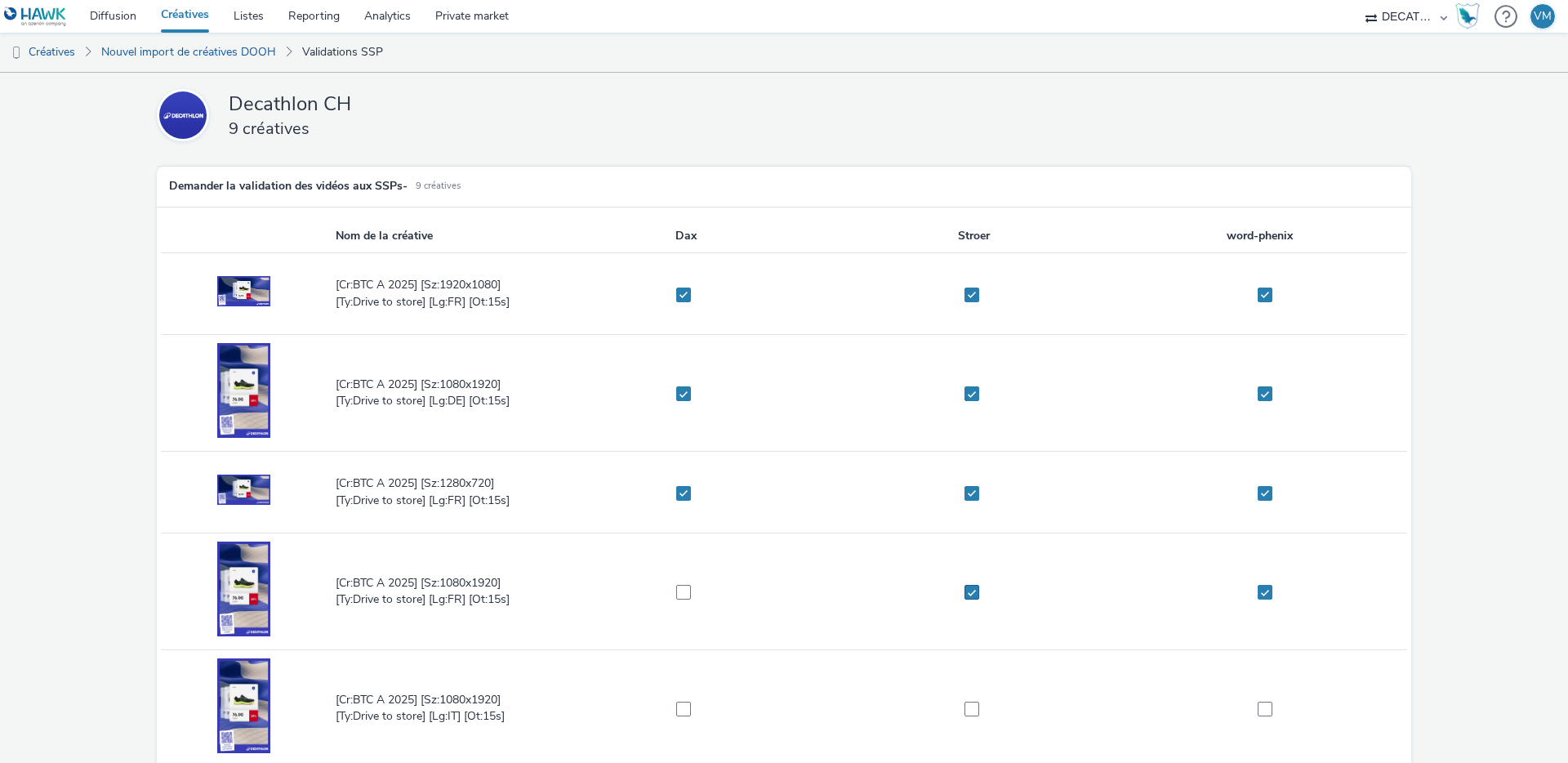
checkbox input "true"
click at [676, 586] on span at bounding box center [684, 593] width 15 height 15
checkbox input "true"
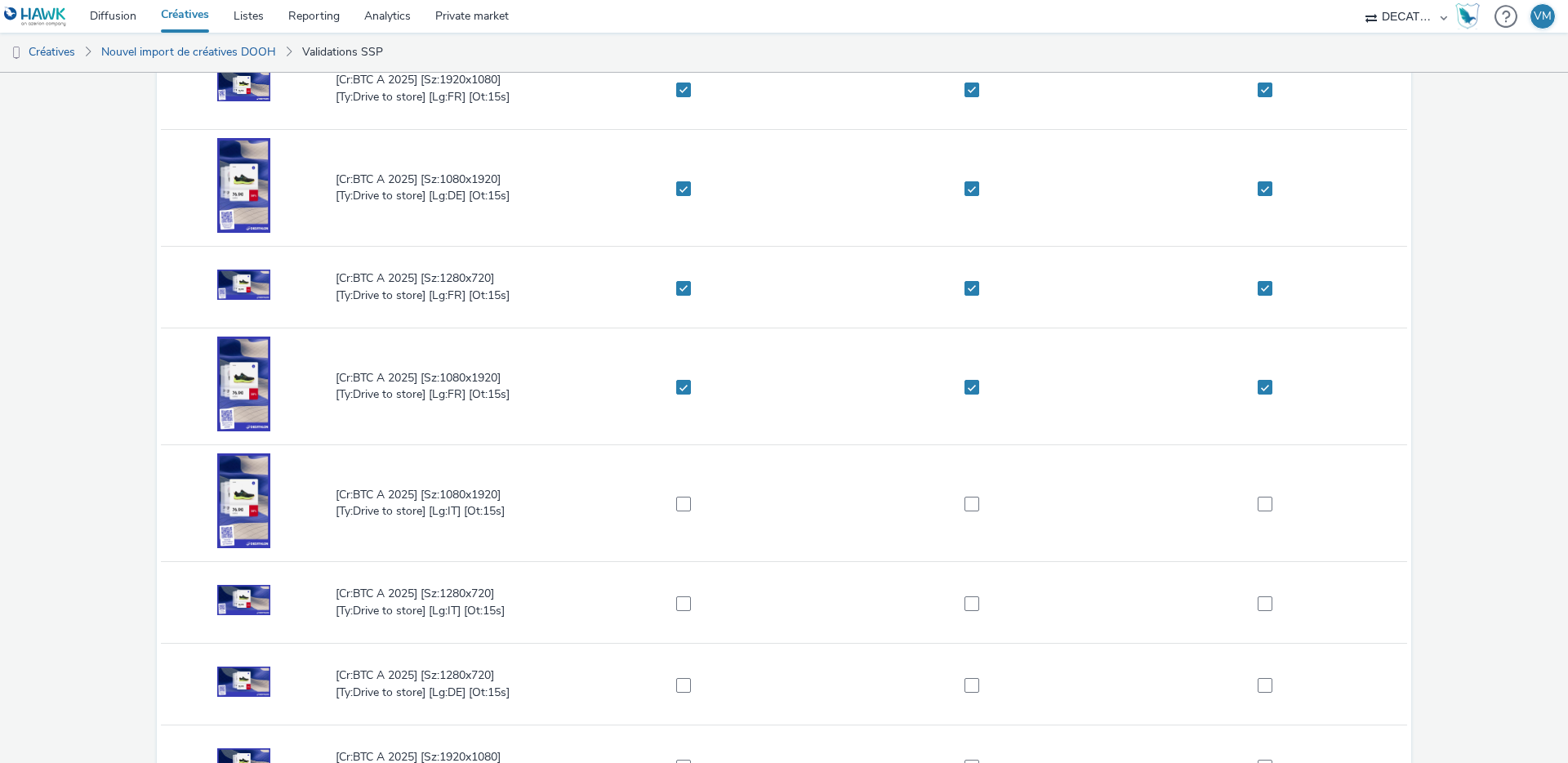
scroll to position [276, 0]
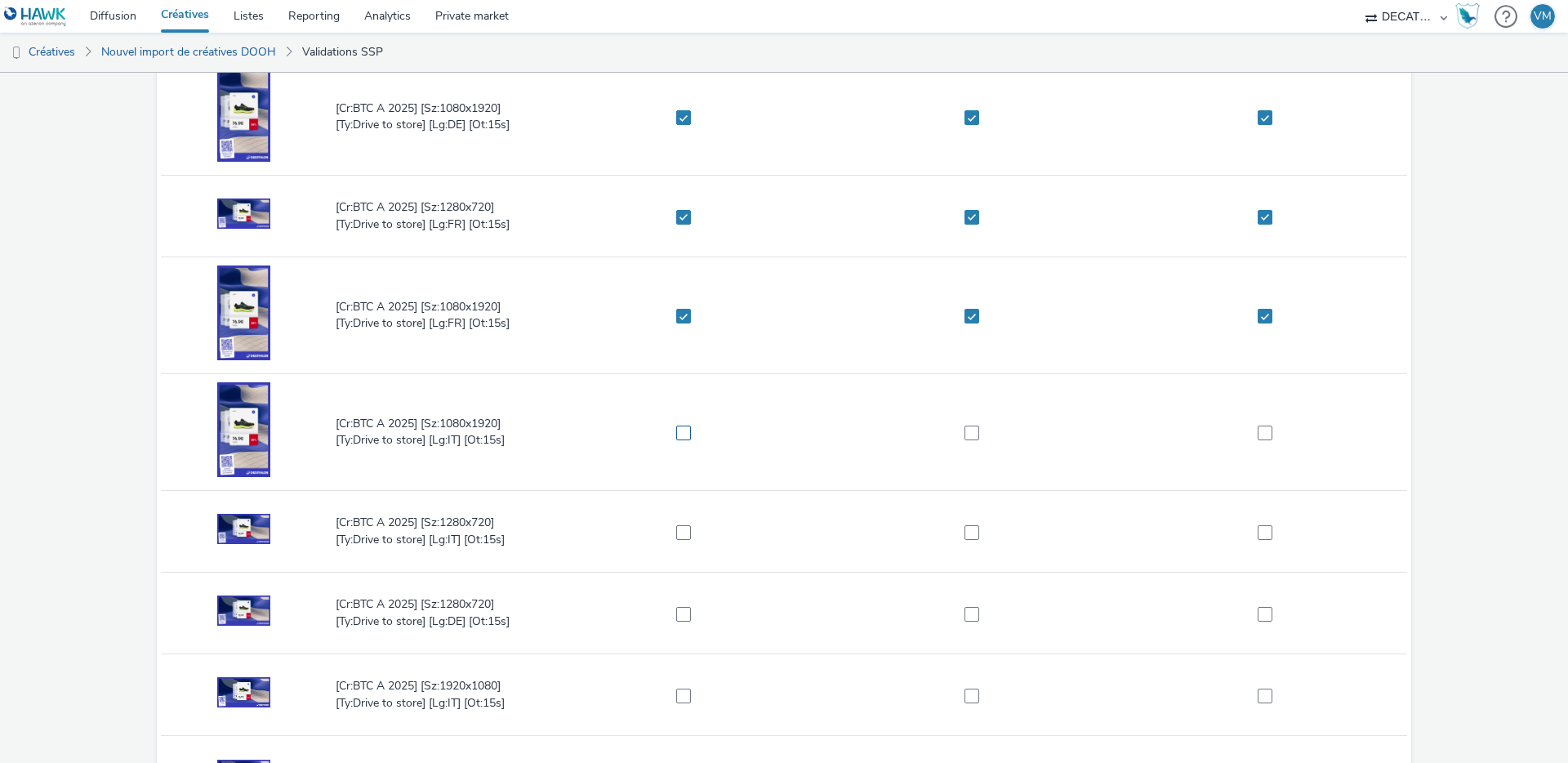
click at [676, 435] on span at bounding box center [684, 433] width 15 height 15
checkbox input "true"
click at [973, 432] on span at bounding box center [972, 433] width 15 height 15
checkbox input "true"
click at [1258, 434] on span at bounding box center [1266, 433] width 15 height 15
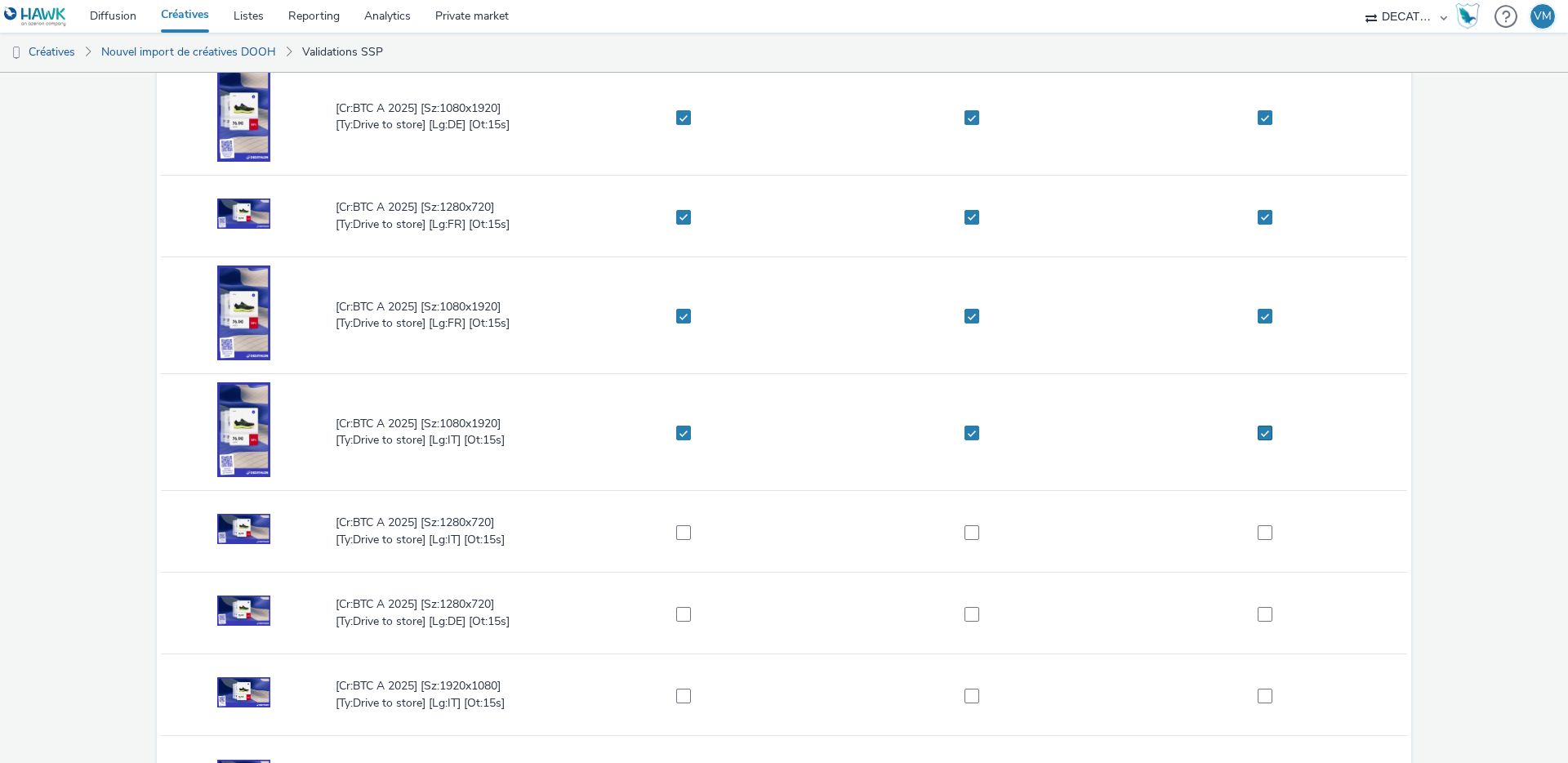
checkbox input "true"
click at [1260, 536] on span at bounding box center [1266, 533] width 15 height 15
checkbox input "true"
click at [966, 536] on span at bounding box center [972, 533] width 15 height 15
checkbox input "true"
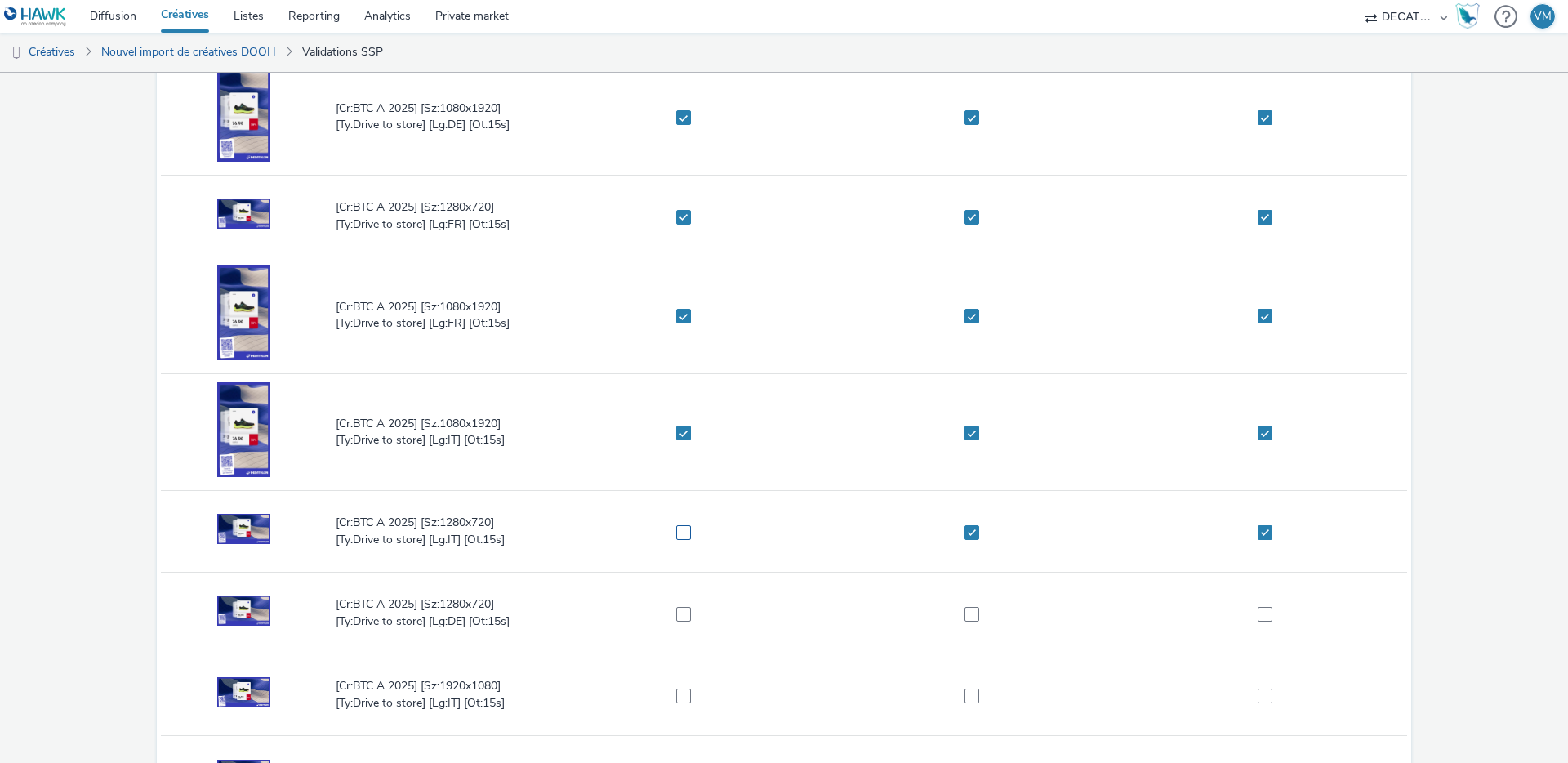
click at [676, 526] on span at bounding box center [684, 533] width 15 height 15
checkbox input "true"
click at [682, 618] on span at bounding box center [684, 614] width 15 height 15
checkbox input "true"
click at [965, 618] on span at bounding box center [972, 614] width 15 height 15
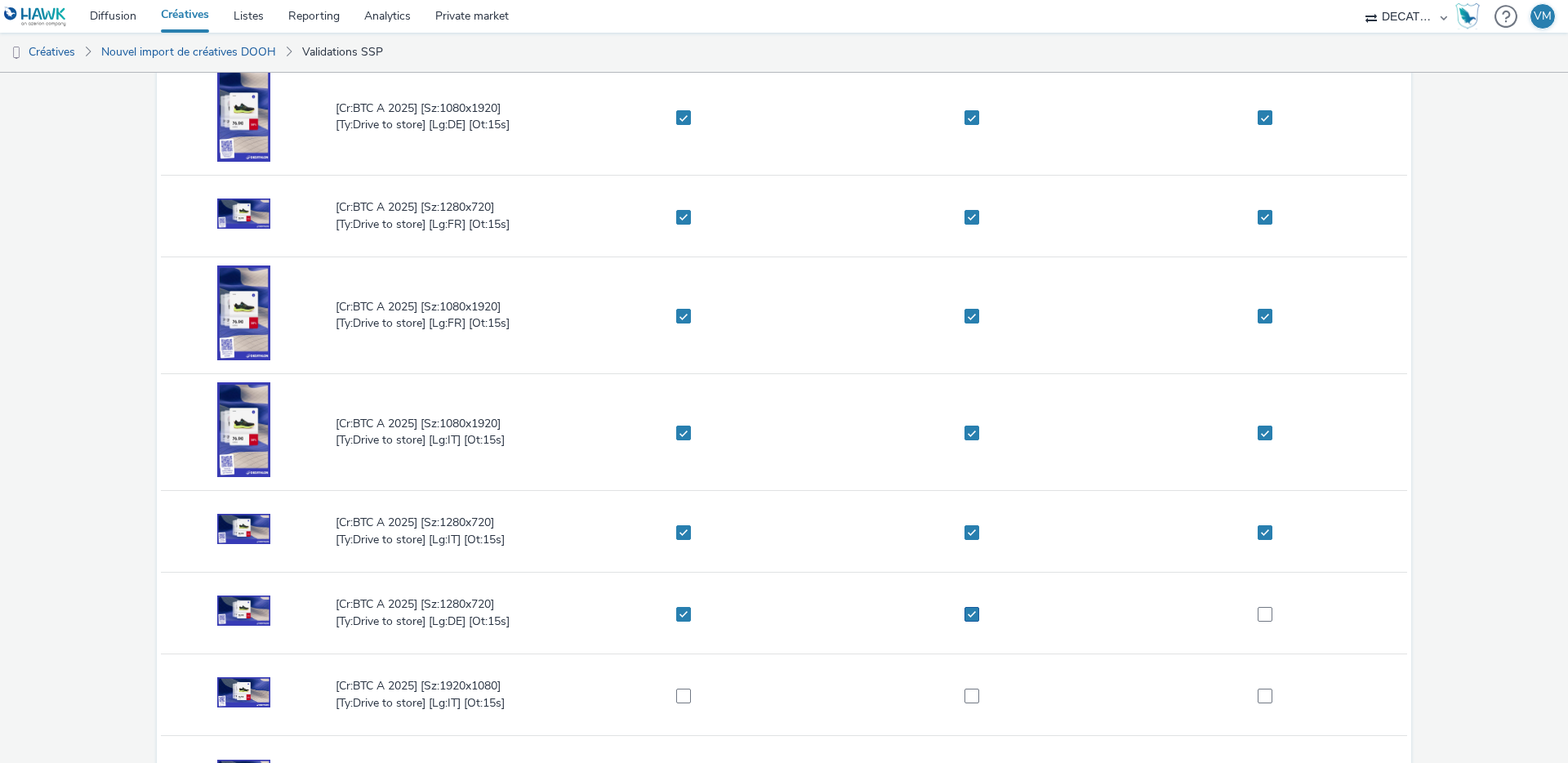
checkbox input "true"
click at [1258, 609] on span at bounding box center [1266, 614] width 15 height 15
checkbox input "true"
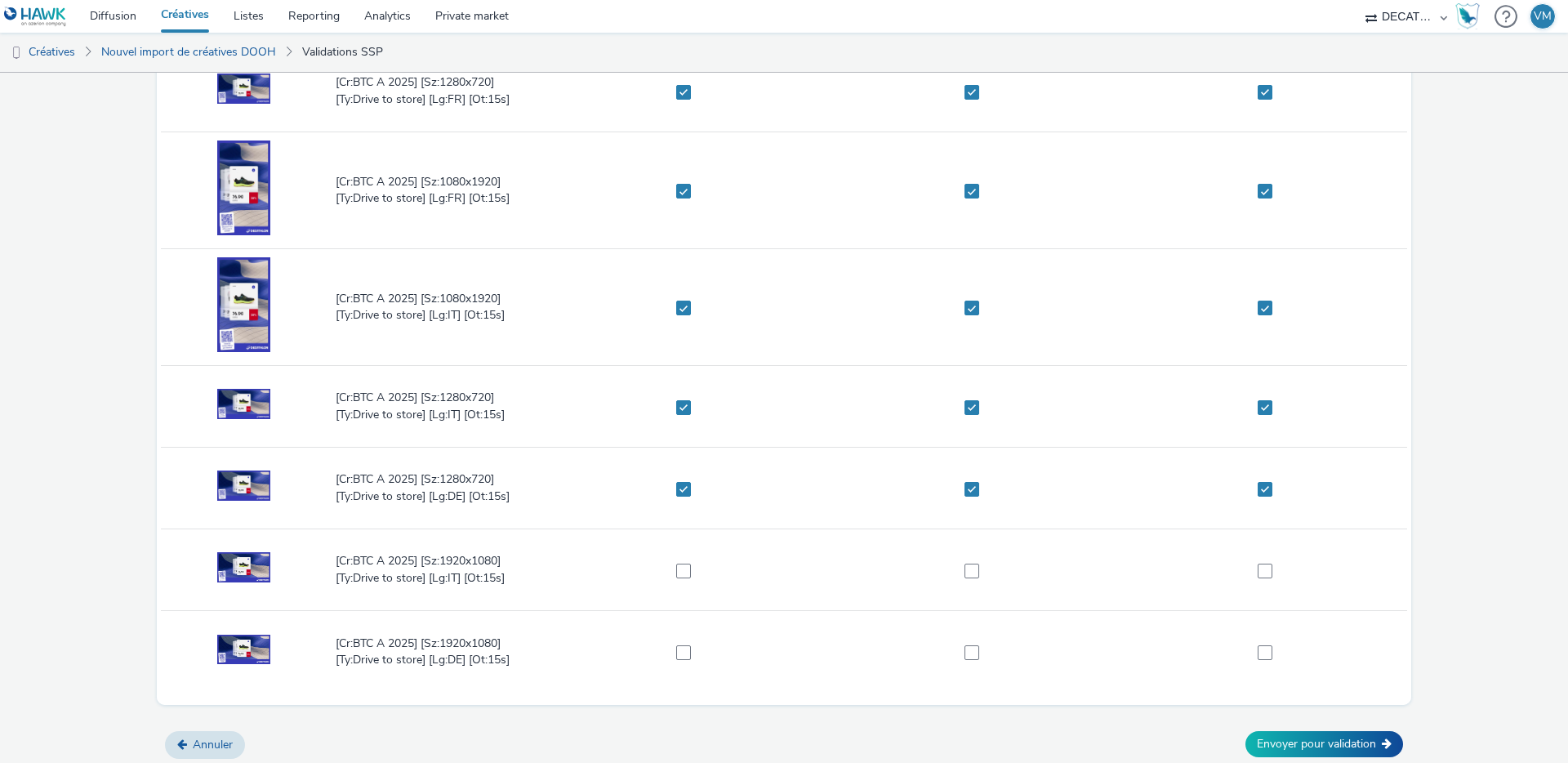
scroll to position [406, 0]
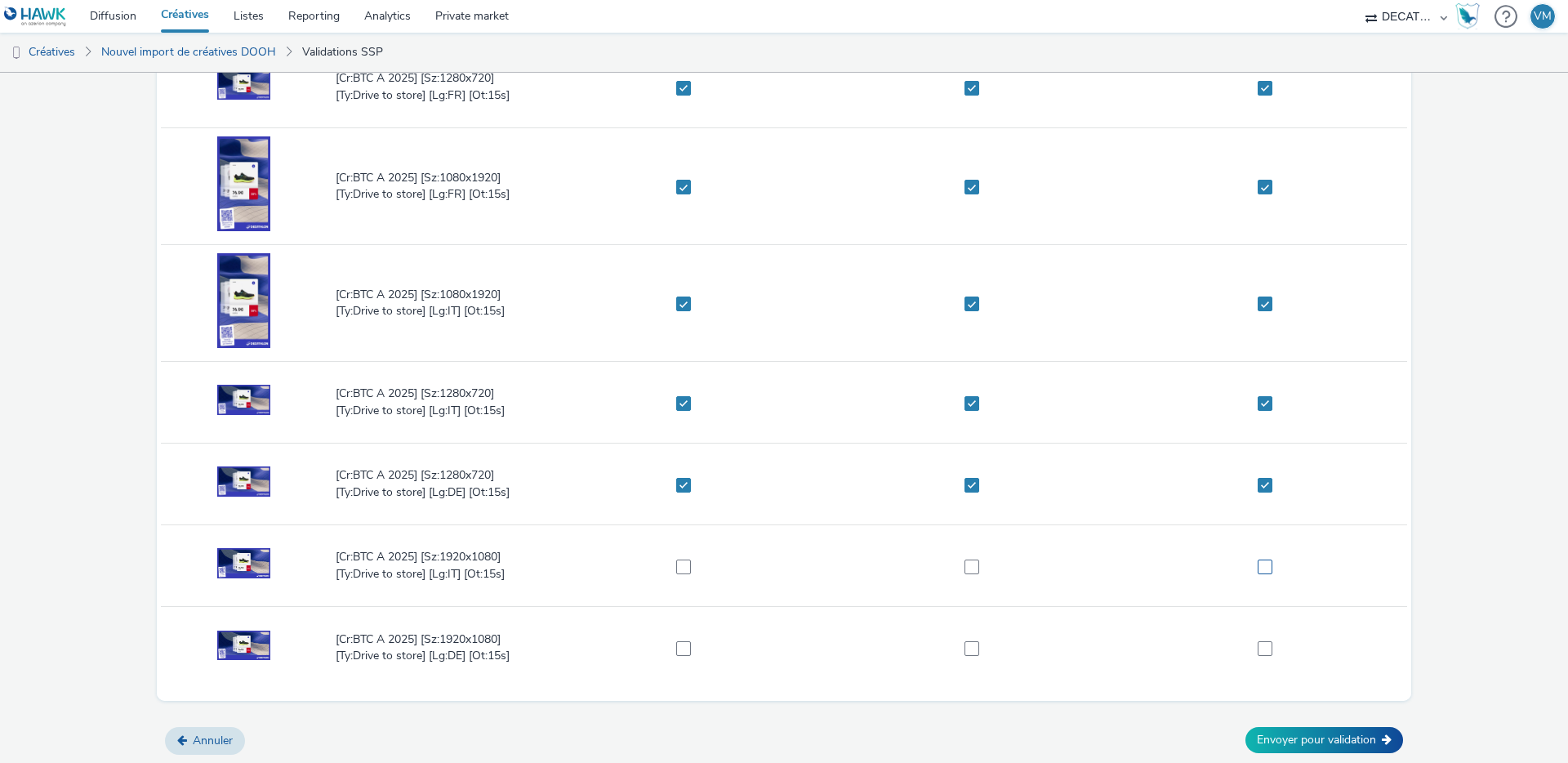
click at [1259, 560] on span at bounding box center [1266, 567] width 15 height 15
checkbox input "true"
click at [975, 561] on label at bounding box center [966, 566] width 270 height 17
checkbox input "true"
click at [676, 565] on span at bounding box center [684, 567] width 15 height 15
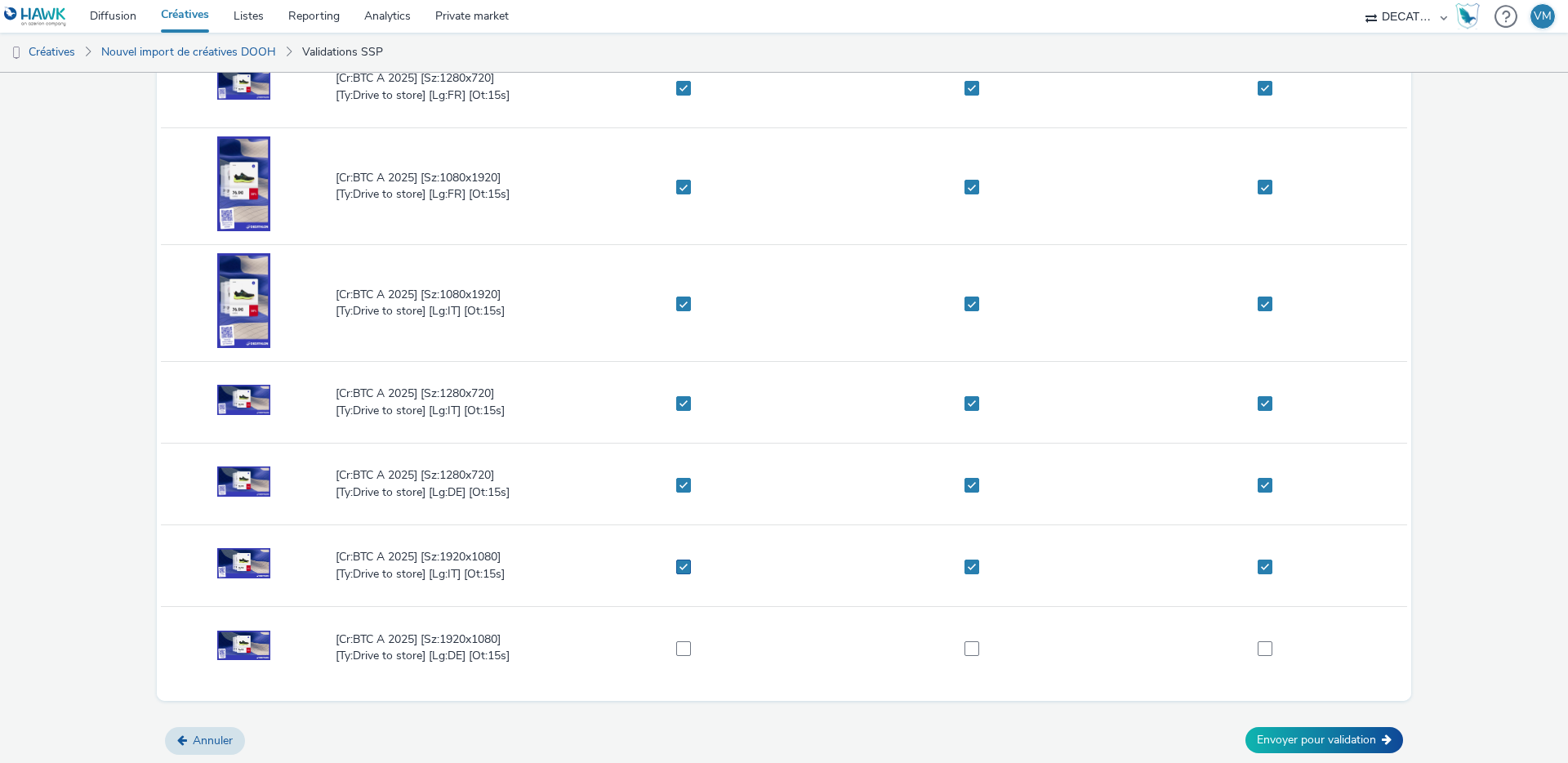
checkbox input "true"
click at [680, 647] on span at bounding box center [684, 649] width 15 height 15
checkbox input "true"
click at [965, 648] on span at bounding box center [972, 649] width 15 height 15
checkbox input "true"
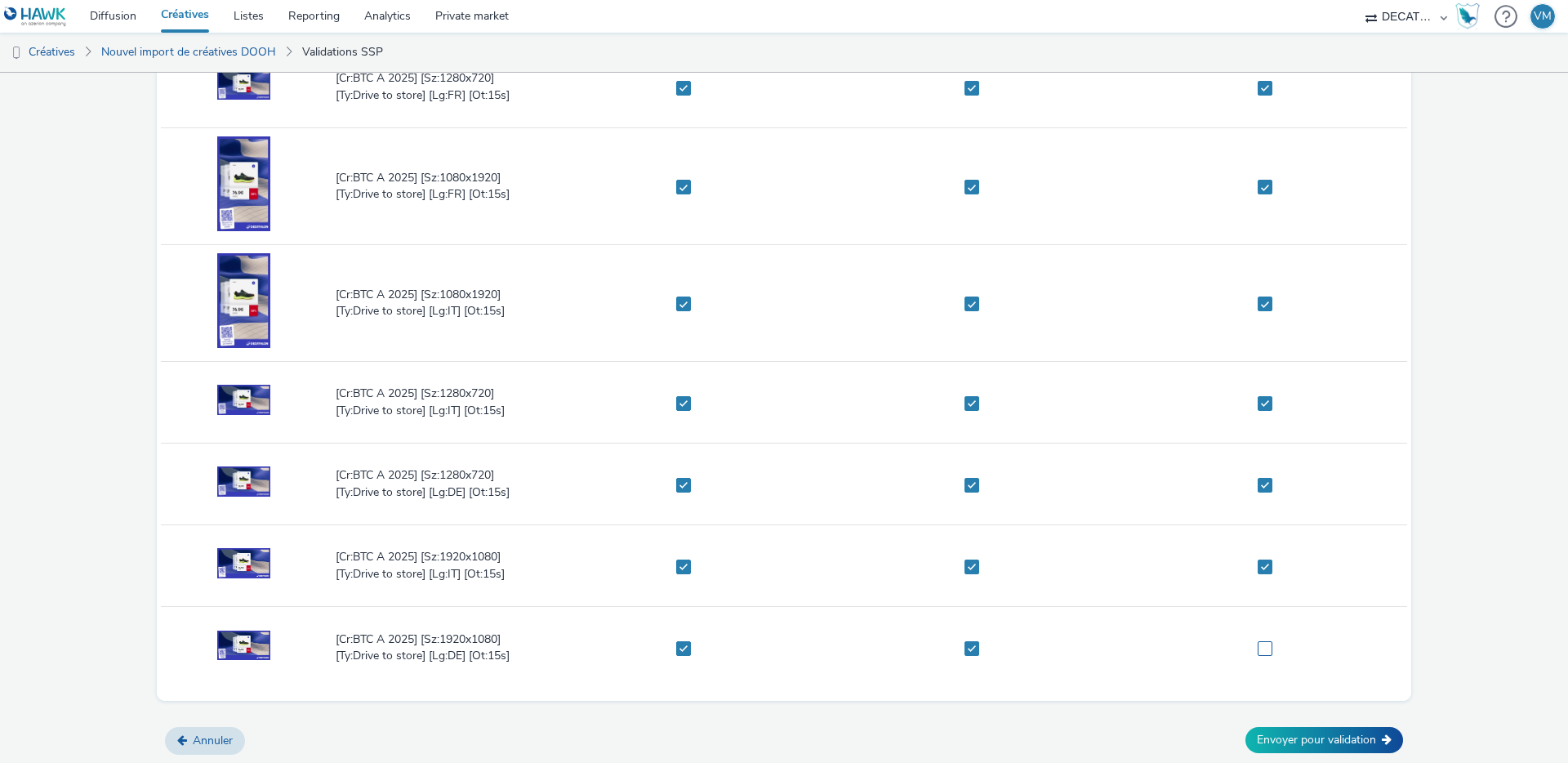
click at [1258, 650] on span at bounding box center [1266, 649] width 15 height 15
checkbox input "true"
click at [1300, 741] on button "Envoyer pour validation" at bounding box center [1325, 740] width 158 height 26
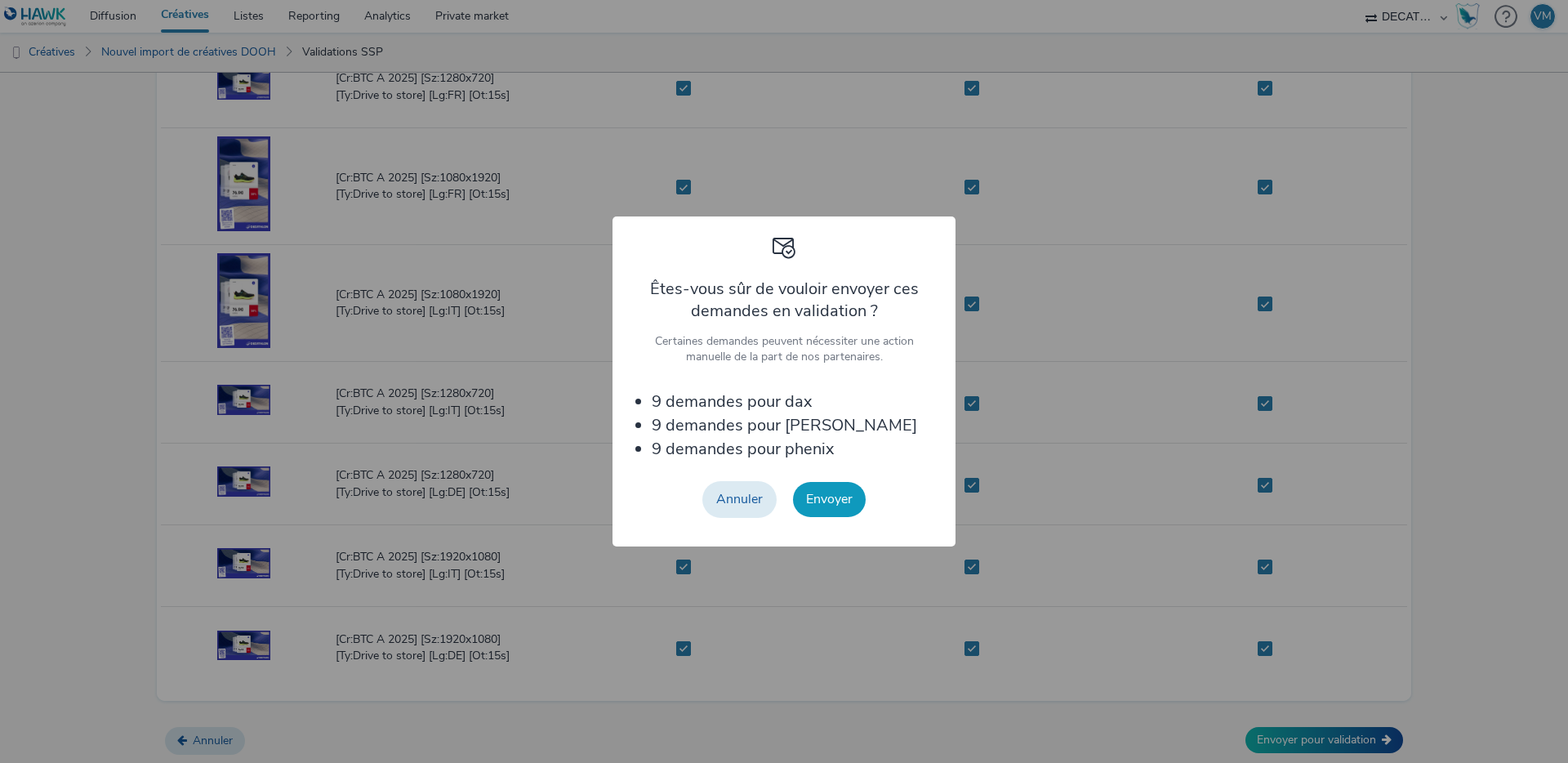
click at [826, 495] on button "Envoyer" at bounding box center [828, 499] width 72 height 34
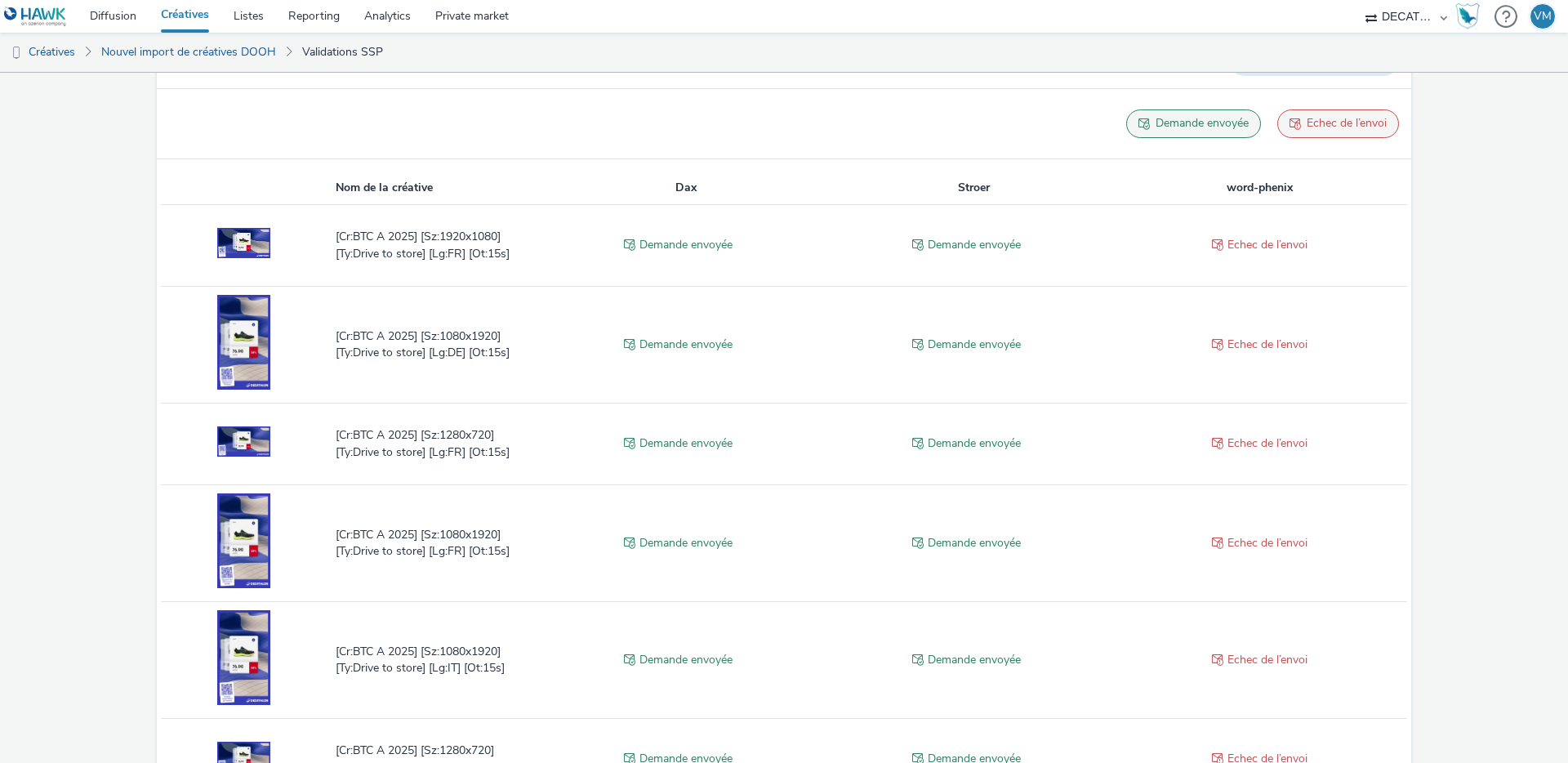
scroll to position [491, 0]
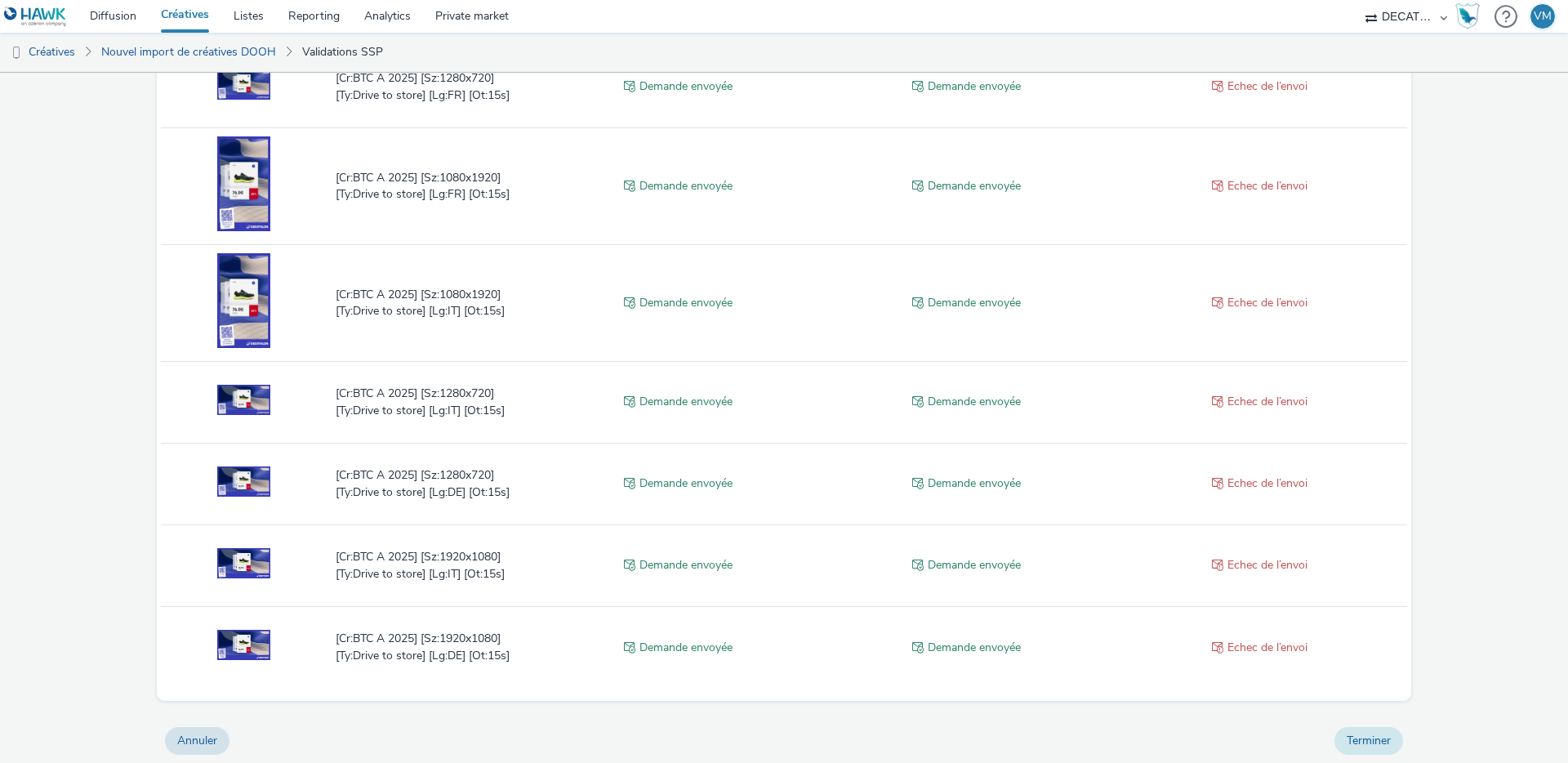
click at [1343, 743] on button "Terminer" at bounding box center [1369, 741] width 69 height 27
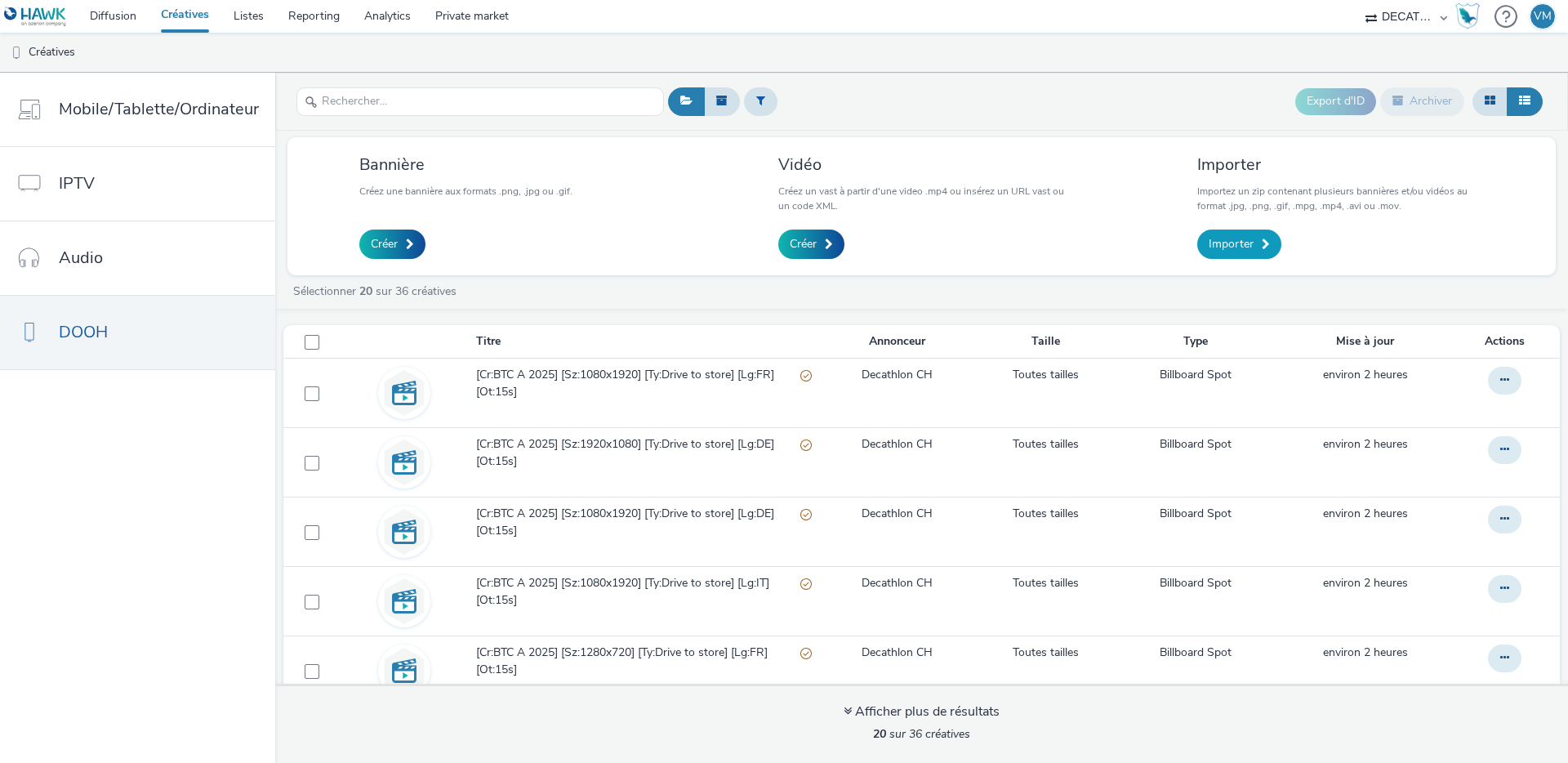
click at [1225, 242] on span "Importer" at bounding box center [1231, 244] width 45 height 17
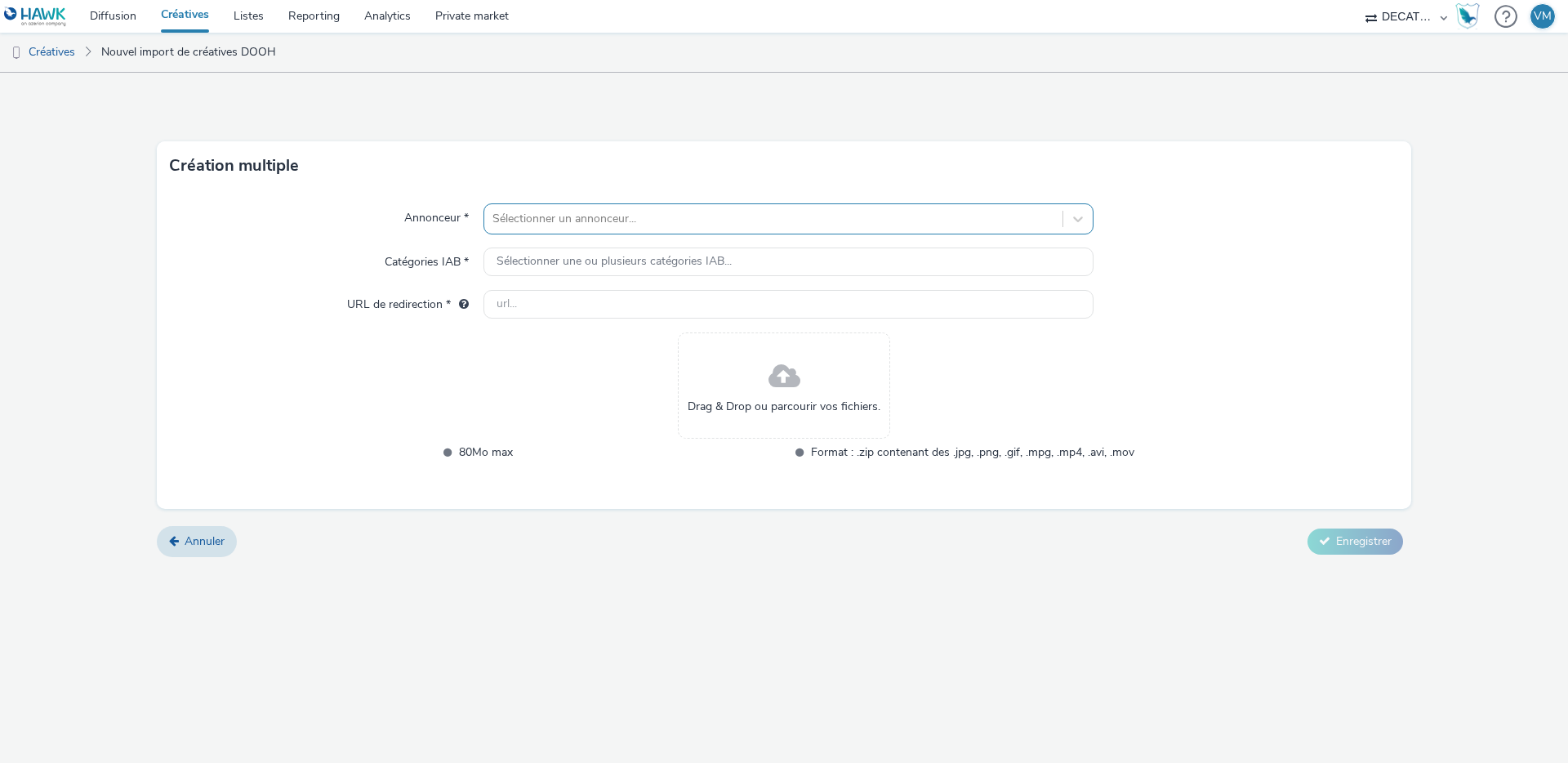
click at [516, 216] on div at bounding box center [774, 219] width 562 height 20
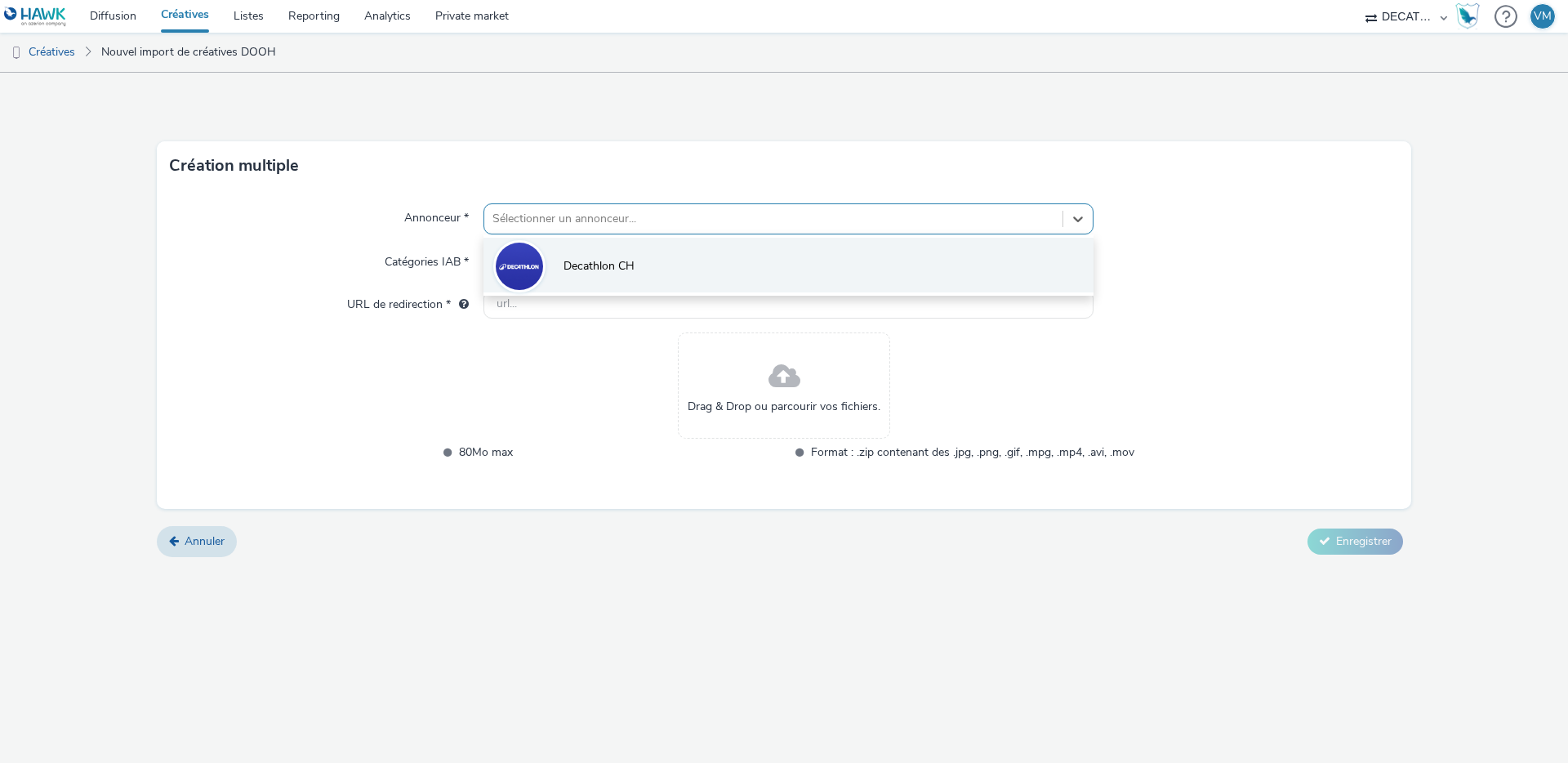
click at [553, 256] on li "Decathlon CH" at bounding box center [789, 265] width 610 height 55
type input "http://www.decathlon.ch"
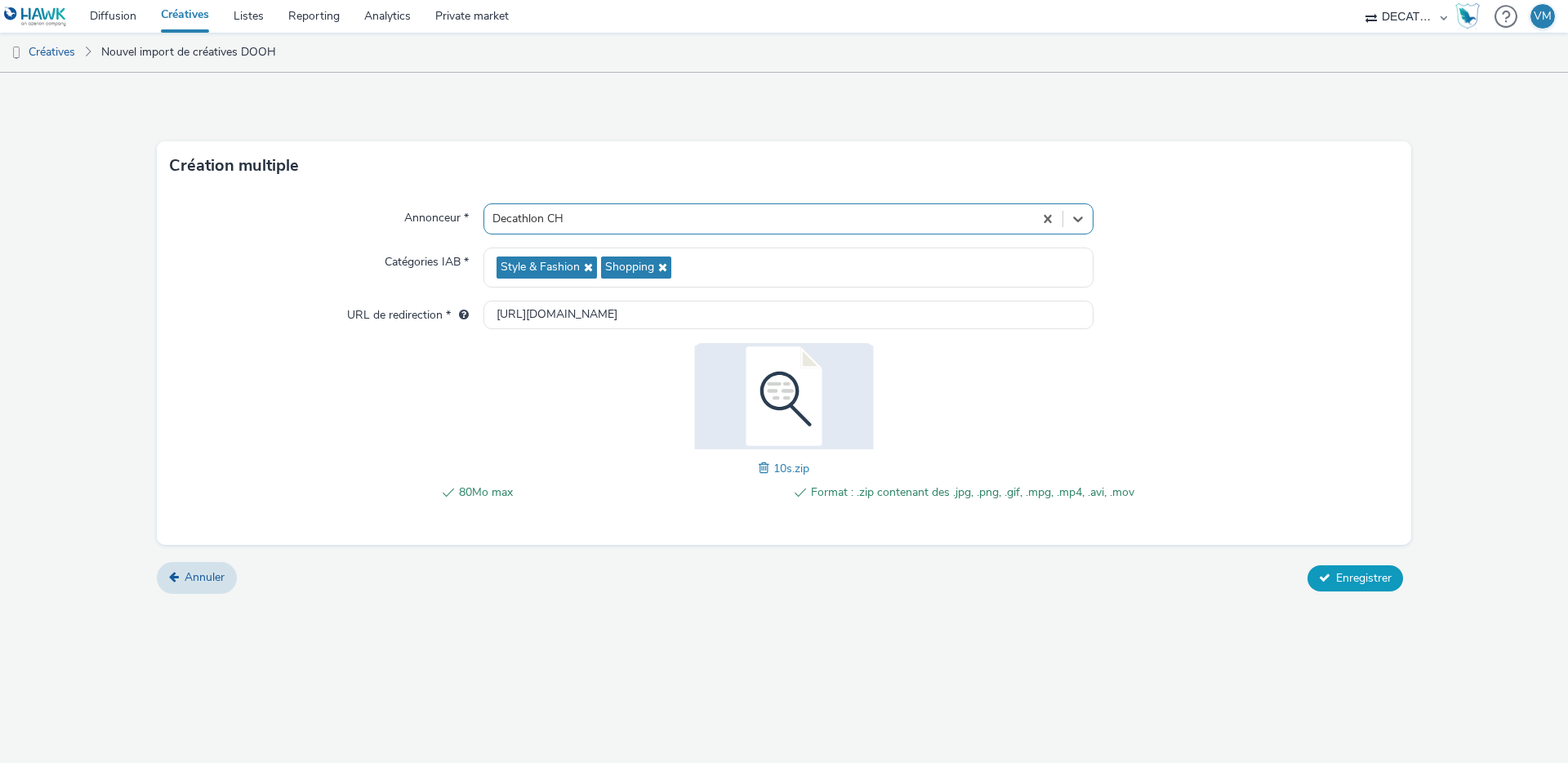
click at [1344, 583] on span "Enregistrer" at bounding box center [1364, 578] width 56 height 16
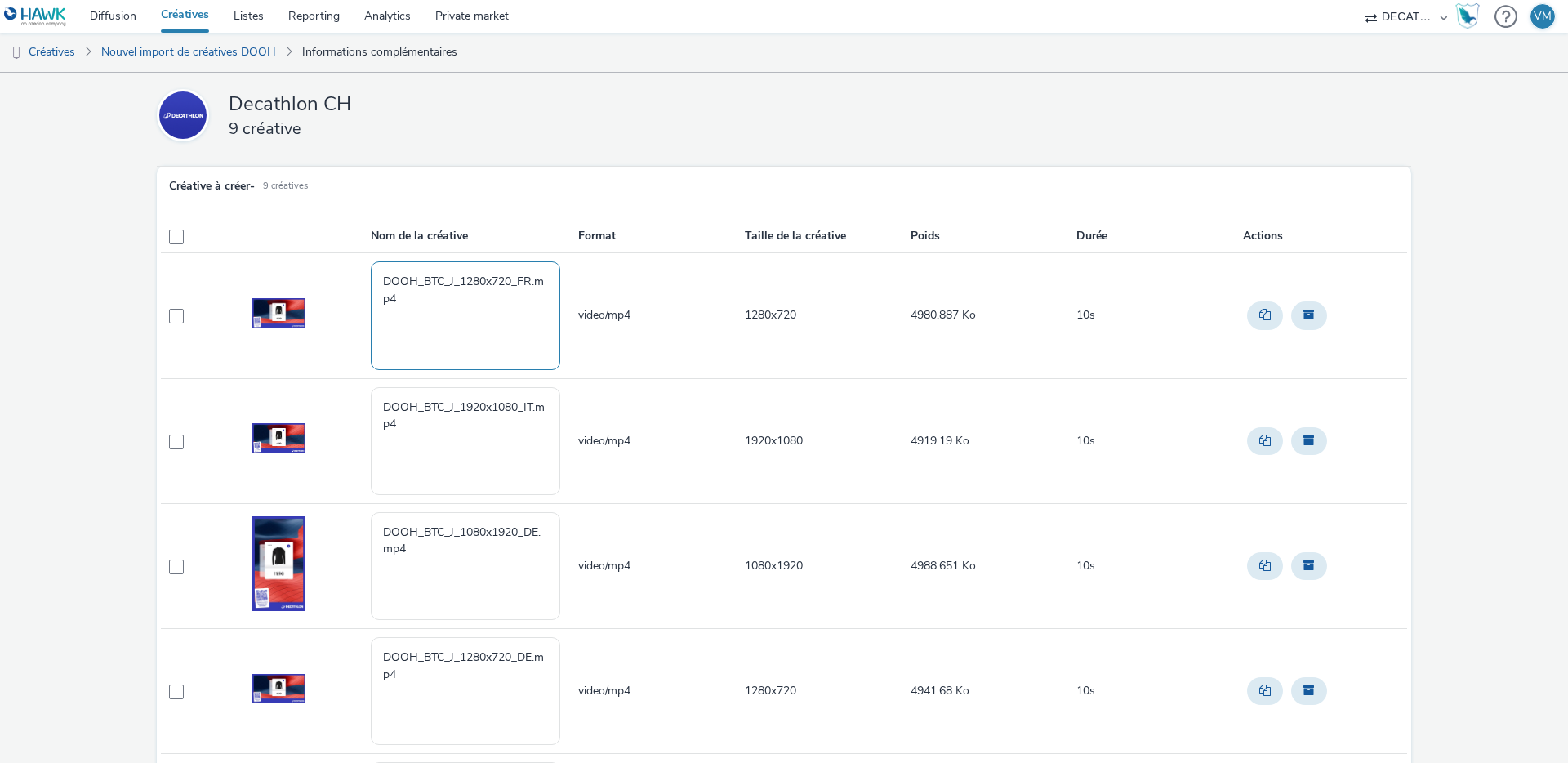
drag, startPoint x: 425, startPoint y: 295, endPoint x: 320, endPoint y: 272, distance: 107.5
click at [322, 272] on tr "DOOH_BTC_J_1280x720_FR.mp4 video/mp4 1280x720 4980.887 Ko 10s" at bounding box center [784, 316] width 1246 height 125
paste textarea "[Cr:BTC J 2025] [Sz:1280x720] [Ty:Drive to store] [Lg:FR] [Ot:10s]"
type textarea "[Cr:BTC J 2025] [Sz:1280x720] [Ty:Drive to store] [Lg:FR] [Ot:10s]"
click at [417, 427] on textarea "DOOH_BTC_J_1920x1080_IT.mp4" at bounding box center [465, 441] width 189 height 108
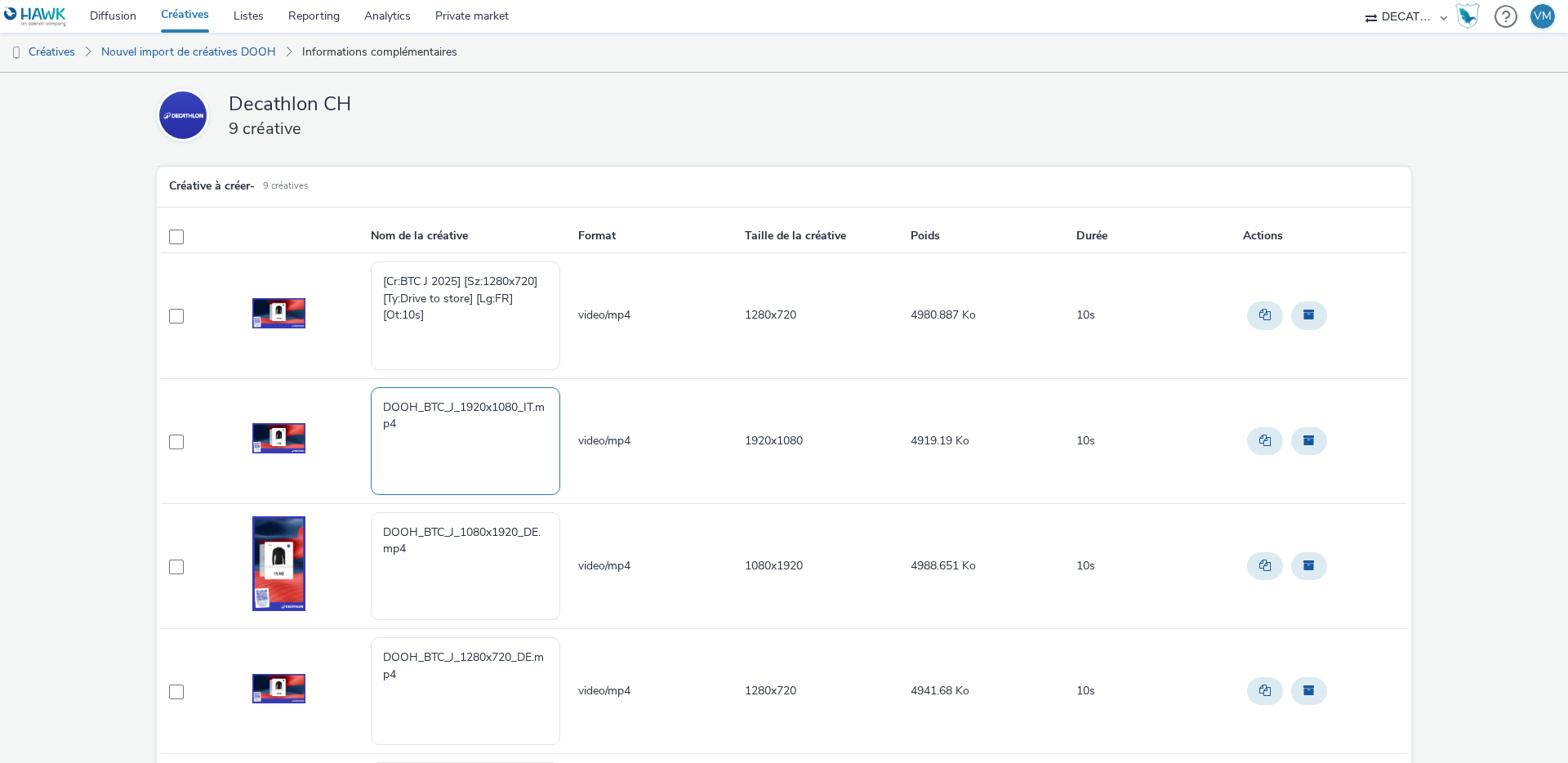
drag, startPoint x: 427, startPoint y: 424, endPoint x: 294, endPoint y: 382, distance: 139.5
click at [303, 386] on tr "DOOH_BTC_J_1920x1080_IT.mp4 video/mp4 1920x1080 4919.19 Ko 10s" at bounding box center [784, 441] width 1246 height 125
paste textarea "[Cr:BTC J 2025] [Sz:1920x1080] [Ty:Drive to store] [Lg:IT] [Ot:10s]"
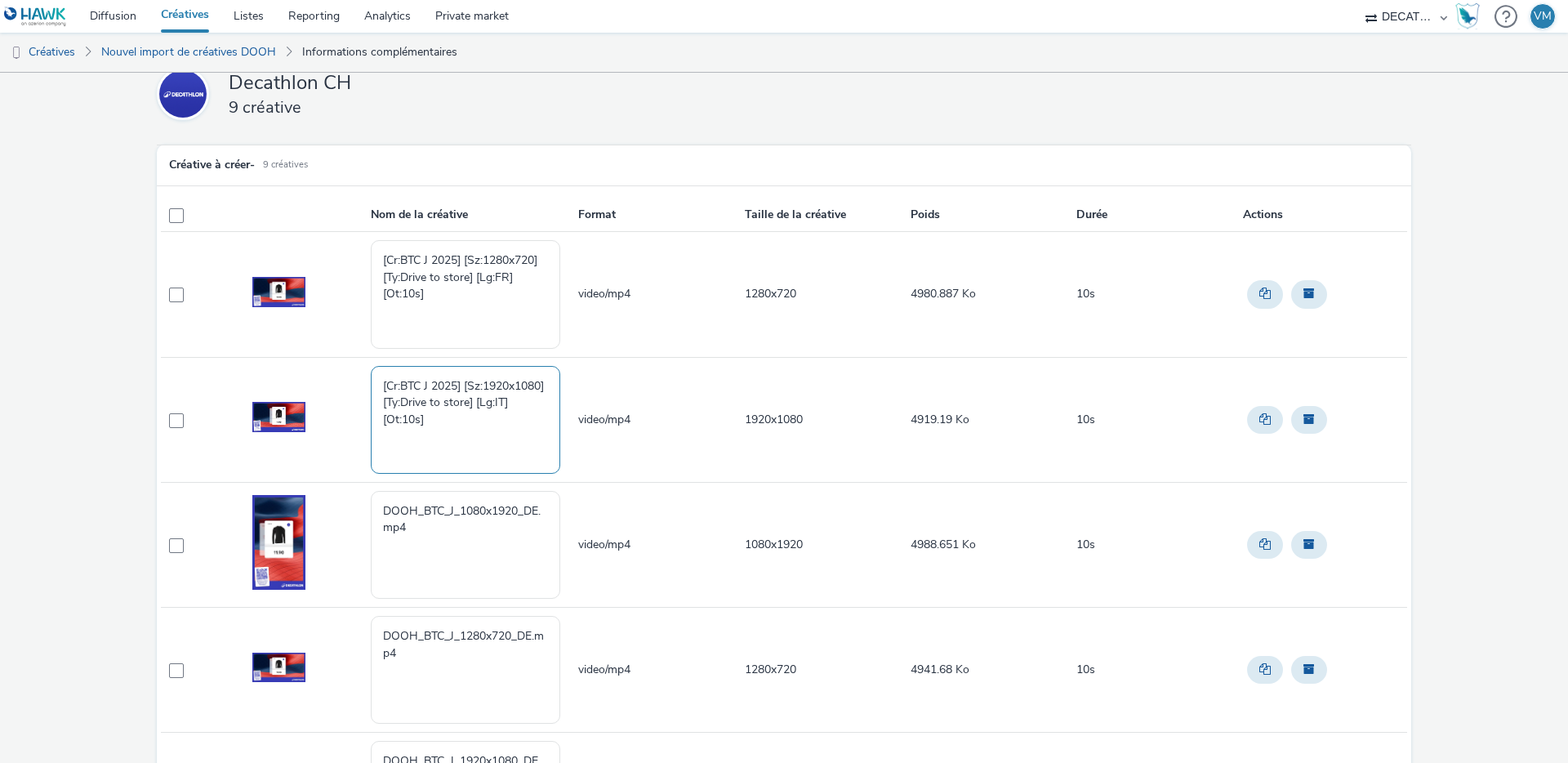
scroll to position [31, 0]
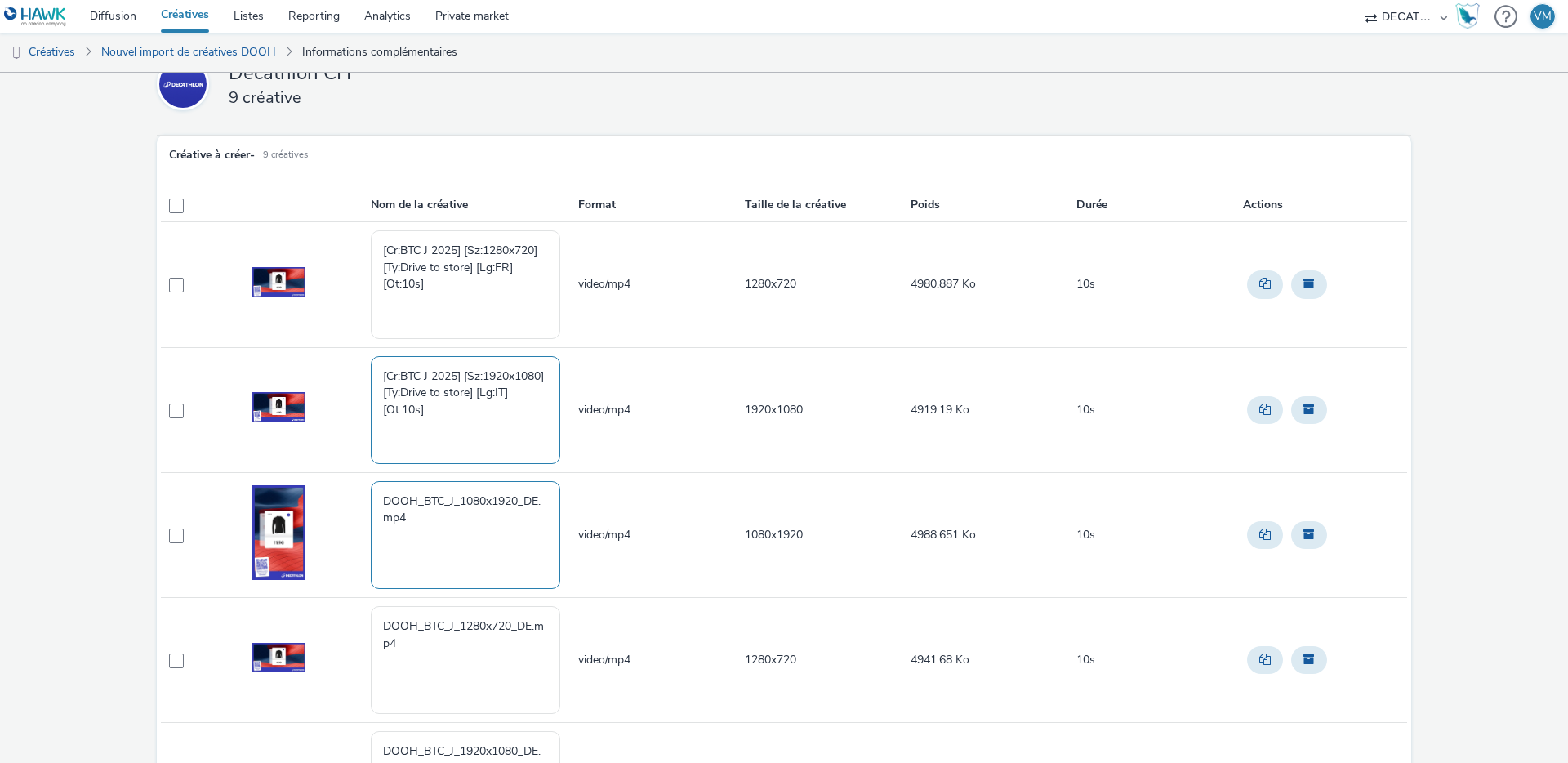
type textarea "[Cr:BTC J 2025] [Sz:1920x1080] [Ty:Drive to store] [Lg:IT] [Ot:10s]"
click at [425, 524] on textarea "DOOH_BTC_J_1080x1920_DE.mp4" at bounding box center [465, 535] width 189 height 108
drag, startPoint x: 406, startPoint y: 518, endPoint x: 328, endPoint y: 490, distance: 82.9
click at [329, 490] on tr "DOOH_BTC_J_1080x1920_DE.mp4 video/mp4 1080x1920 4988.651 Ko 10s" at bounding box center [784, 534] width 1246 height 125
paste textarea "[Cr:BTC J 2025] [Sz:1080x1920] [Ty:Drive to store] [Lg:DE] [Ot:10s]"
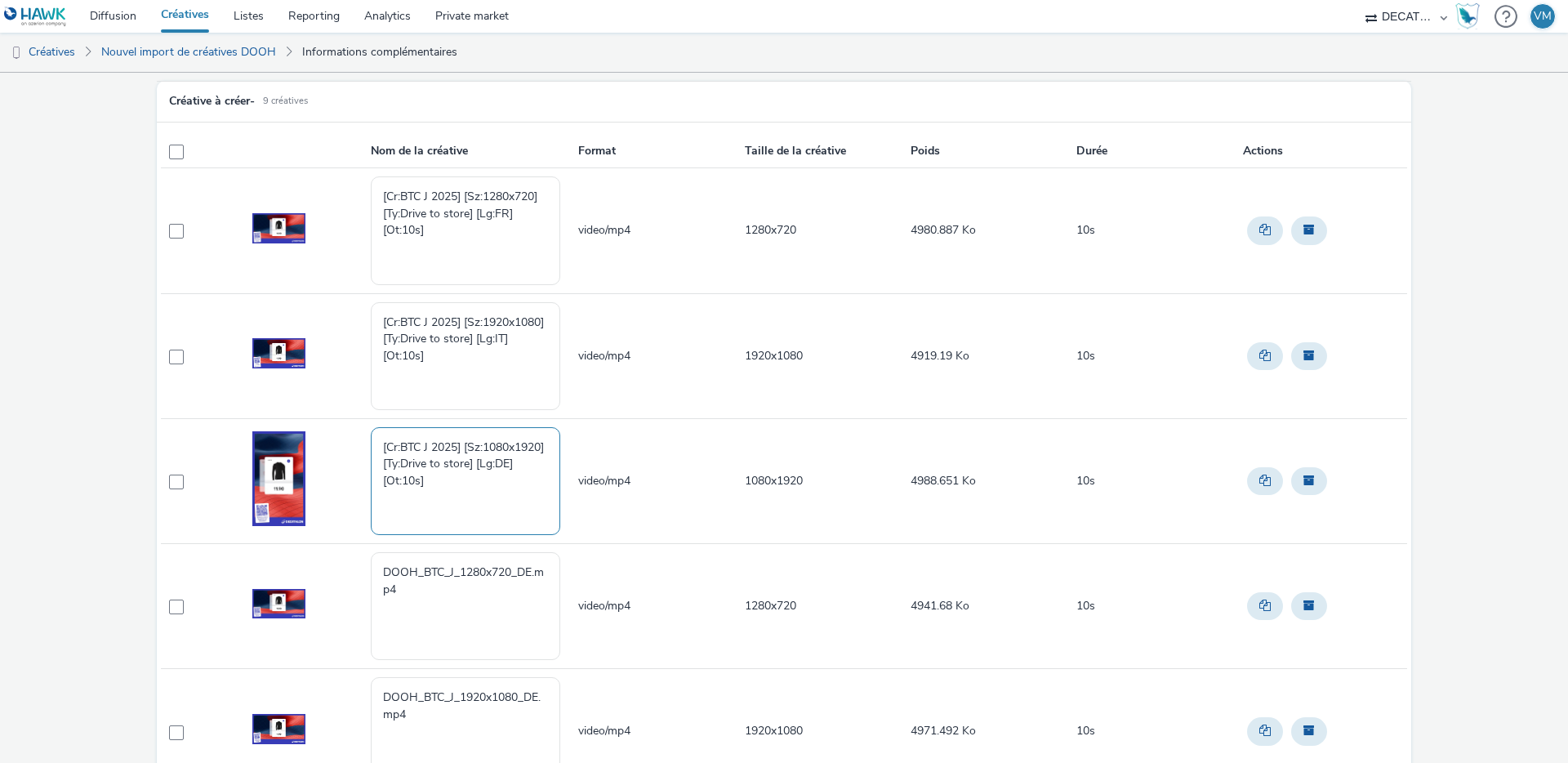
scroll to position [184, 0]
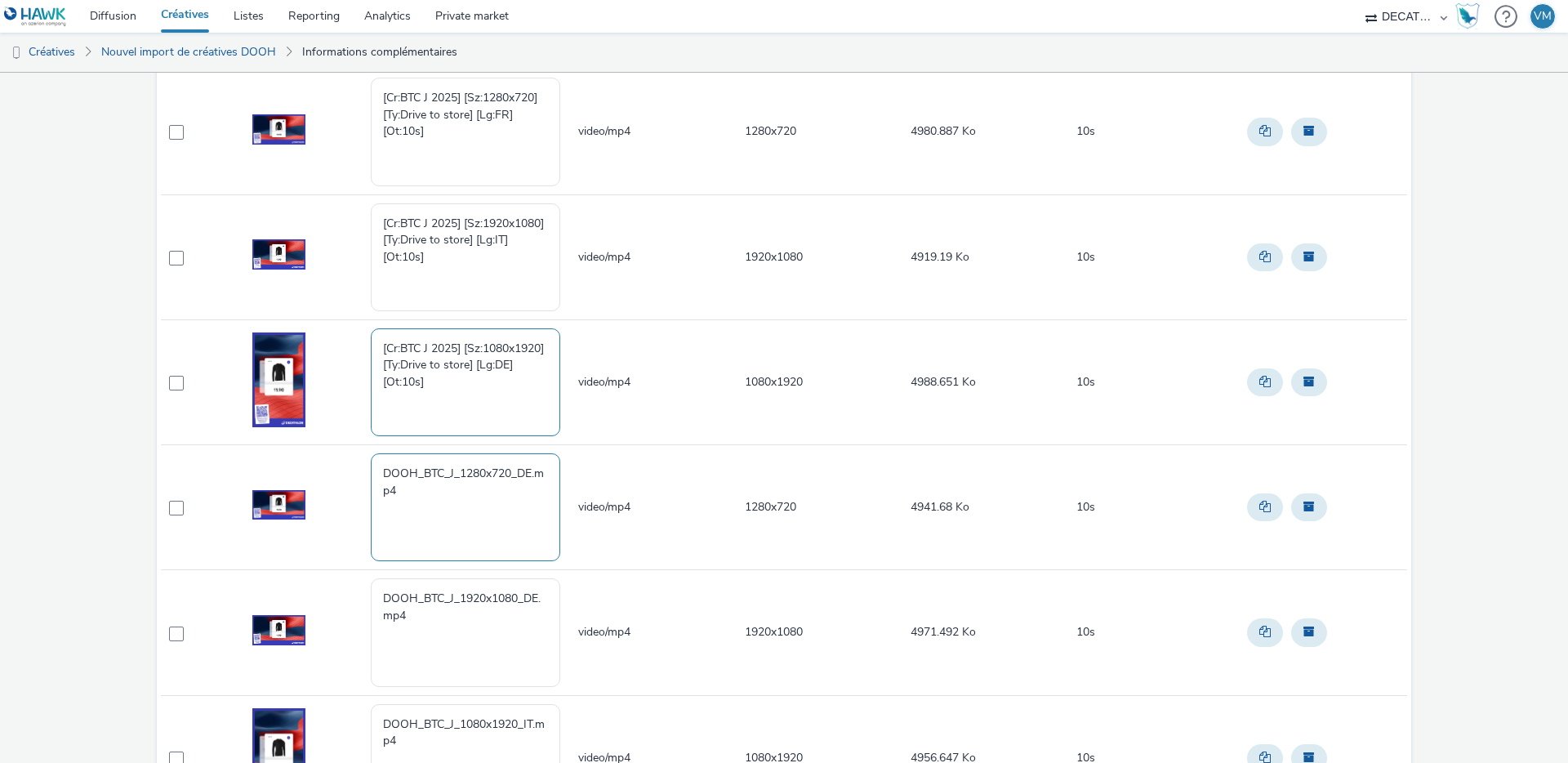
type textarea "[Cr:BTC J 2025] [Sz:1080x1920] [Ty:Drive to store] [Lg:DE] [Ot:10s]"
click at [428, 493] on textarea "DOOH_BTC_J_1280x720_DE.mp4" at bounding box center [465, 508] width 189 height 108
click at [388, 493] on textarea "DOOH_BTC_J_1280x720_DE.mp4" at bounding box center [465, 508] width 189 height 108
drag, startPoint x: 412, startPoint y: 492, endPoint x: 335, endPoint y: 459, distance: 83.8
click at [336, 459] on tr "DOOH_BTC_J_1280x720_DE.mp4 video/mp4 1280x720 4941.68 Ko 10s" at bounding box center [784, 508] width 1246 height 125
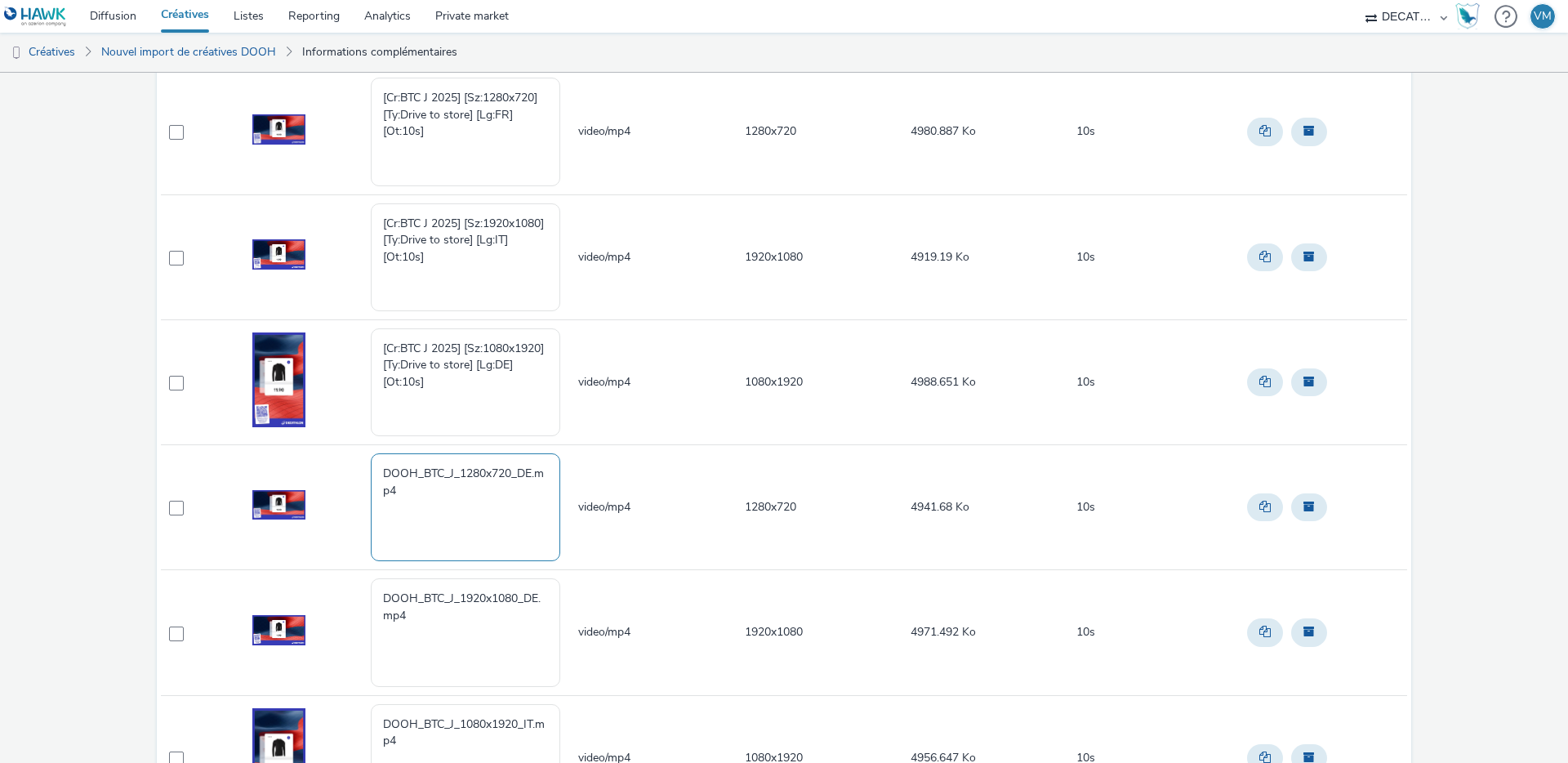
paste textarea "[Cr:BTC J 2025] [Sz:1280x720] [Ty:Drive to store] [Lg:DE] [Ot:10s]"
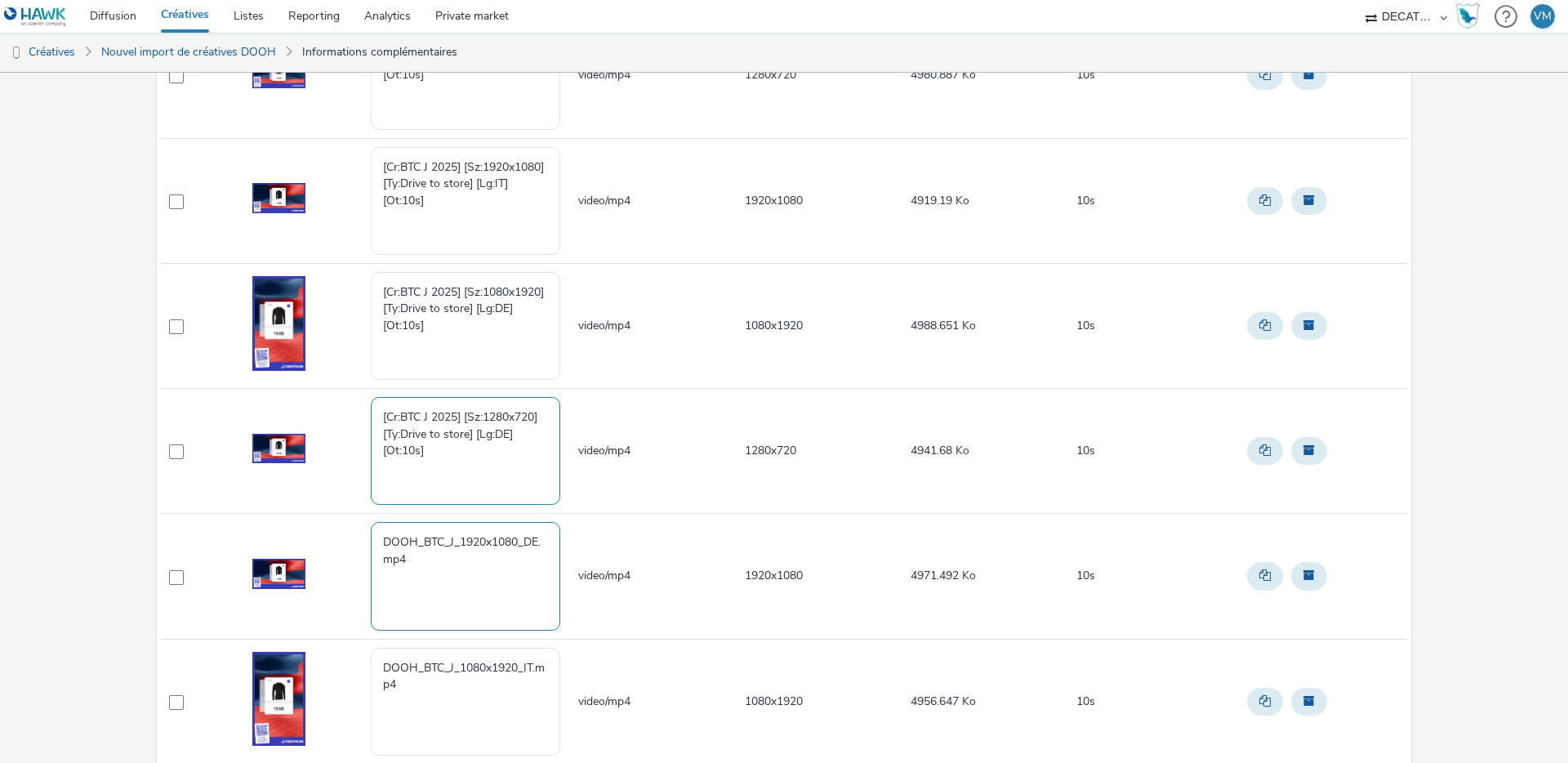
scroll to position [263, 0]
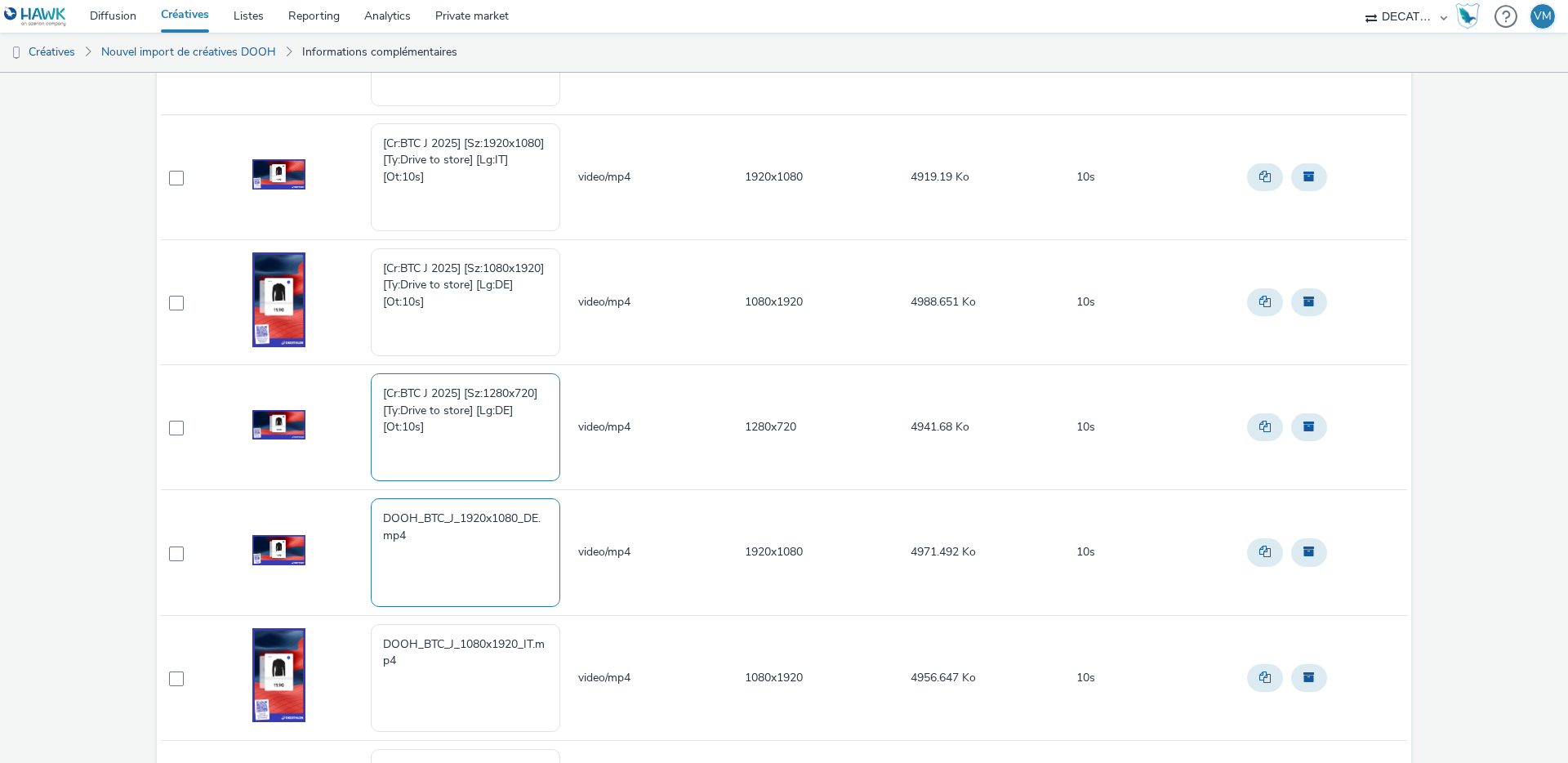
type textarea "[Cr:BTC J 2025] [Sz:1280x720] [Ty:Drive to store] [Lg:DE] [Ot:10s]"
click at [435, 559] on textarea "DOOH_BTC_J_1920x1080_DE.mp4" at bounding box center [465, 553] width 189 height 108
drag, startPoint x: 418, startPoint y: 534, endPoint x: 322, endPoint y: 503, distance: 100.9
click at [322, 503] on tr "DOOH_BTC_J_1920x1080_DE.mp4 video/mp4 1920x1080 4971.492 Ko 10s" at bounding box center [784, 553] width 1246 height 125
paste textarea "[Cr:BTC J 2025] [Sz:1920x1080] [Ty:Drive to store] [Lg:DE] [Ot:10s]"
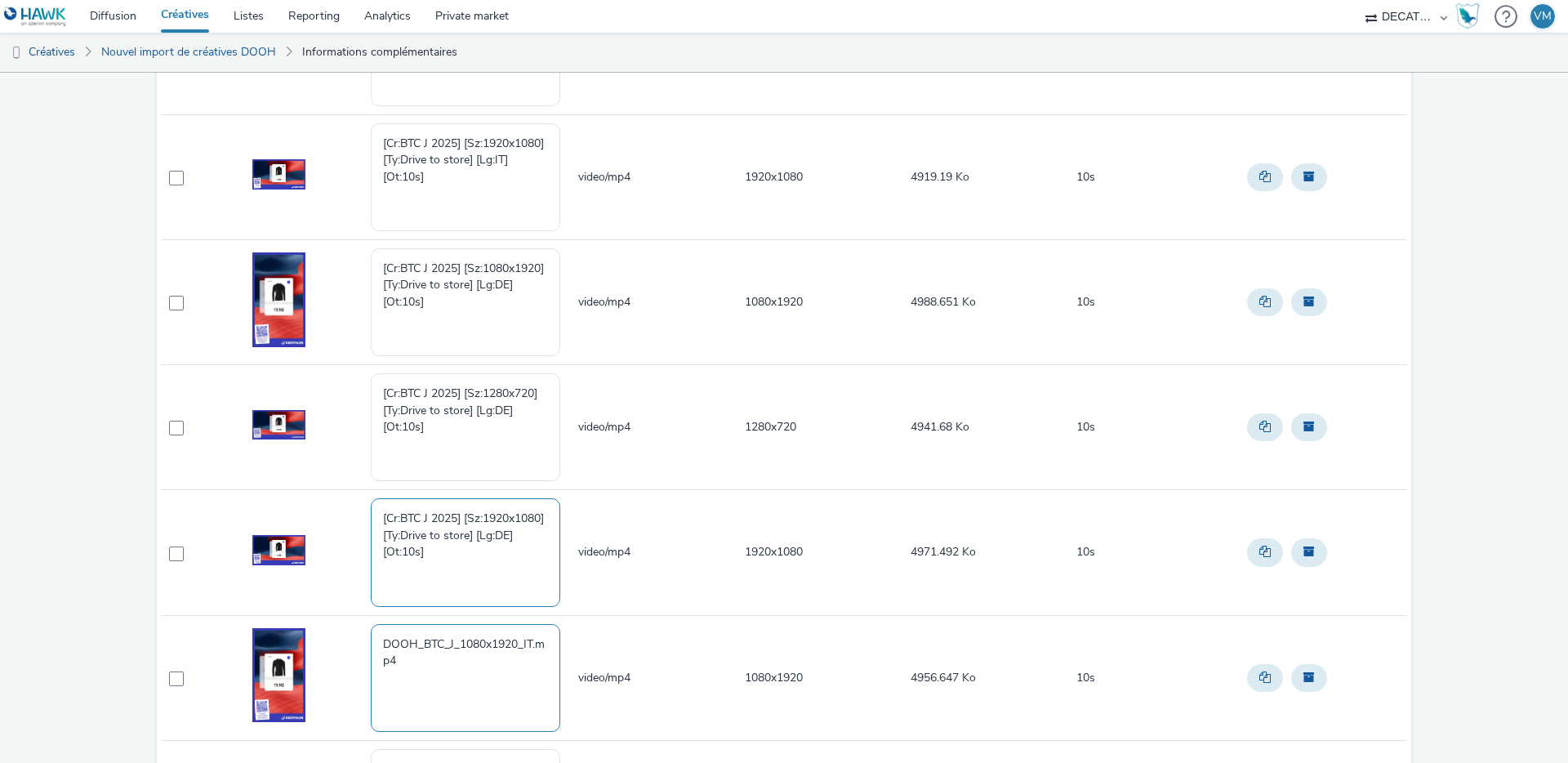
type textarea "[Cr:BTC J 2025] [Sz:1920x1080] [Ty:Drive to store] [Lg:DE] [Ot:10s]"
click at [435, 666] on textarea "DOOH_BTC_J_1080x1920_IT.mp4" at bounding box center [465, 678] width 189 height 108
drag, startPoint x: 410, startPoint y: 659, endPoint x: 334, endPoint y: 618, distance: 86.4
click at [334, 618] on tr "DOOH_BTC_J_1080x1920_IT.mp4 video/mp4 1080x1920 4956.647 Ko 10s" at bounding box center [784, 677] width 1246 height 125
paste textarea "[Cr:BTC J 2025] [Sz:1080x1920] [Ty:Drive to store] [Lg:IT] [Ot:10s]"
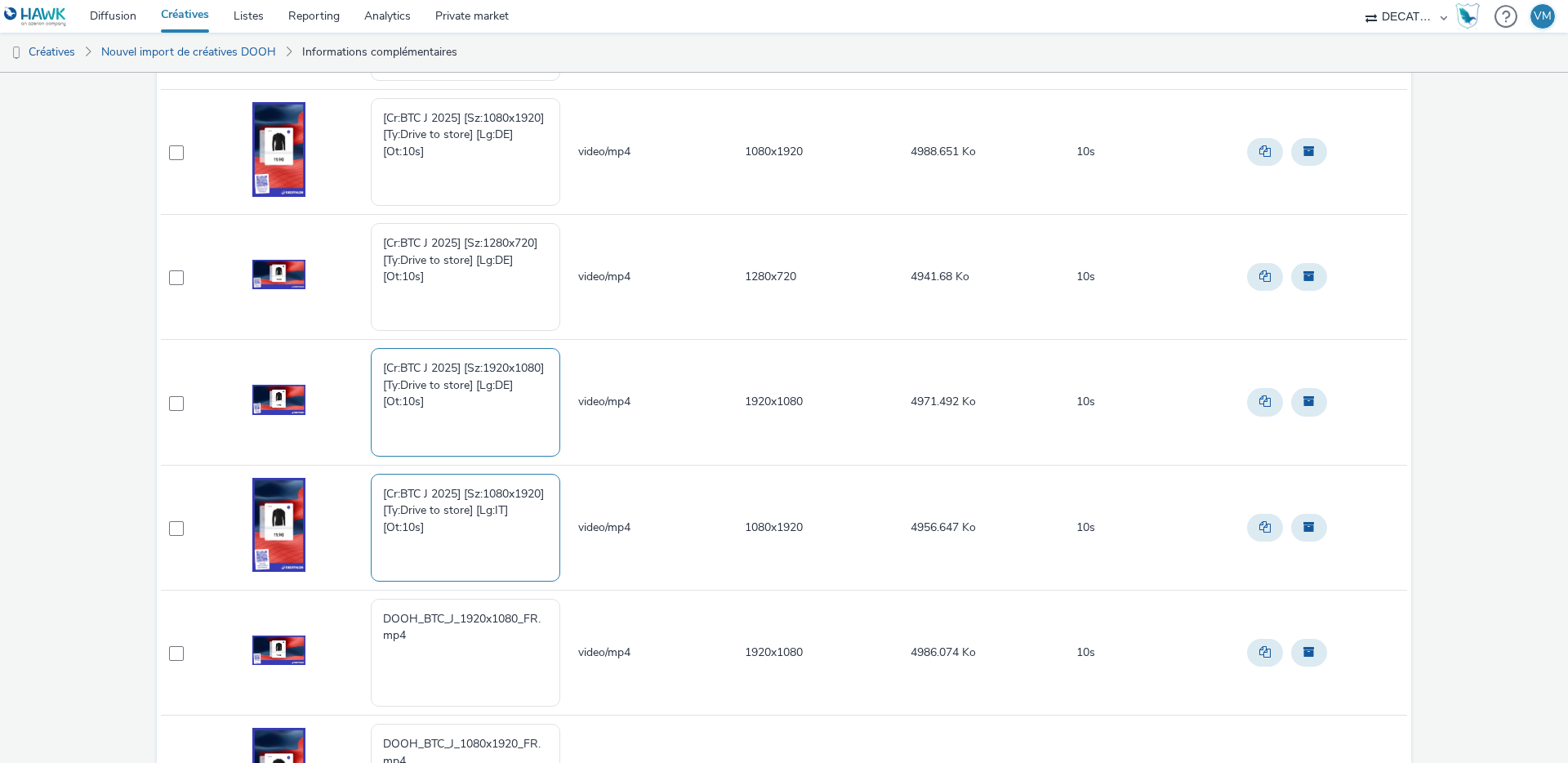
scroll to position [512, 0]
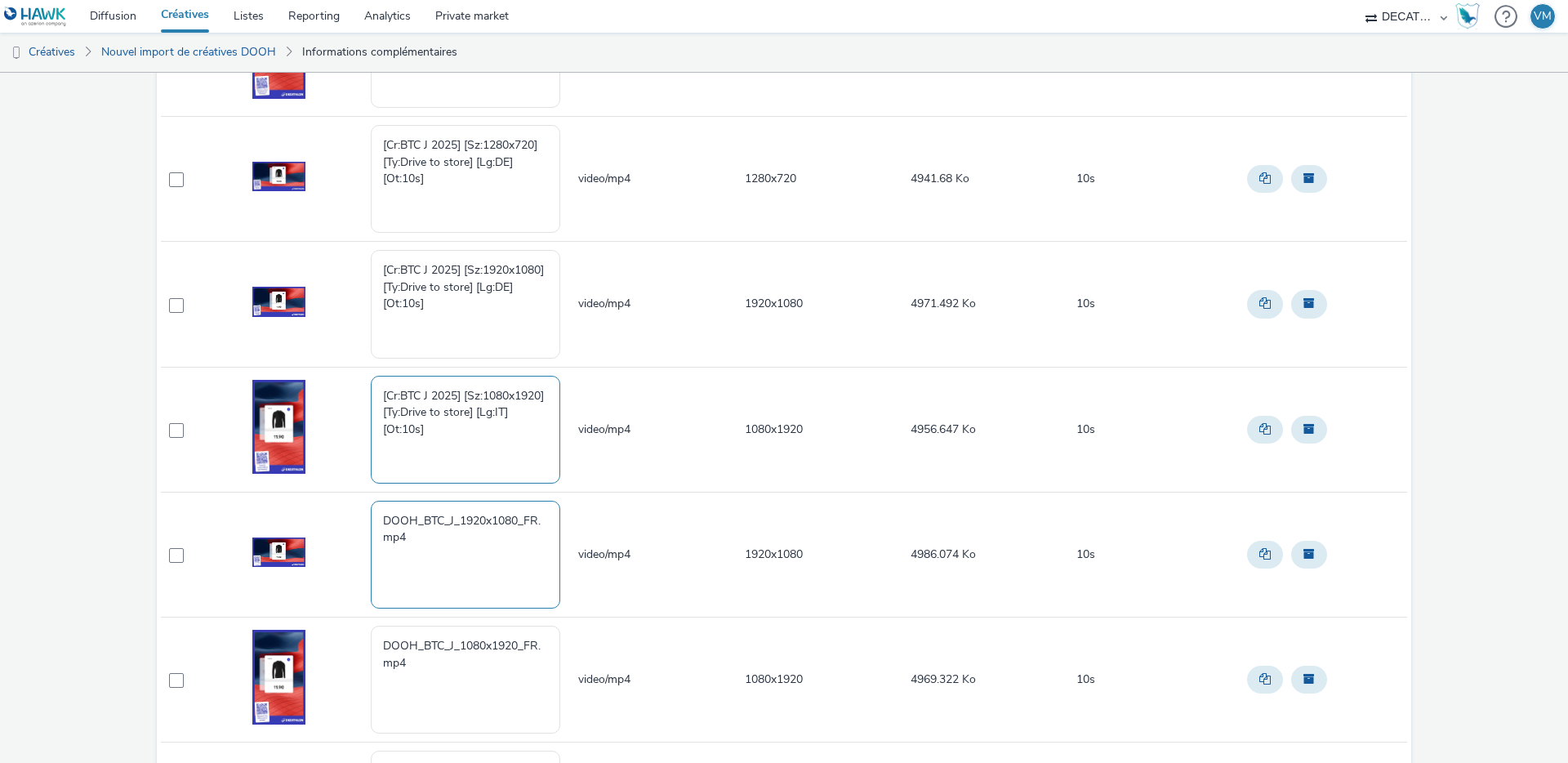
type textarea "[Cr:BTC J 2025] [Sz:1080x1920] [Ty:Drive to store] [Lg:IT] [Ot:10s]"
click at [477, 550] on textarea "DOOH_BTC_J_1920x1080_FR.mp4" at bounding box center [465, 555] width 189 height 108
click at [421, 540] on textarea "DOOH_BTC_J_1920x1080_FR.mp4" at bounding box center [465, 555] width 189 height 108
drag, startPoint x: 421, startPoint y: 540, endPoint x: 348, endPoint y: 501, distance: 82.8
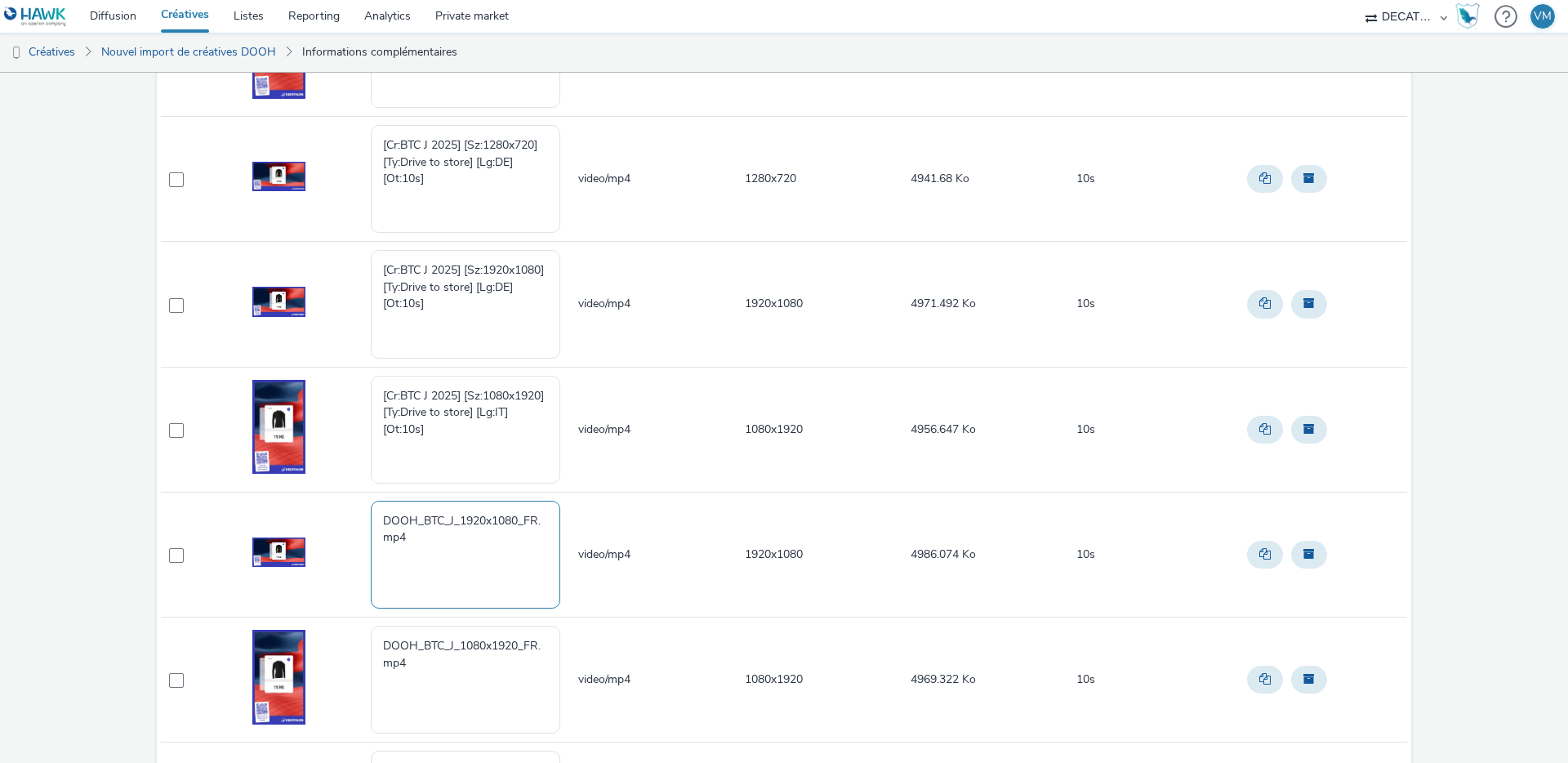
click at [348, 502] on tr "DOOH_BTC_J_1920x1080_FR.mp4 video/mp4 1920x1080 4986.074 Ko 10s" at bounding box center [784, 554] width 1246 height 125
paste textarea "[Cr:BTC J 2025] [Sz:1920x1080] [Ty:Drive to store] [Lg:FR] [Ot:10s]"
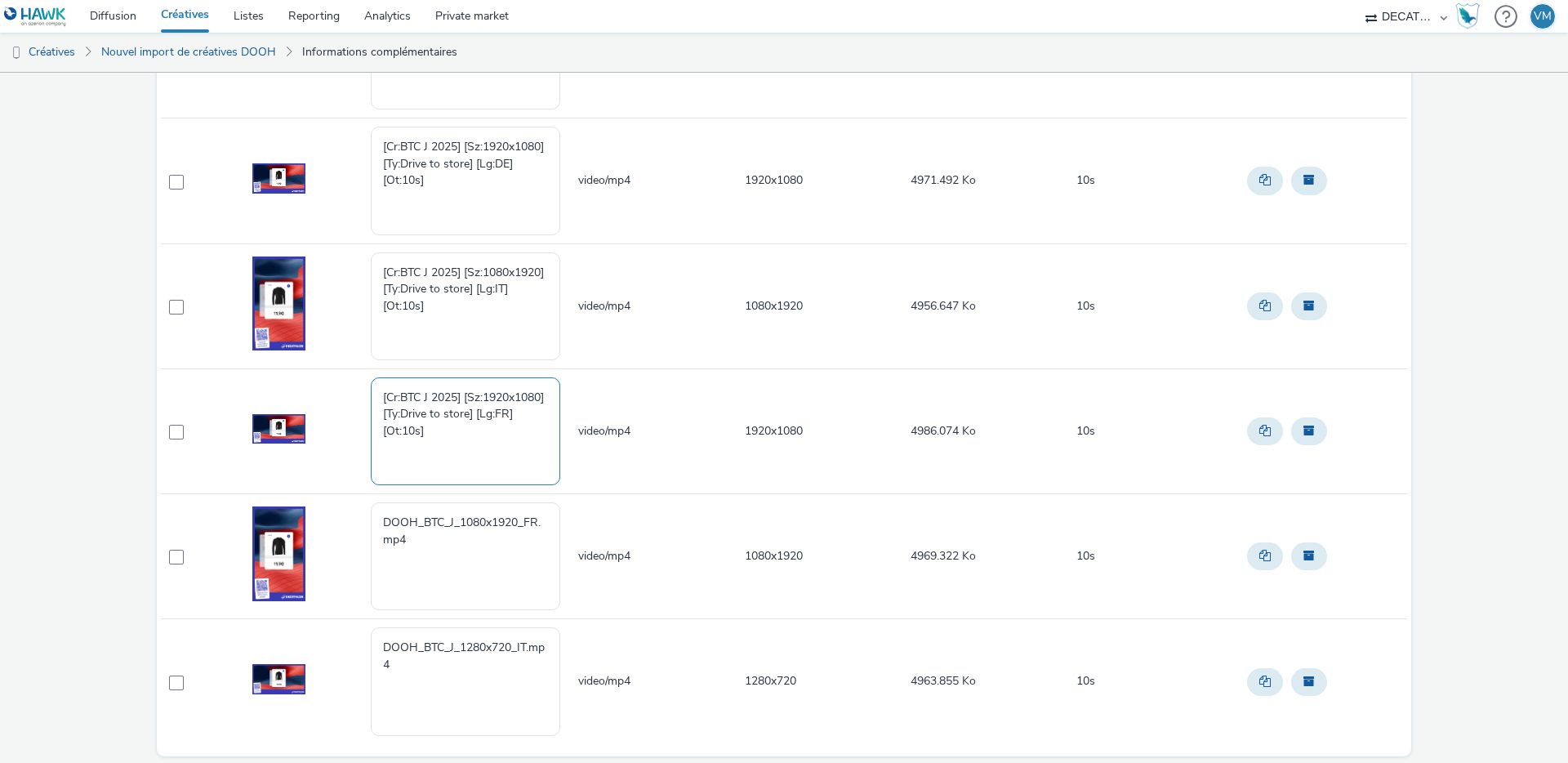
scroll to position [664, 0]
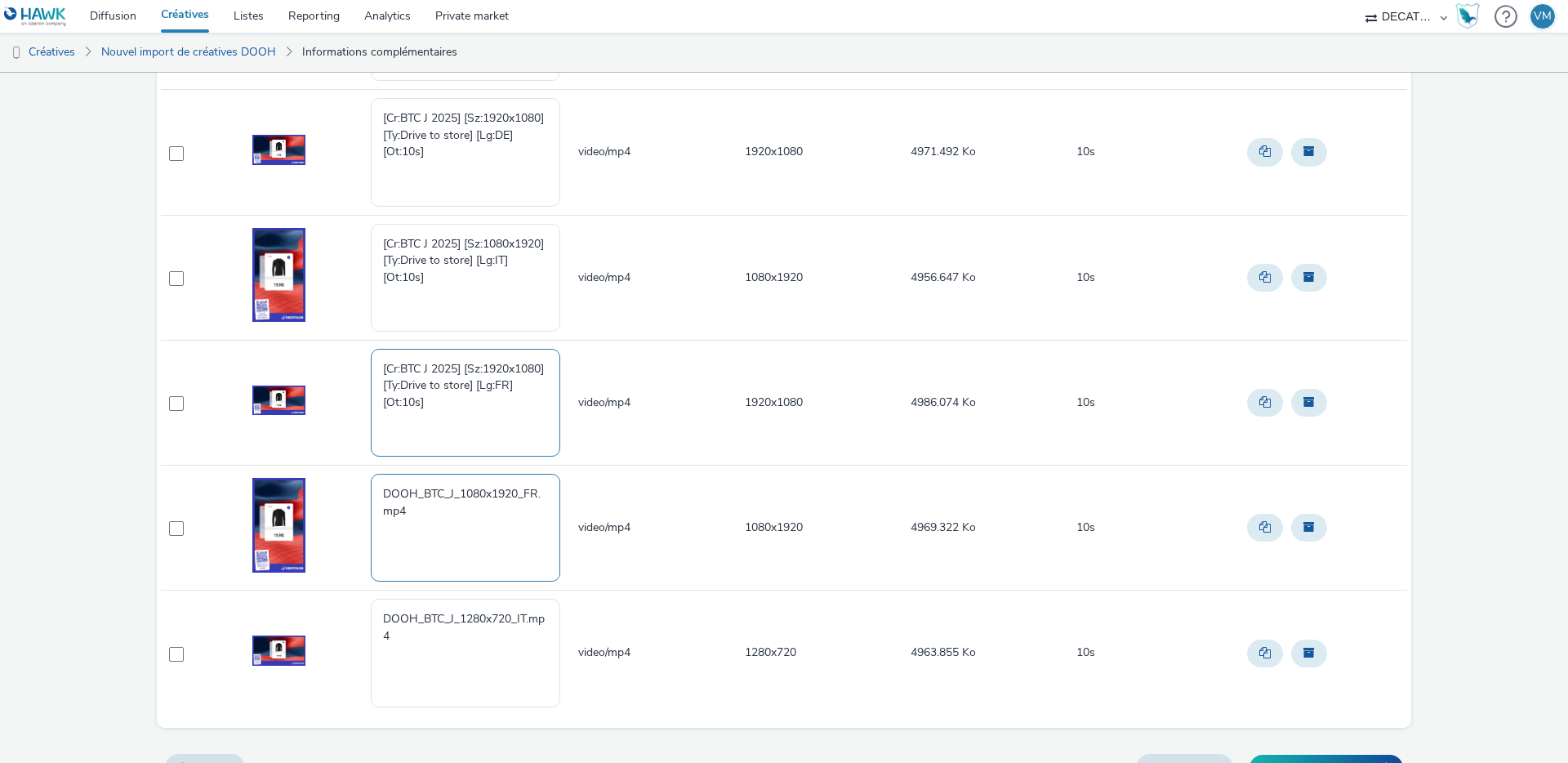
type textarea "[Cr:BTC J 2025] [Sz:1920x1080] [Ty:Drive to store] [Lg:FR] [Ot:10s]"
click at [413, 509] on textarea "DOOH_BTC_J_1080x1920_FR.mp4" at bounding box center [465, 528] width 189 height 108
drag, startPoint x: 424, startPoint y: 504, endPoint x: 328, endPoint y: 478, distance: 99.5
click at [328, 478] on tr "DOOH_BTC_J_1080x1920_FR.mp4 video/mp4 1080x1920 4969.322 Ko 10s" at bounding box center [784, 528] width 1246 height 125
paste textarea "[Cr:BTC J 2025] [Sz:1080x1920] [Ty:Drive to store] [Lg:FR] [Ot:10s]"
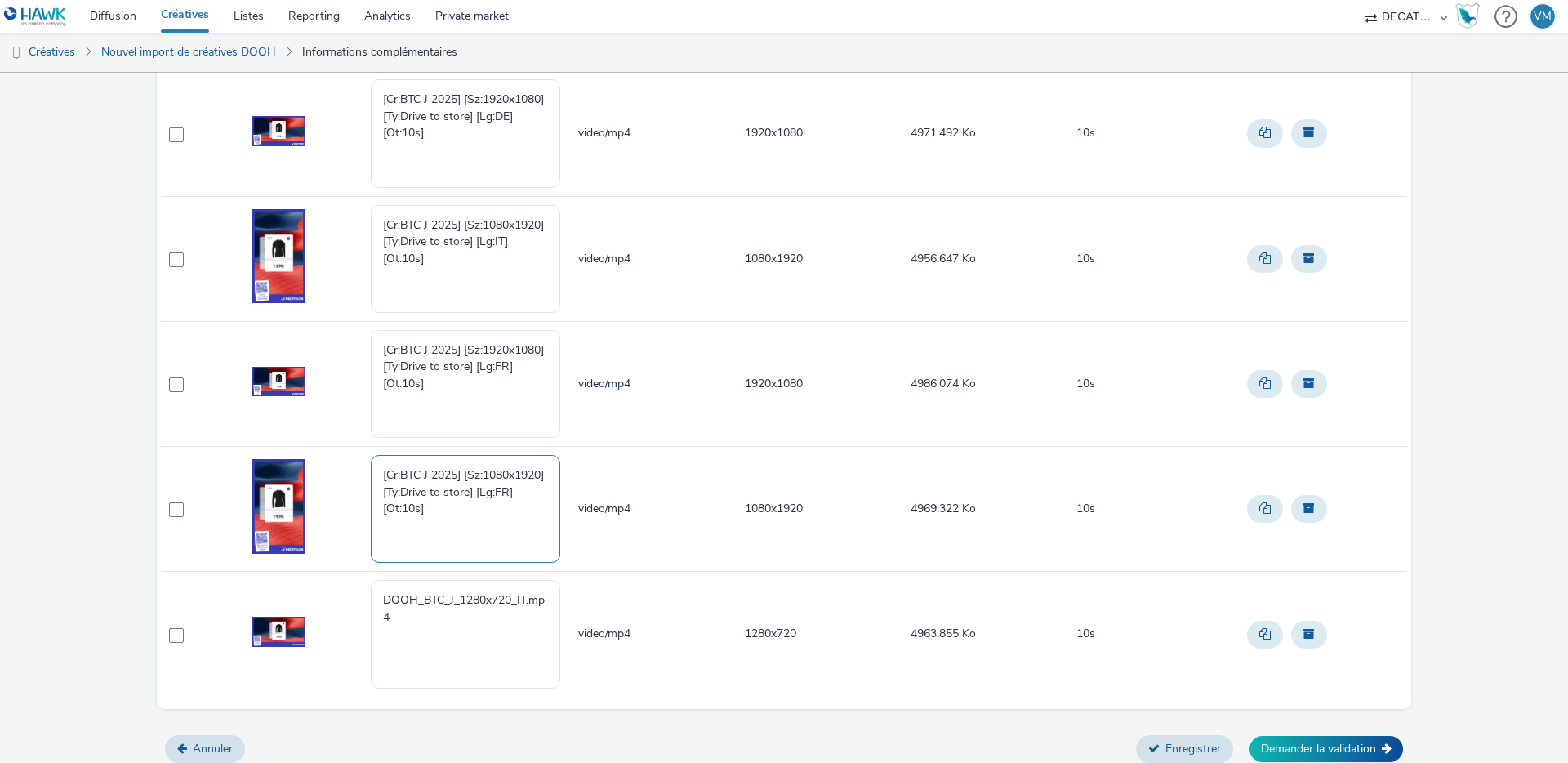
scroll to position [690, 0]
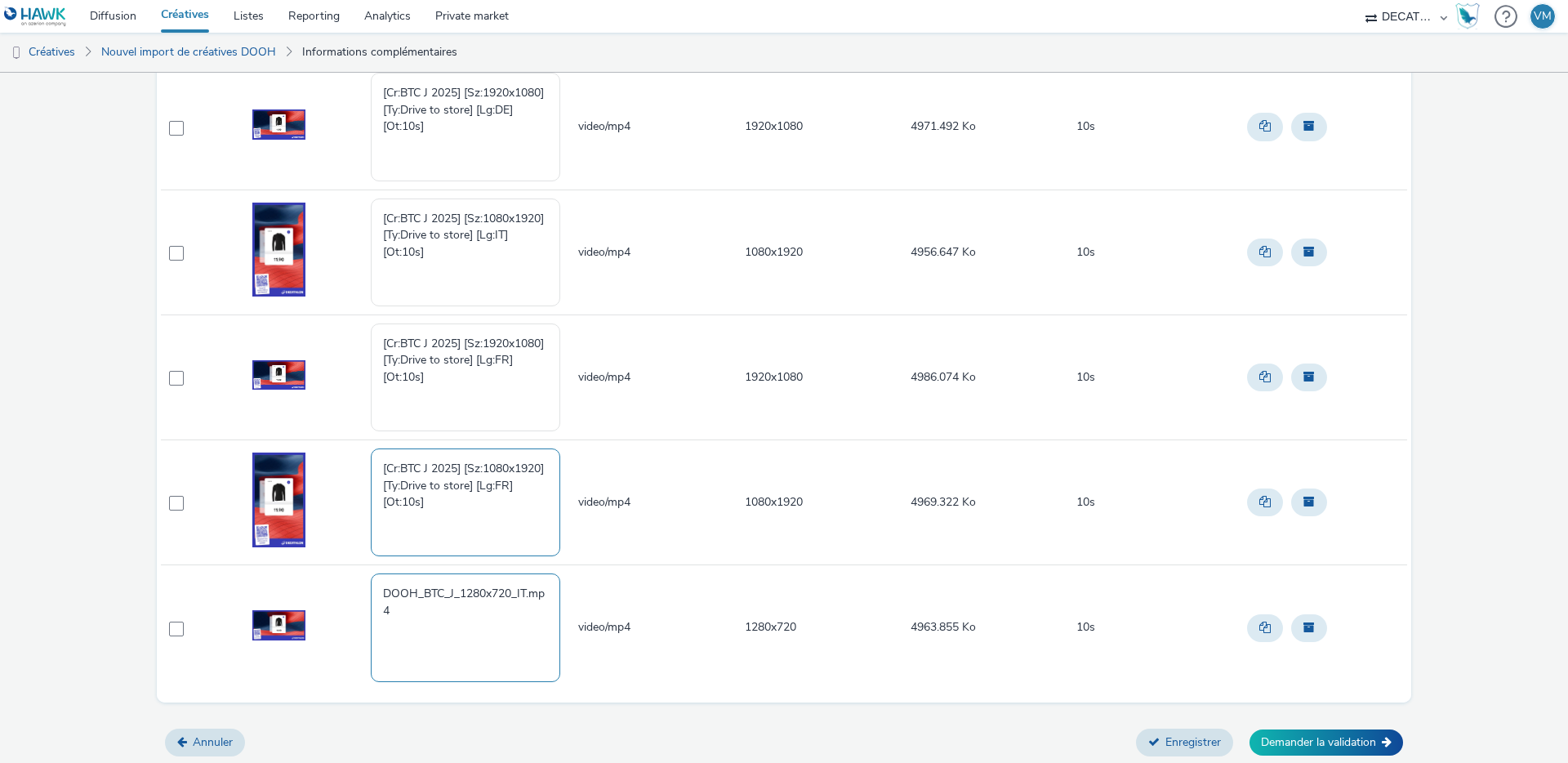
type textarea "[Cr:BTC J 2025] [Sz:1080x1920] [Ty:Drive to store] [Lg:FR] [Ot:10s]"
click at [416, 609] on textarea "DOOH_BTC_J_1280x720_IT.mp4" at bounding box center [465, 628] width 189 height 108
drag, startPoint x: 421, startPoint y: 613, endPoint x: 308, endPoint y: 564, distance: 123.2
click at [308, 564] on tbody "[Cr:BTC J 2025] [Sz:1280x720] [Ty:Drive to store] [Lg:FR] [Ot:10s] video/mp4 12…" at bounding box center [784, 126] width 1246 height 1126
paste textarea "[Cr:BTC J 2025] [Sz:1280x720] [Ty:Drive to store] [Lg:IT] [Ot:10s]"
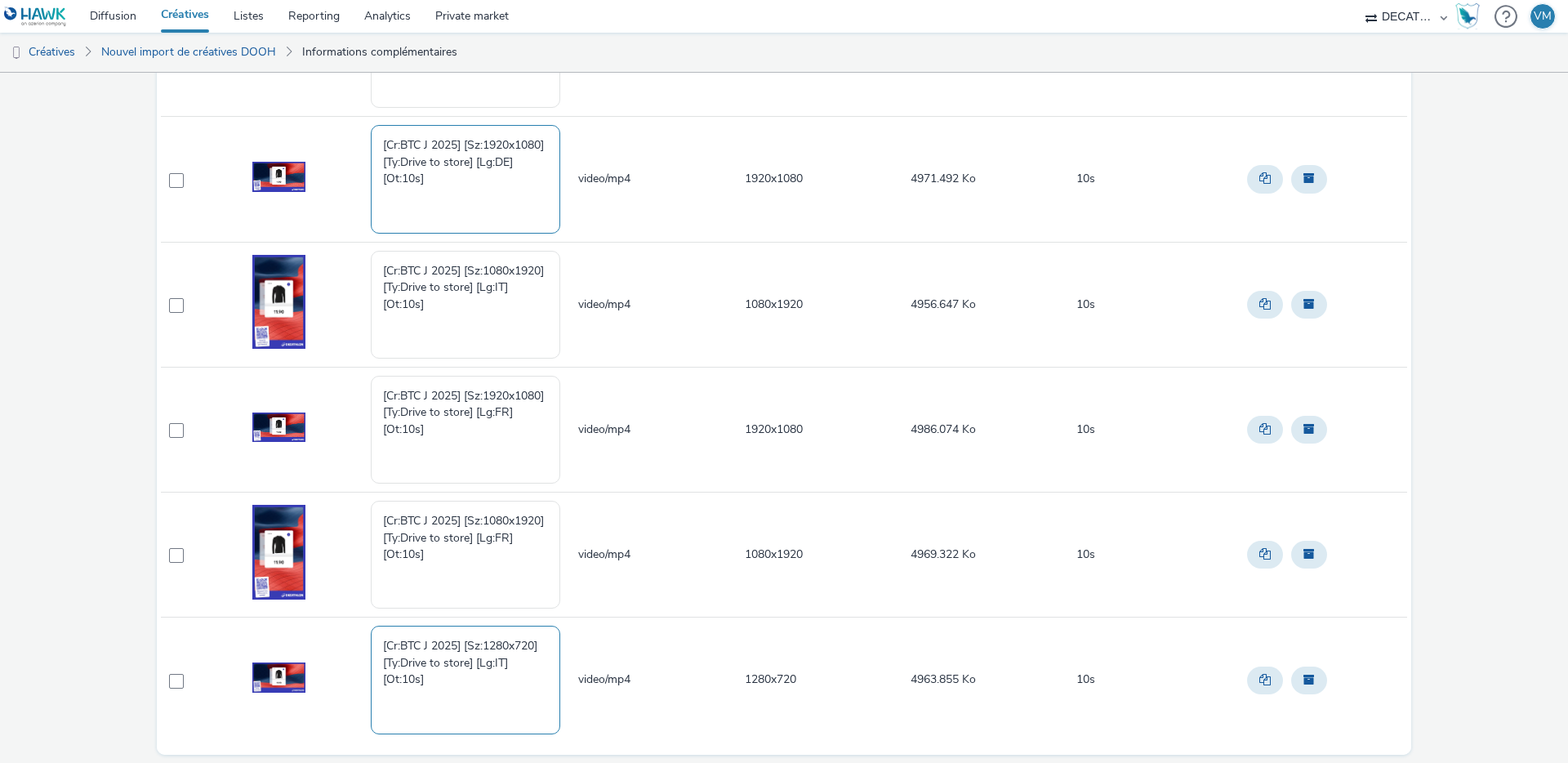
scroll to position [692, 0]
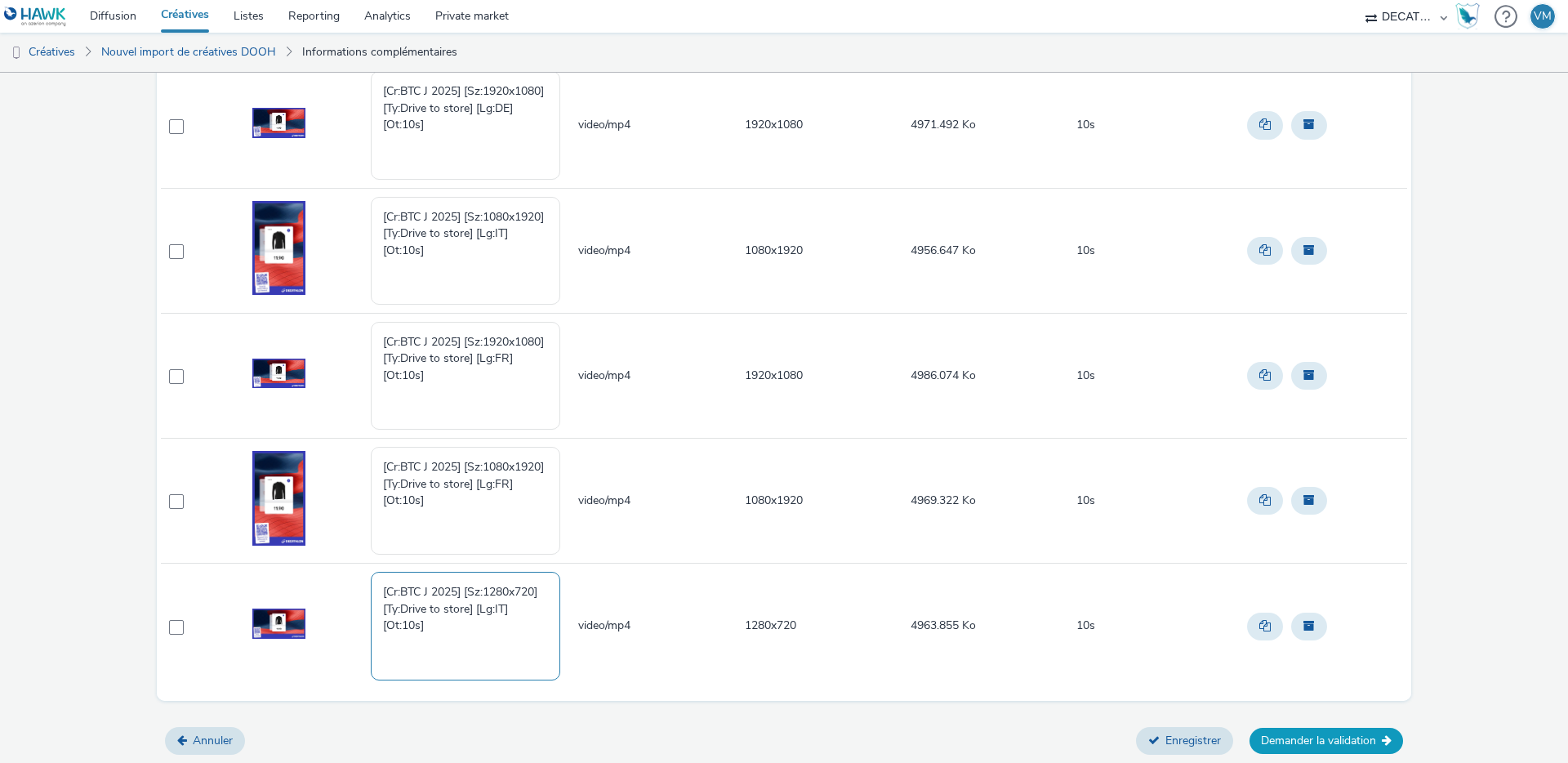
type textarea "[Cr:BTC J 2025] [Sz:1280x720] [Ty:Drive to store] [Lg:IT] [Ot:10s]"
click at [1303, 745] on button "Demander la validation" at bounding box center [1326, 741] width 154 height 26
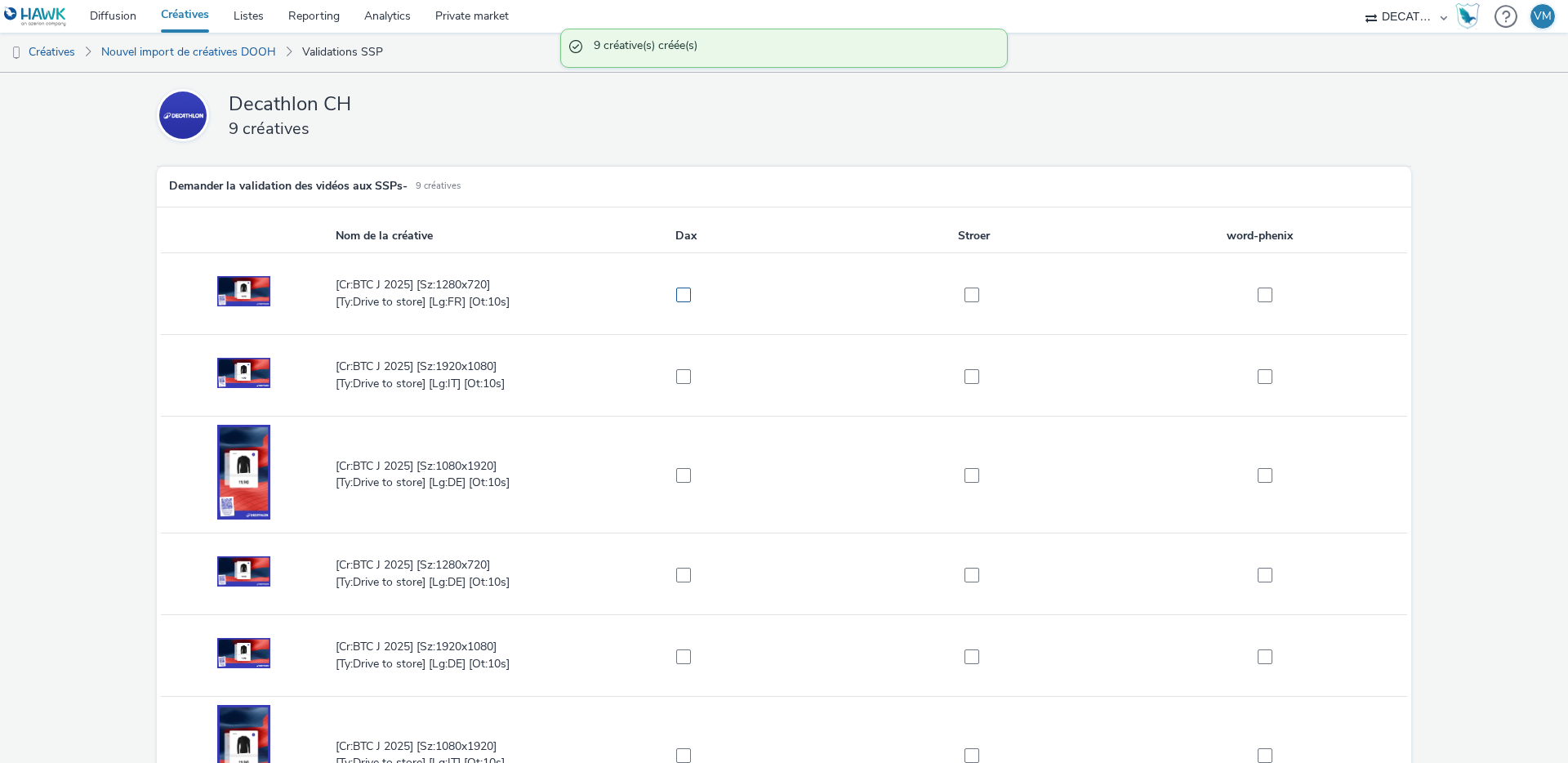
click at [669, 295] on label at bounding box center [678, 294] width 270 height 17
checkbox input "true"
click at [970, 295] on span at bounding box center [972, 295] width 15 height 15
checkbox input "true"
click at [1258, 296] on span at bounding box center [1266, 295] width 15 height 15
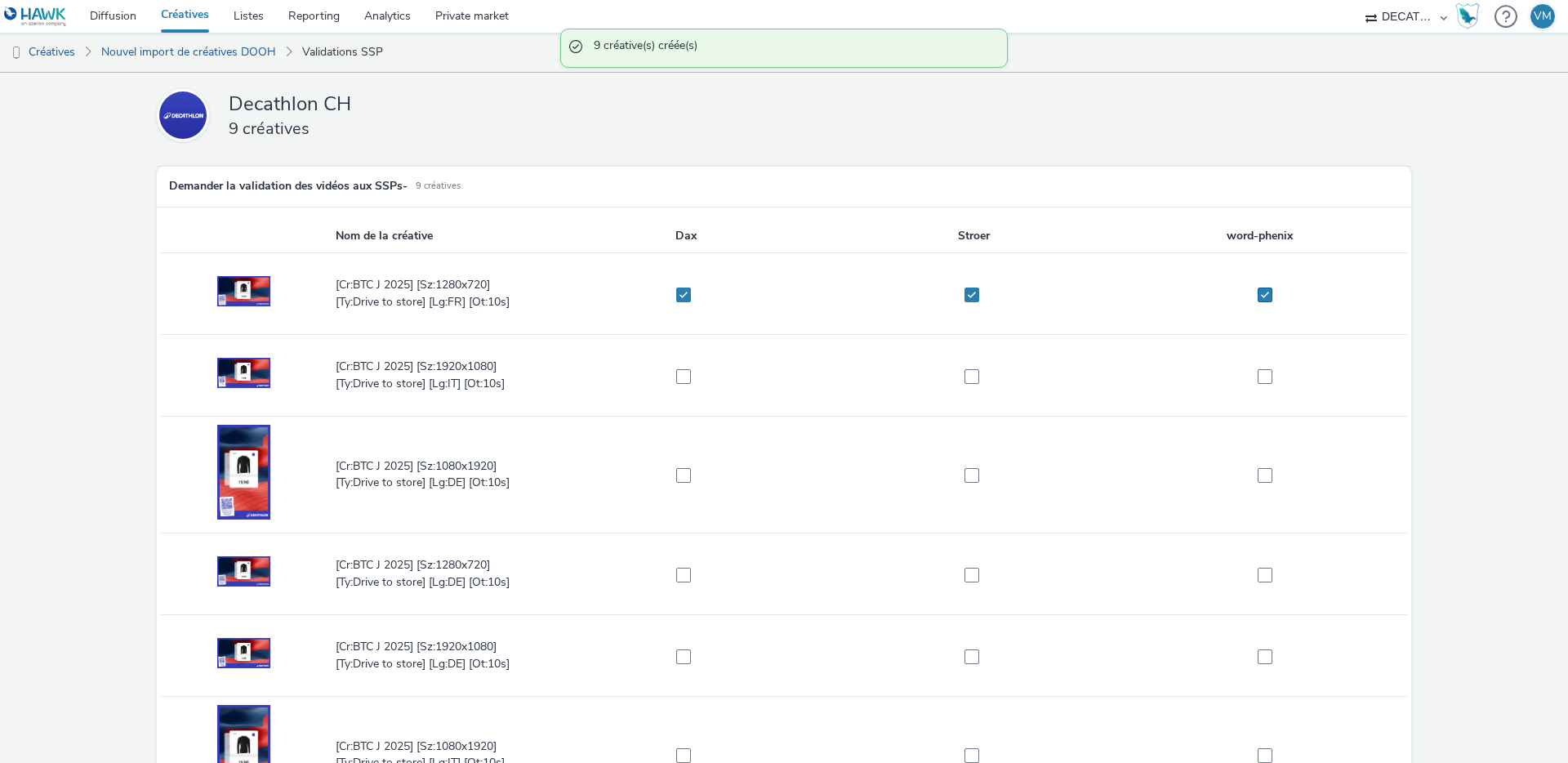
checkbox input "true"
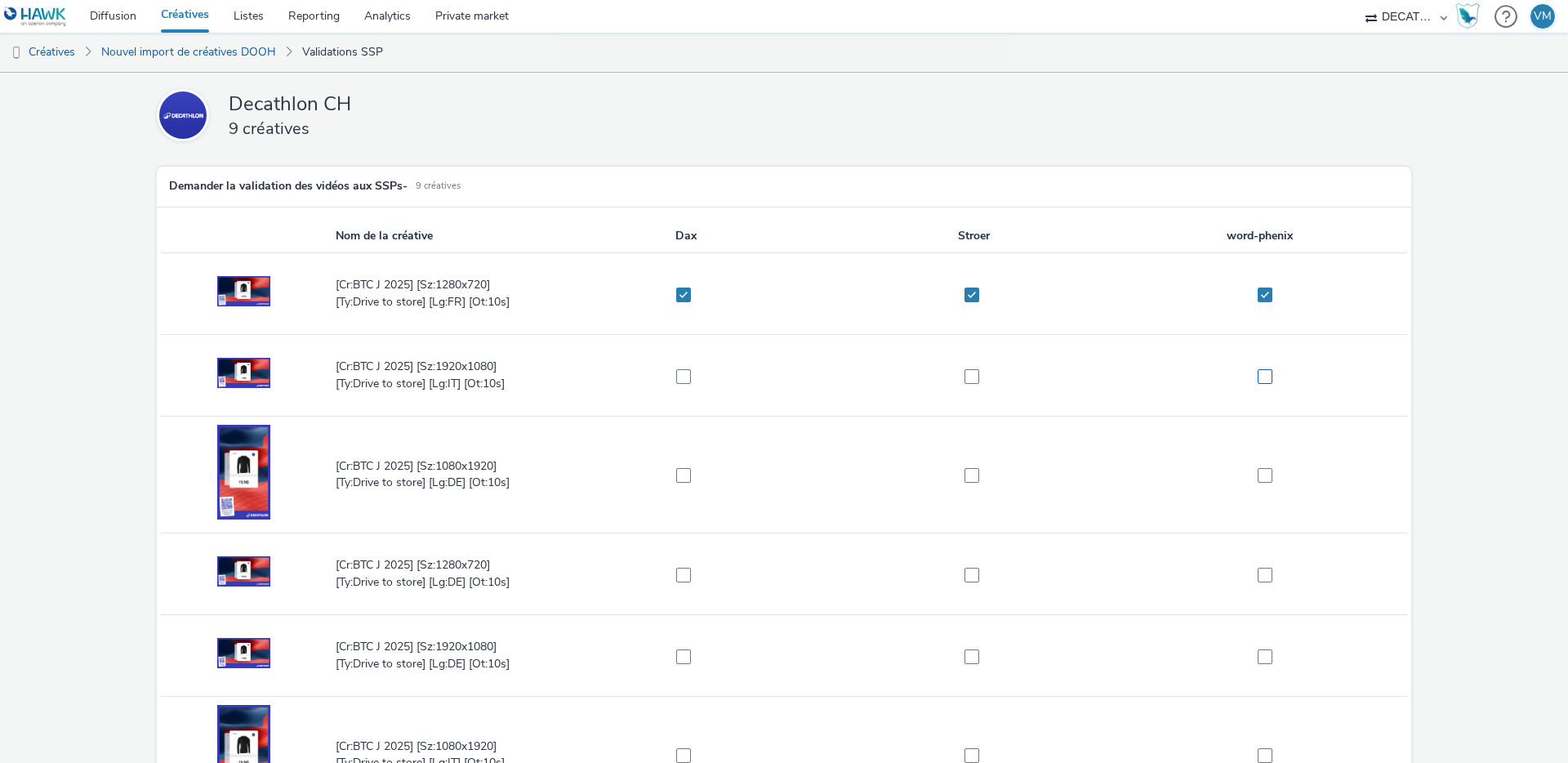
click at [1258, 372] on span at bounding box center [1266, 377] width 15 height 15
checkbox input "true"
click at [974, 380] on label at bounding box center [966, 376] width 270 height 17
checkbox input "true"
click at [673, 367] on label at bounding box center [678, 376] width 270 height 17
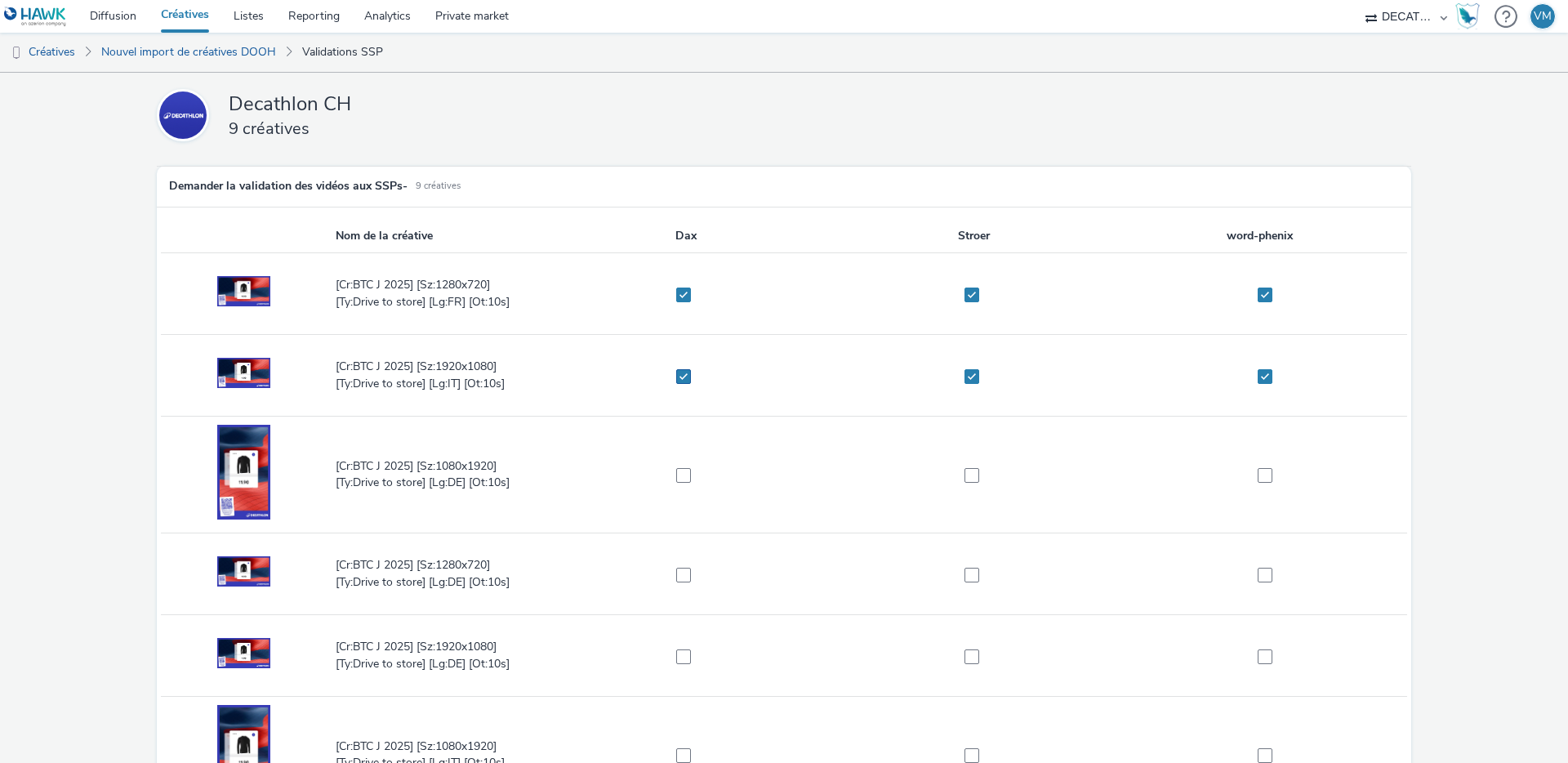
checkbox input "true"
click at [676, 465] on td at bounding box center [686, 475] width 288 height 117
click at [679, 471] on span at bounding box center [684, 475] width 15 height 15
checkbox input "true"
click at [965, 472] on span at bounding box center [972, 475] width 15 height 15
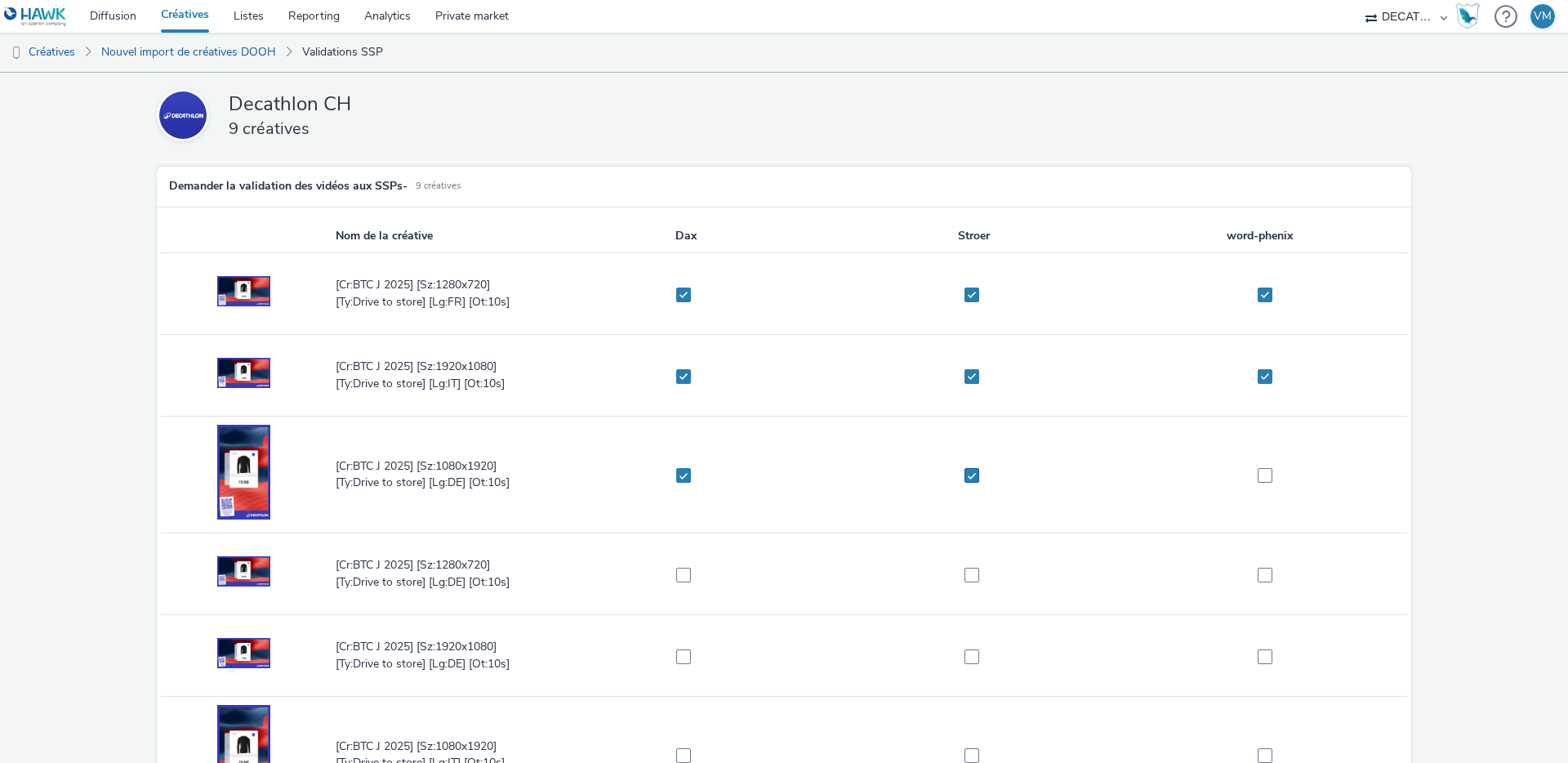
checkbox input "true"
click at [1258, 473] on span at bounding box center [1266, 475] width 15 height 15
checkbox input "true"
click at [1258, 570] on span at bounding box center [1266, 575] width 15 height 15
checkbox input "true"
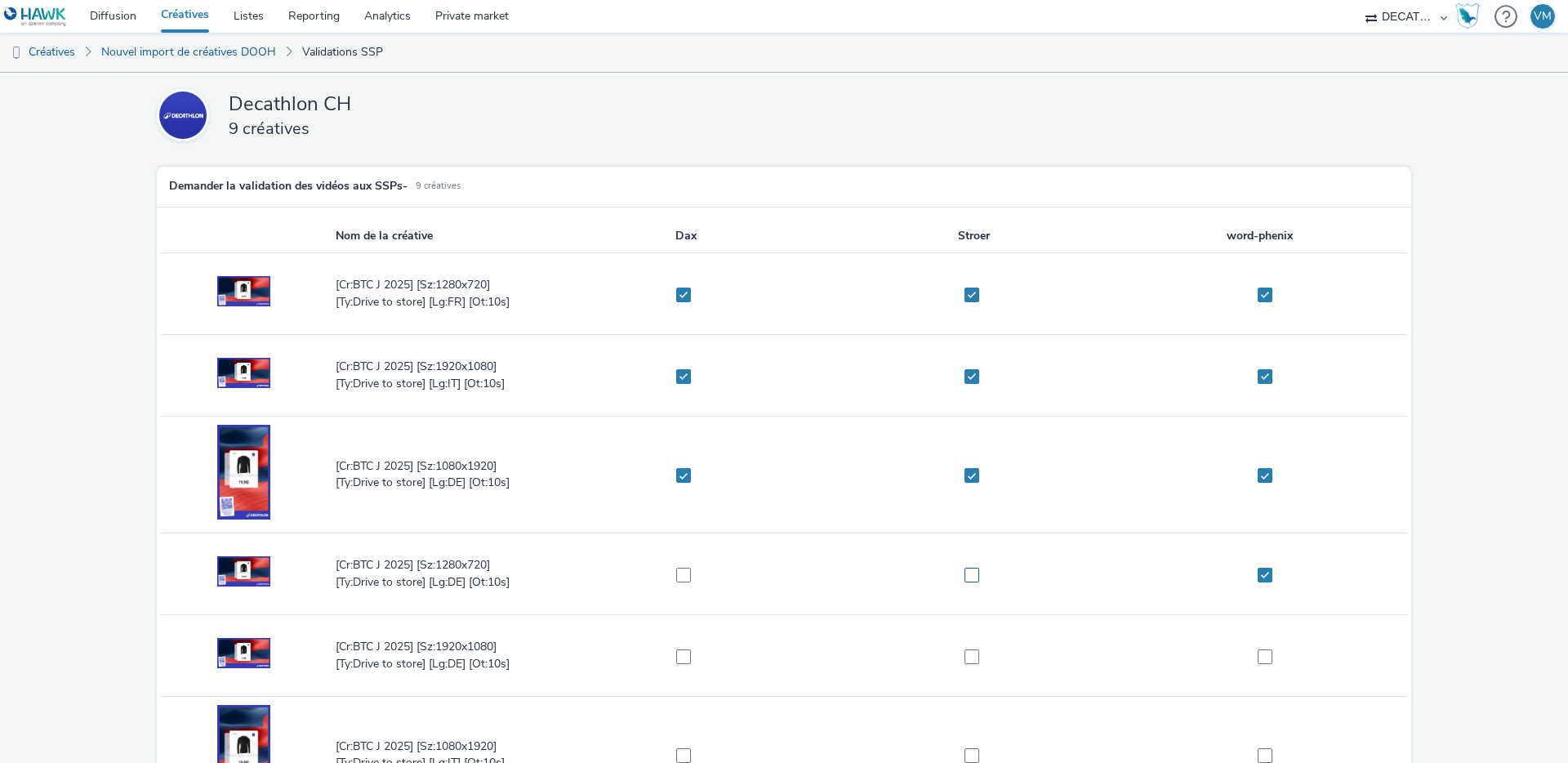
click at [971, 573] on span at bounding box center [972, 575] width 15 height 15
checkbox input "true"
click at [677, 571] on span at bounding box center [684, 575] width 15 height 15
checkbox input "true"
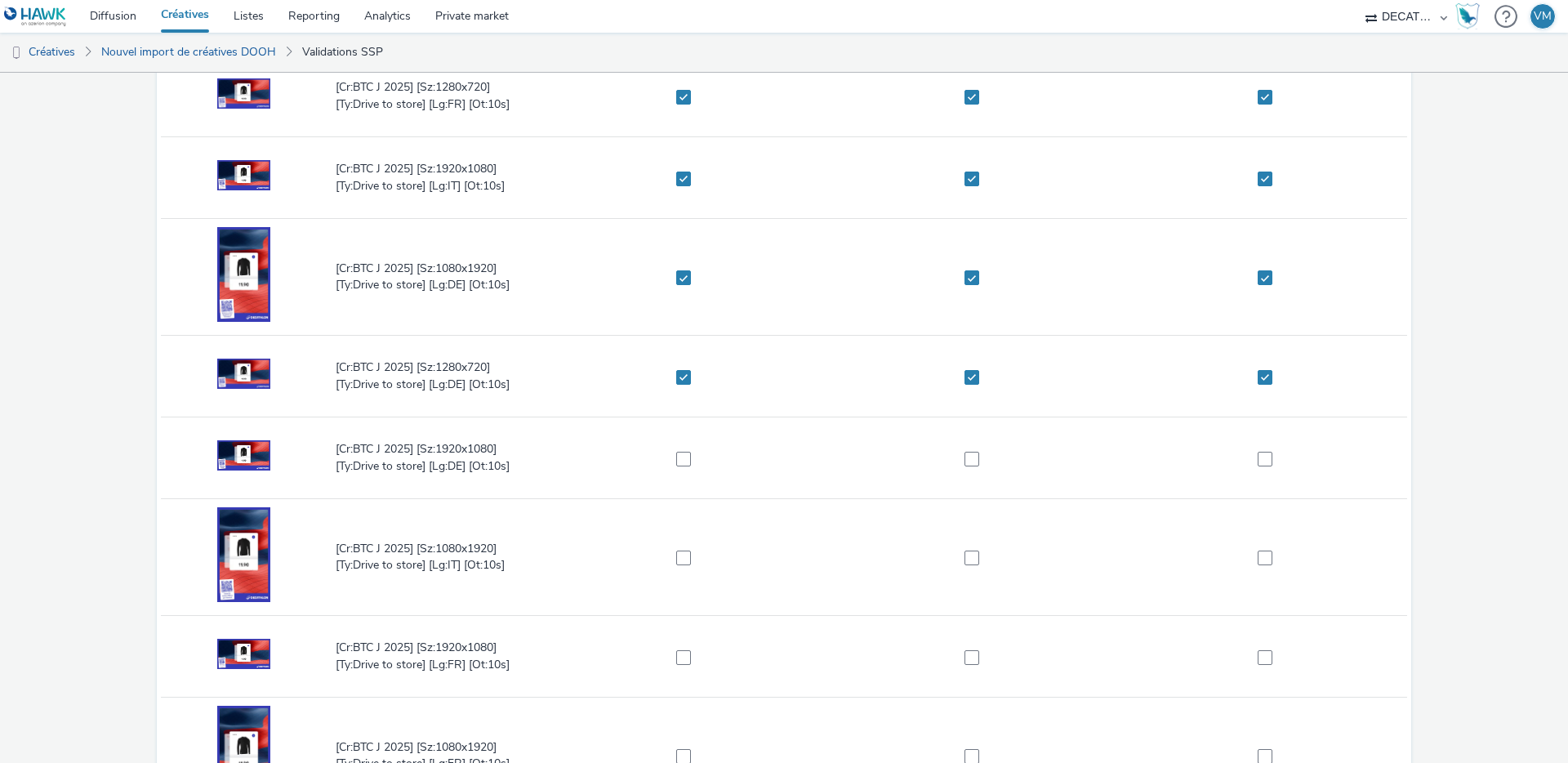
scroll to position [214, 0]
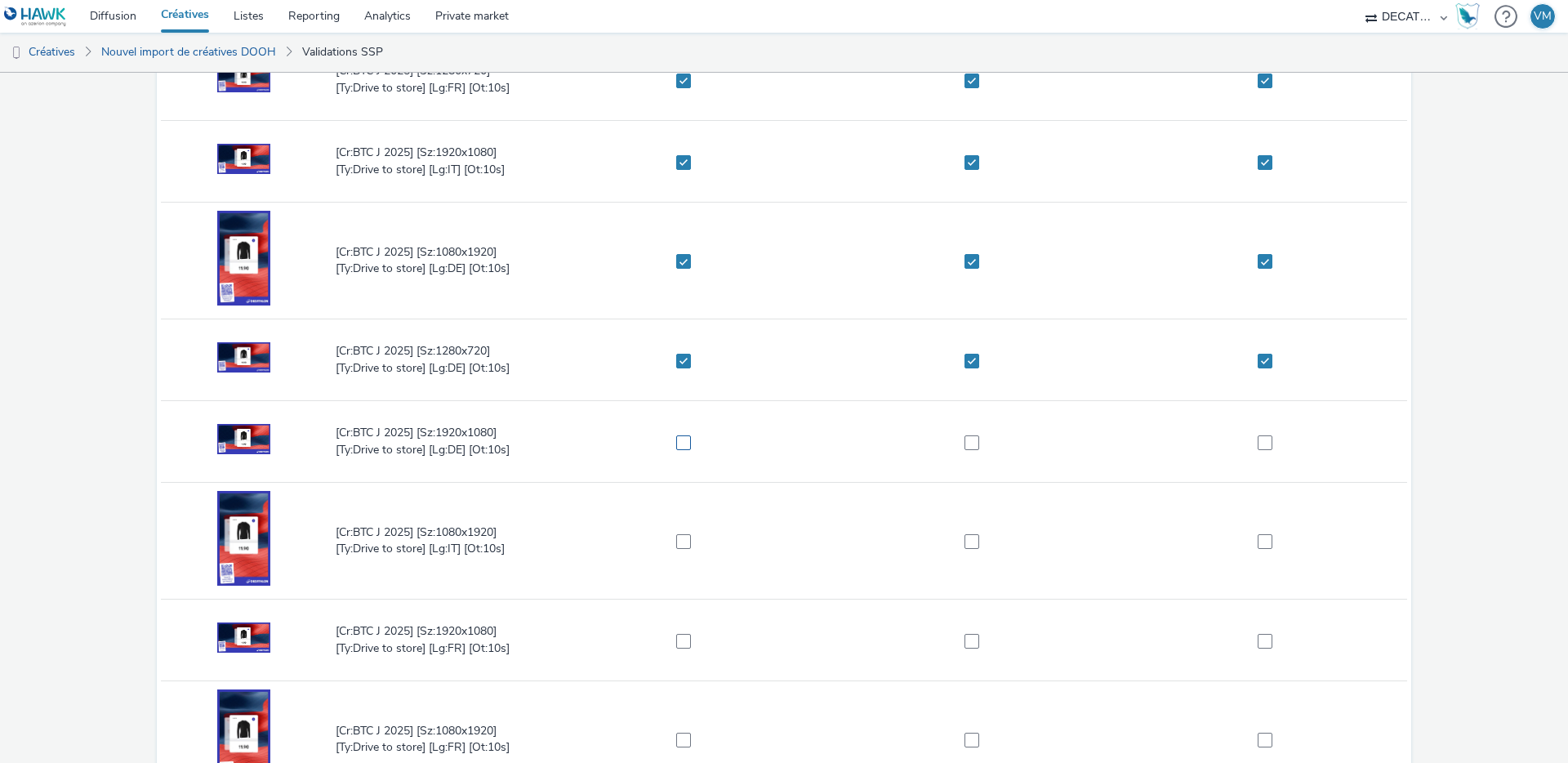
click at [681, 445] on span at bounding box center [684, 443] width 15 height 15
checkbox input "true"
click at [973, 448] on span at bounding box center [972, 443] width 15 height 15
checkbox input "true"
click at [1262, 448] on span at bounding box center [1266, 443] width 15 height 15
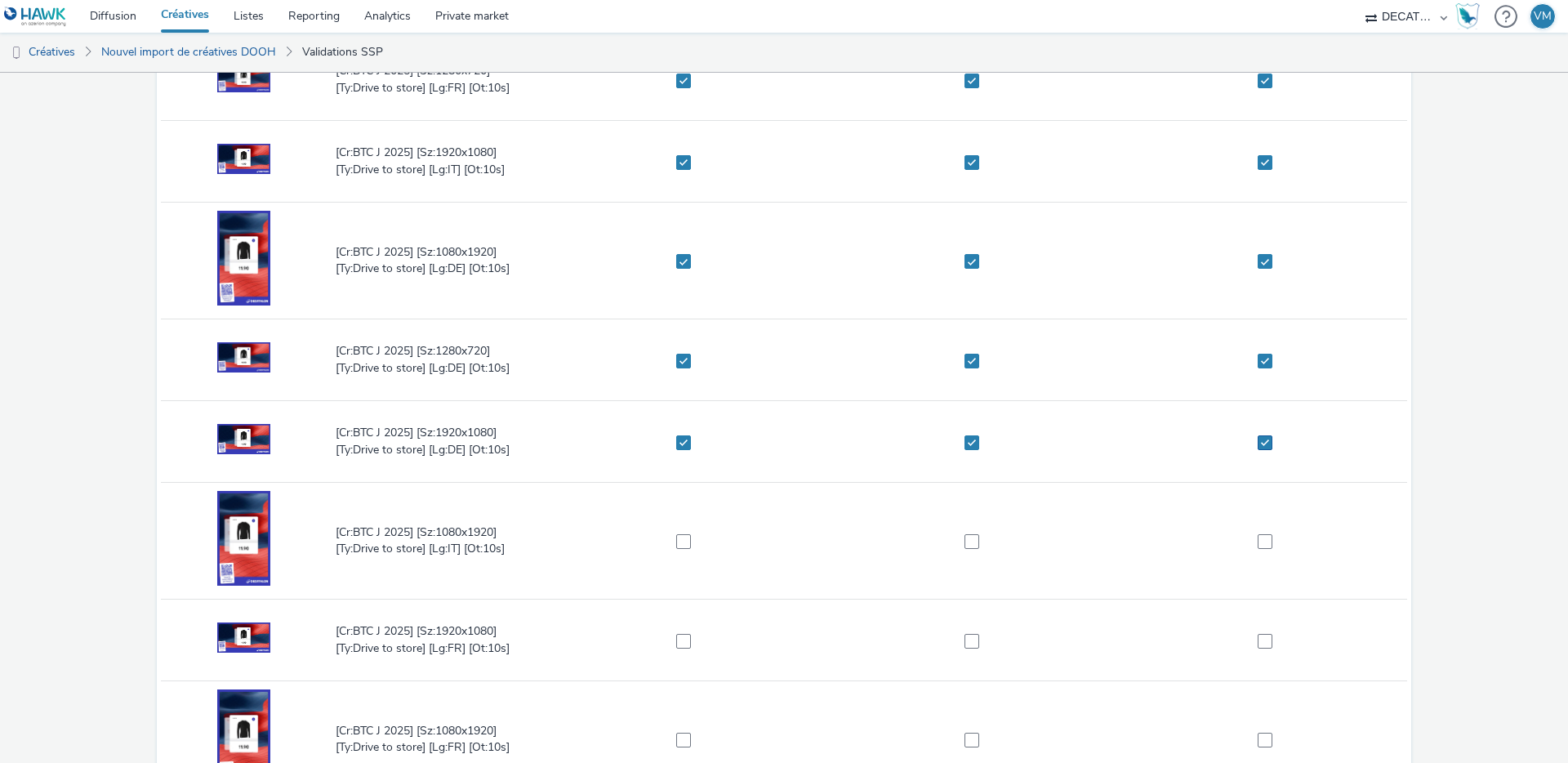
checkbox input "true"
click at [1258, 542] on span at bounding box center [1266, 542] width 15 height 15
checkbox input "true"
click at [968, 543] on span at bounding box center [972, 542] width 15 height 15
checkbox input "true"
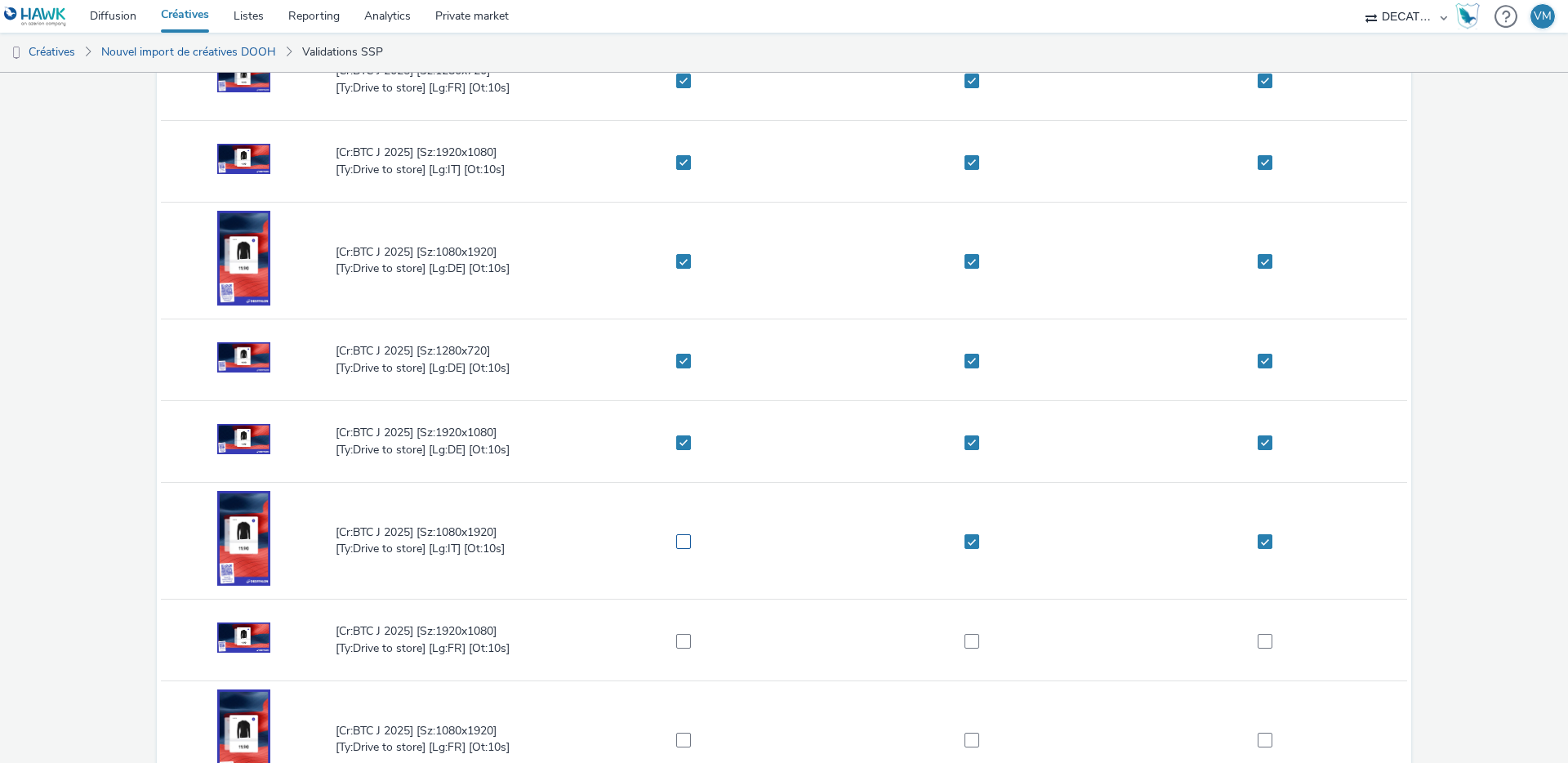
click at [677, 538] on span at bounding box center [684, 542] width 15 height 15
checkbox input "true"
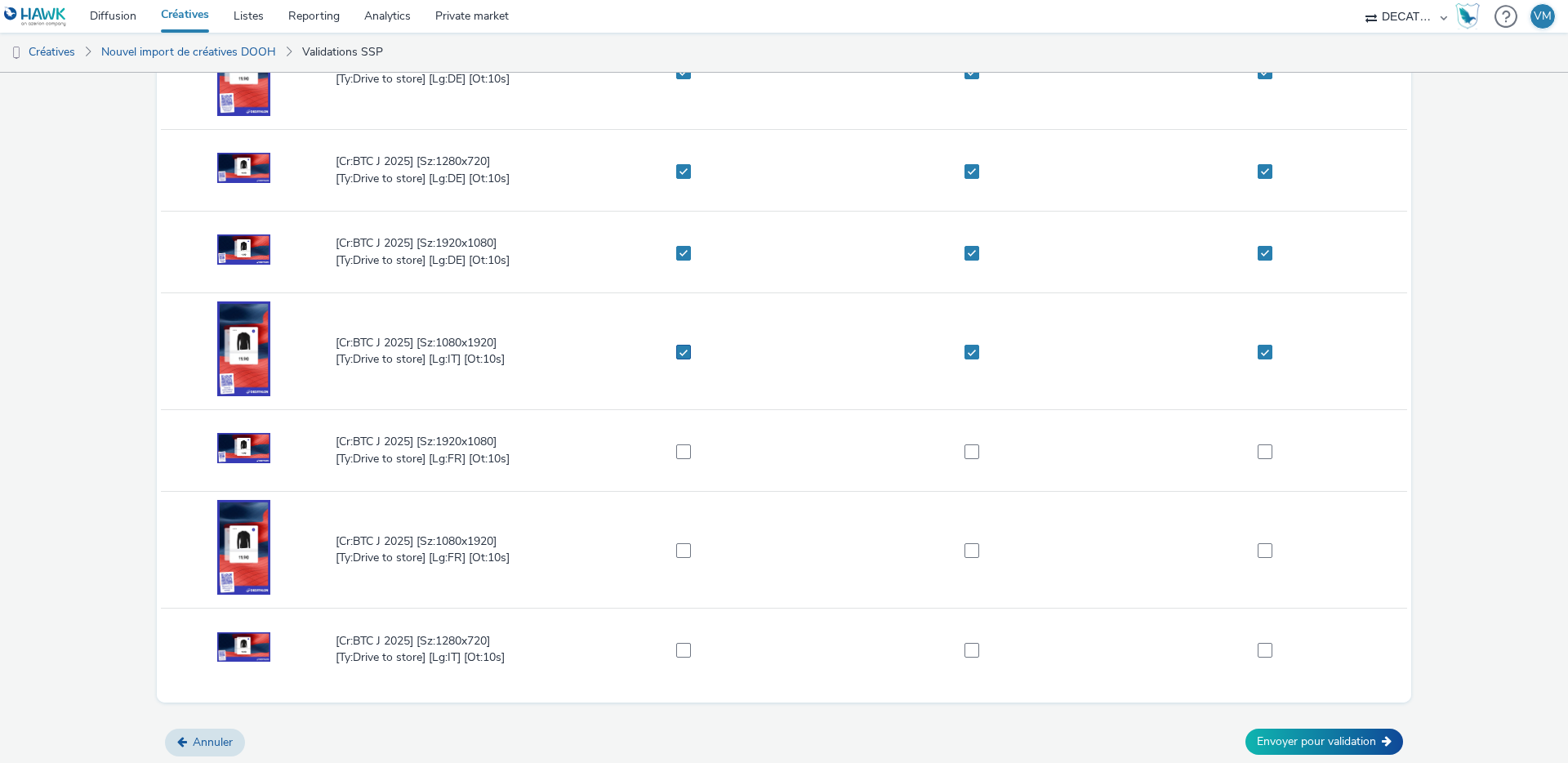
scroll to position [406, 0]
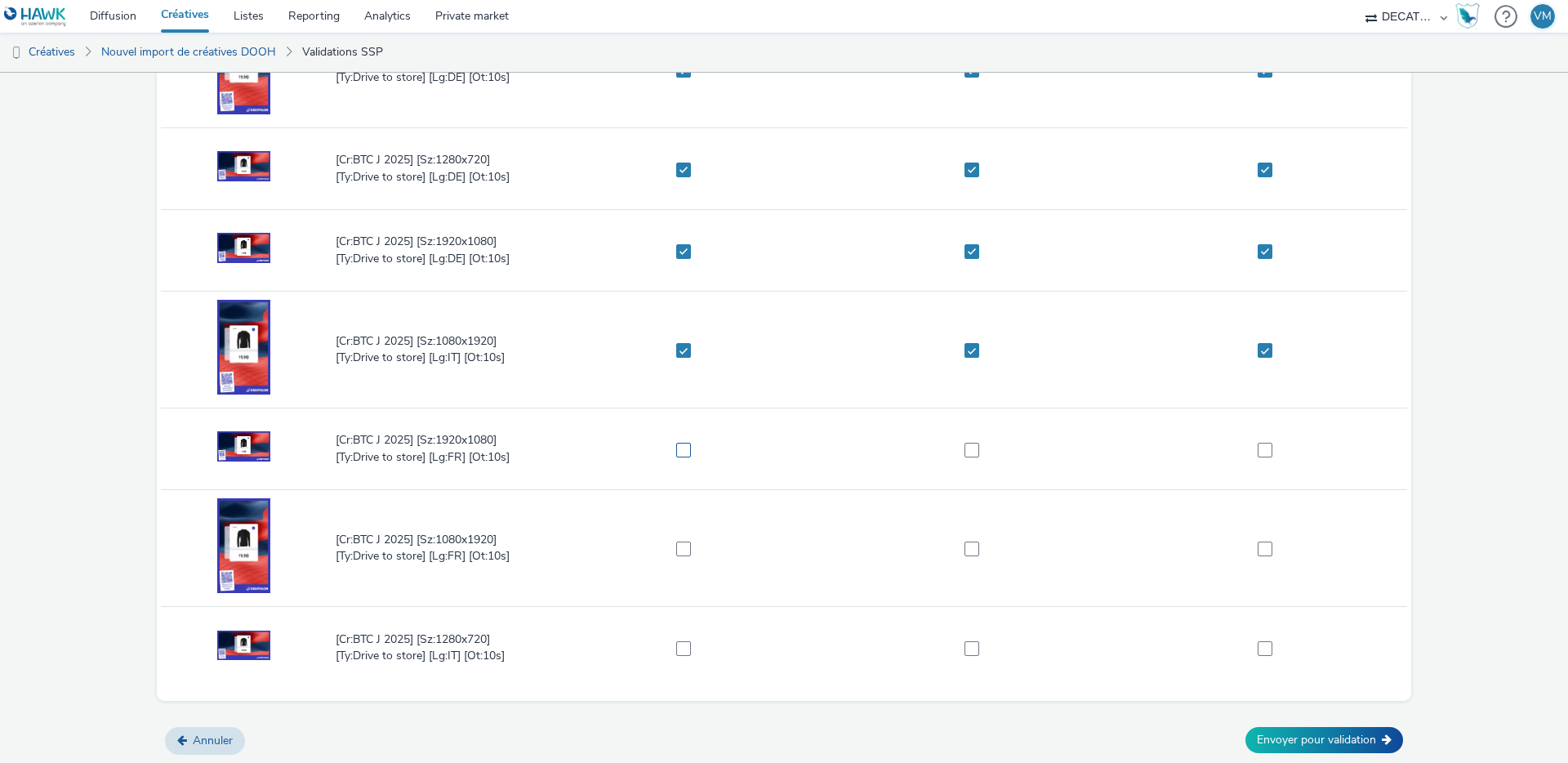
click at [677, 443] on span at bounding box center [684, 450] width 15 height 15
checkbox input "true"
click at [965, 446] on span at bounding box center [972, 450] width 15 height 15
checkbox input "true"
click at [1264, 450] on label at bounding box center [1260, 450] width 278 height 17
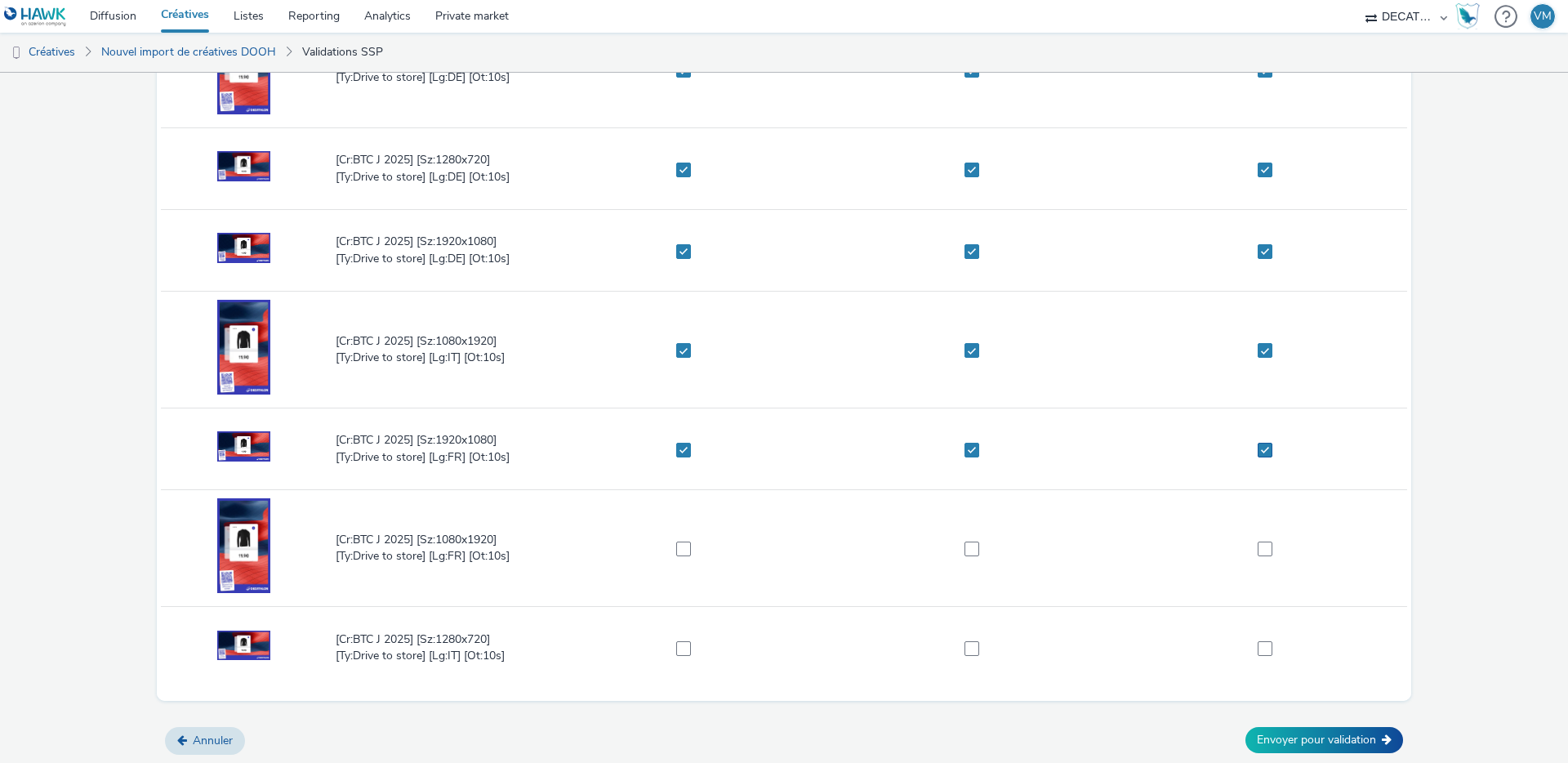
checkbox input "true"
click at [1258, 551] on span at bounding box center [1266, 549] width 15 height 15
checkbox input "true"
click at [966, 547] on span at bounding box center [972, 549] width 15 height 15
checkbox input "true"
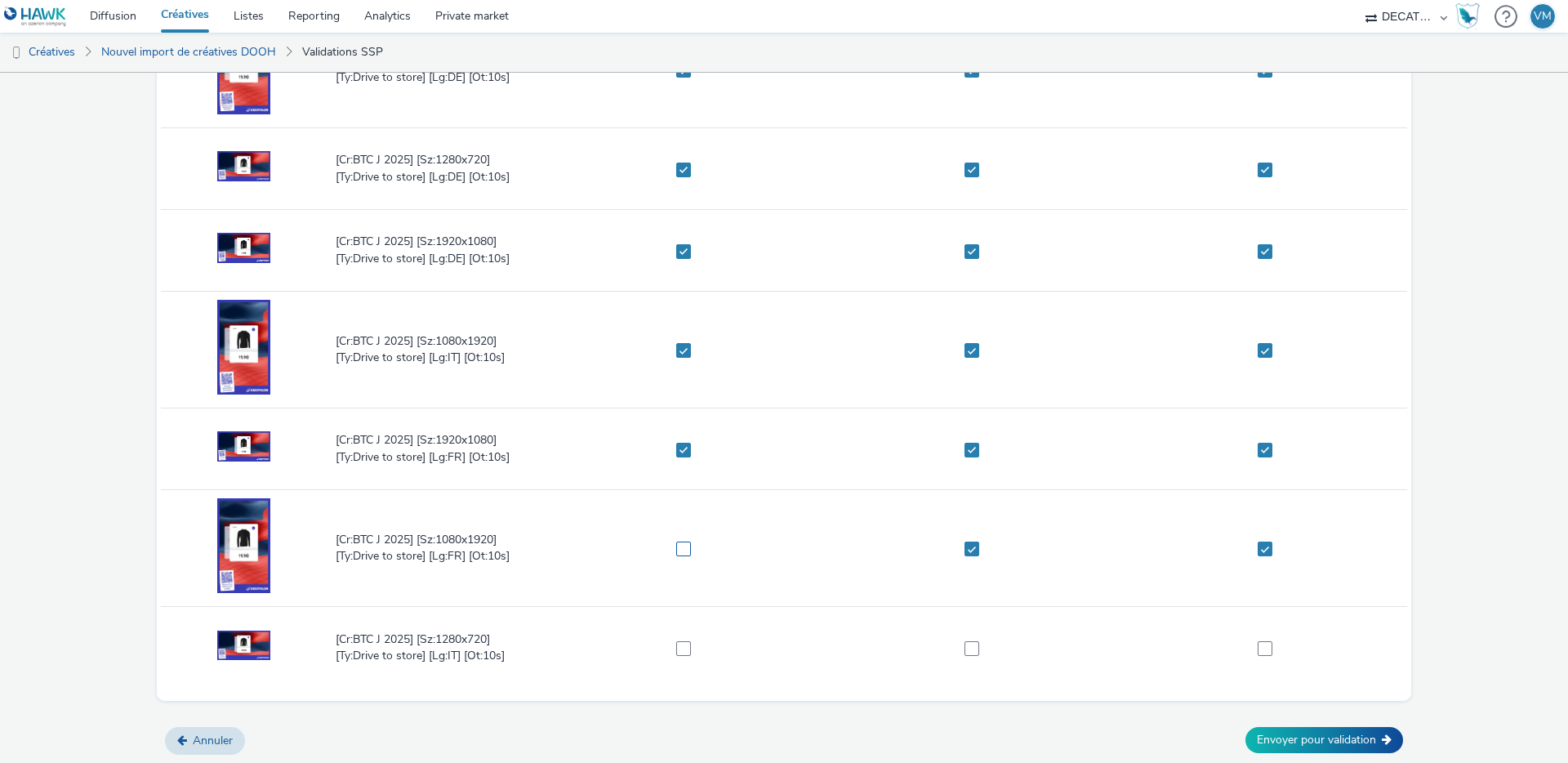
click at [676, 552] on span at bounding box center [684, 549] width 15 height 15
checkbox input "true"
click at [676, 646] on span at bounding box center [684, 649] width 15 height 15
checkbox input "true"
click at [965, 644] on span at bounding box center [972, 649] width 15 height 15
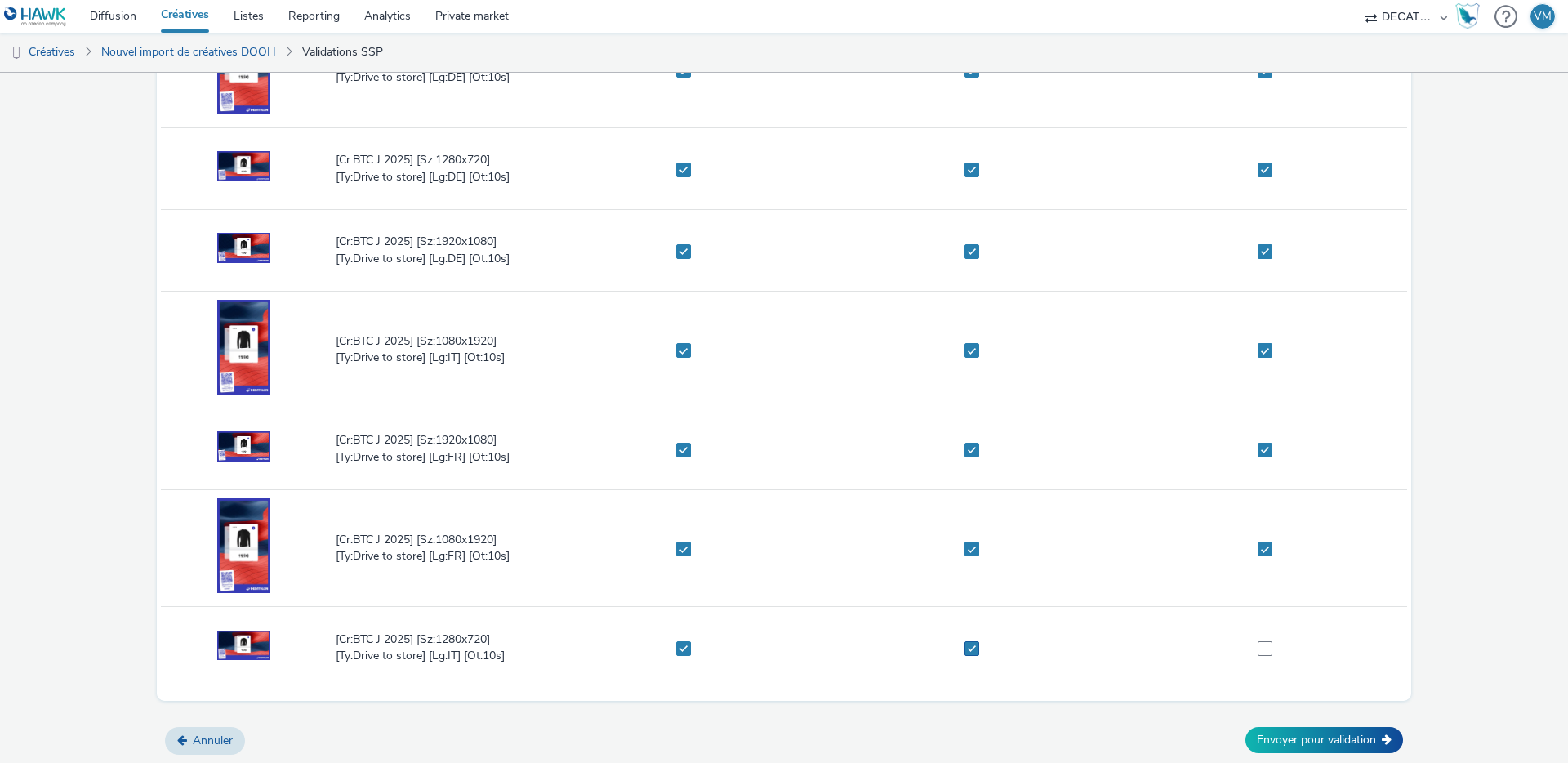
checkbox input "true"
click at [1258, 655] on span at bounding box center [1266, 649] width 15 height 15
checkbox input "true"
click at [1289, 750] on button "Envoyer pour validation" at bounding box center [1325, 740] width 158 height 26
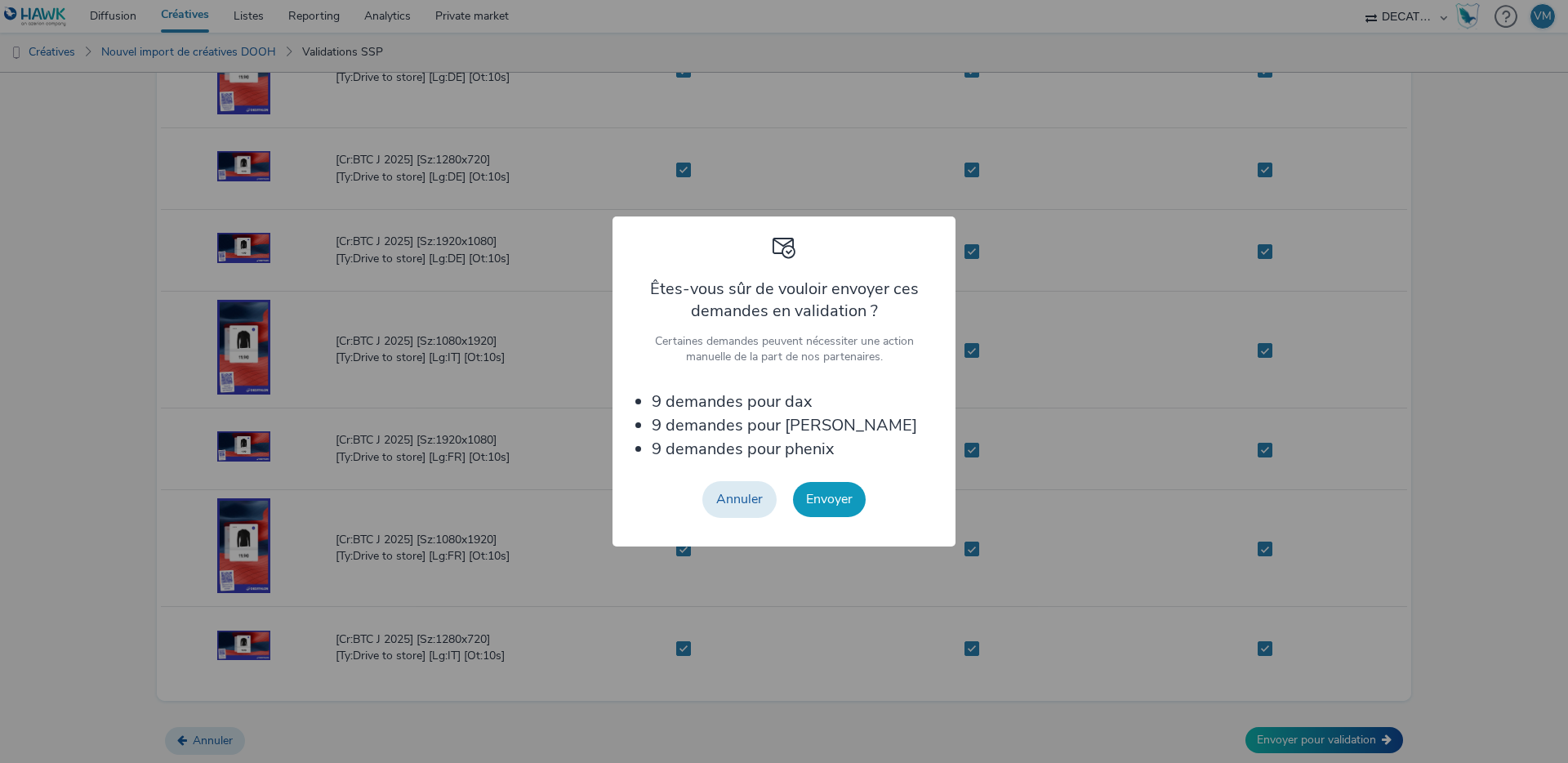
click at [832, 489] on button "Envoyer" at bounding box center [828, 499] width 72 height 34
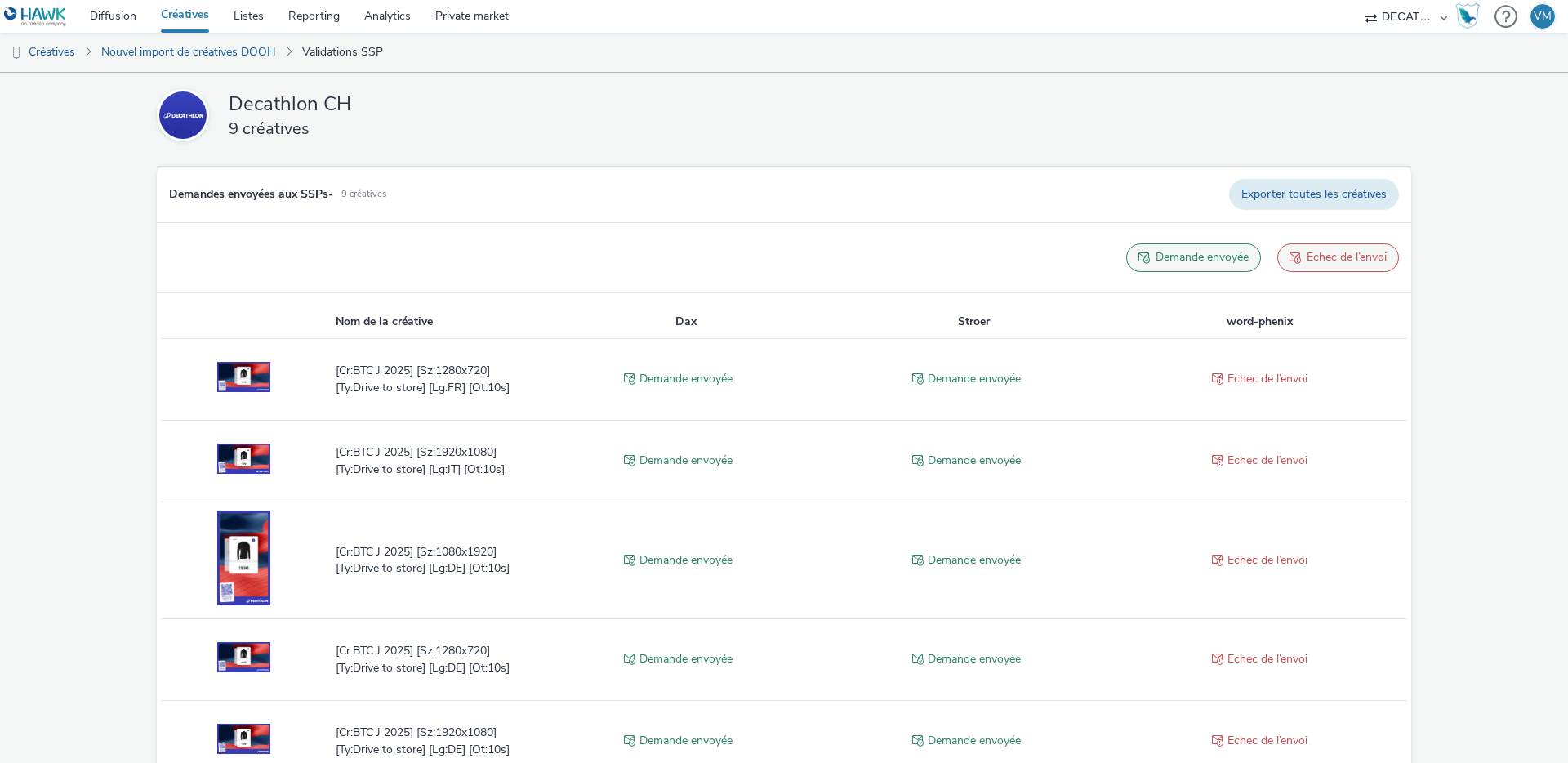
scroll to position [491, 0]
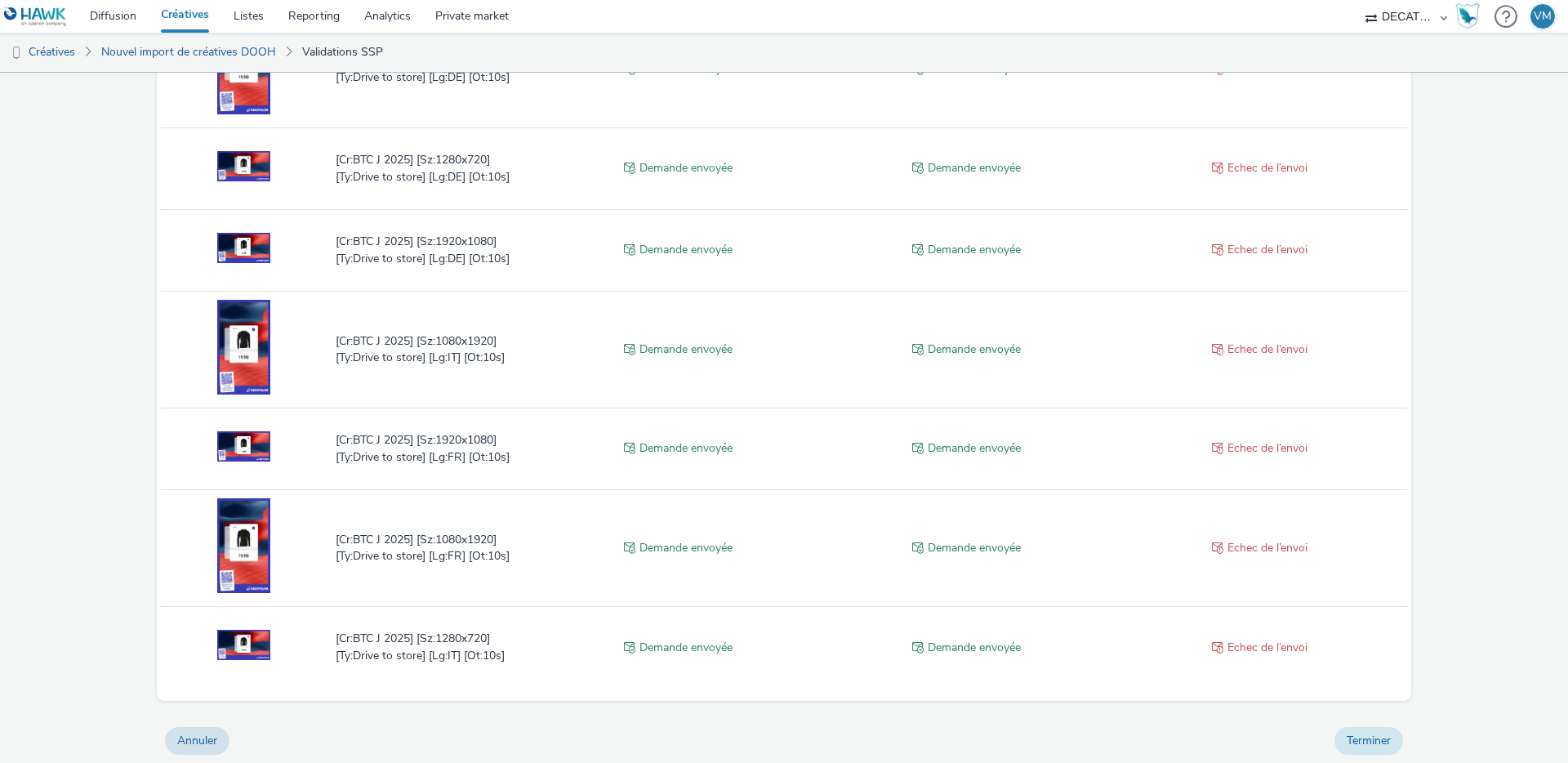
click at [1340, 734] on button "Terminer" at bounding box center [1369, 741] width 69 height 27
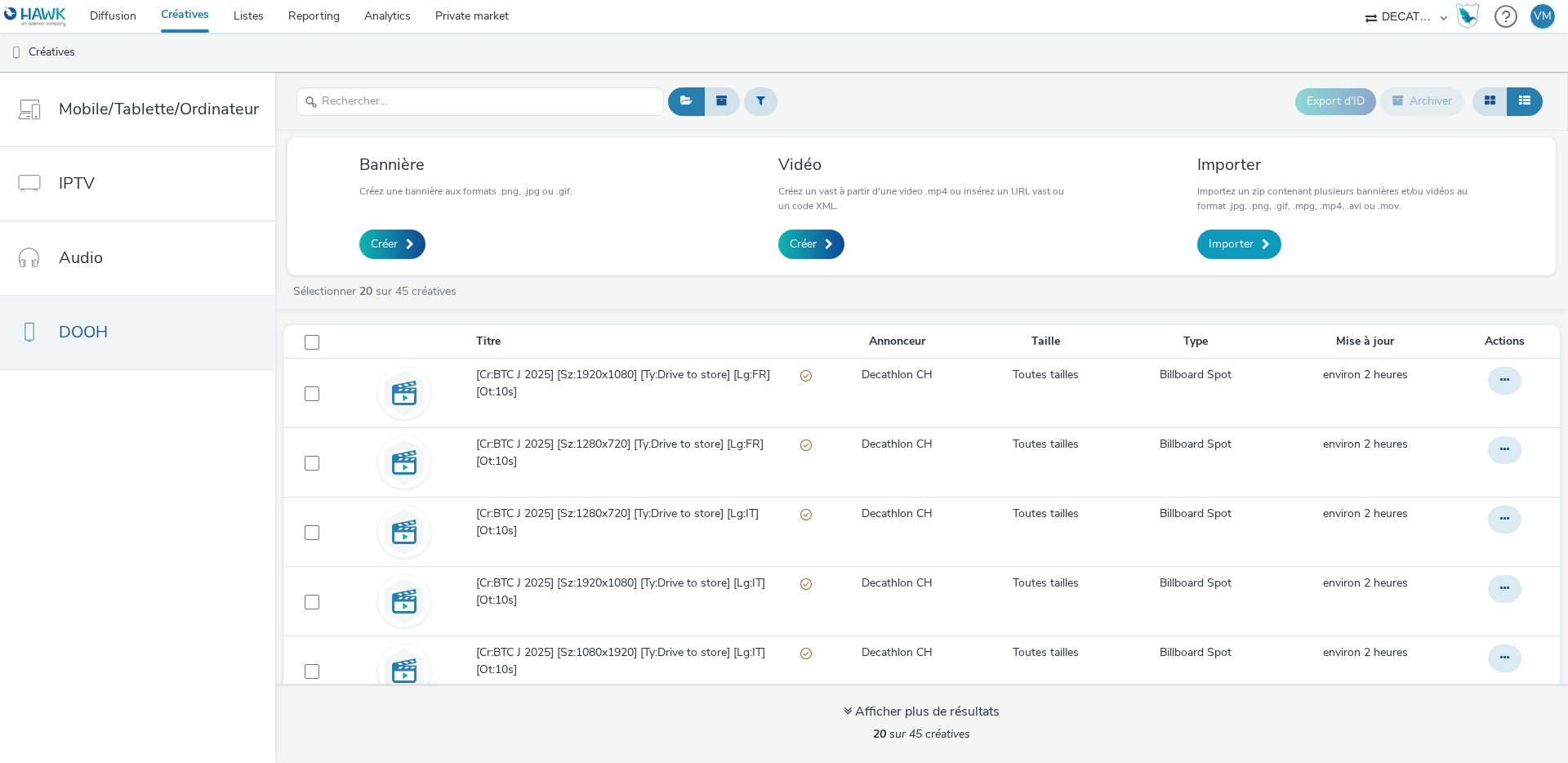
click at [1217, 245] on span "Importer" at bounding box center [1231, 244] width 45 height 17
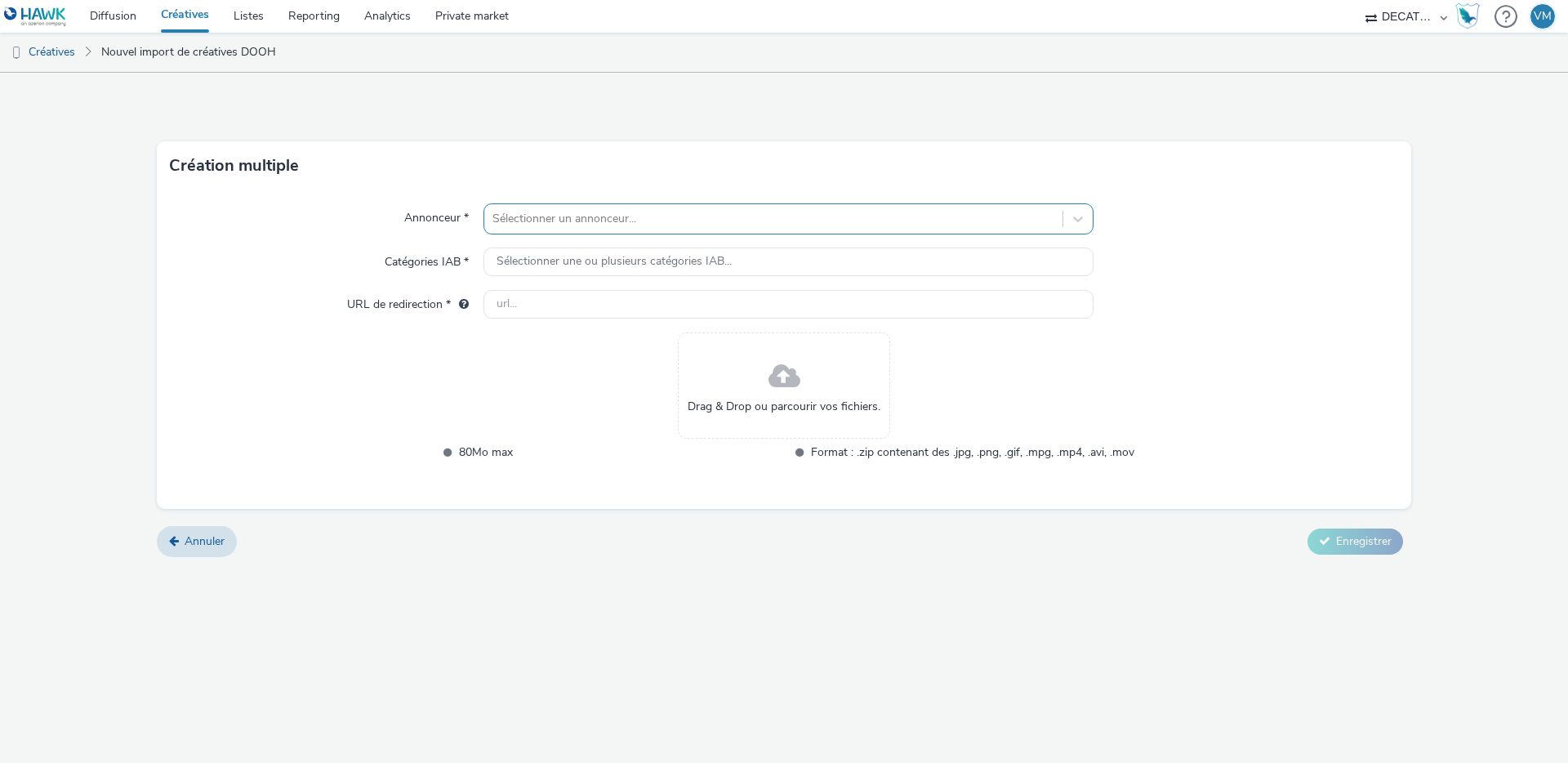
click at [543, 229] on div "Sélectionner un annonceur..." at bounding box center [774, 219] width 578 height 26
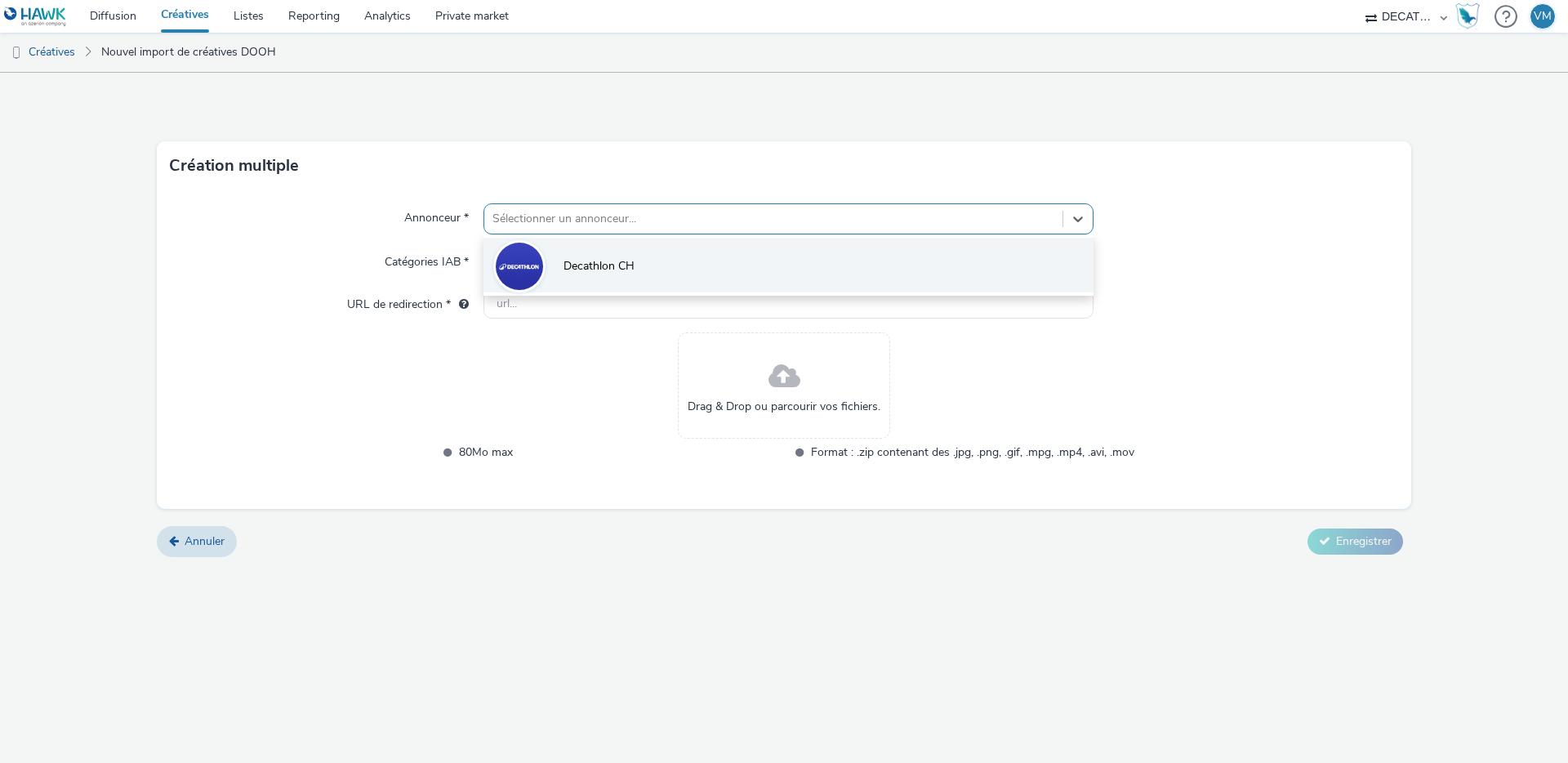
click at [543, 257] on div at bounding box center [519, 266] width 52 height 52
type input "http://www.decathlon.ch"
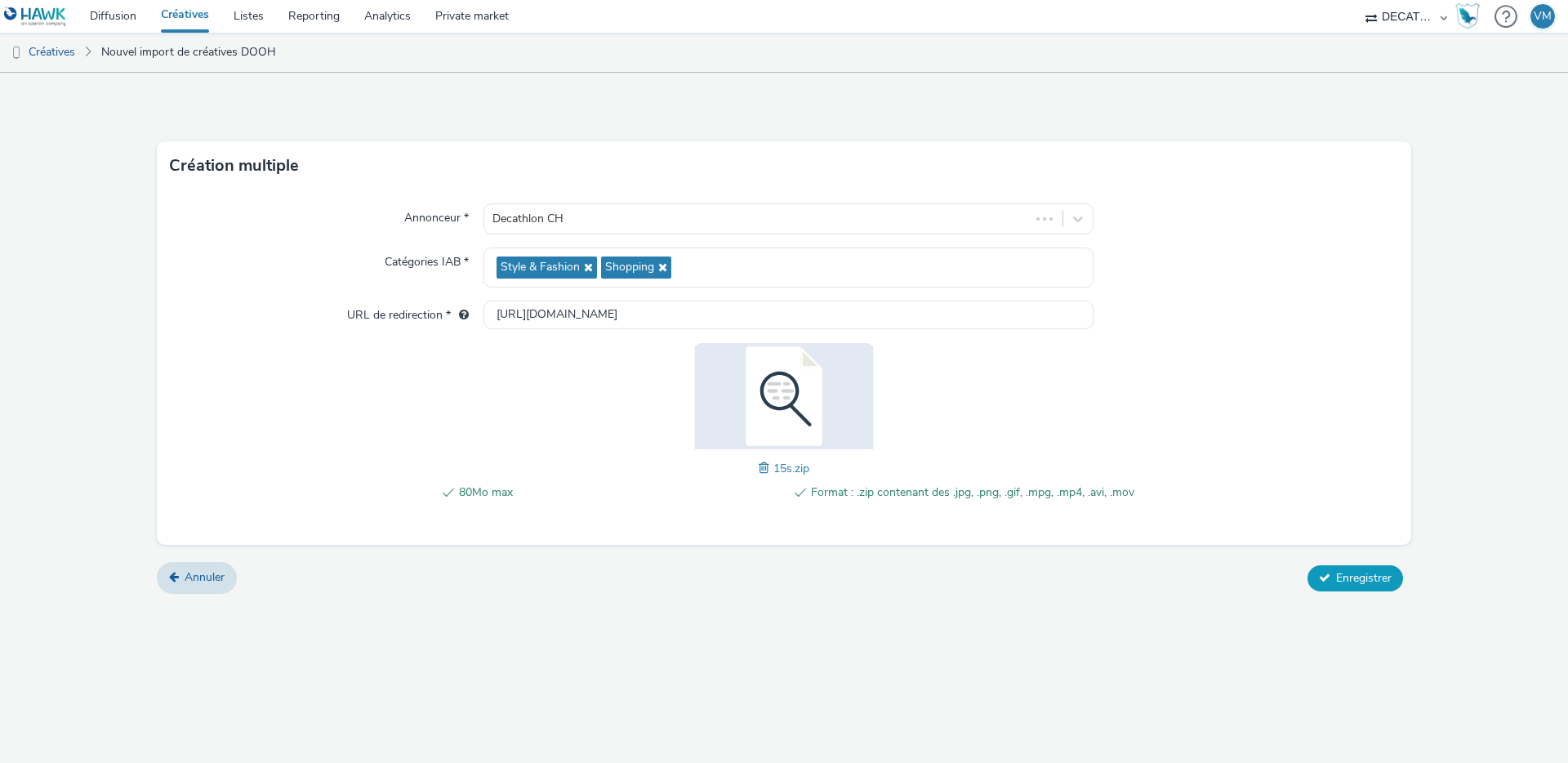
click at [1354, 570] on span "Enregistrer" at bounding box center [1364, 578] width 56 height 16
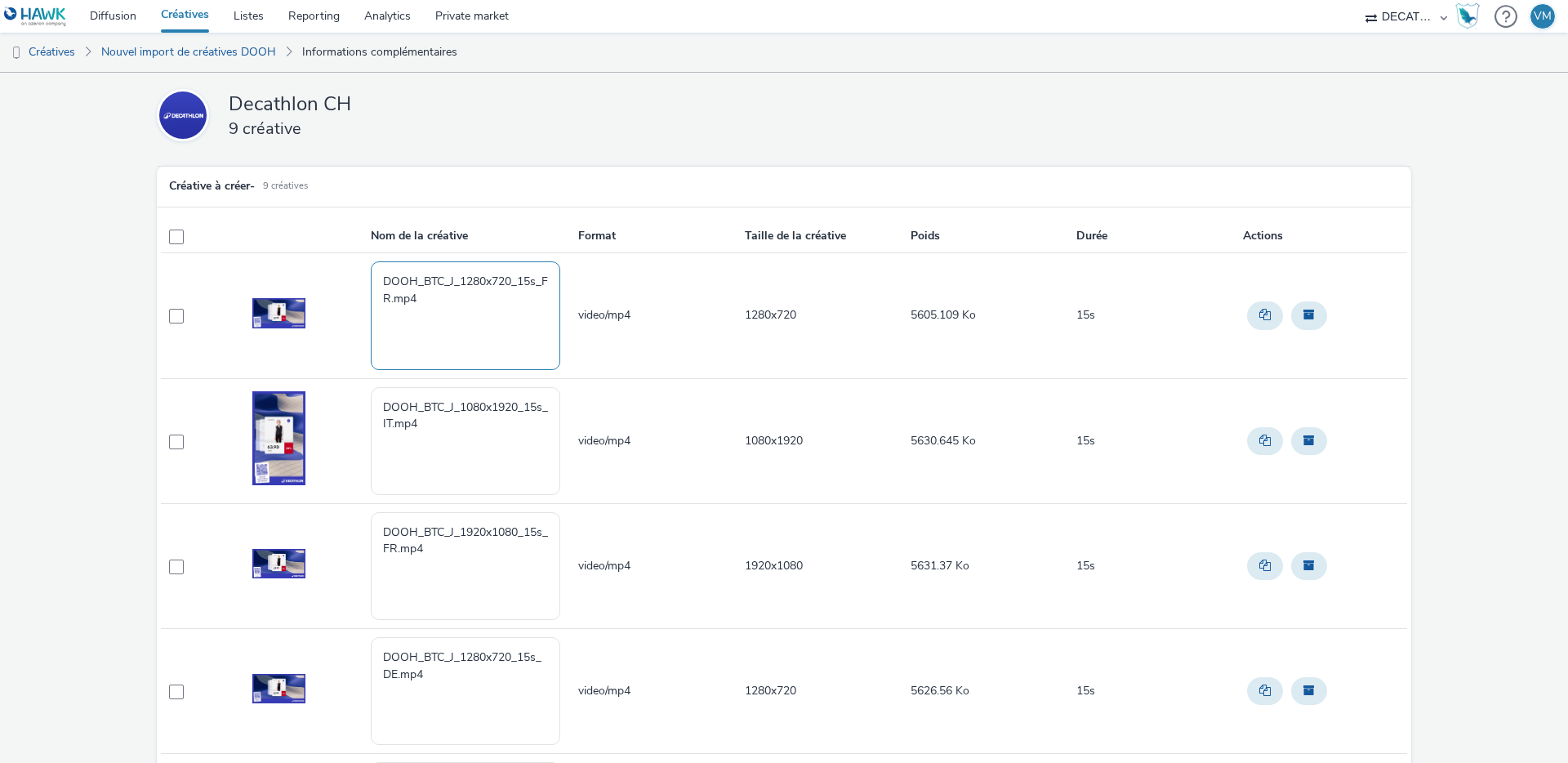
drag, startPoint x: 430, startPoint y: 298, endPoint x: 342, endPoint y: 275, distance: 91.0
click at [342, 275] on tr "DOOH_BTC_J_1280x720_15s_FR.mp4 video/mp4 1280x720 5605.109 Ko 15s" at bounding box center [784, 316] width 1246 height 125
paste textarea "[Cr:BTC J 2025] [Sz:1280x720] [Ty:Drive to store] [Lg:FR] [Ot:15s]"
type textarea "[Cr:BTC J 2025] [Sz:1280x720] [Ty:Drive to store] [Lg:FR] [Ot:15s]"
drag, startPoint x: 450, startPoint y: 424, endPoint x: 310, endPoint y: 386, distance: 145.1
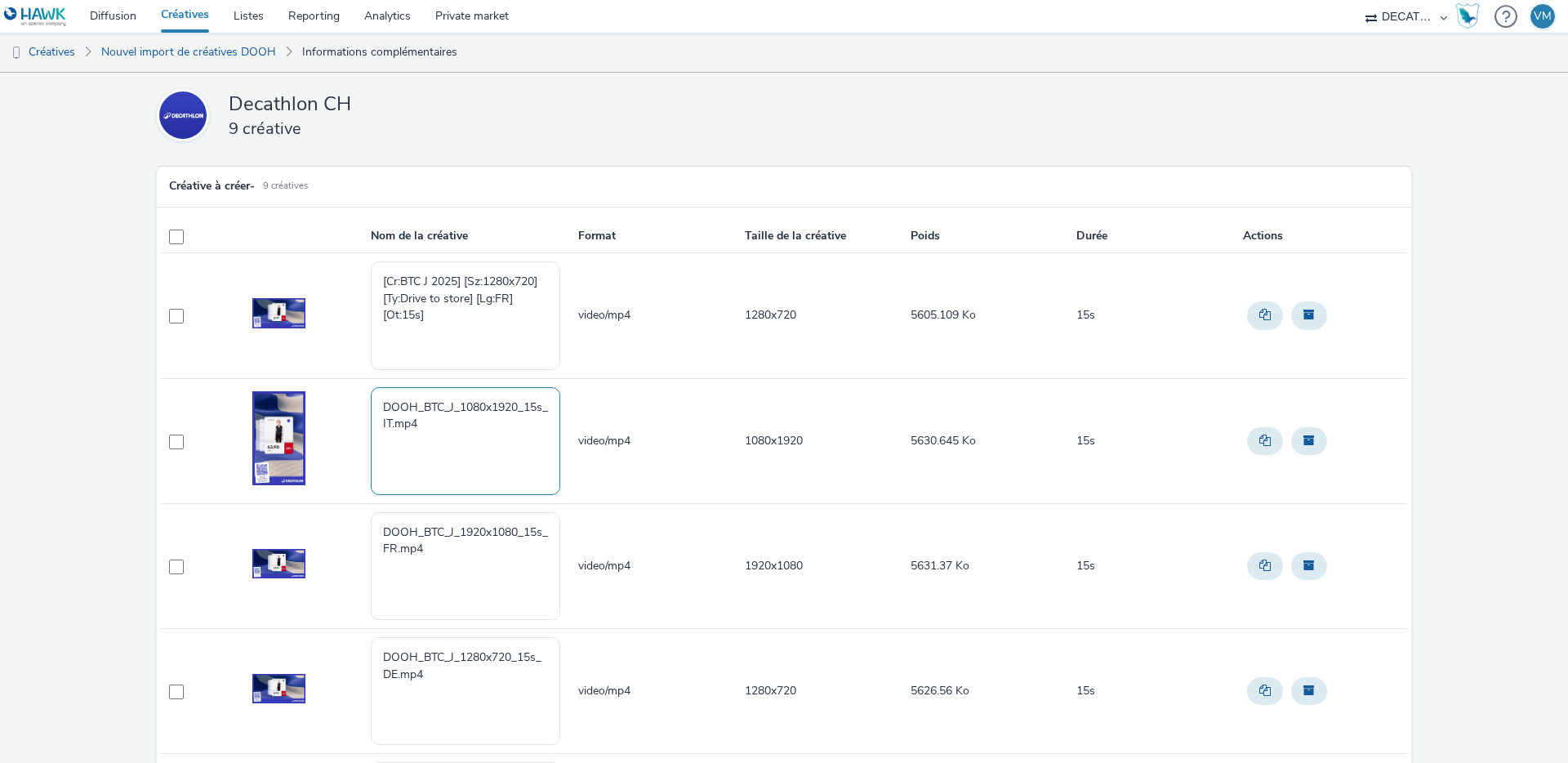
click at [311, 386] on tr "DOOH_BTC_J_1080x1920_15s_IT.mp4 video/mp4 1080x1920 5630.645 Ko 15s" at bounding box center [784, 441] width 1246 height 125
paste textarea "[Cr:BTC J 2025] [Sz:1080x1920] [Ty:Drive to store] [Lg:IT] [Ot:15s]"
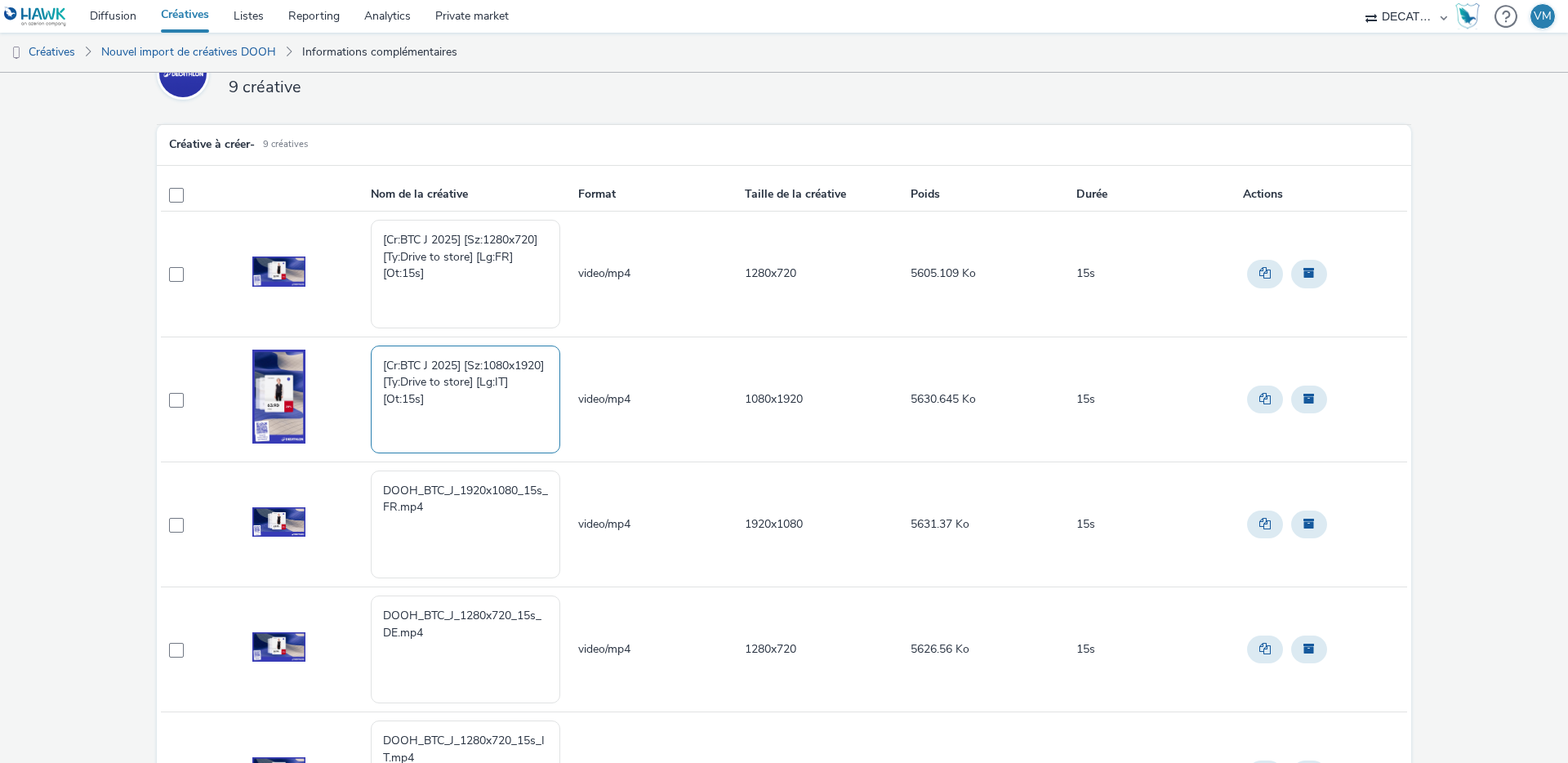
scroll to position [127, 0]
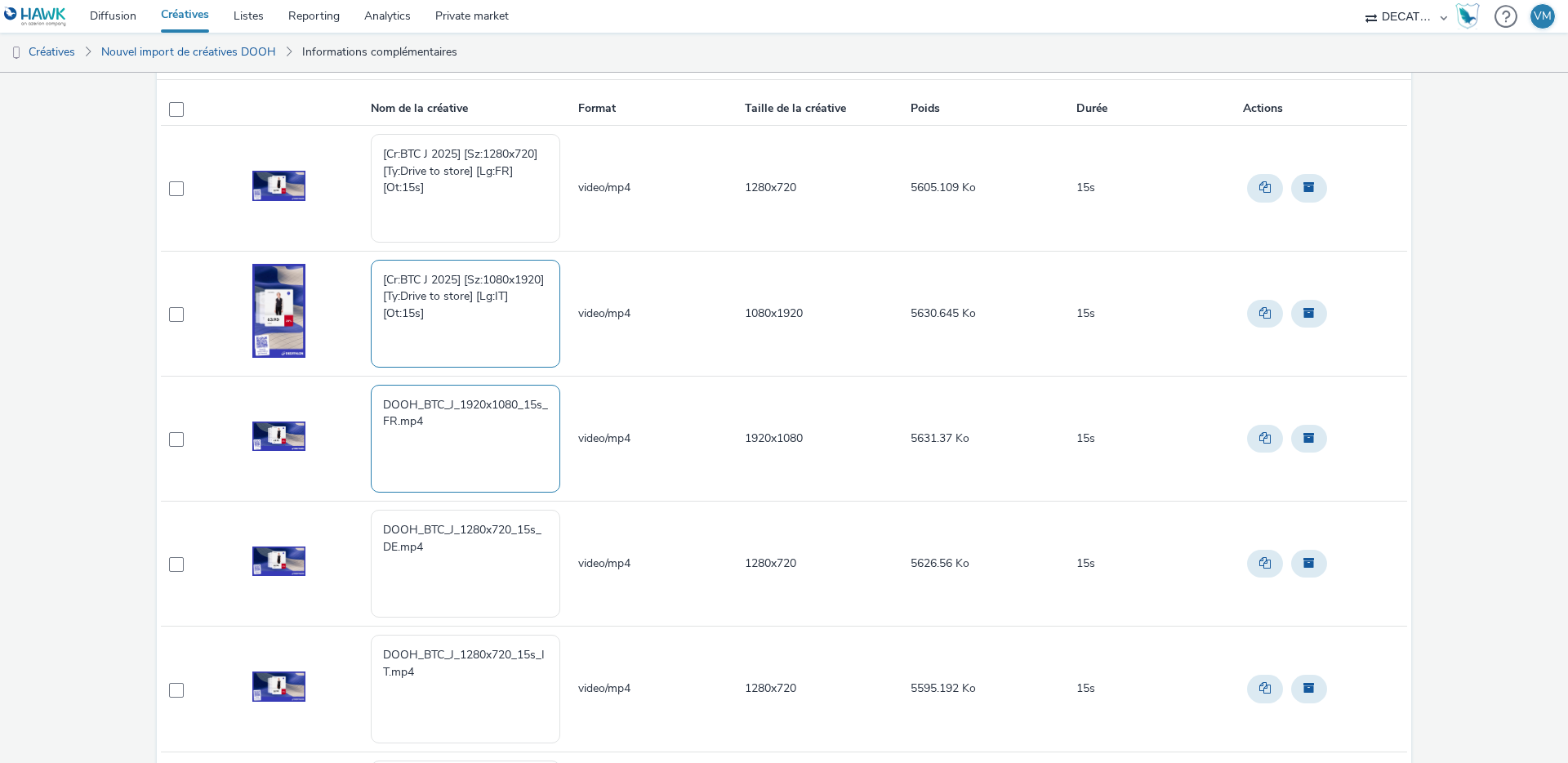
type textarea "[Cr:BTC J 2025] [Sz:1080x1920] [Ty:Drive to store] [Lg:IT] [Ot:15s]"
click at [455, 416] on textarea "DOOH_BTC_J_1920x1080_15s_FR.mp4" at bounding box center [465, 439] width 189 height 108
drag, startPoint x: 434, startPoint y: 426, endPoint x: 285, endPoint y: 393, distance: 152.6
click at [287, 393] on tr "DOOH_BTC_J_1920x1080_15s_FR.mp4 video/mp4 1920x1080 5631.37 Ko 15s" at bounding box center [784, 438] width 1246 height 125
paste textarea "[Cr:BTC J 2025] [Sz:1920x1080] [Ty:Drive to store] [Lg:FR] [Ot:15s]"
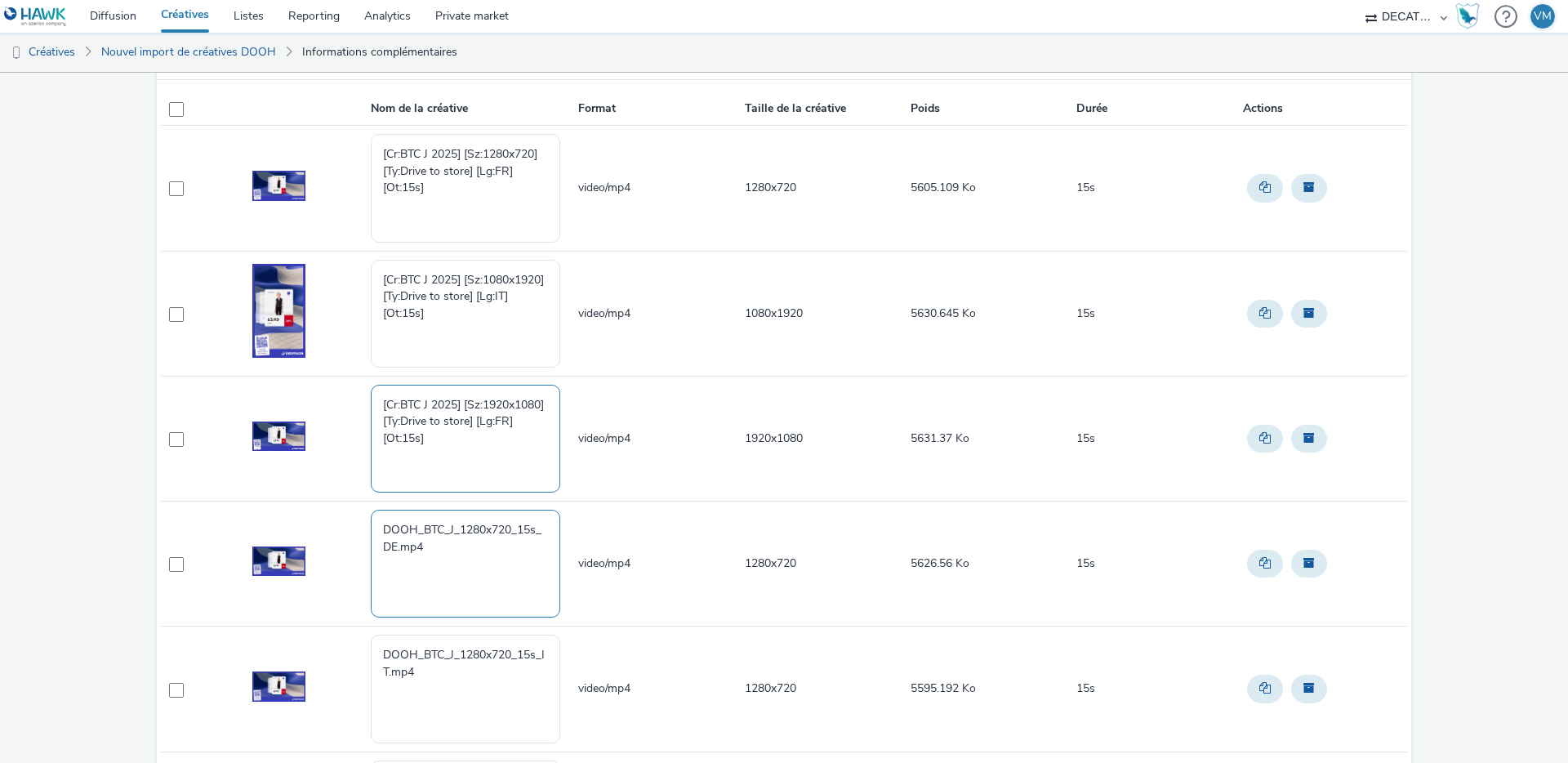
type textarea "[Cr:BTC J 2025] [Sz:1920x1080] [Ty:Drive to store] [Lg:FR] [Ot:15s]"
click at [434, 546] on textarea "DOOH_BTC_J_1280x720_15s_DE.mp4" at bounding box center [465, 564] width 189 height 108
drag, startPoint x: 437, startPoint y: 549, endPoint x: 312, endPoint y: 500, distance: 134.3
click at [312, 500] on tbody "[Cr:BTC J 2025] [Sz:1280x720] [Ty:Drive to store] [Lg:FR] [Ot:15s] video/mp4 12…" at bounding box center [784, 688] width 1246 height 1126
paste textarea "[Cr:BTC J 2025] [Sz:1280x720] [Ty:Drive to store] [Lg:DE] [Ot:15s]"
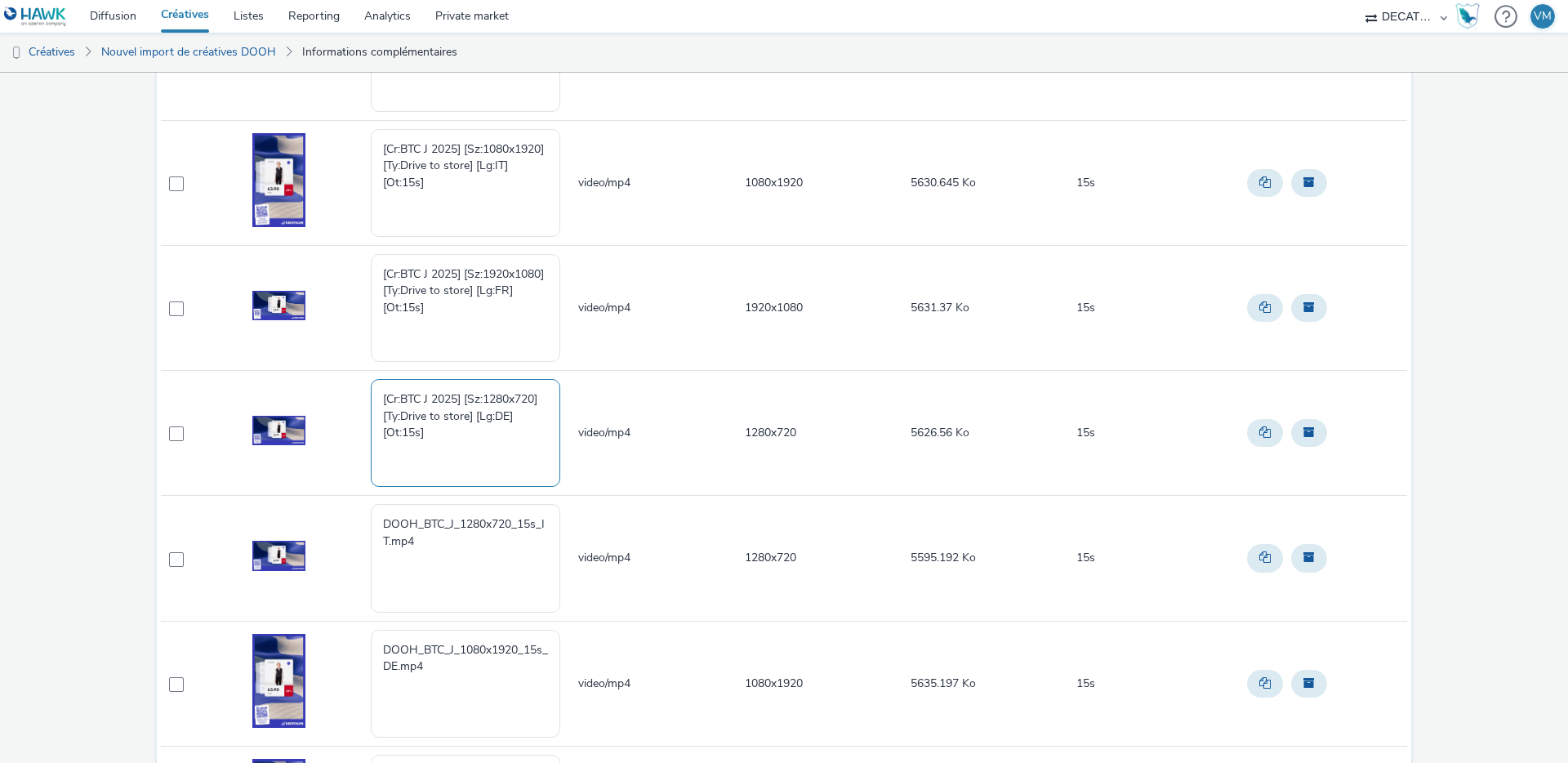
scroll to position [322, 0]
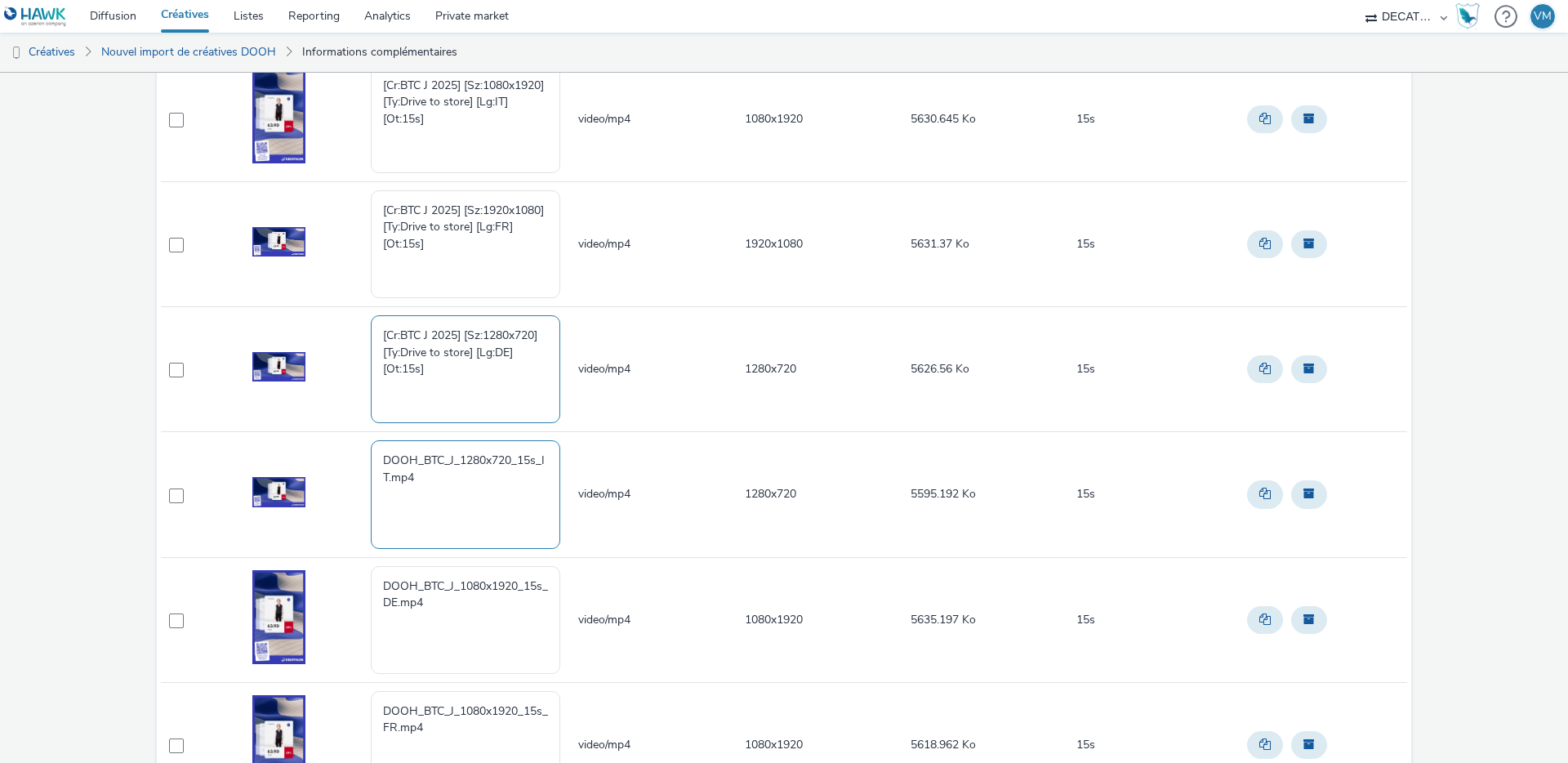
type textarea "[Cr:BTC J 2025] [Sz:1280x720] [Ty:Drive to store] [Lg:DE] [Ot:15s]"
click at [440, 479] on textarea "DOOH_BTC_J_1280x720_15s_IT.mp4" at bounding box center [465, 495] width 189 height 108
drag, startPoint x: 448, startPoint y: 474, endPoint x: 367, endPoint y: 448, distance: 85.1
click at [371, 448] on textarea "DOOH_BTC_J_1280x720_15s_IT.mp4" at bounding box center [465, 495] width 189 height 108
paste textarea "[Cr:BTC J 2025] [Sz:1280x720] [Ty:Drive to store] [Lg:IT] [Ot:15s]"
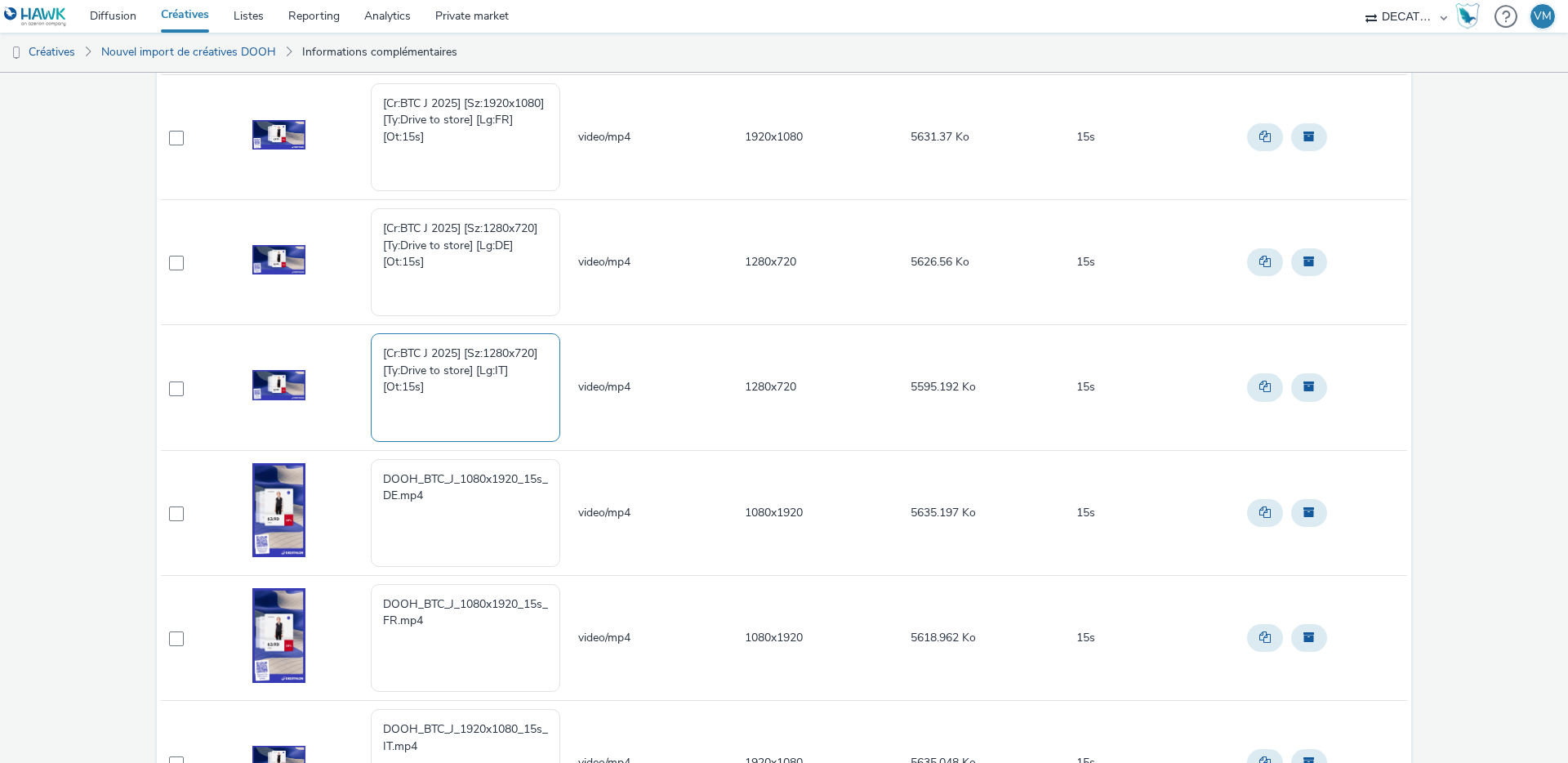
scroll to position [482, 0]
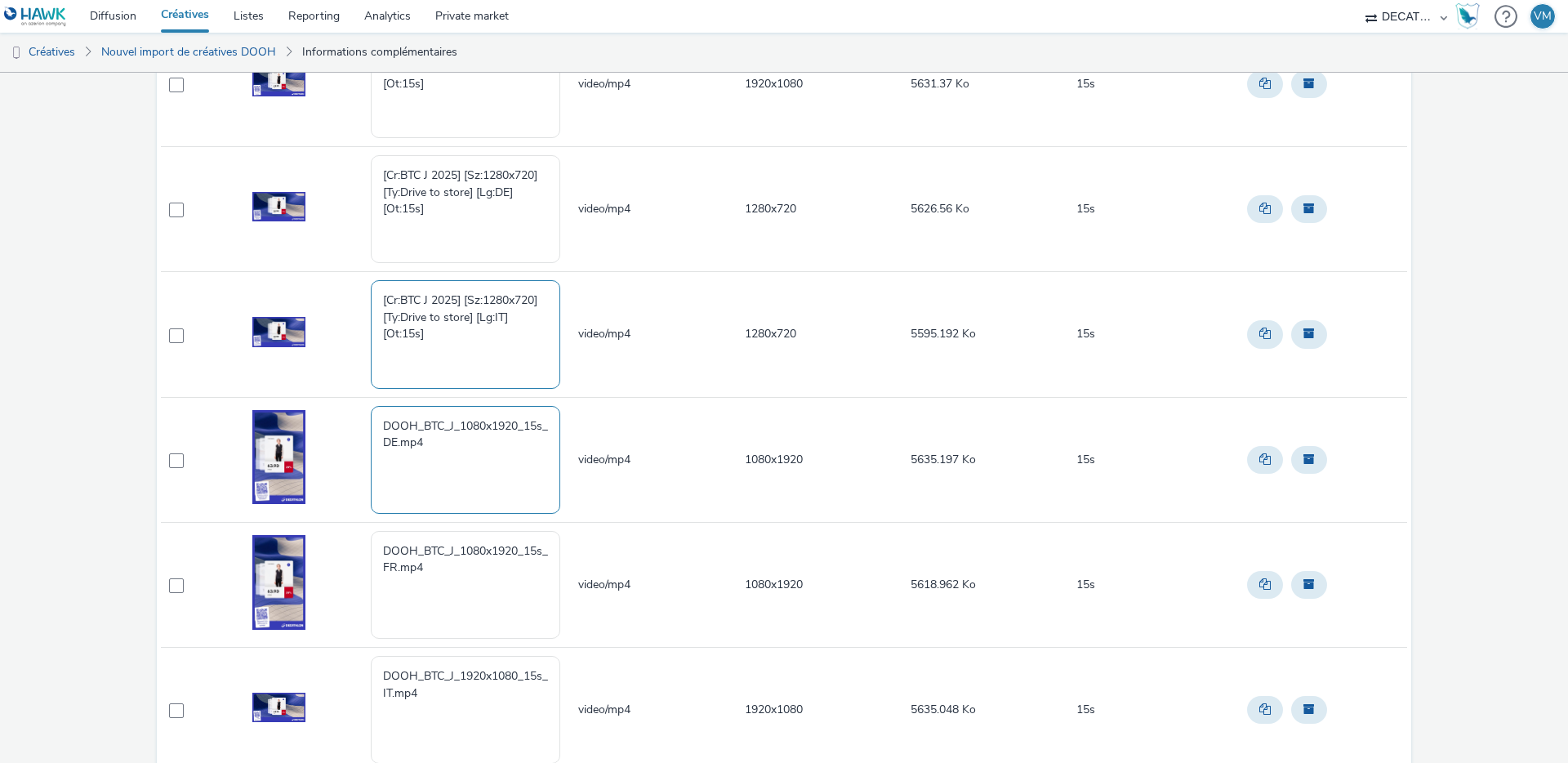
type textarea "[Cr:BTC J 2025] [Sz:1280x720] [Ty:Drive to store] [Lg:IT] [Ot:15s]"
click at [450, 441] on textarea "DOOH_BTC_J_1080x1920_15s_DE.mp4" at bounding box center [465, 460] width 189 height 108
drag, startPoint x: 432, startPoint y: 446, endPoint x: 295, endPoint y: 402, distance: 143.9
click at [297, 403] on tr "DOOH_BTC_J_1080x1920_15s_DE.mp4 video/mp4 1080x1920 5635.197 Ko 15s" at bounding box center [784, 460] width 1246 height 125
paste textarea "[Cr:BTC J 2025] [Sz:1080x1920] [Ty:Drive to store] [Lg:DE] [Ot:15s]"
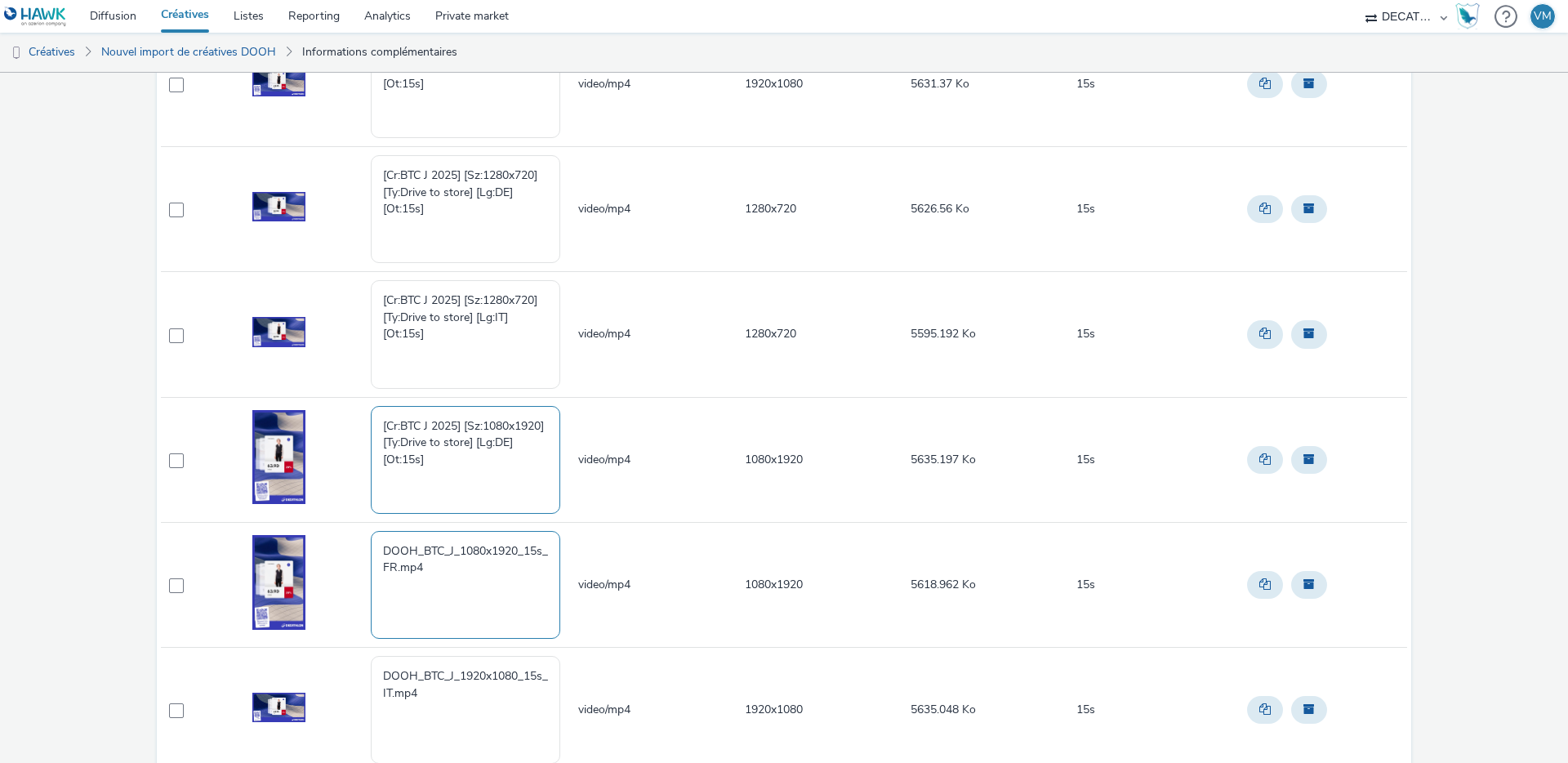
type textarea "[Cr:BTC J 2025] [Sz:1080x1920] [Ty:Drive to store] [Lg:DE] [Ot:15s]"
click at [439, 567] on textarea "DOOH_BTC_J_1080x1920_15s_FR.mp4" at bounding box center [465, 585] width 189 height 108
drag, startPoint x: 430, startPoint y: 570, endPoint x: 315, endPoint y: 535, distance: 120.2
click at [315, 535] on tr "DOOH_BTC_J_1080x1920_15s_FR.mp4 video/mp4 1080x1920 5618.962 Ko 15s" at bounding box center [784, 584] width 1246 height 125
paste textarea "[Cr:BTC J 2025] [Sz:1080x1920] [Ty:Drive to store] [Lg:FR] [Ot:15s]"
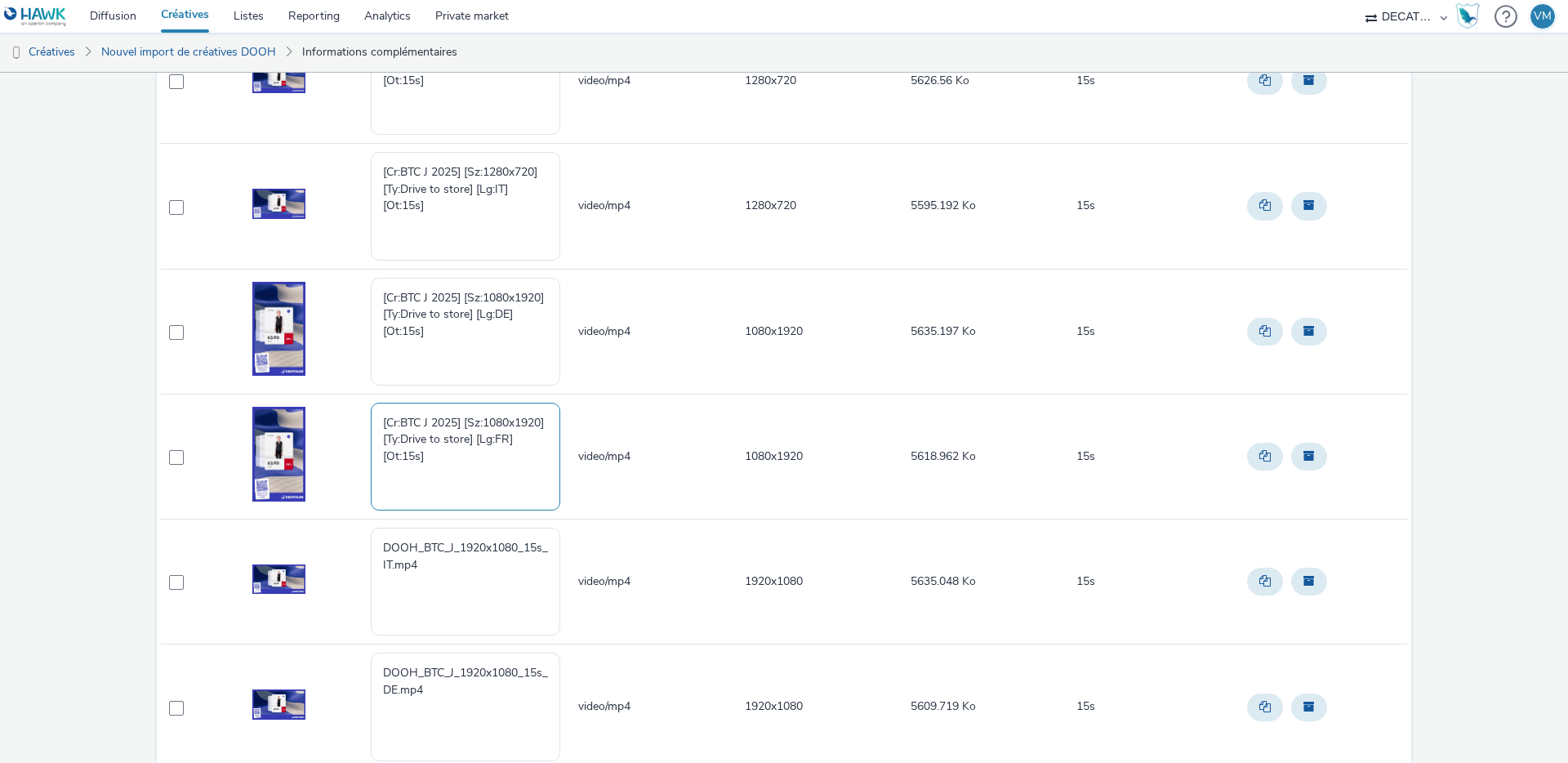
scroll to position [671, 0]
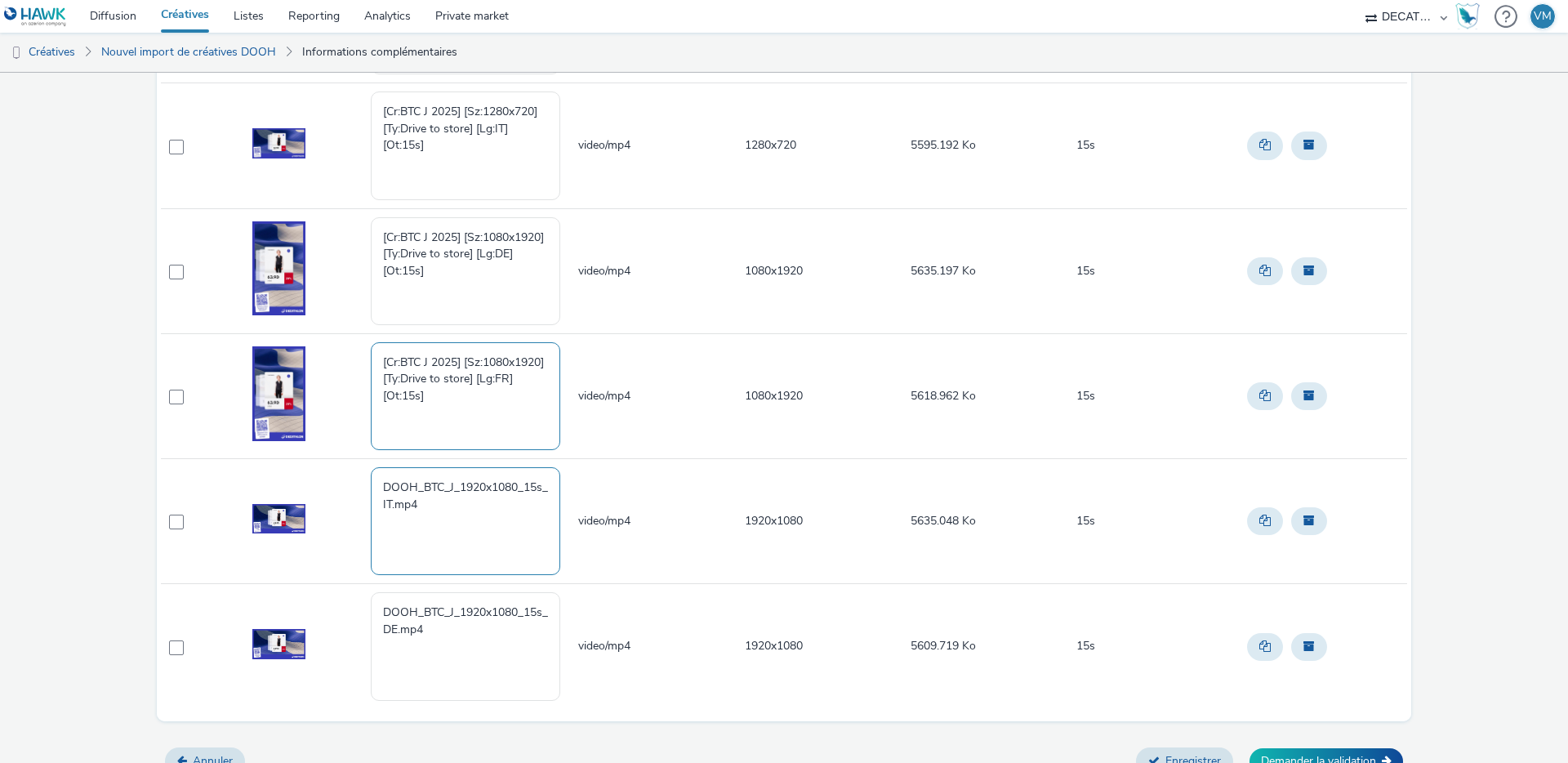
type textarea "[Cr:BTC J 2025] [Sz:1080x1920] [Ty:Drive to store] [Lg:FR] [Ot:15s]"
click at [445, 504] on textarea "DOOH_BTC_J_1920x1080_15s_IT.mp4" at bounding box center [465, 521] width 189 height 108
drag, startPoint x: 434, startPoint y: 506, endPoint x: 283, endPoint y: 457, distance: 158.8
click at [301, 465] on tr "DOOH_BTC_J_1920x1080_15s_IT.mp4 video/mp4 1920x1080 5635.048 Ko 15s" at bounding box center [784, 521] width 1246 height 125
paste textarea "[Cr:BTC J 2025] [Sz:1920x1080] [Ty:Drive to store] [Lg:IT] [Ot:15s]"
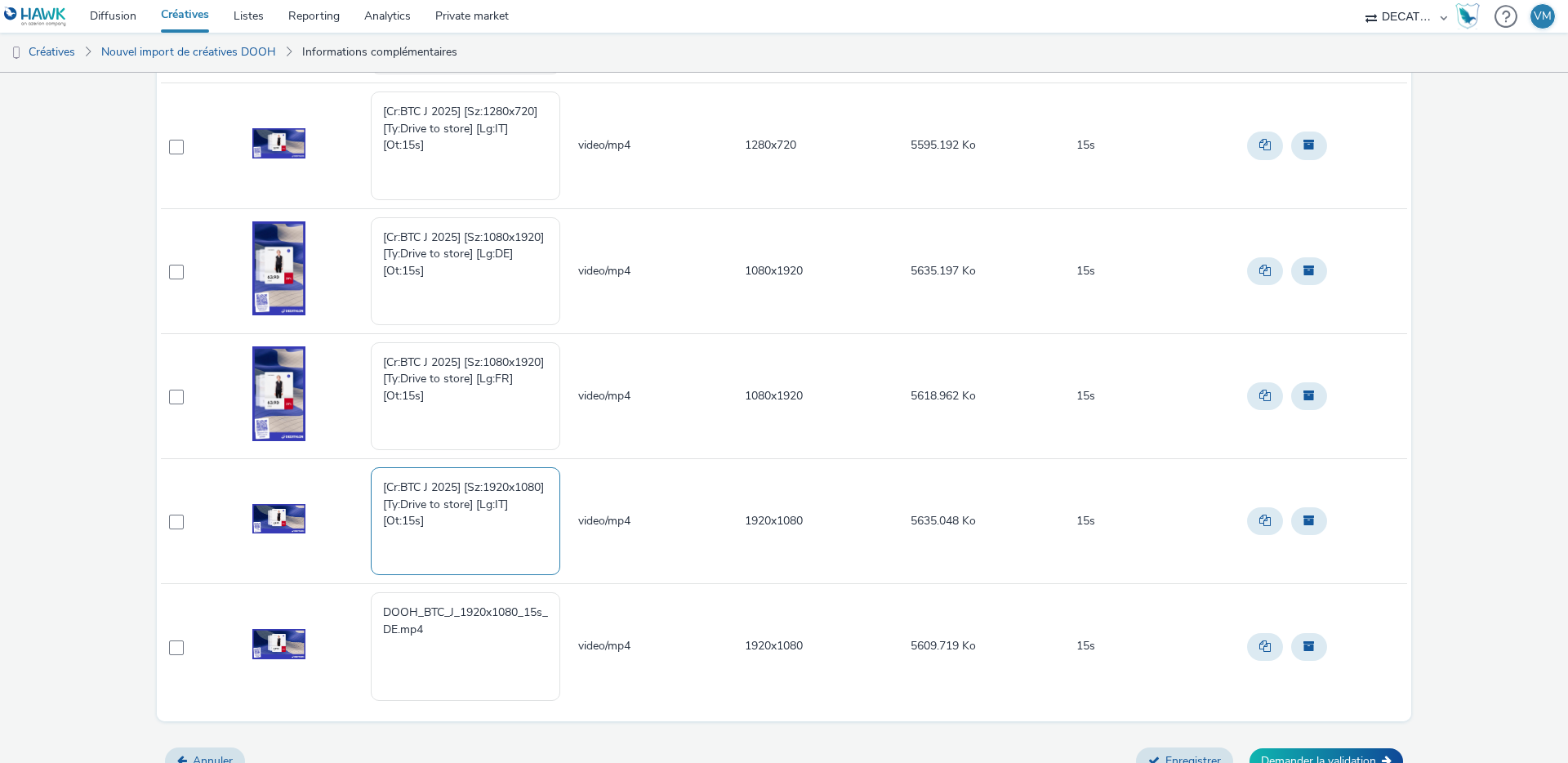
type textarea "[Cr:BTC J 2025] [Sz:1920x1080] [Ty:Drive to store] [Lg:IT] [Ot:15s]"
drag, startPoint x: 433, startPoint y: 627, endPoint x: 313, endPoint y: 596, distance: 123.9
click at [313, 596] on tr "DOOH_BTC_J_1920x1080_15s_DE.mp4 video/mp4 1920x1080 5609.719 Ko 15s" at bounding box center [784, 647] width 1246 height 125
paste textarea "[Cr:BTC J 2025] [Sz:1920x1080] [Ty:Drive to store] [Lg:DE] [Ot:15s]"
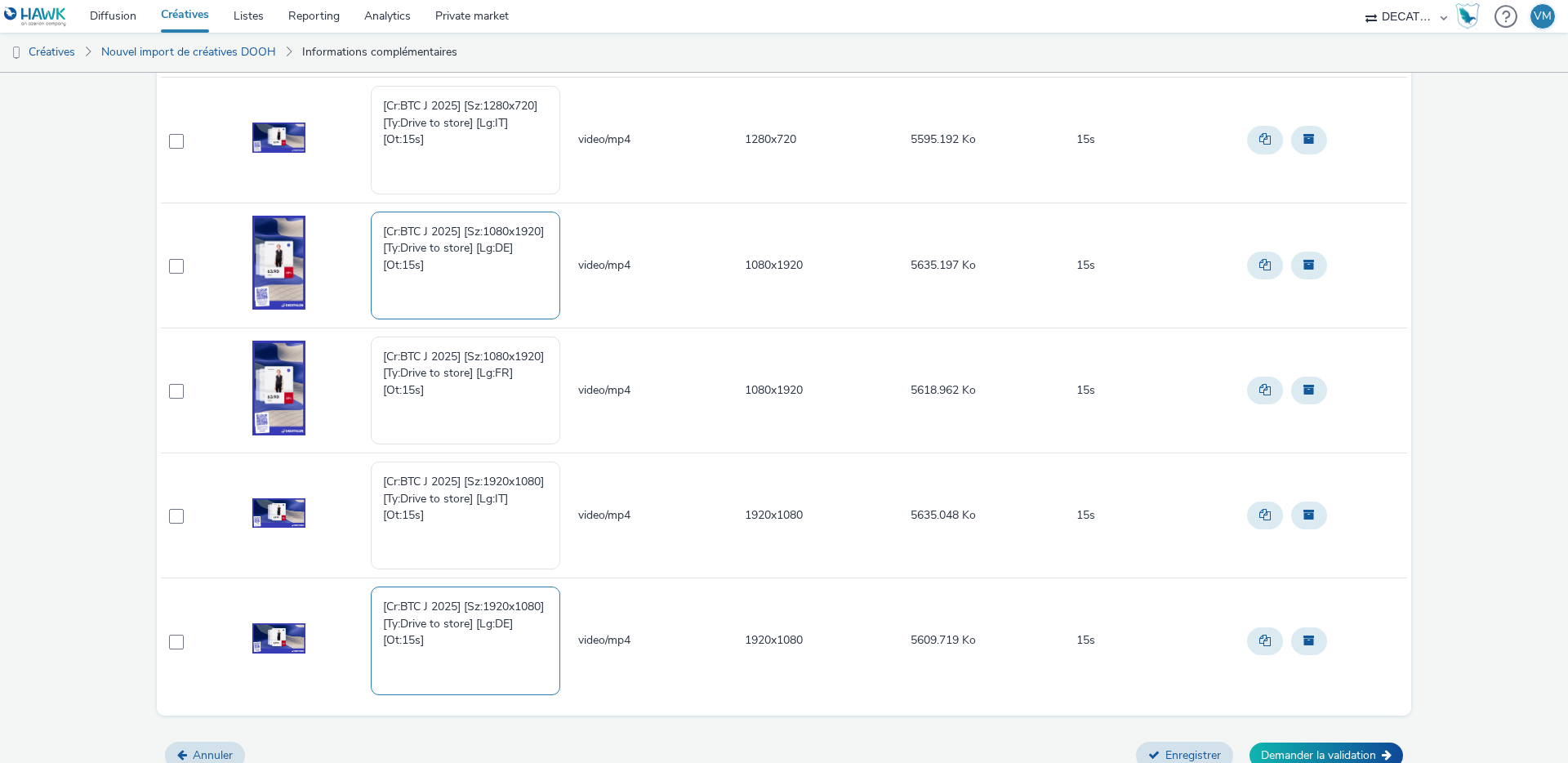
scroll to position [692, 0]
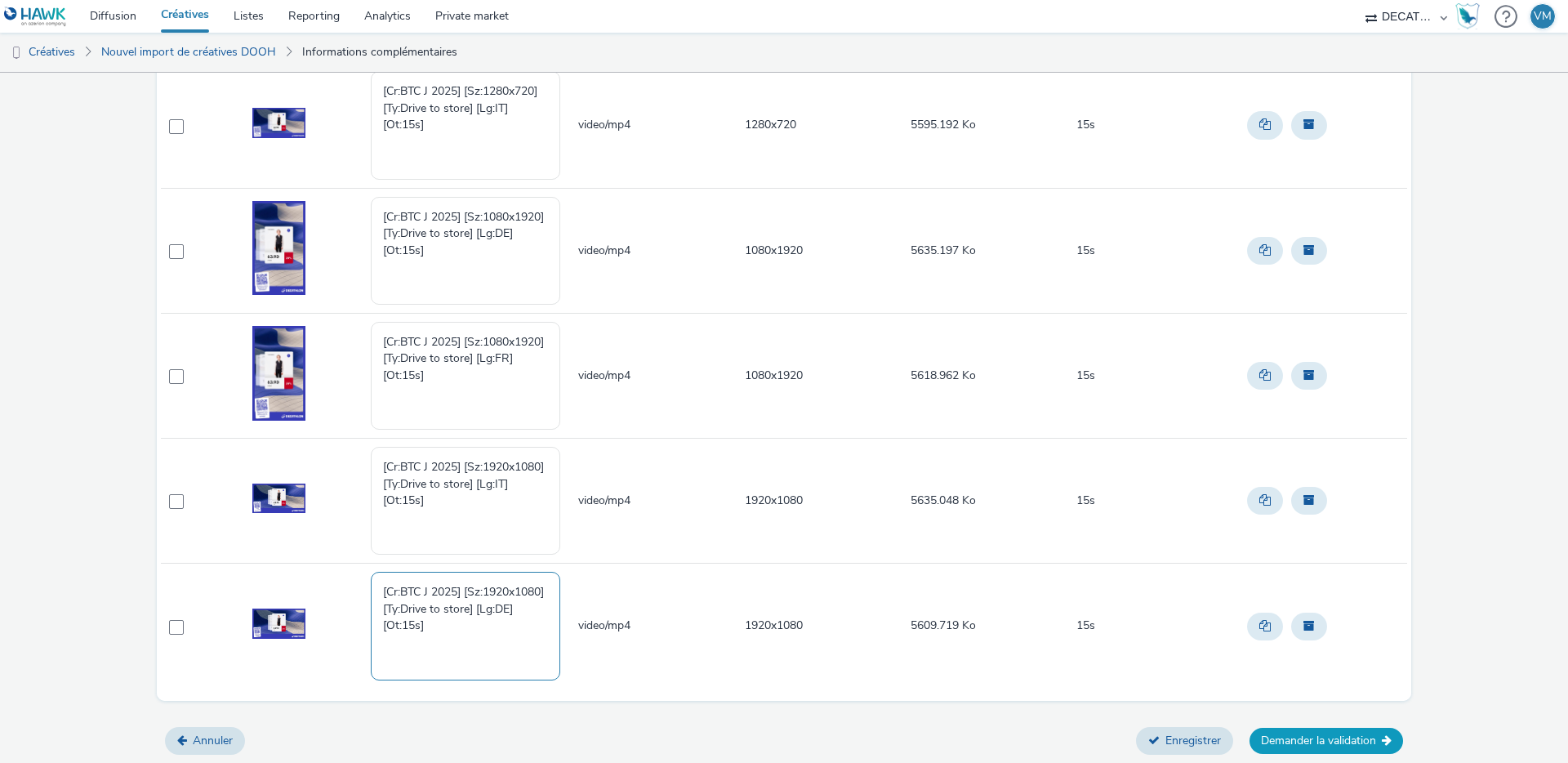
type textarea "[Cr:BTC J 2025] [Sz:1920x1080] [Ty:Drive to store] [Lg:DE] [Ot:15s]"
click at [1320, 735] on button "Demander la validation" at bounding box center [1326, 741] width 154 height 26
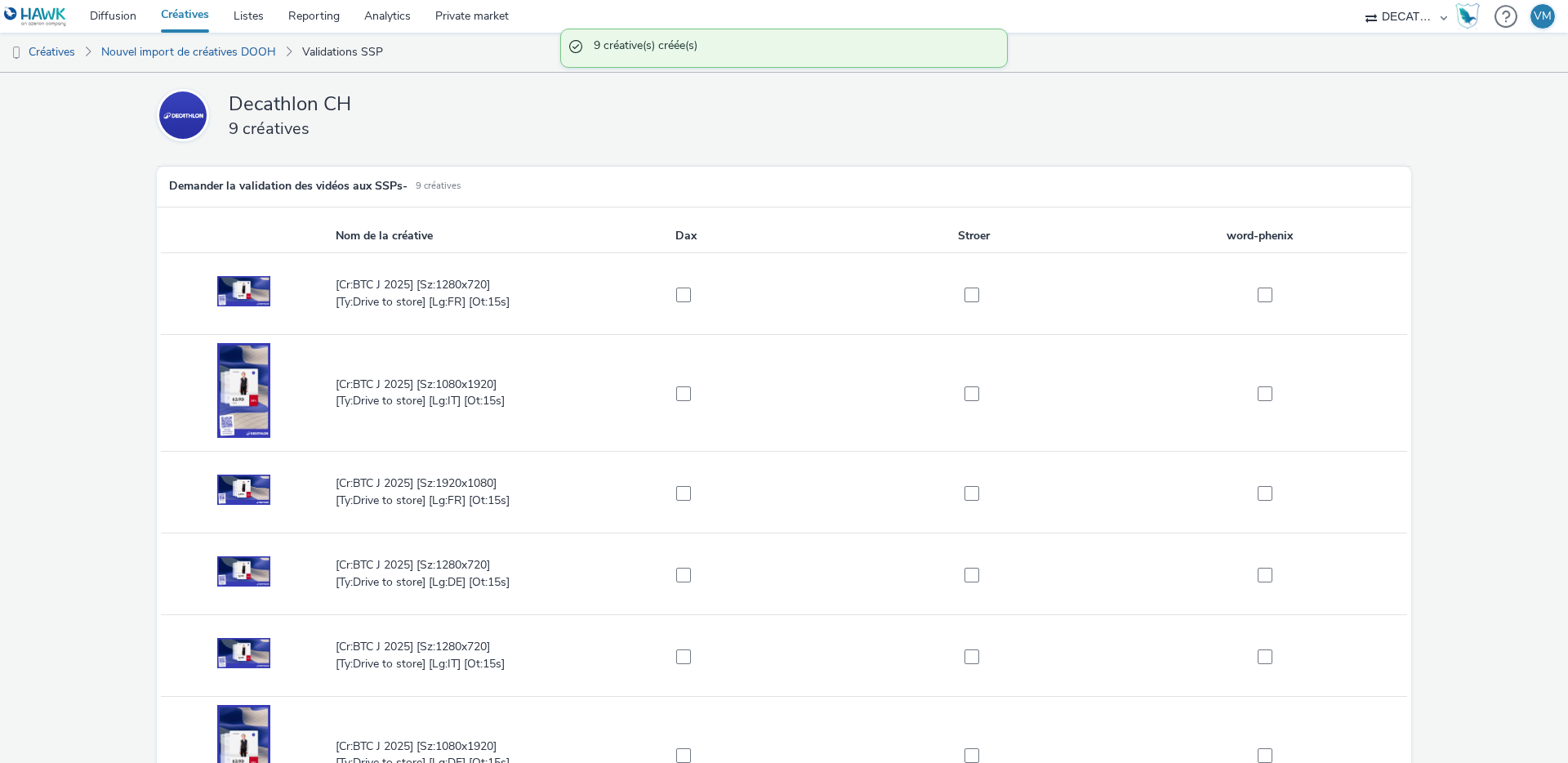
click at [683, 283] on td at bounding box center [686, 294] width 288 height 81
click at [971, 298] on span at bounding box center [972, 295] width 15 height 15
checkbox input "true"
click at [687, 298] on span at bounding box center [684, 295] width 15 height 15
checkbox input "true"
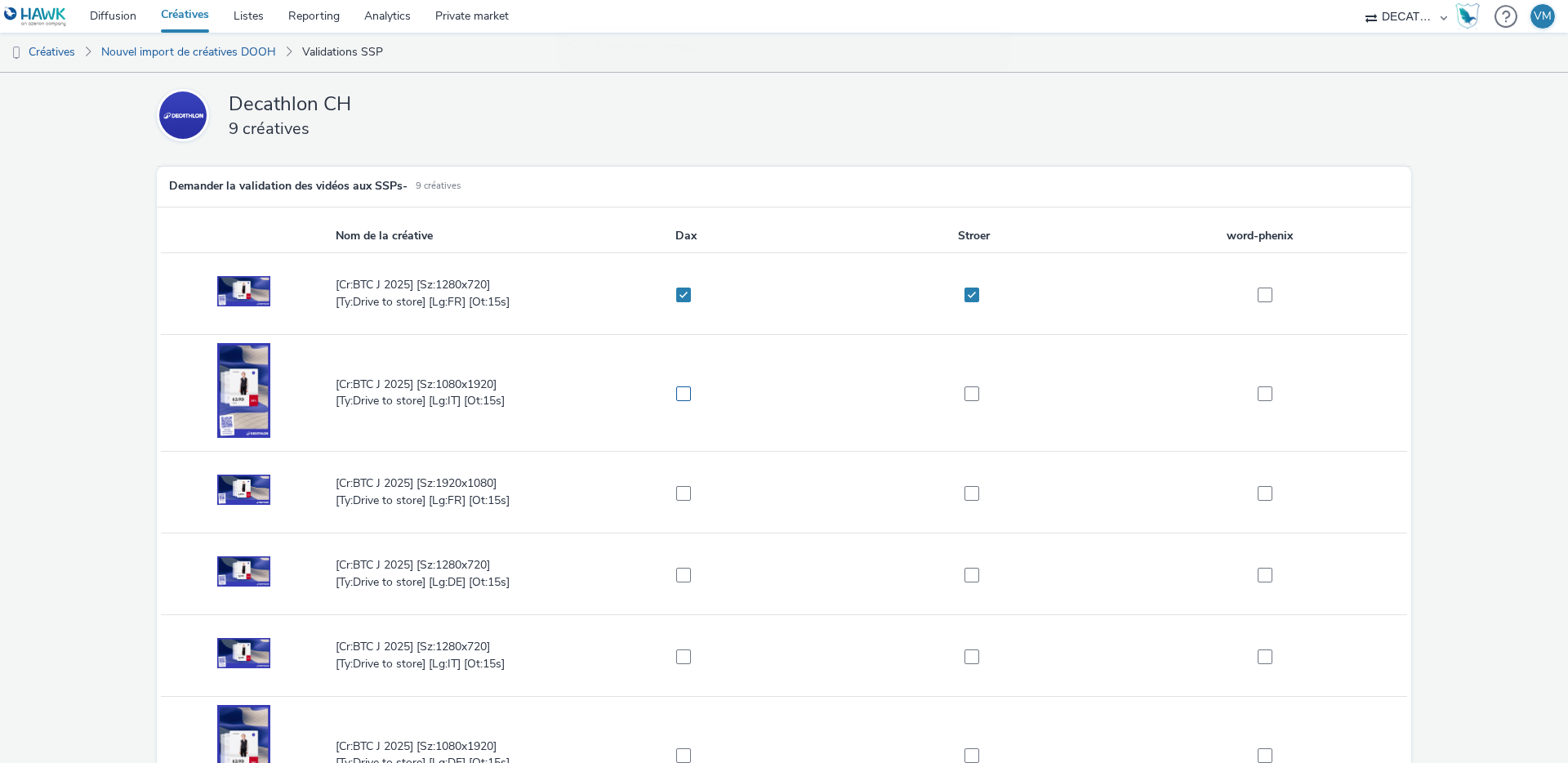
click at [682, 398] on span at bounding box center [684, 394] width 15 height 15
checkbox input "true"
click at [973, 395] on span at bounding box center [972, 394] width 15 height 15
checkbox input "true"
click at [1258, 289] on span at bounding box center [1266, 295] width 15 height 15
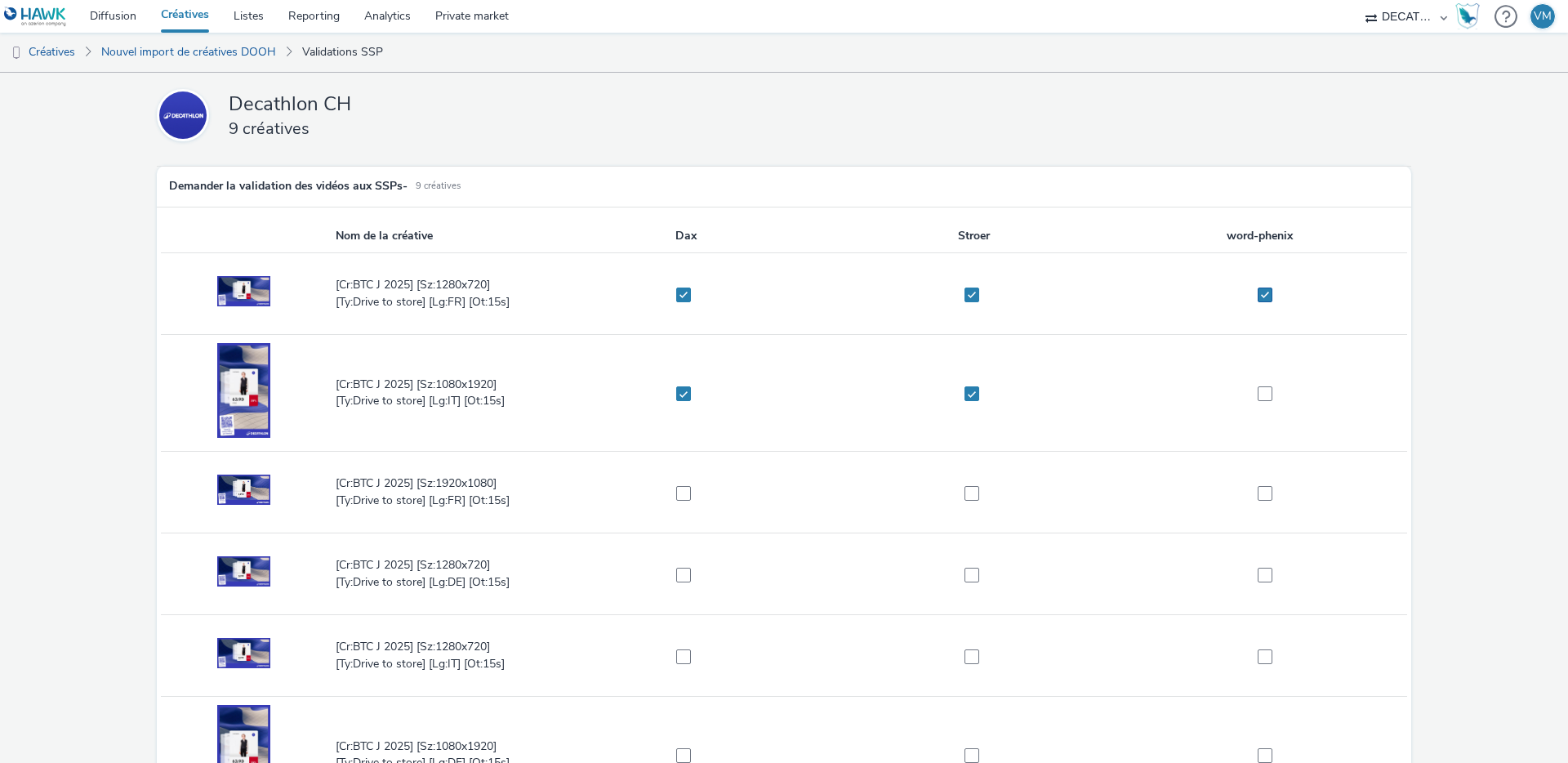
checkbox input "true"
click at [1258, 388] on span at bounding box center [1266, 394] width 15 height 15
checkbox input "true"
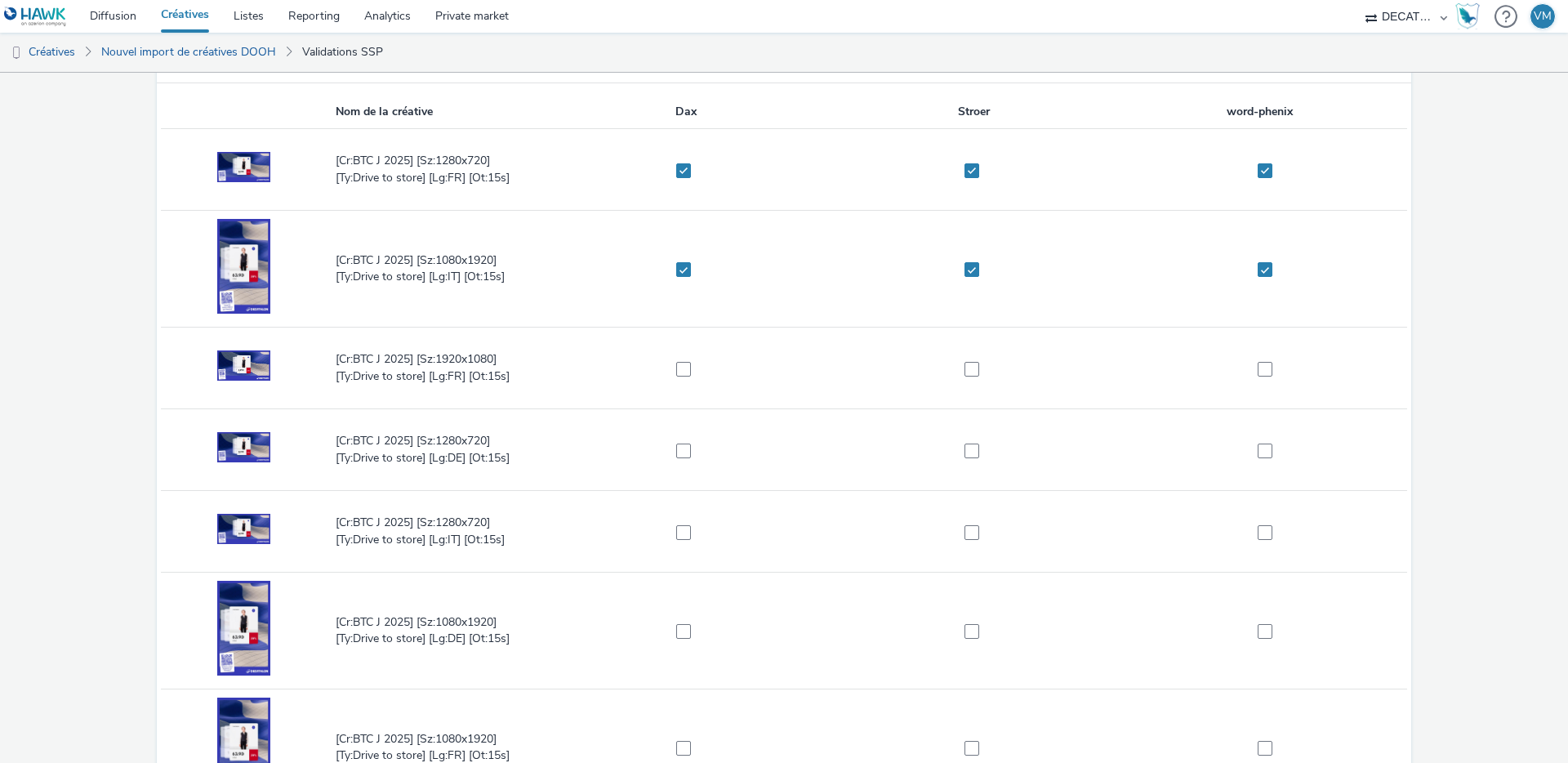
scroll to position [174, 0]
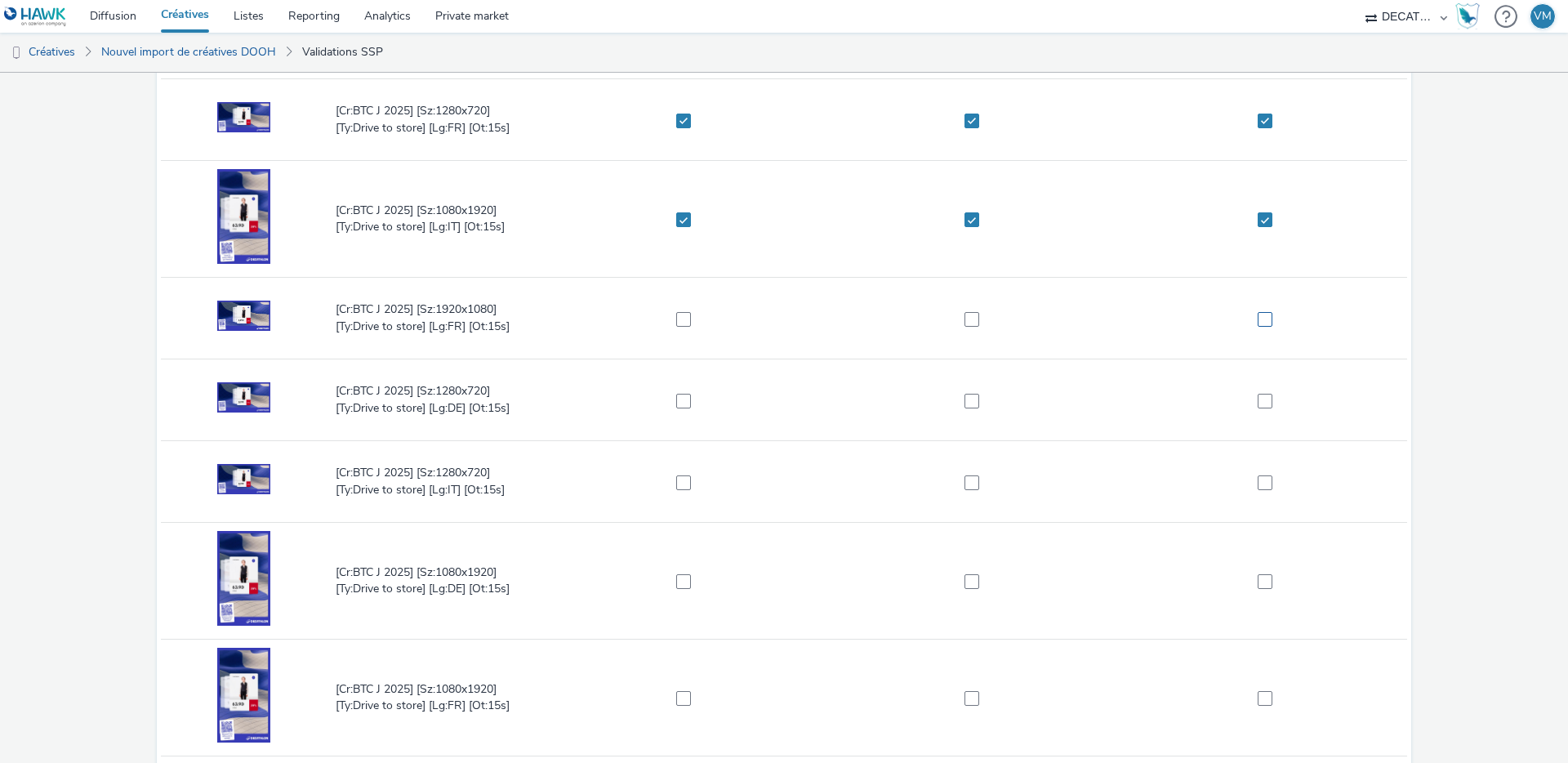
click at [1259, 314] on span at bounding box center [1266, 319] width 15 height 15
checkbox input "true"
click at [956, 320] on label at bounding box center [966, 319] width 270 height 17
checkbox input "true"
click at [683, 319] on span at bounding box center [684, 319] width 15 height 15
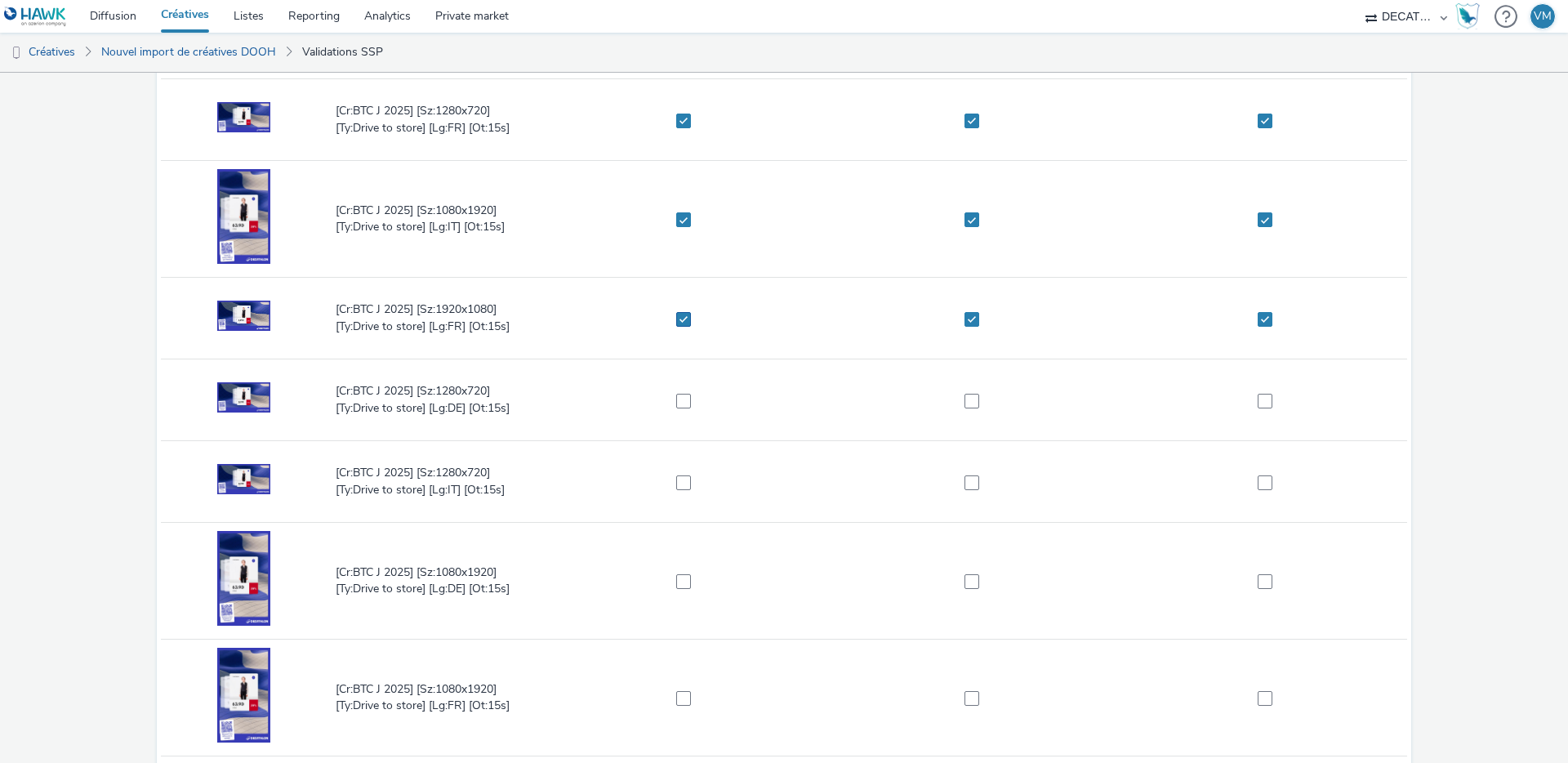
checkbox input "true"
click at [676, 399] on span at bounding box center [684, 401] width 15 height 15
checkbox input "true"
click at [965, 398] on span at bounding box center [972, 401] width 15 height 15
checkbox input "true"
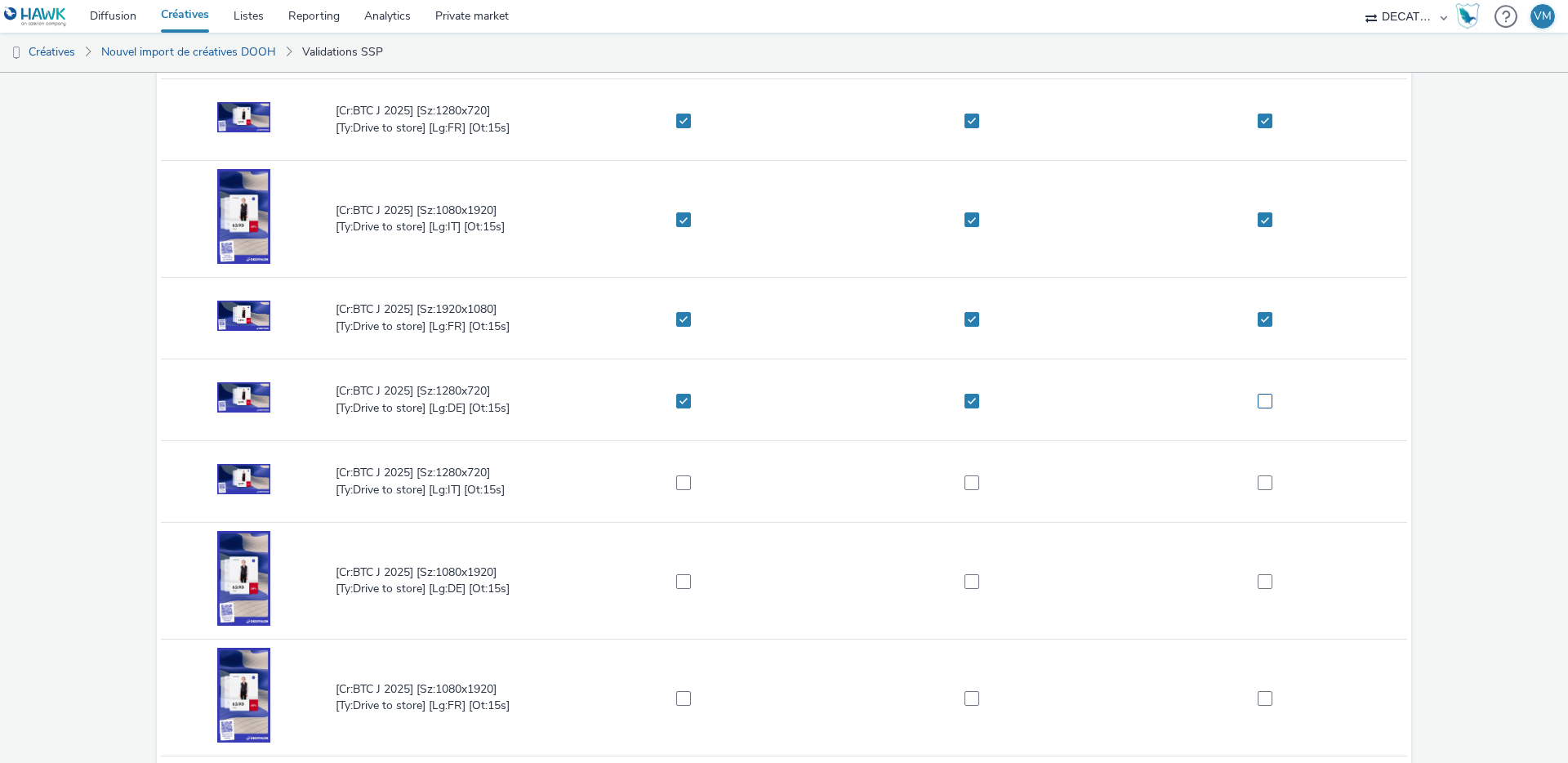
click at [1242, 396] on label at bounding box center [1260, 401] width 278 height 17
checkbox input "true"
click at [1258, 485] on span at bounding box center [1266, 483] width 15 height 15
checkbox input "true"
click at [970, 489] on span at bounding box center [972, 483] width 15 height 15
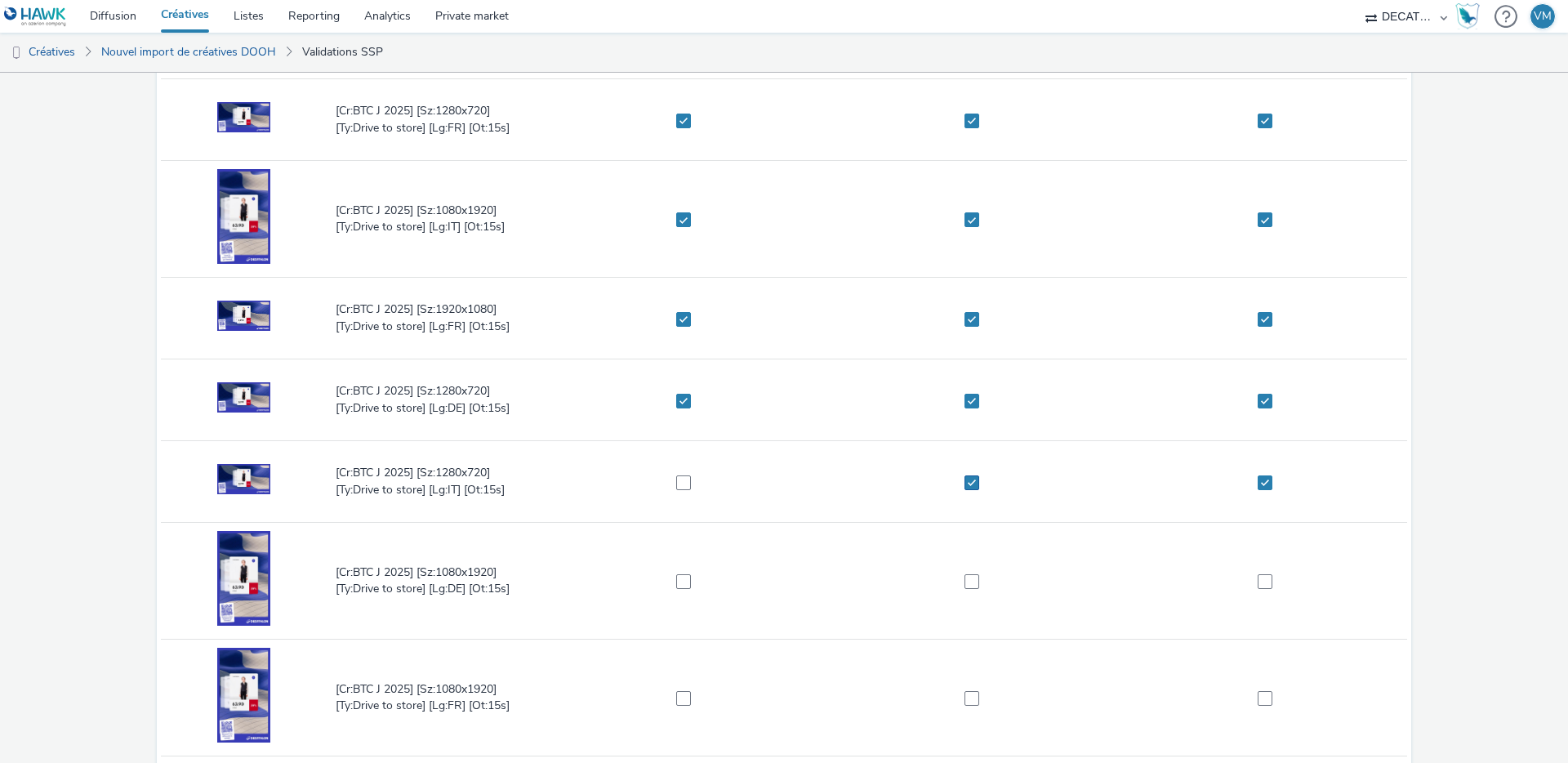
checkbox input "true"
click at [676, 480] on span at bounding box center [684, 483] width 15 height 15
checkbox input "true"
click at [678, 586] on span at bounding box center [684, 582] width 15 height 15
checkbox input "true"
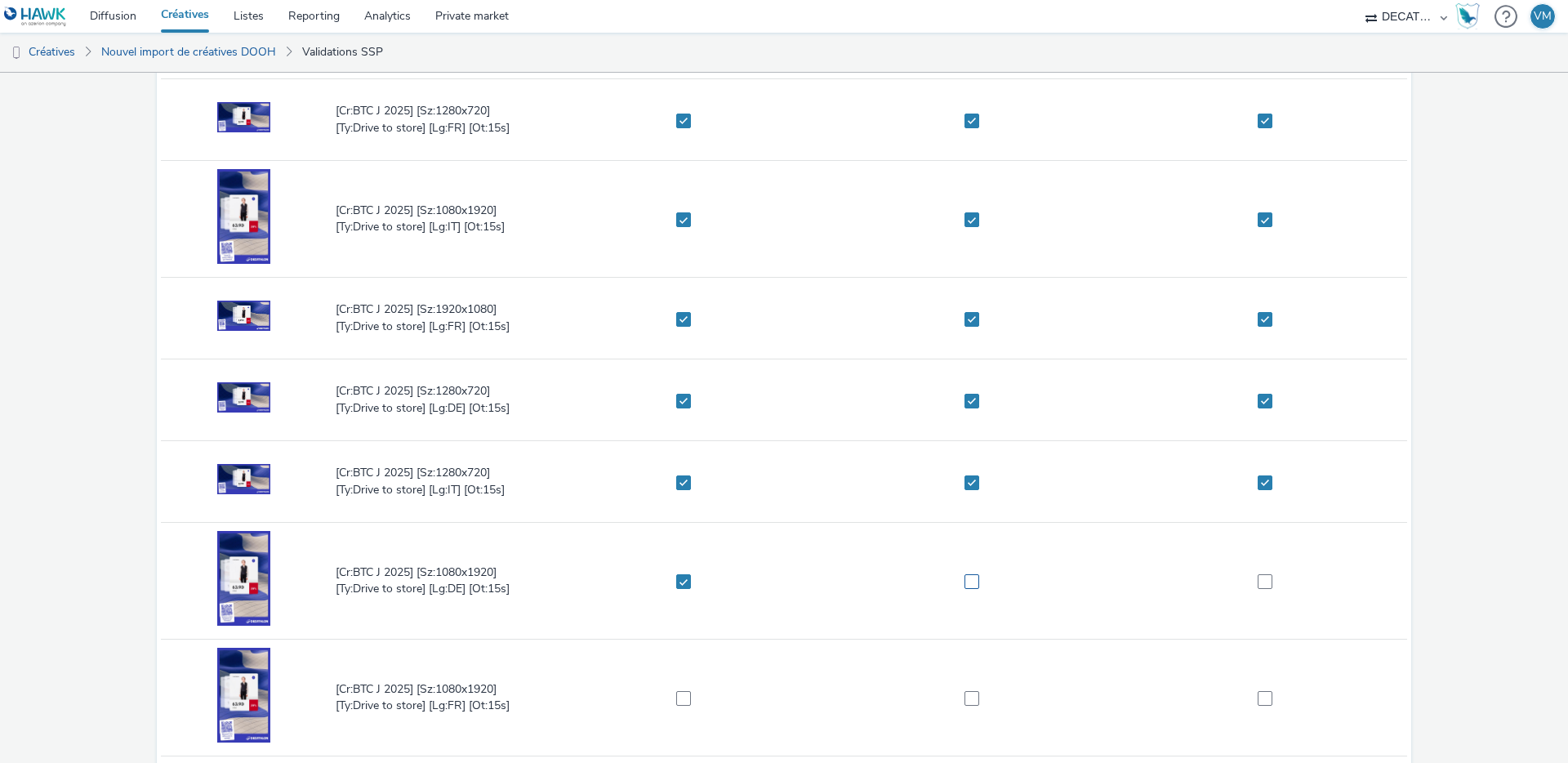
click at [965, 581] on span at bounding box center [972, 582] width 15 height 15
checkbox input "true"
click at [1263, 580] on label at bounding box center [1260, 581] width 278 height 17
checkbox input "true"
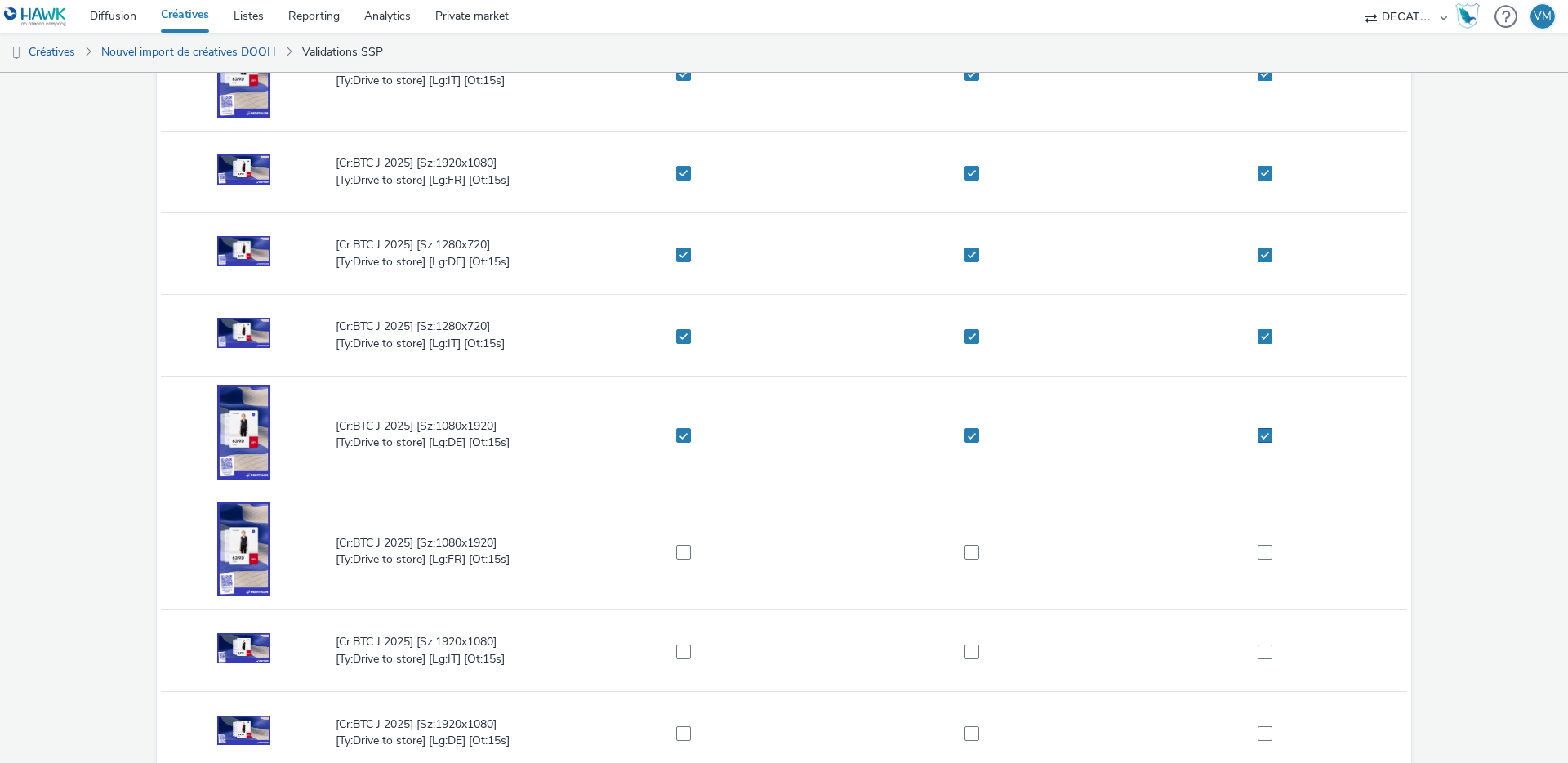
scroll to position [353, 0]
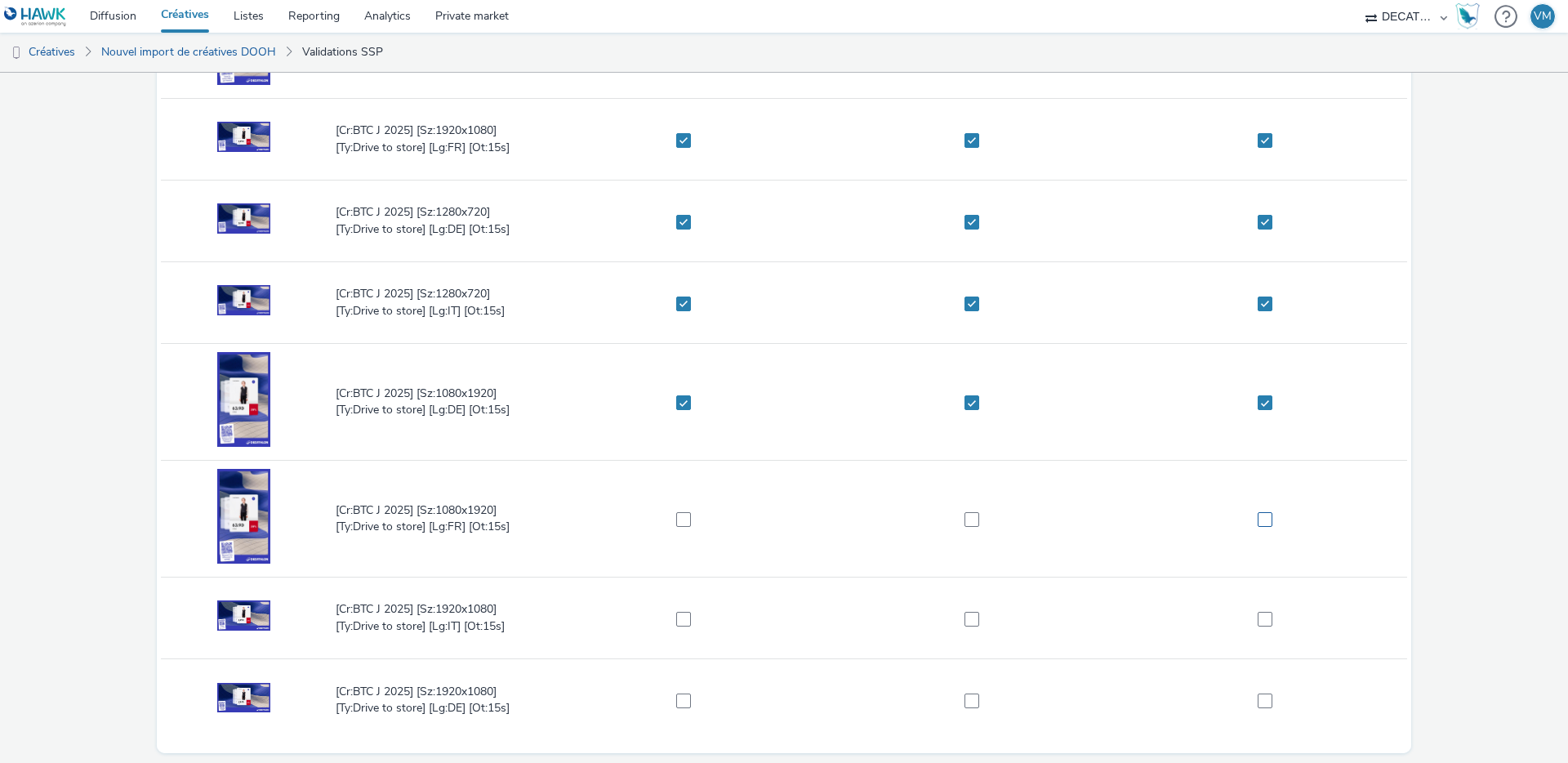
click at [1258, 521] on span at bounding box center [1266, 519] width 15 height 15
checkbox input "true"
click at [971, 520] on span at bounding box center [972, 519] width 15 height 15
checkbox input "true"
click at [686, 519] on span at bounding box center [684, 519] width 15 height 15
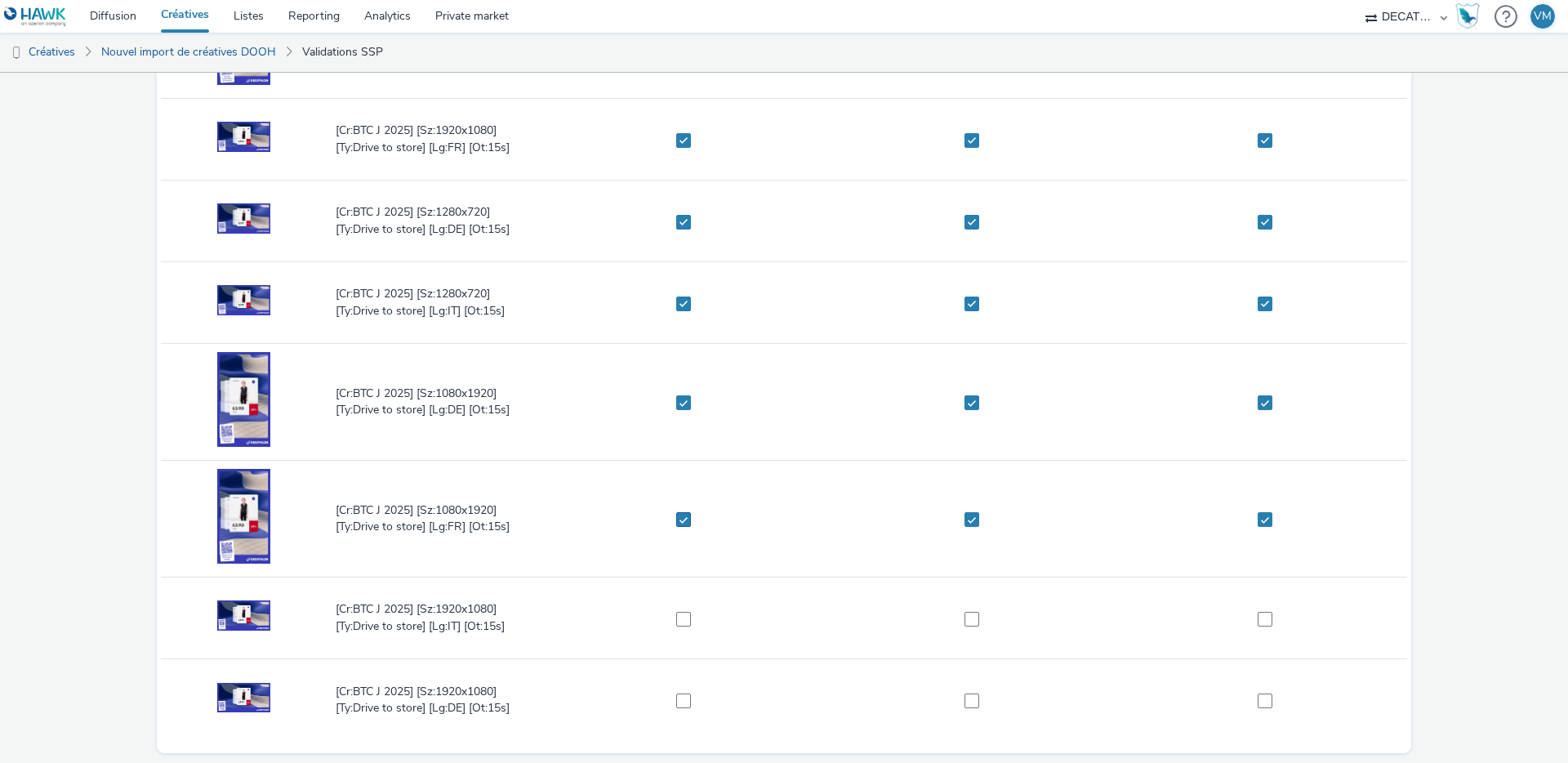
checkbox input "true"
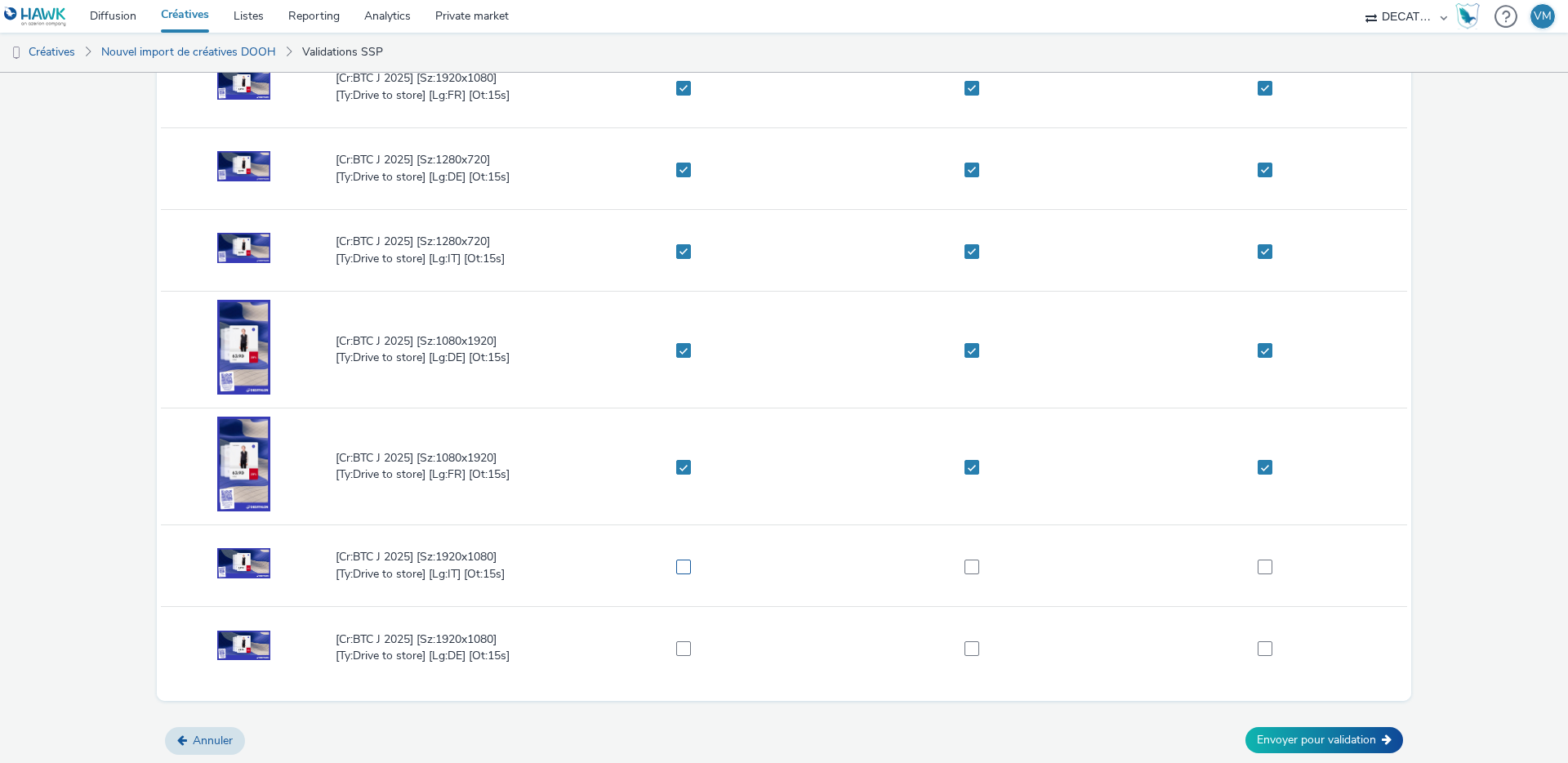
click at [676, 559] on span at bounding box center [684, 567] width 15 height 15
checkbox input "true"
click at [966, 569] on span at bounding box center [972, 567] width 15 height 15
checkbox input "true"
click at [1258, 570] on span at bounding box center [1266, 567] width 15 height 15
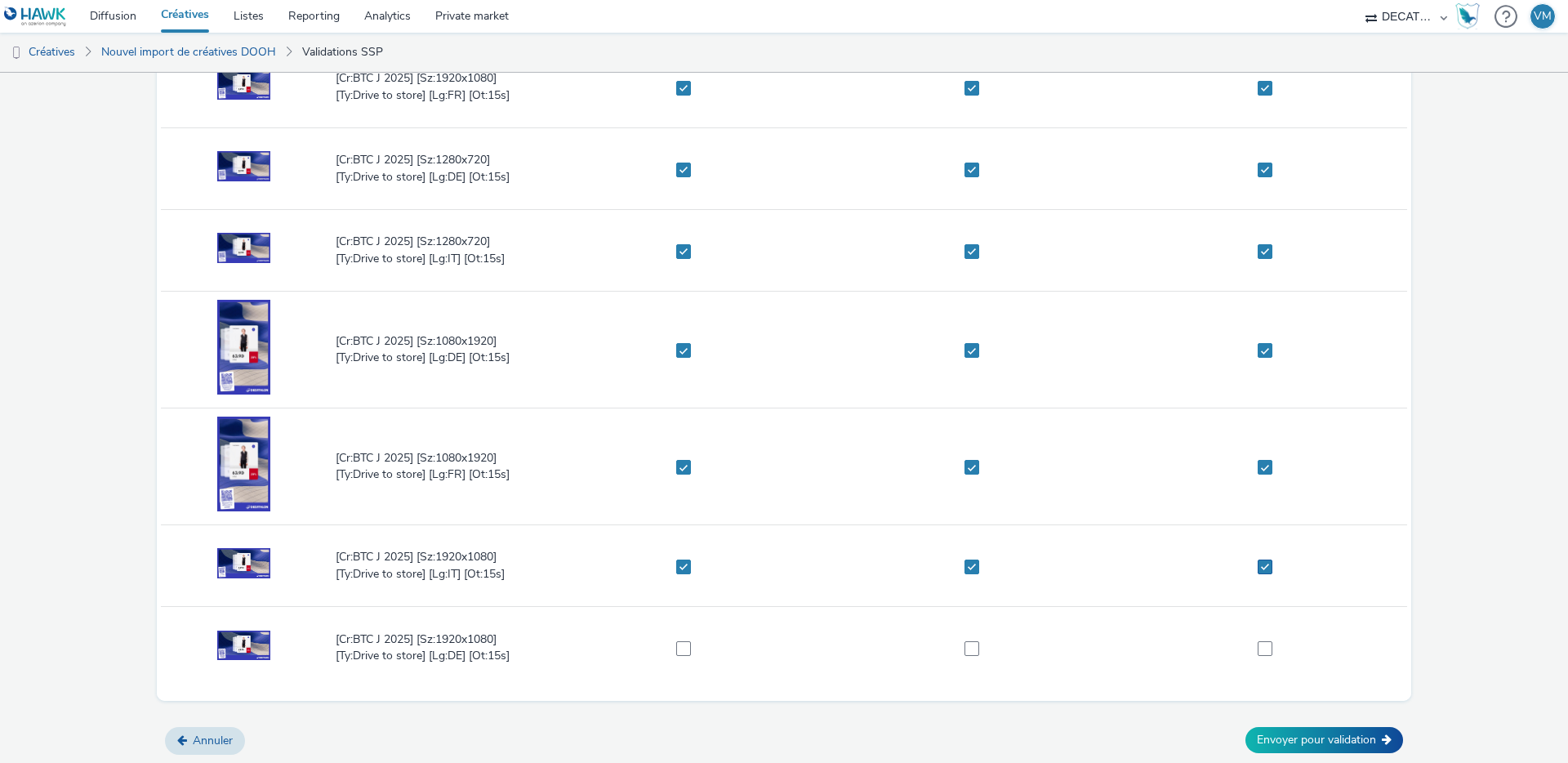
checkbox input "true"
click at [1258, 653] on span at bounding box center [1266, 649] width 15 height 15
checkbox input "true"
click at [969, 650] on span at bounding box center [972, 649] width 15 height 15
checkbox input "true"
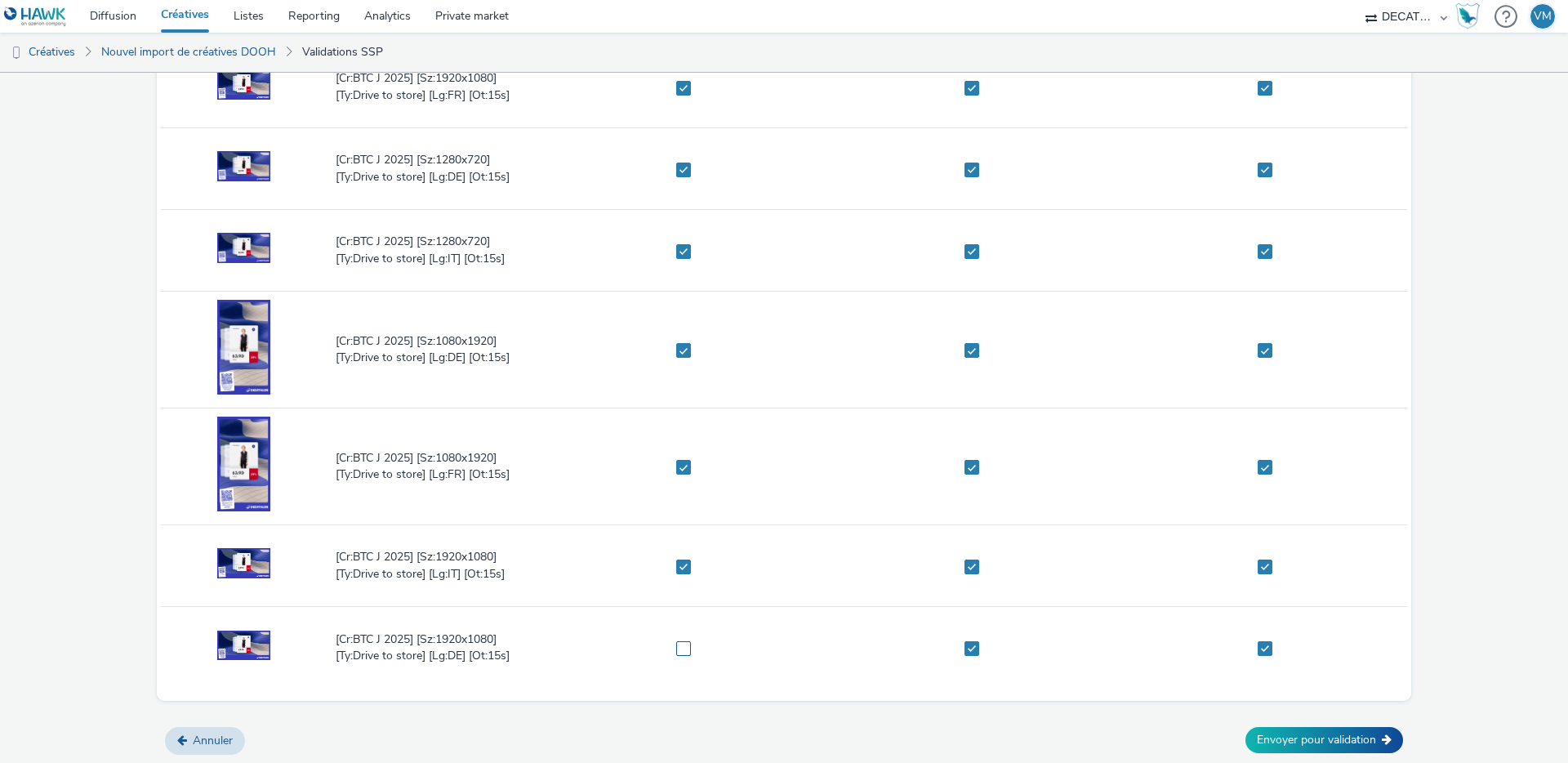
click at [679, 647] on span at bounding box center [684, 649] width 15 height 15
checkbox input "true"
click at [1304, 742] on button "Envoyer pour validation" at bounding box center [1325, 740] width 158 height 26
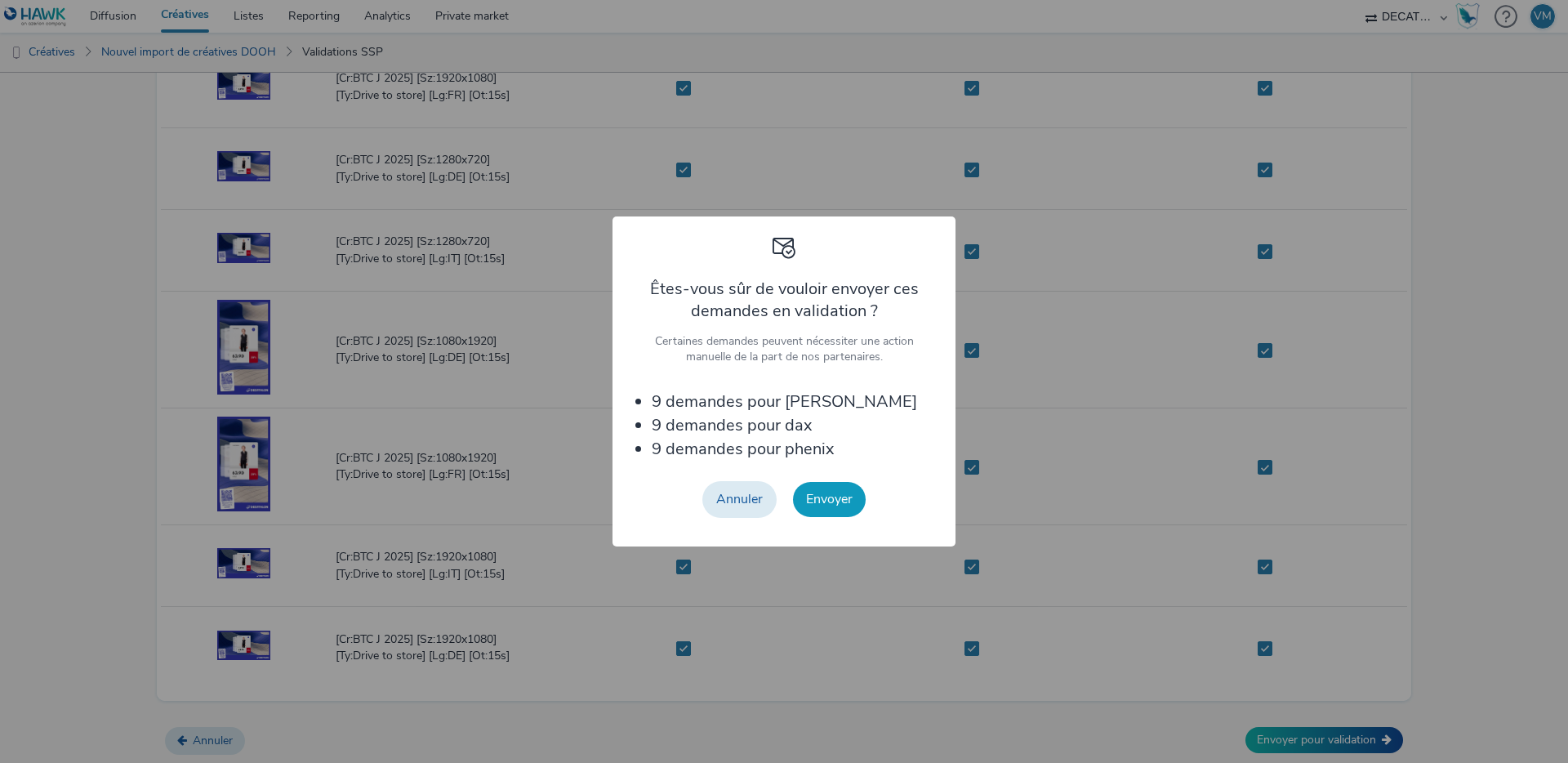
click at [831, 504] on button "Envoyer" at bounding box center [828, 499] width 72 height 34
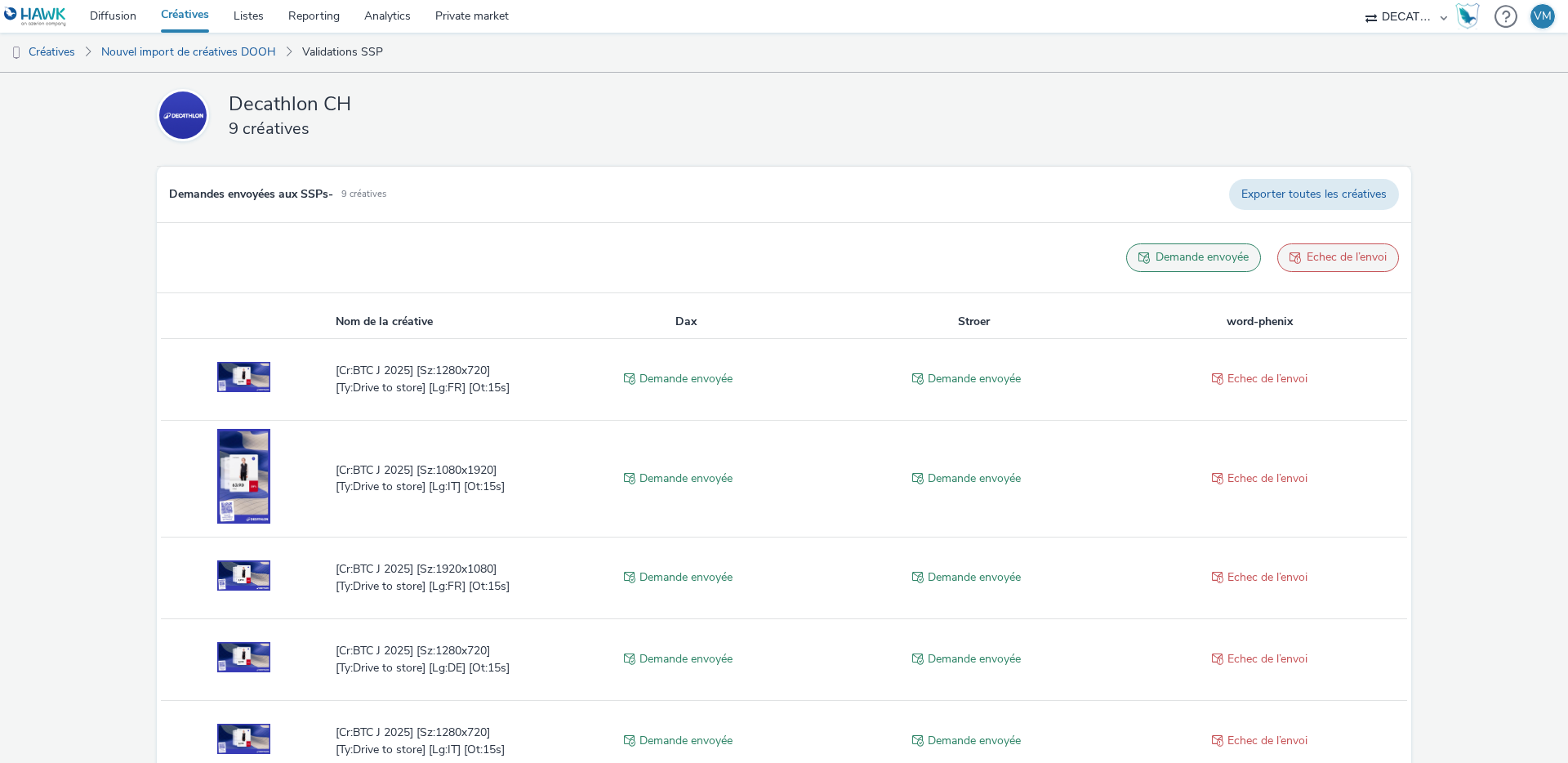
scroll to position [491, 0]
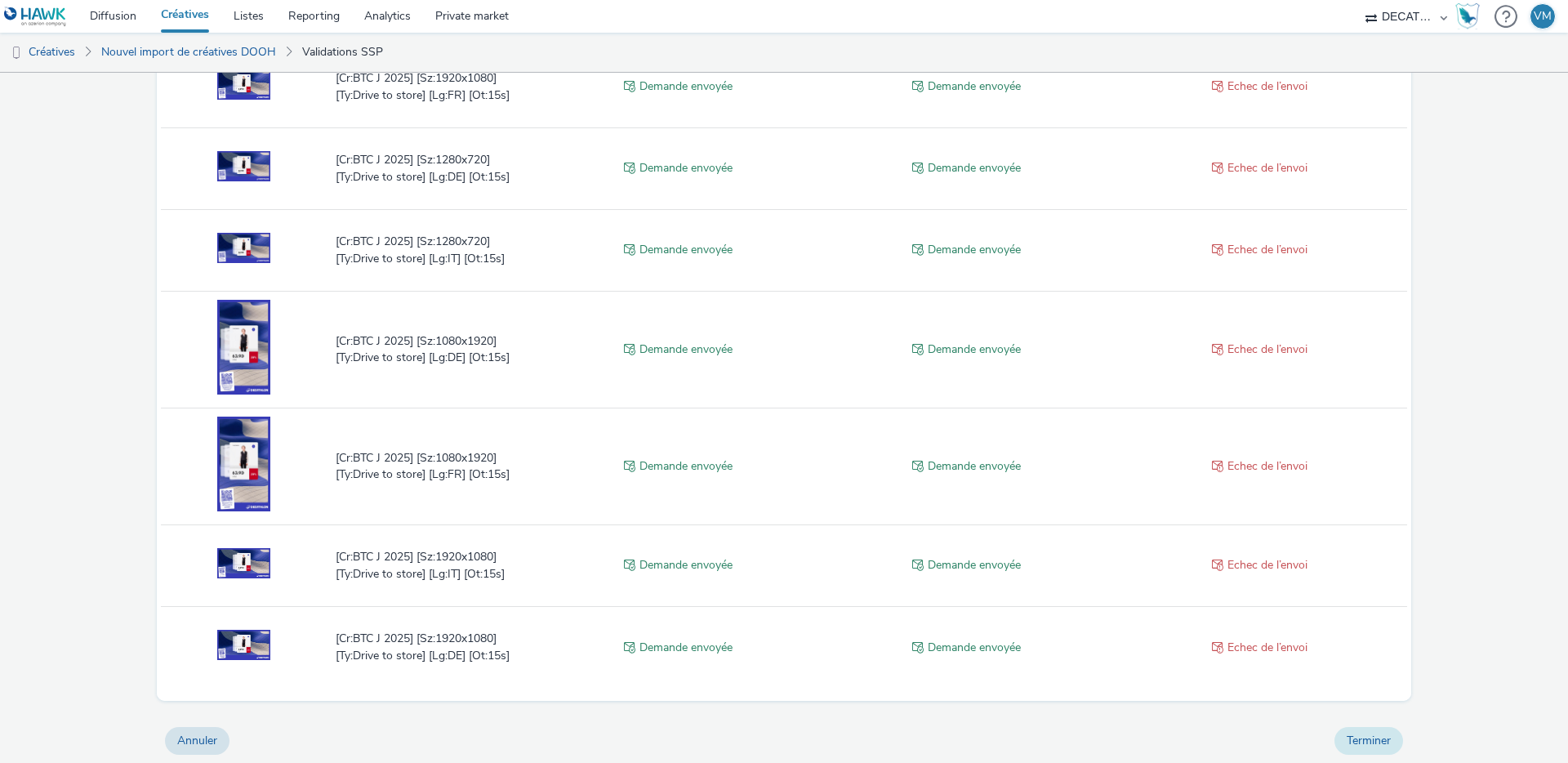
click at [1340, 735] on button "Terminer" at bounding box center [1369, 741] width 69 height 27
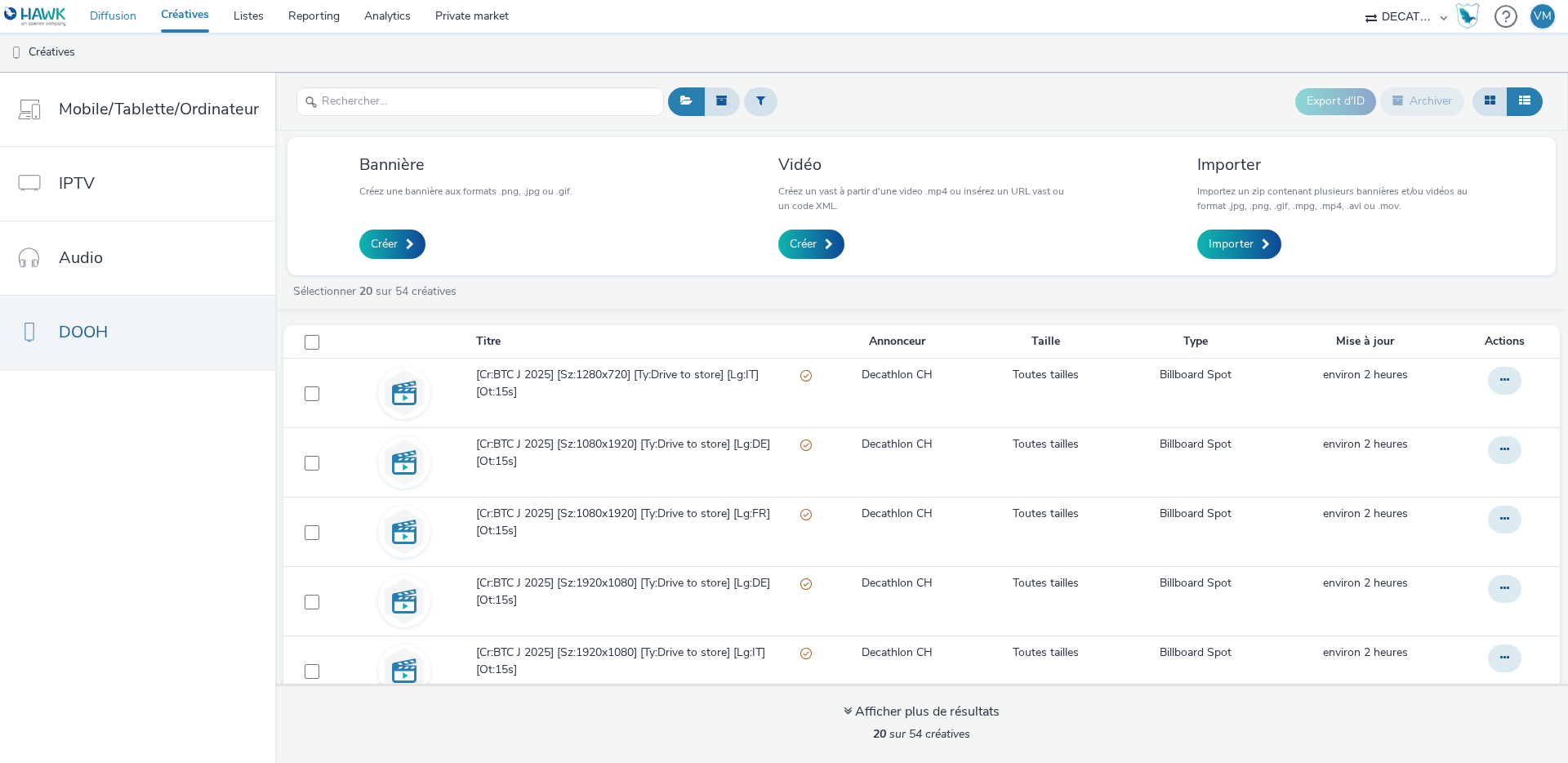
click at [87, 22] on link "Diffusion" at bounding box center [113, 16] width 71 height 32
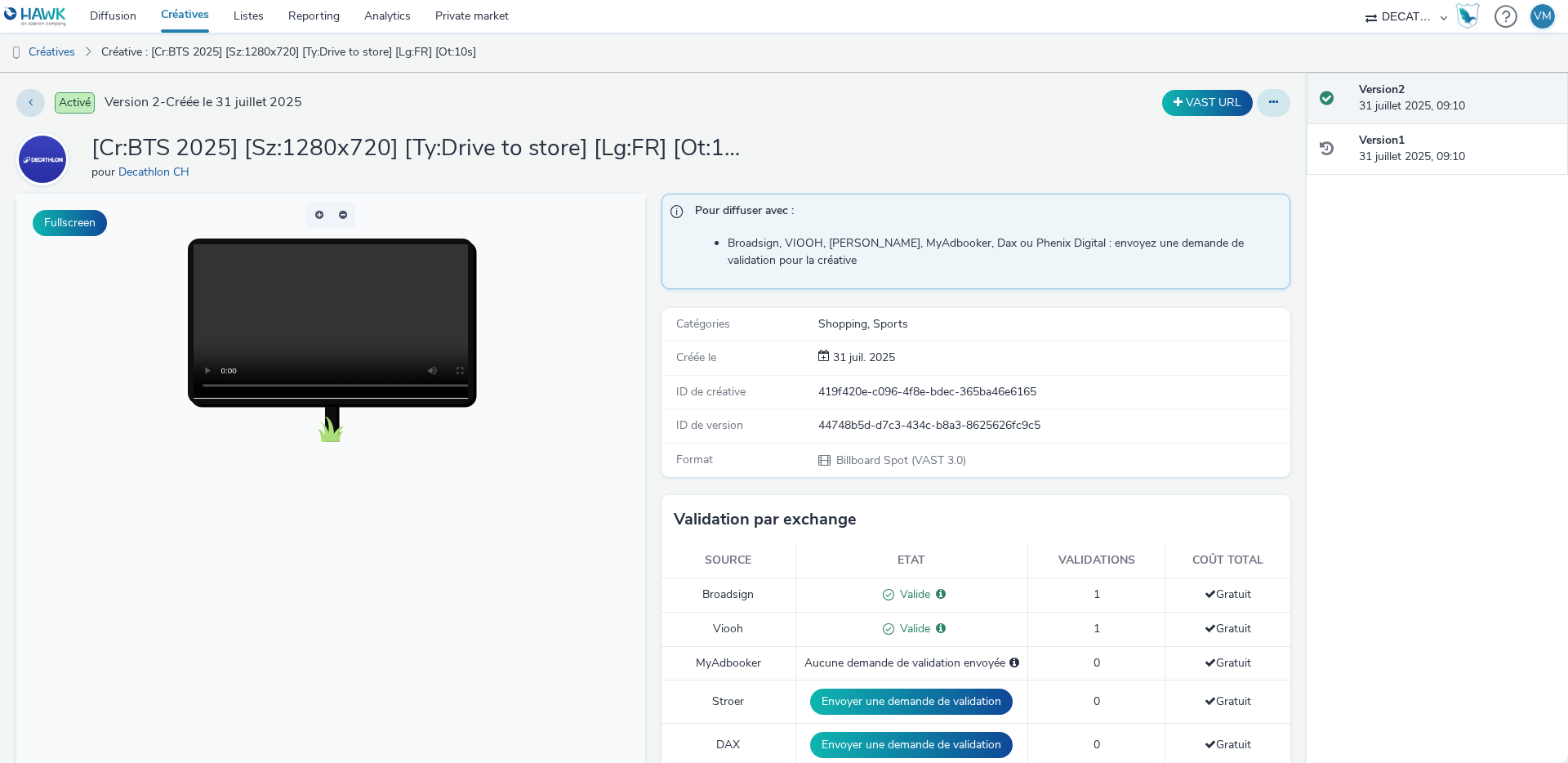
click at [1270, 115] on button at bounding box center [1274, 102] width 33 height 27
click at [954, 104] on div "VAST URL" at bounding box center [1035, 102] width 509 height 27
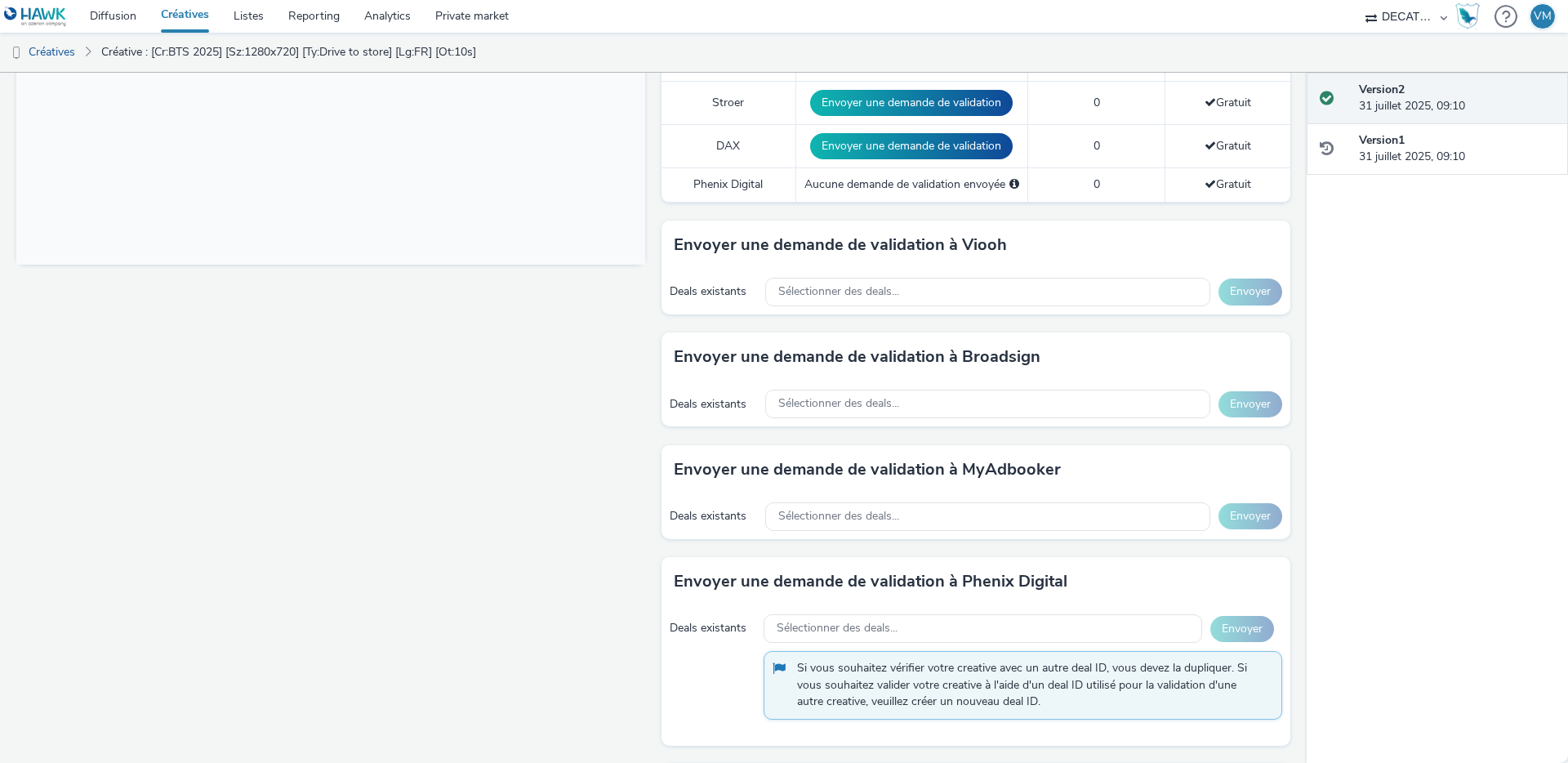
scroll to position [155, 0]
